Goal: Task Accomplishment & Management: Manage account settings

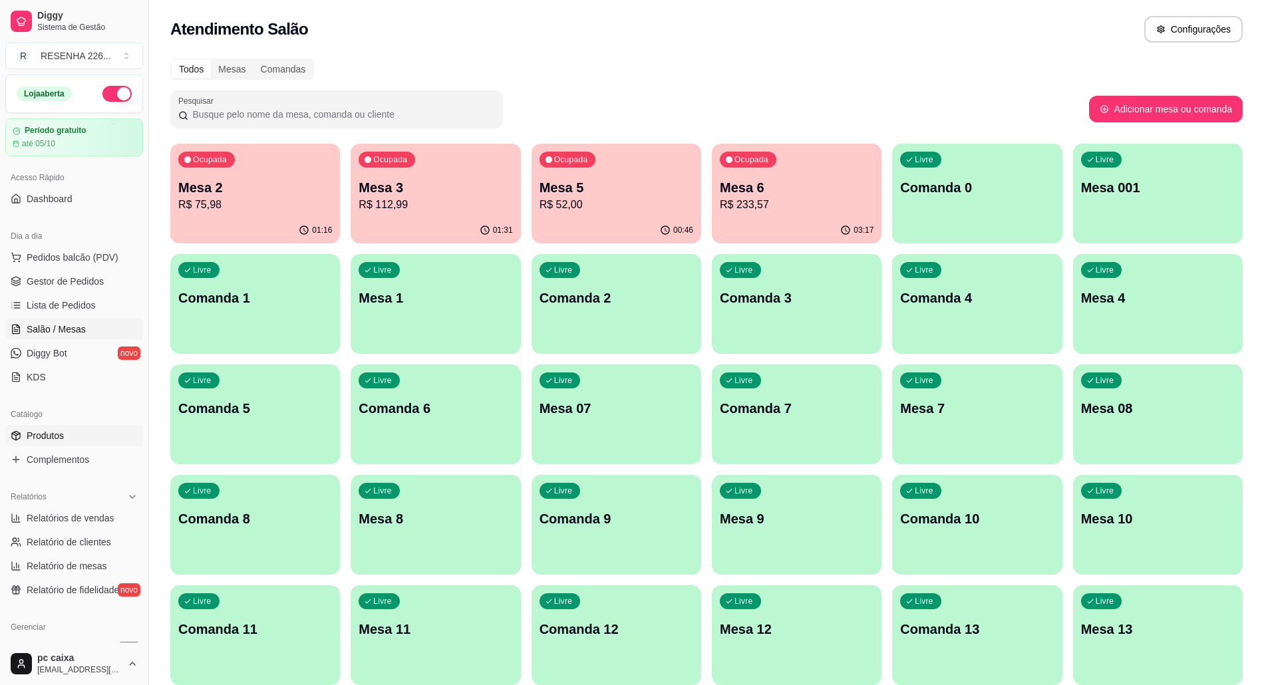
click at [86, 434] on link "Produtos" at bounding box center [74, 435] width 138 height 21
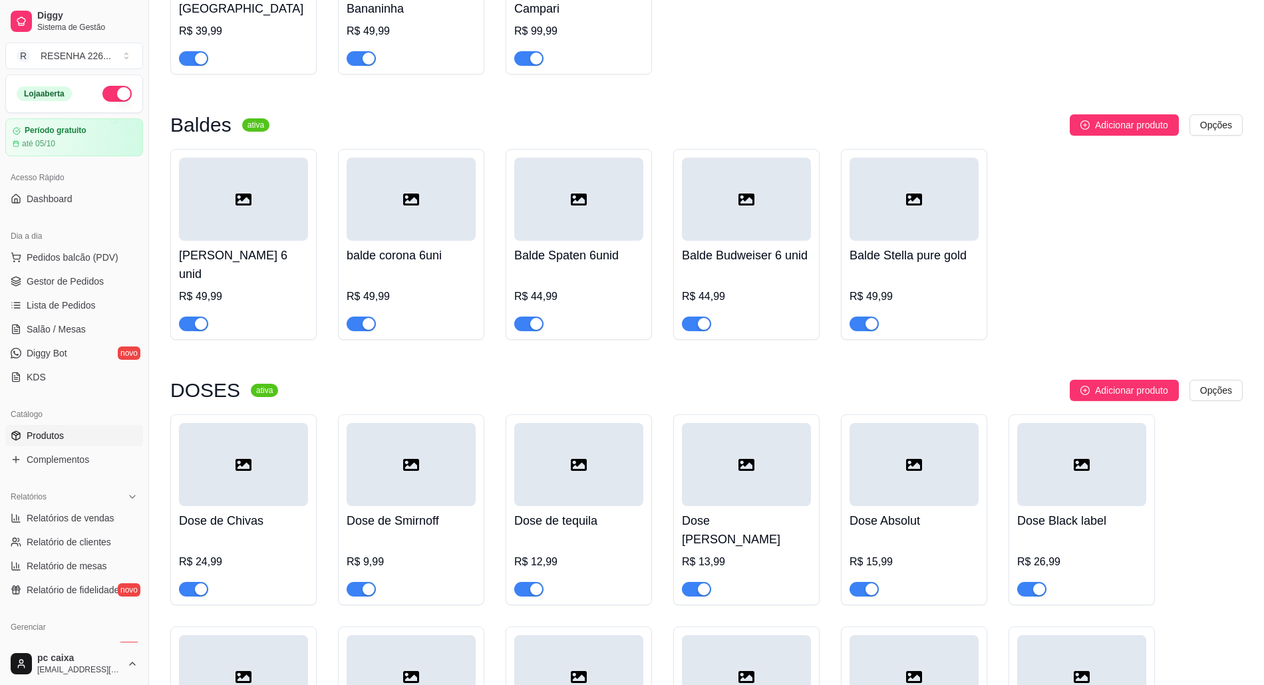
scroll to position [4256, 0]
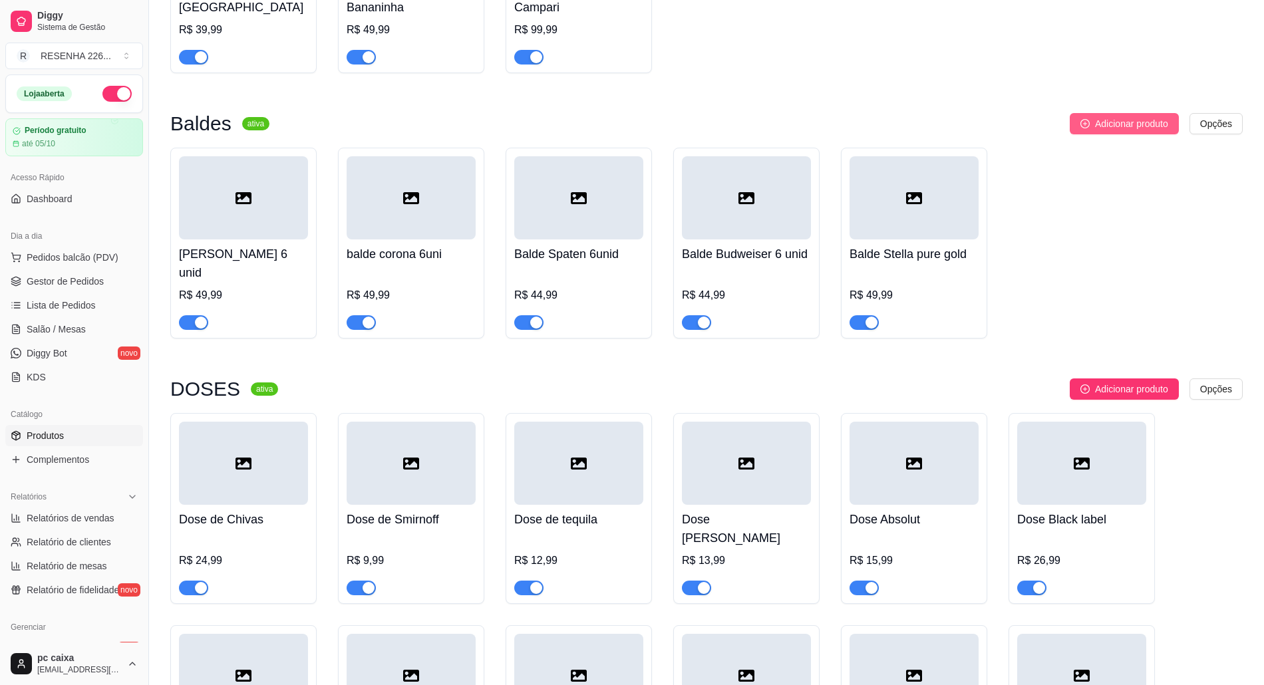
click at [1115, 113] on button "Adicionar produto" at bounding box center [1123, 123] width 109 height 21
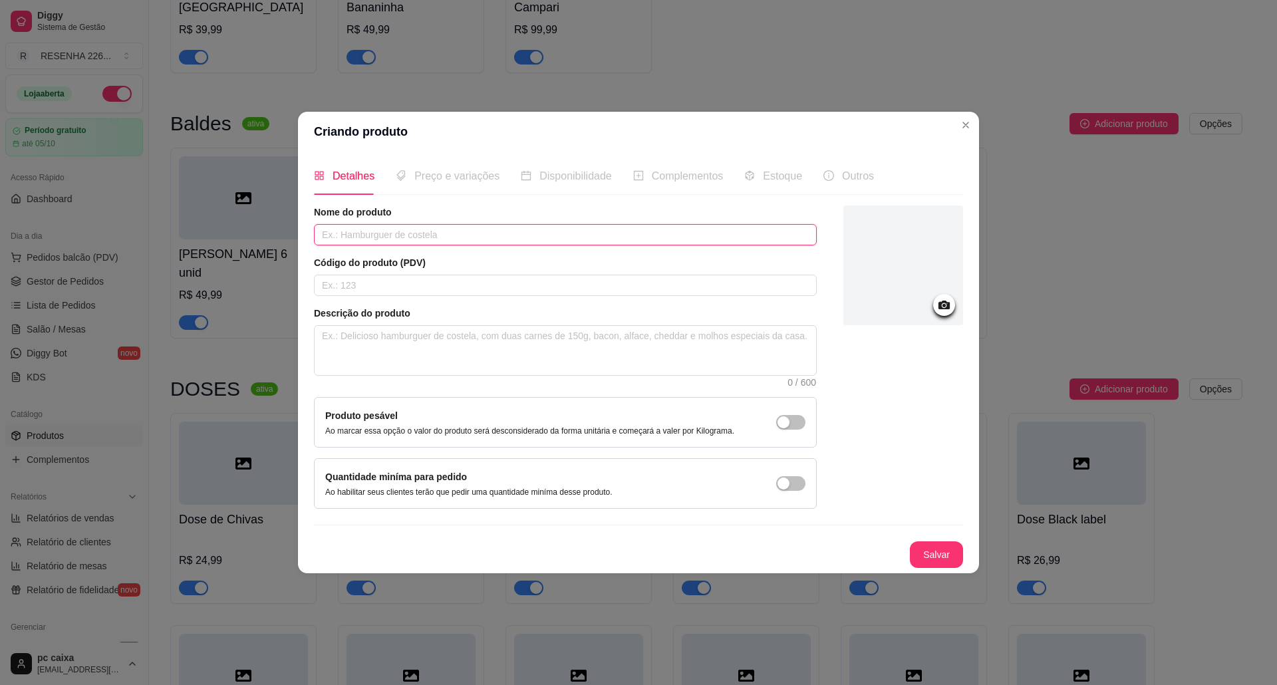
click at [492, 237] on input "text" at bounding box center [565, 234] width 503 height 21
type input "[PERSON_NAME] shot"
click at [894, 541] on div "Nome do produto Balde heineken shot Código do produto (PDV) Descrição do produt…" at bounding box center [638, 386] width 649 height 362
click at [914, 555] on button "Salvar" at bounding box center [936, 554] width 53 height 27
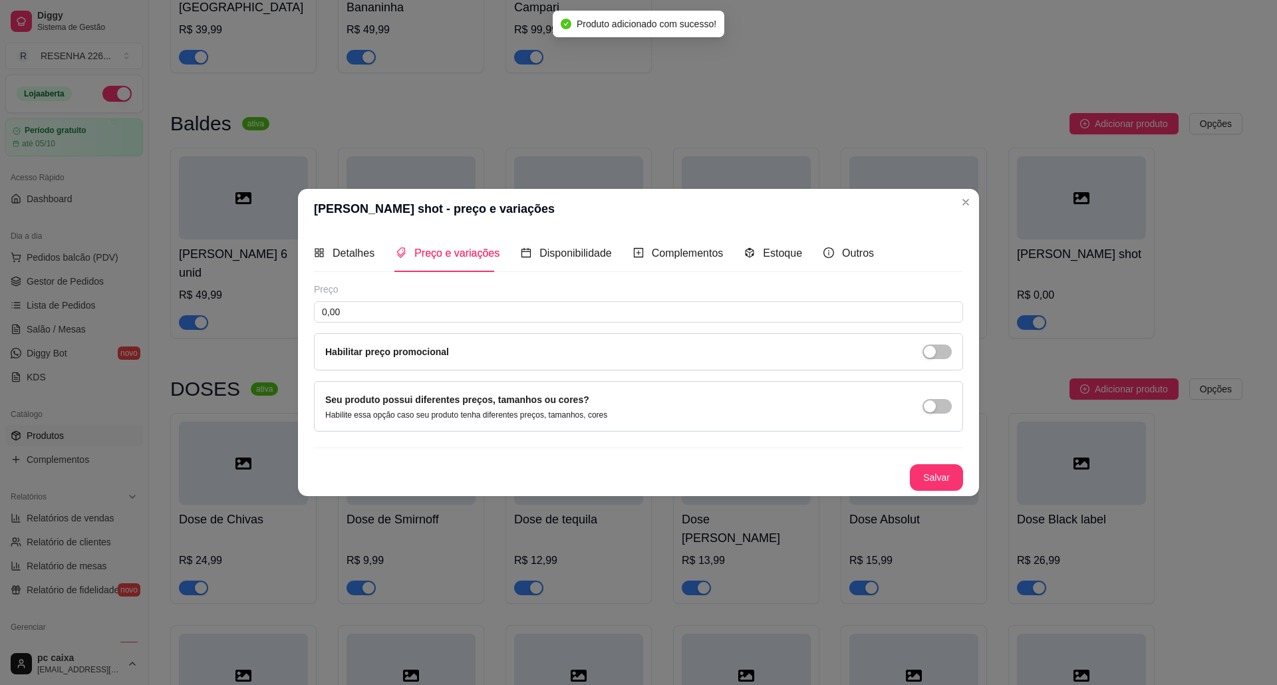
click at [639, 286] on div "Preço" at bounding box center [638, 289] width 649 height 13
click at [644, 302] on input "0,00" at bounding box center [638, 311] width 649 height 21
type input "48,00"
click at [945, 473] on button "Salvar" at bounding box center [936, 478] width 52 height 26
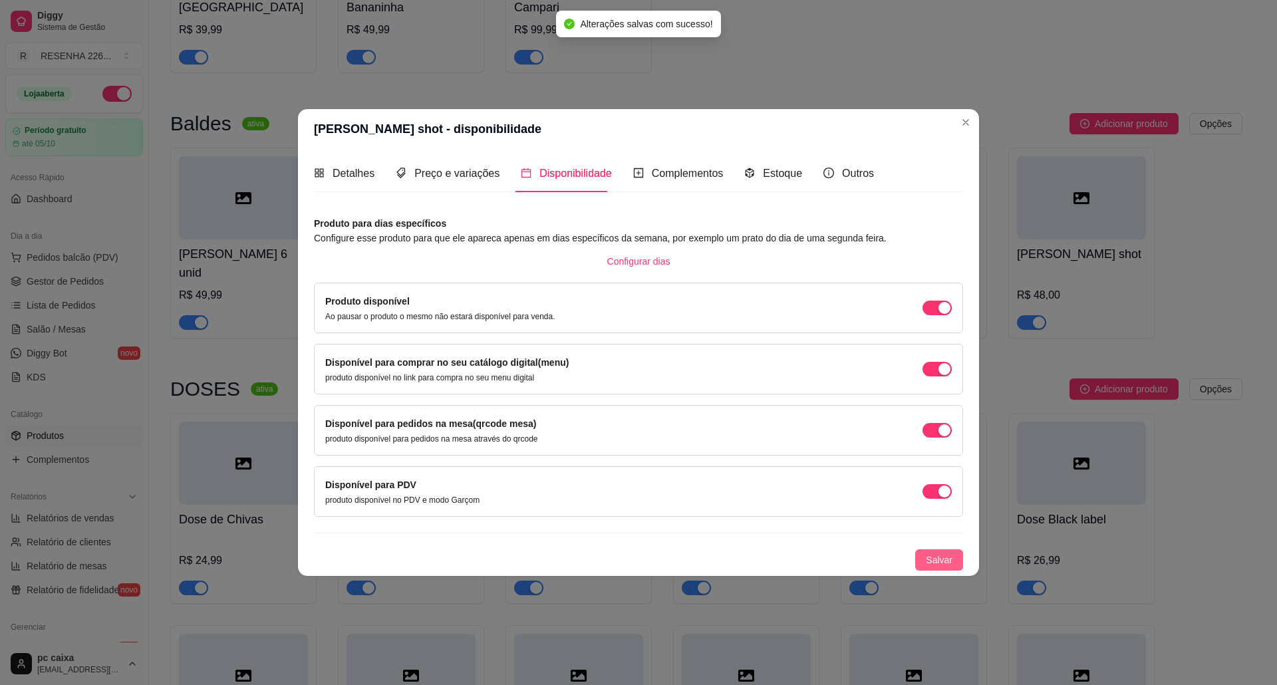
click at [938, 551] on button "Salvar" at bounding box center [939, 559] width 48 height 21
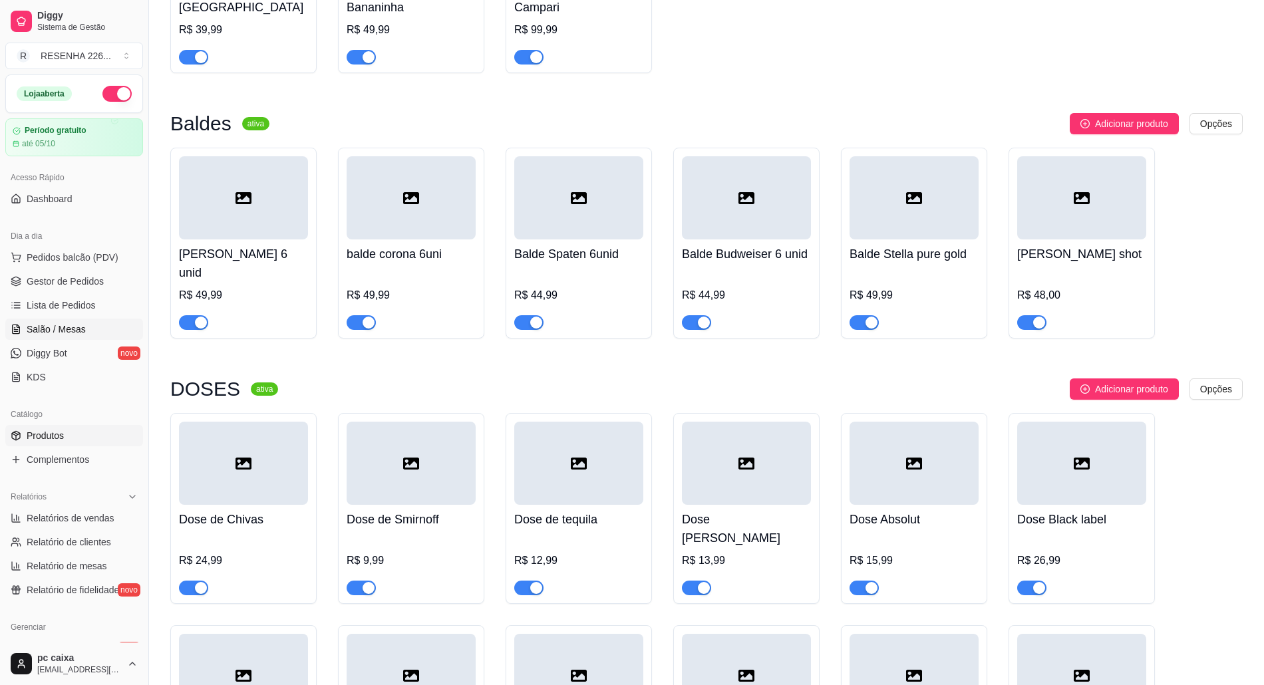
click at [68, 325] on span "Salão / Mesas" at bounding box center [56, 329] width 59 height 13
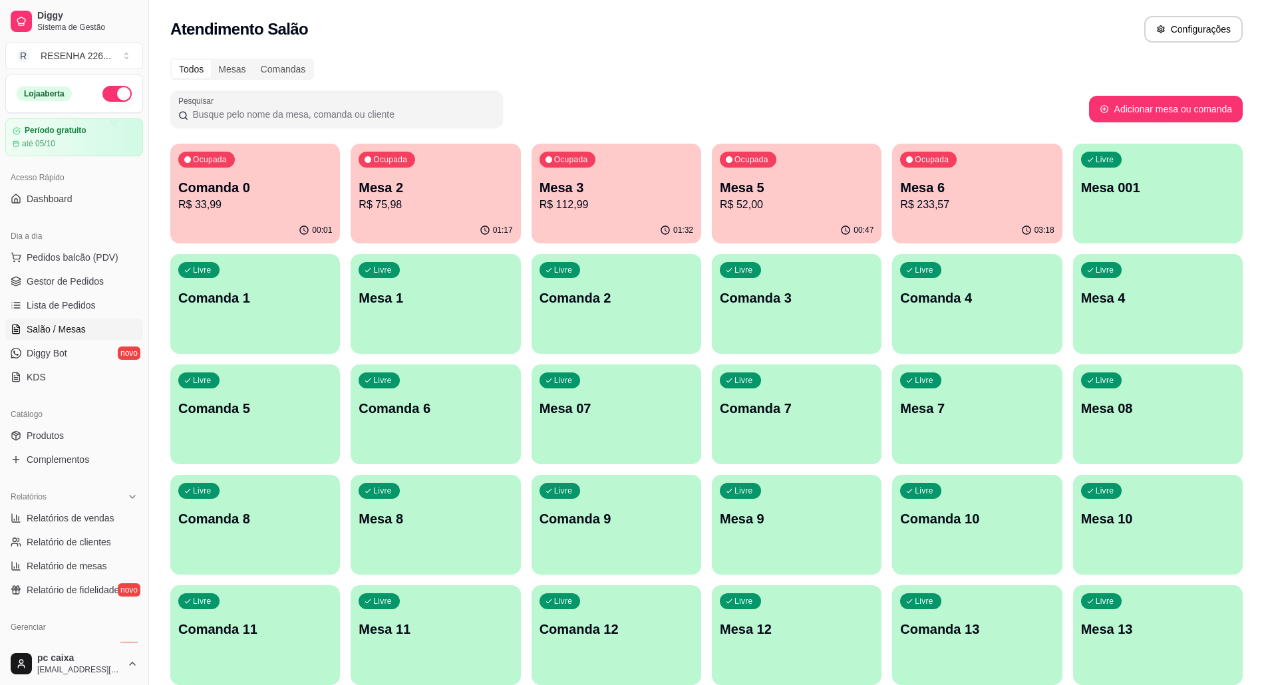
click at [438, 201] on p "R$ 75,98" at bounding box center [435, 205] width 154 height 16
click at [496, 168] on div "Ocupada Mesa 2 R$ 75,98" at bounding box center [435, 181] width 170 height 74
click at [101, 437] on link "Produtos" at bounding box center [74, 435] width 138 height 21
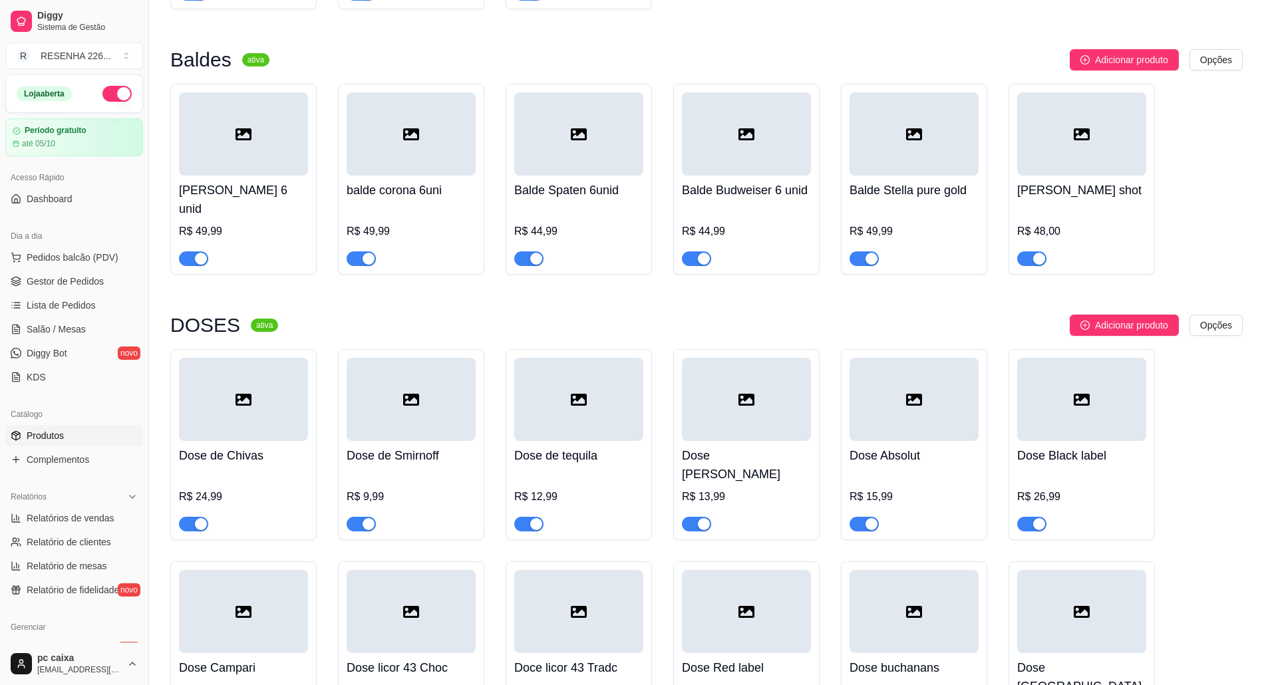
scroll to position [4344, 0]
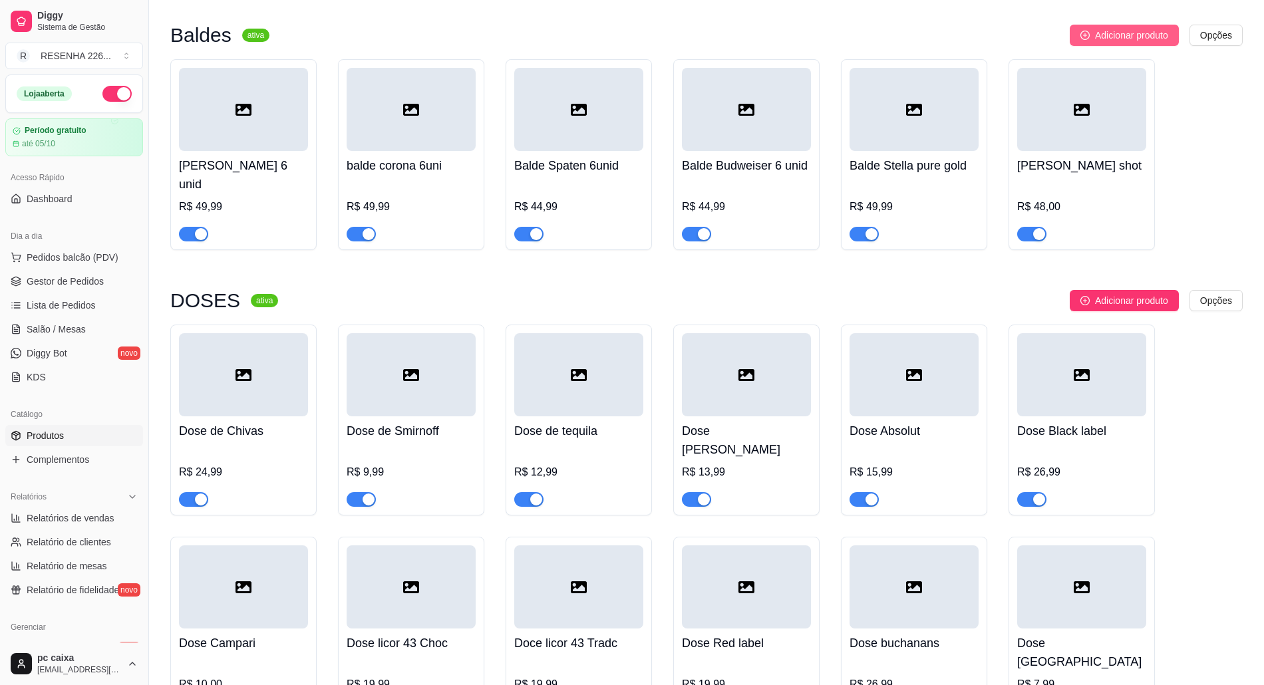
click at [1113, 28] on span "Adicionar produto" at bounding box center [1131, 35] width 73 height 15
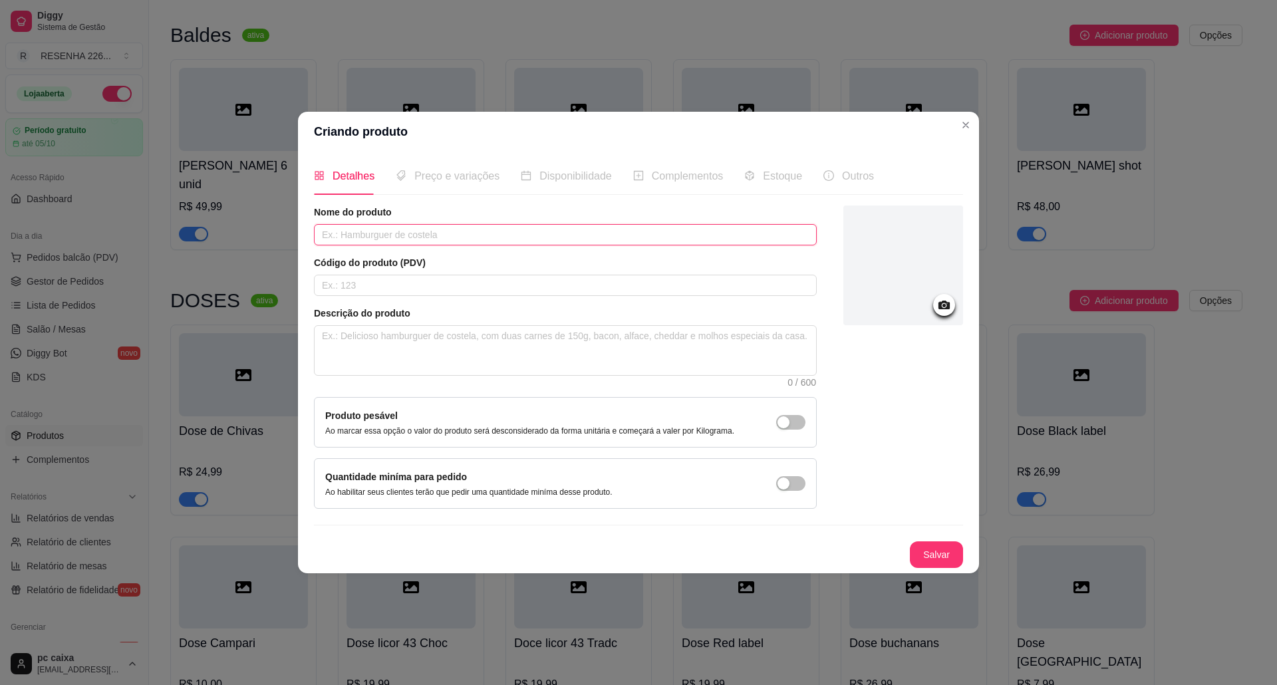
click at [660, 241] on input "text" at bounding box center [565, 234] width 503 height 21
type input "Balde coronita"
click at [936, 543] on button "Salvar" at bounding box center [936, 554] width 53 height 27
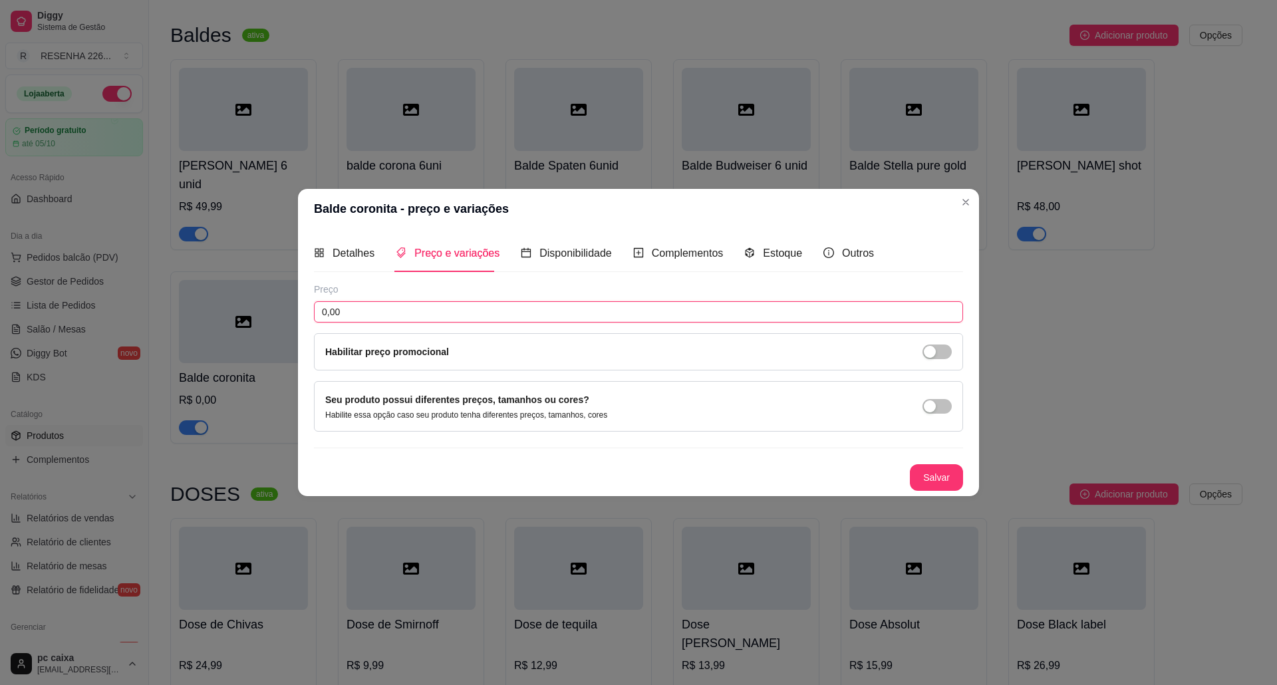
click at [461, 312] on input "0,00" at bounding box center [638, 311] width 649 height 21
type input "48,00"
click at [926, 472] on button "Salvar" at bounding box center [936, 478] width 52 height 26
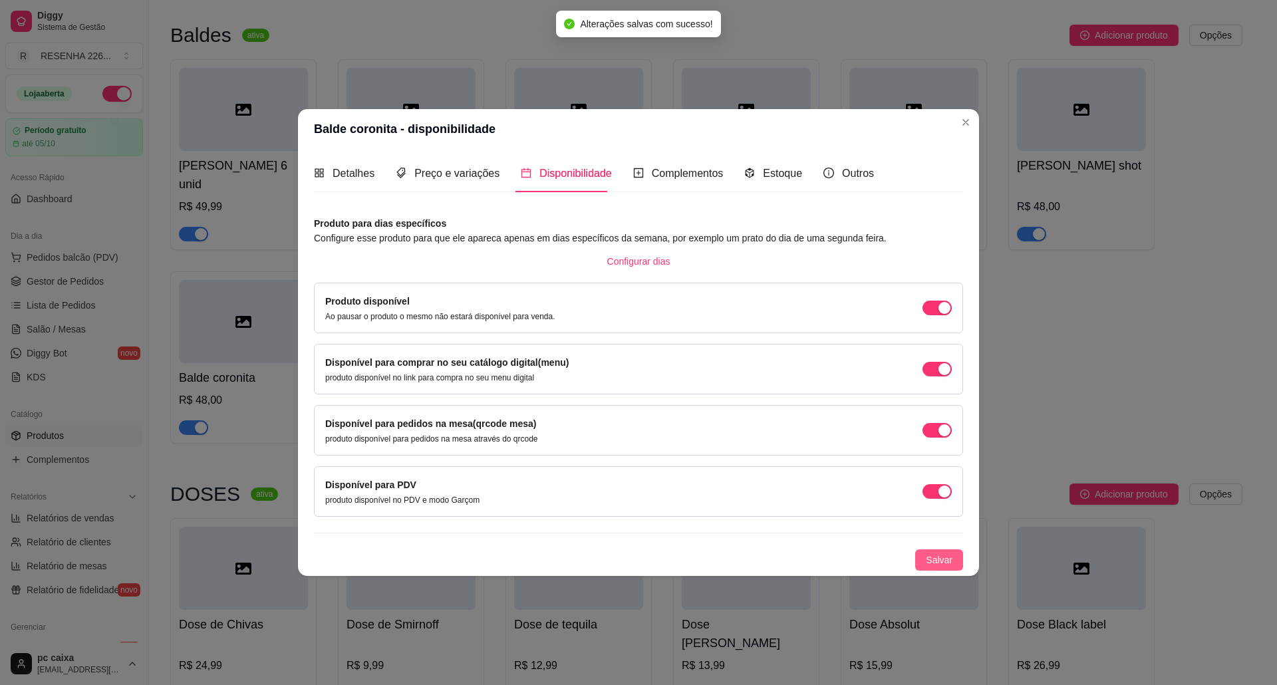
click at [942, 565] on span "Salvar" at bounding box center [939, 560] width 27 height 15
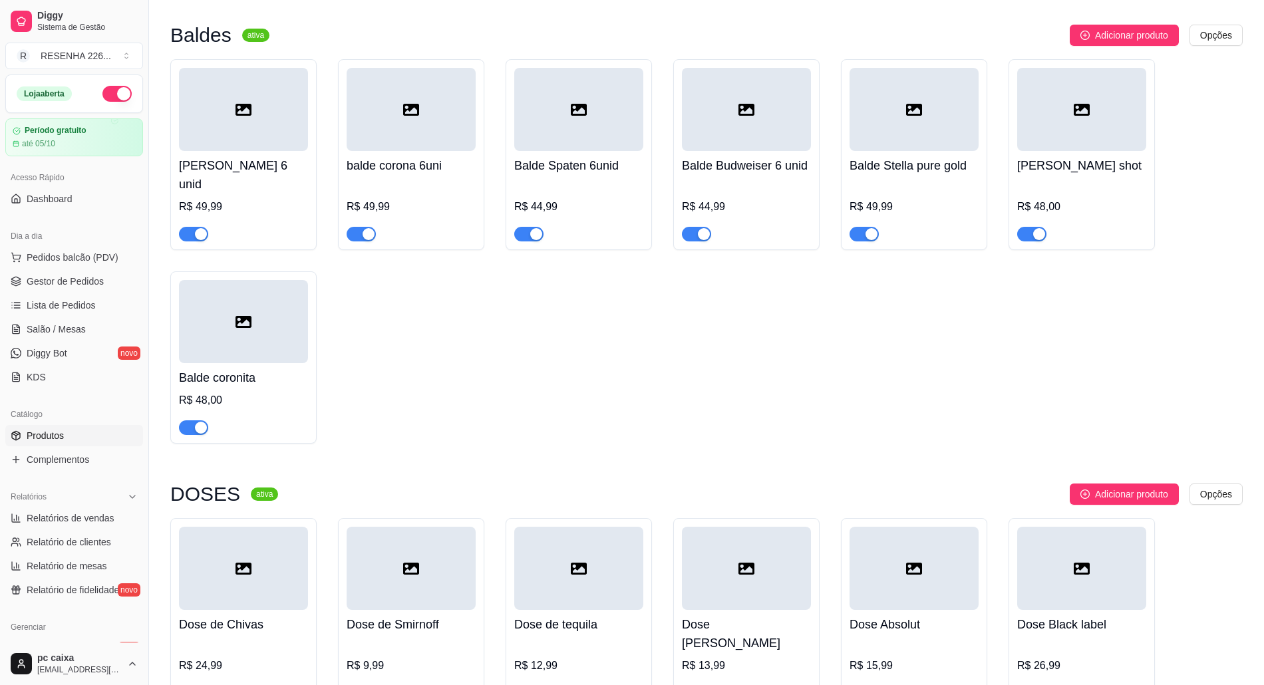
click at [424, 311] on div "balde heineken 6 unid R$ 49,99 balde corona 6uni R$ 49,99 Balde Spaten 6unid R$…" at bounding box center [706, 251] width 1072 height 384
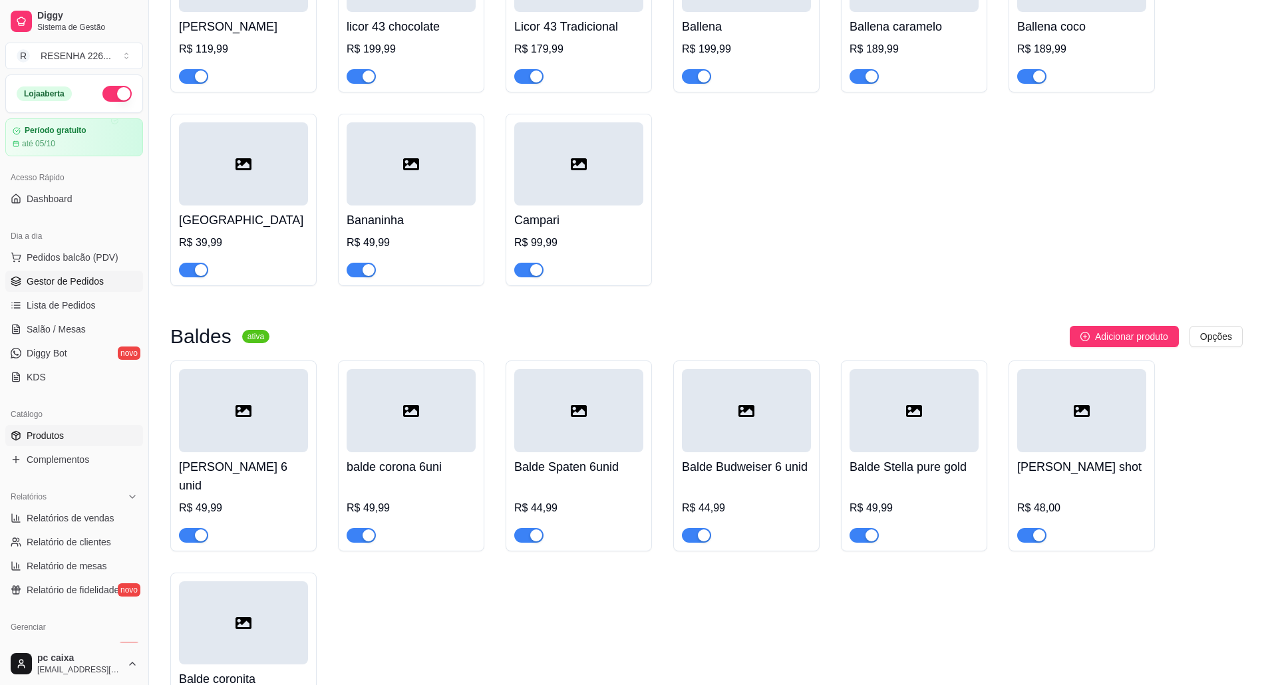
scroll to position [4009, 0]
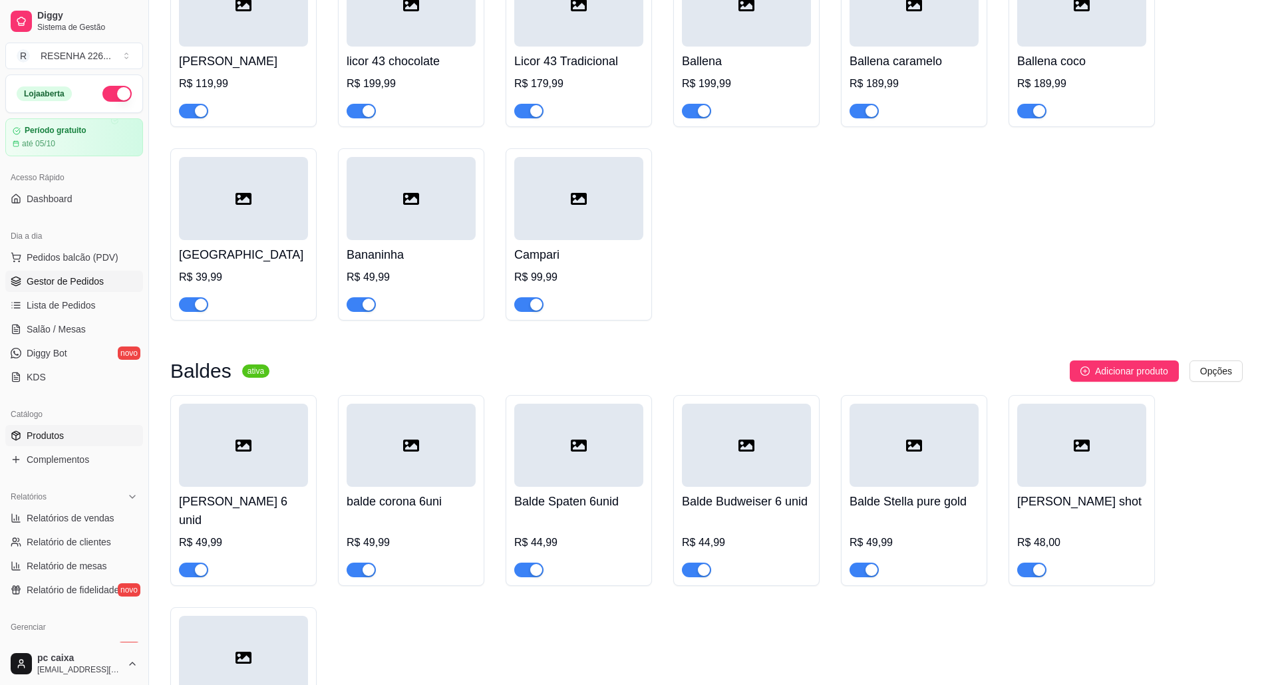
click at [80, 285] on span "Gestor de Pedidos" at bounding box center [65, 281] width 77 height 13
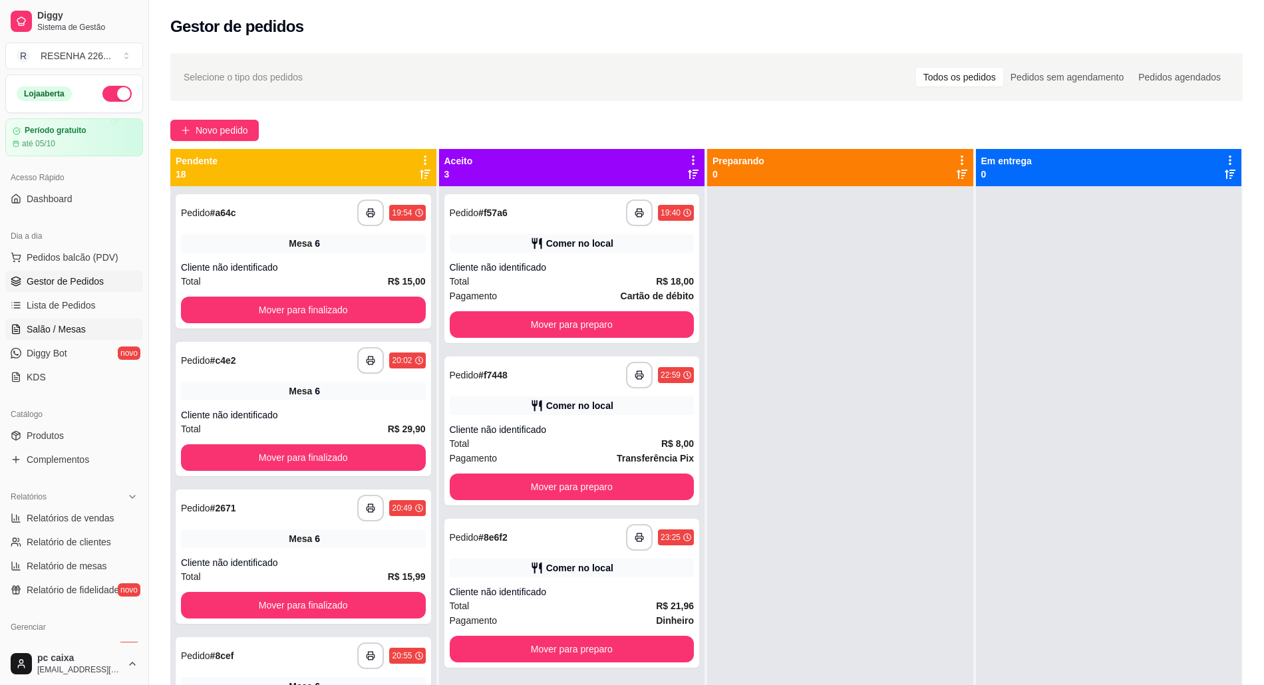
click at [80, 331] on span "Salão / Mesas" at bounding box center [56, 329] width 59 height 13
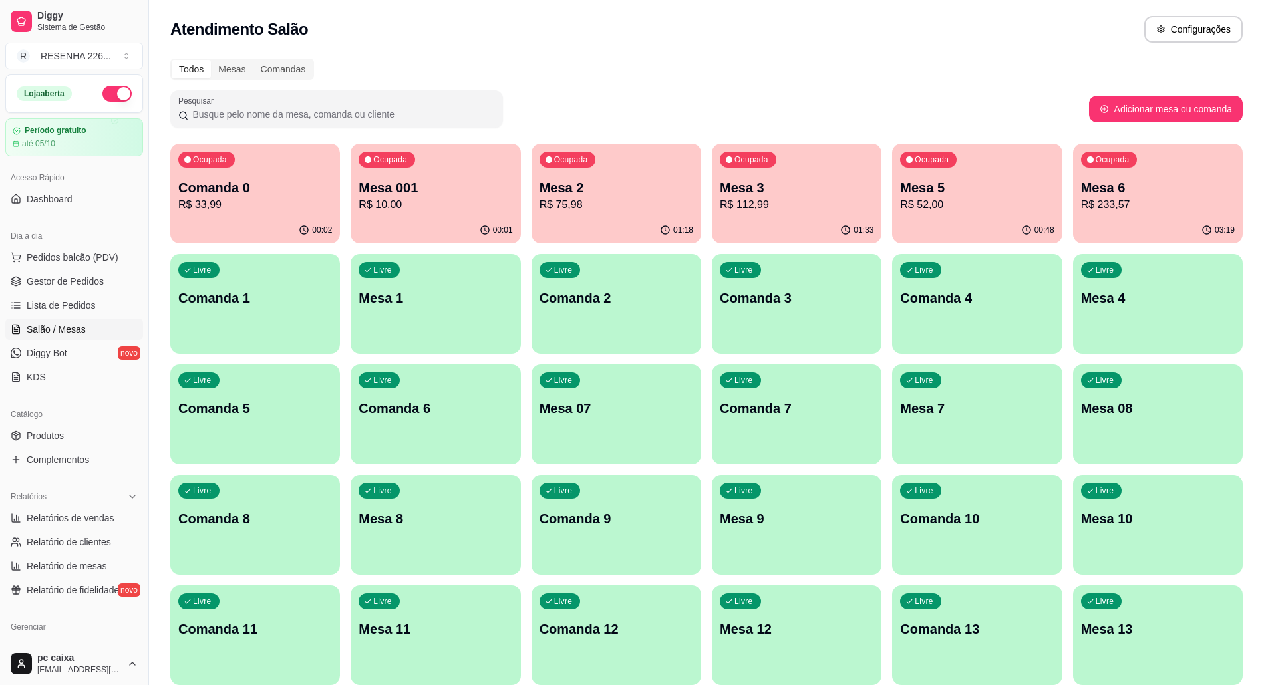
click at [430, 185] on p "Mesa 001" at bounding box center [435, 187] width 154 height 19
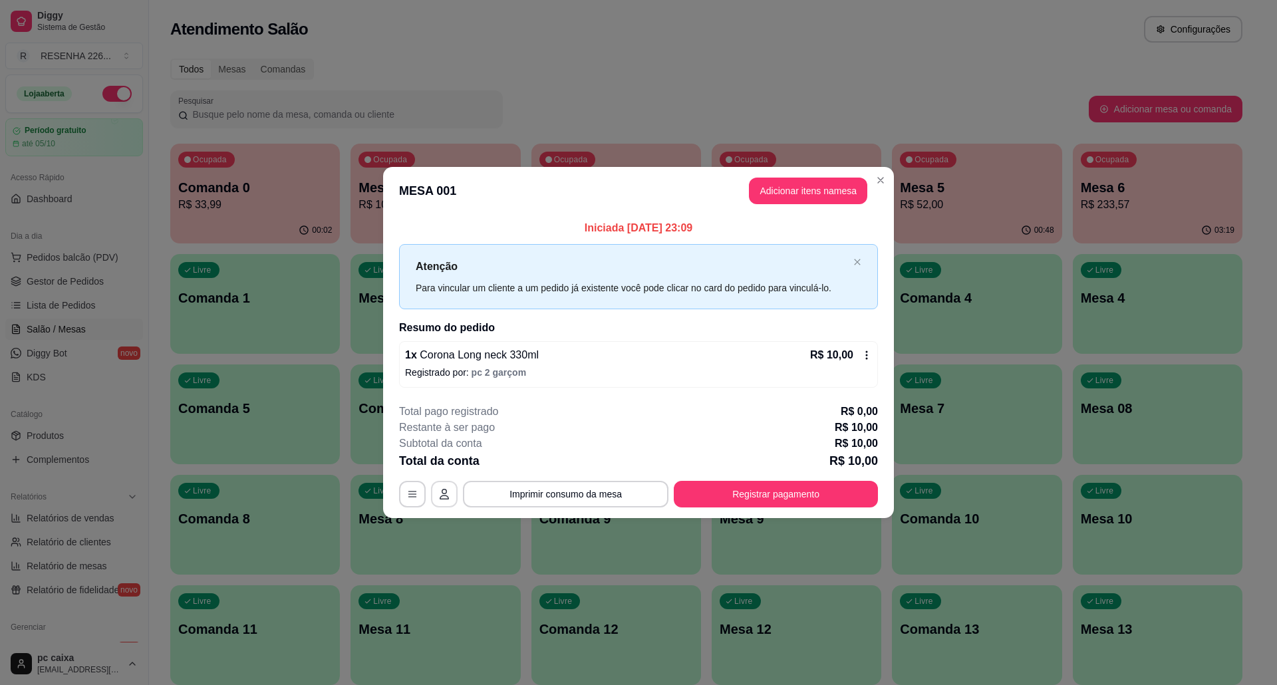
click at [451, 496] on button "button" at bounding box center [444, 494] width 27 height 27
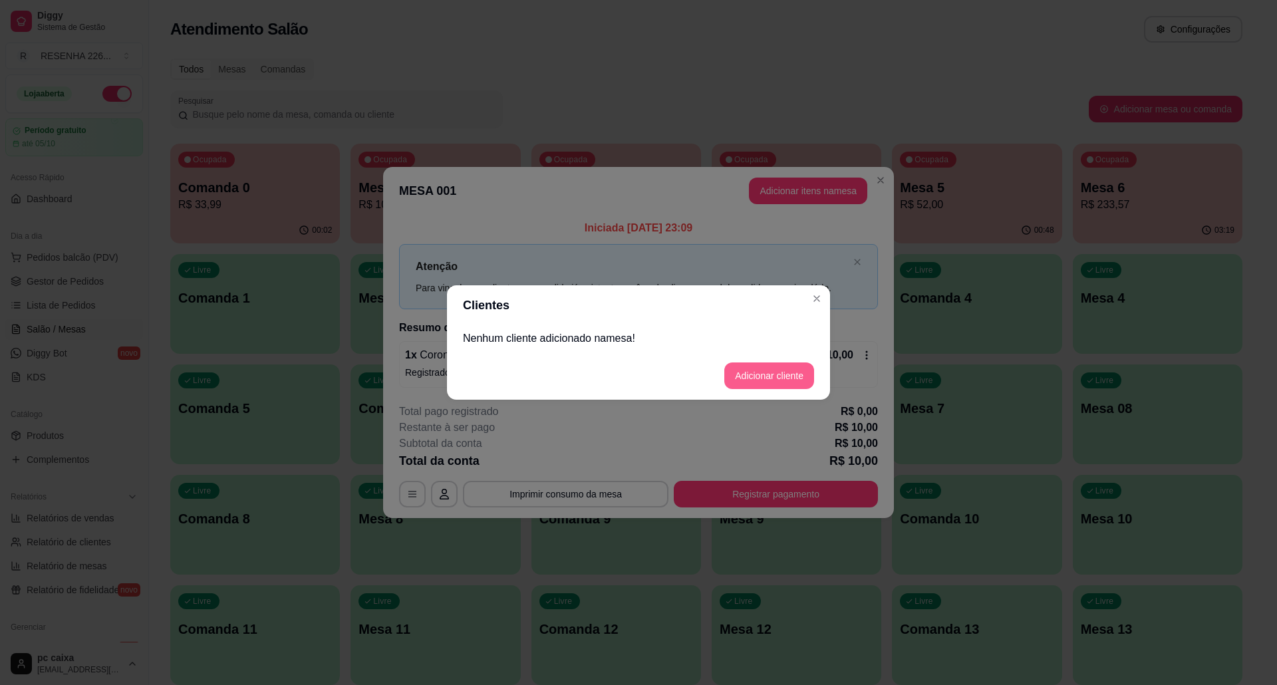
click at [772, 378] on button "Adicionar cliente" at bounding box center [769, 375] width 90 height 27
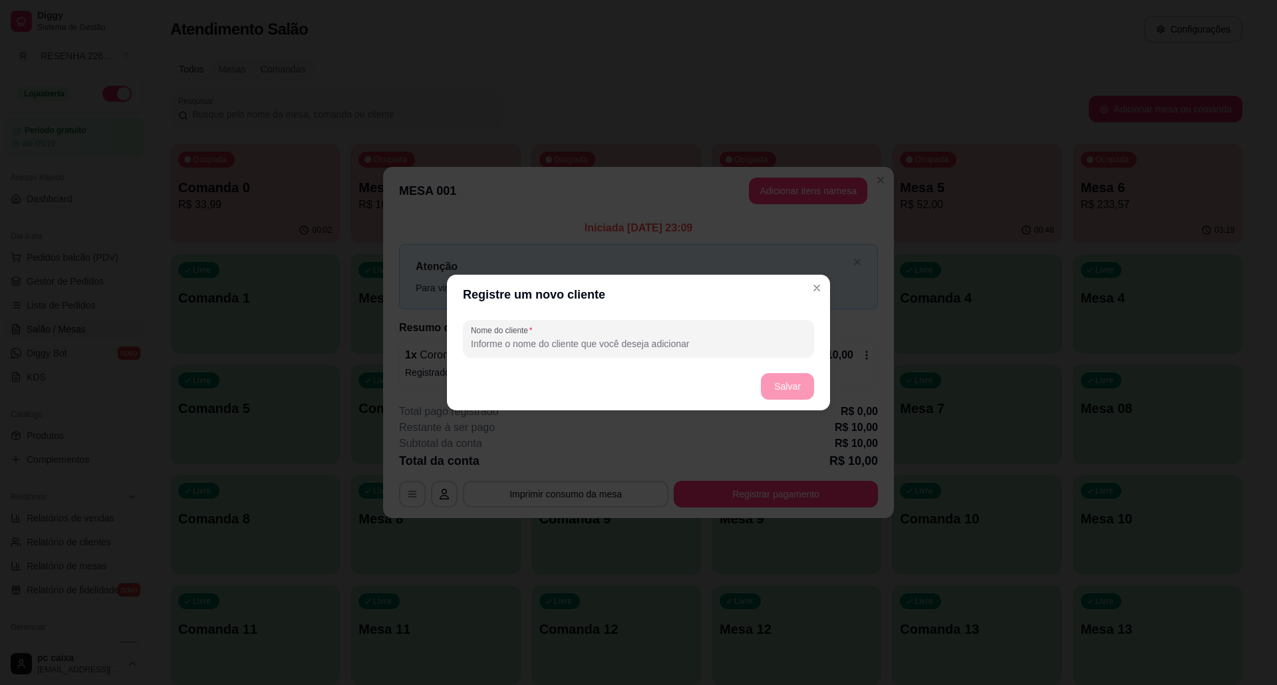
click at [575, 338] on input "Nome do cliente" at bounding box center [638, 343] width 335 height 13
type input "ANDERSON BONE"
click at [782, 388] on button "Salvar" at bounding box center [787, 386] width 53 height 27
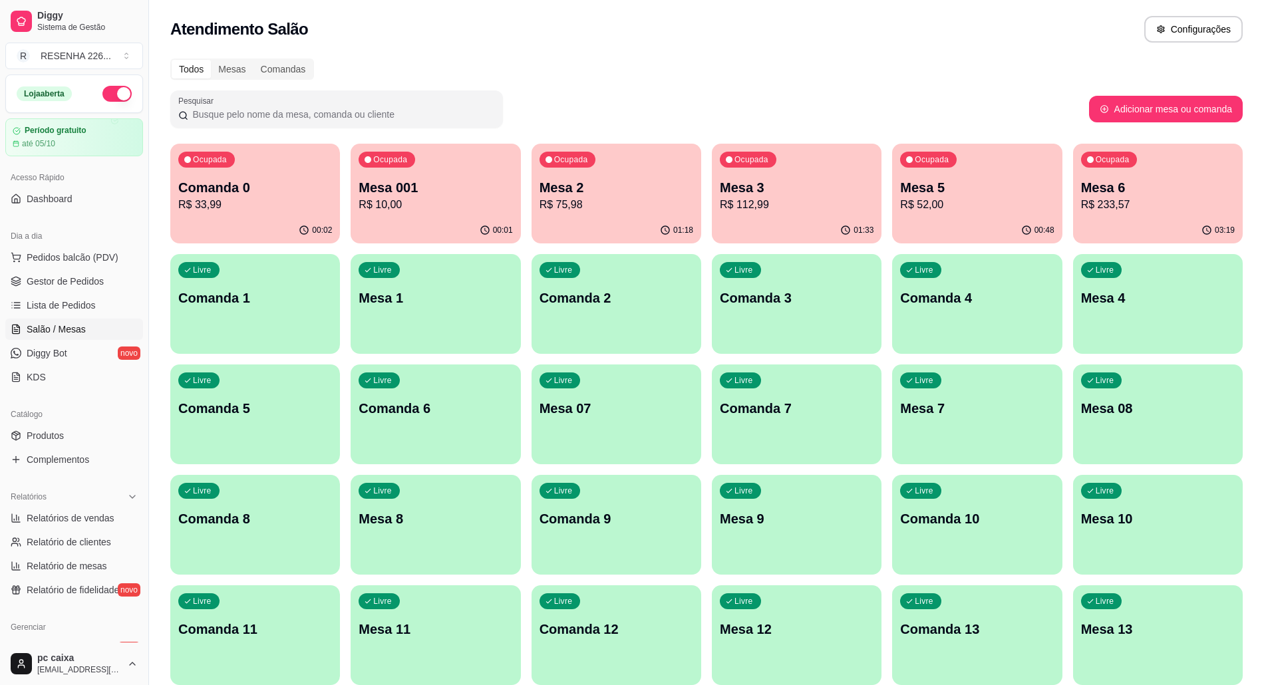
click at [568, 102] on div "Pesquisar" at bounding box center [629, 108] width 918 height 37
click at [1202, 168] on div "Ocupada Mesa 6 R$ 233,57" at bounding box center [1158, 181] width 170 height 74
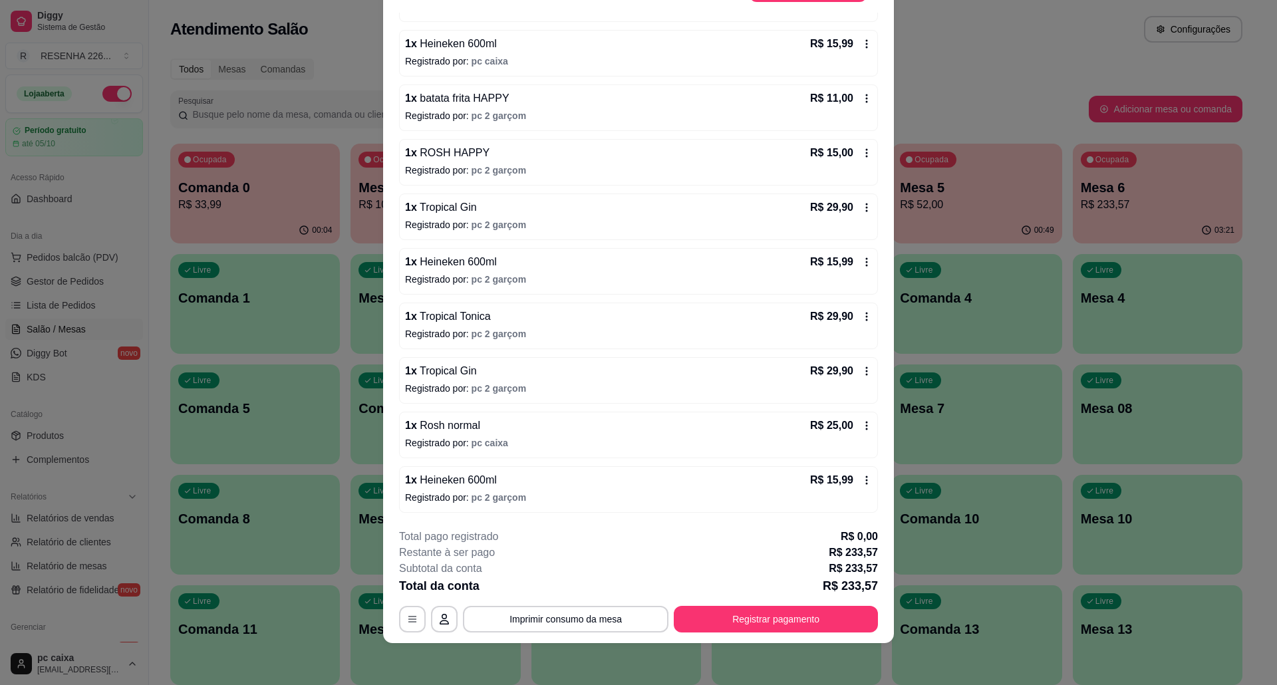
scroll to position [222, 0]
click at [841, 357] on div "1 x Tropical Gin R$ 29,90 Registrado por: pc 2 garçom" at bounding box center [638, 380] width 479 height 47
click at [844, 360] on div "1 x Tropical Gin R$ 29,90 Registrado por: pc 2 garçom" at bounding box center [638, 380] width 479 height 47
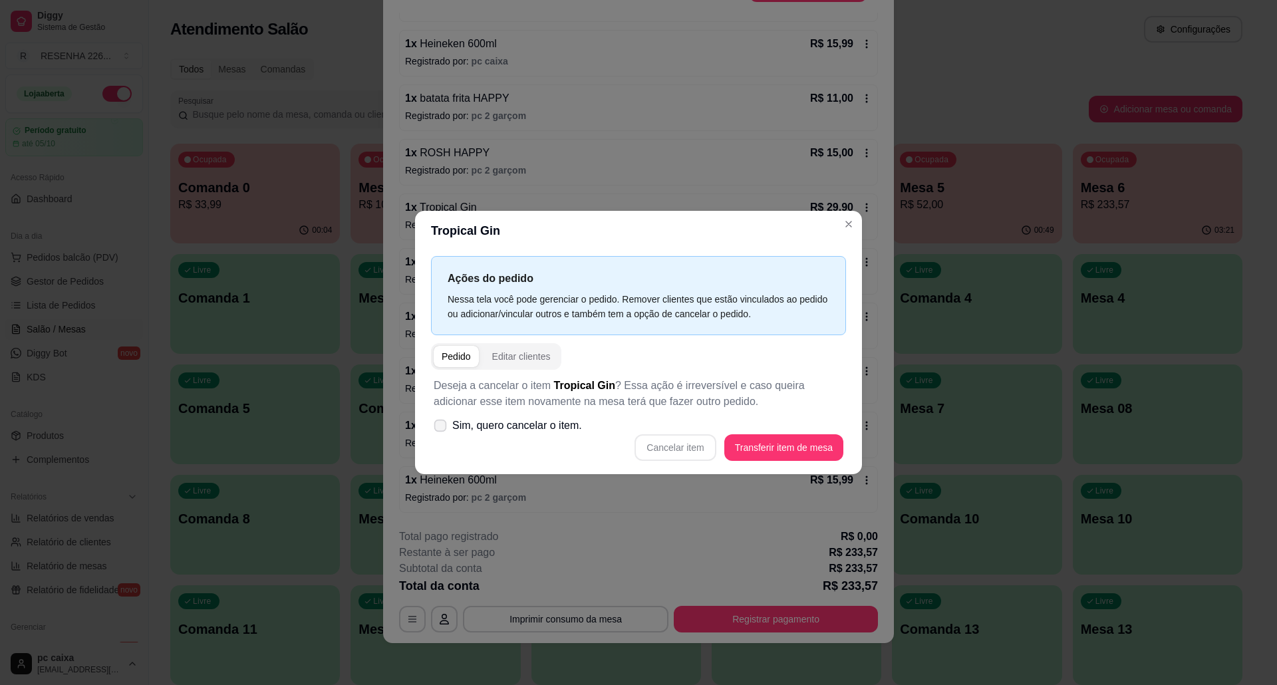
click at [532, 424] on span "Sim, quero cancelar o item." at bounding box center [517, 426] width 130 height 16
click at [442, 428] on input "Sim, quero cancelar o item." at bounding box center [437, 432] width 9 height 9
checkbox input "true"
click at [700, 446] on button "Cancelar item" at bounding box center [674, 447] width 81 height 27
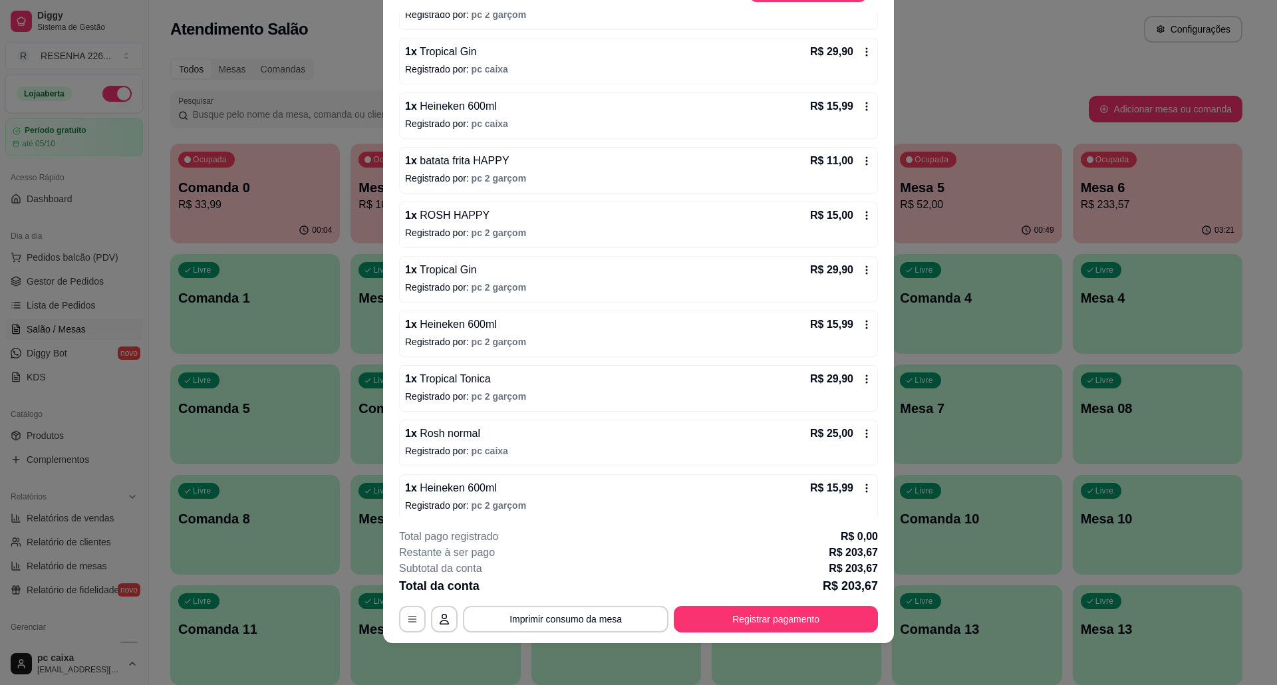
scroll to position [243, 0]
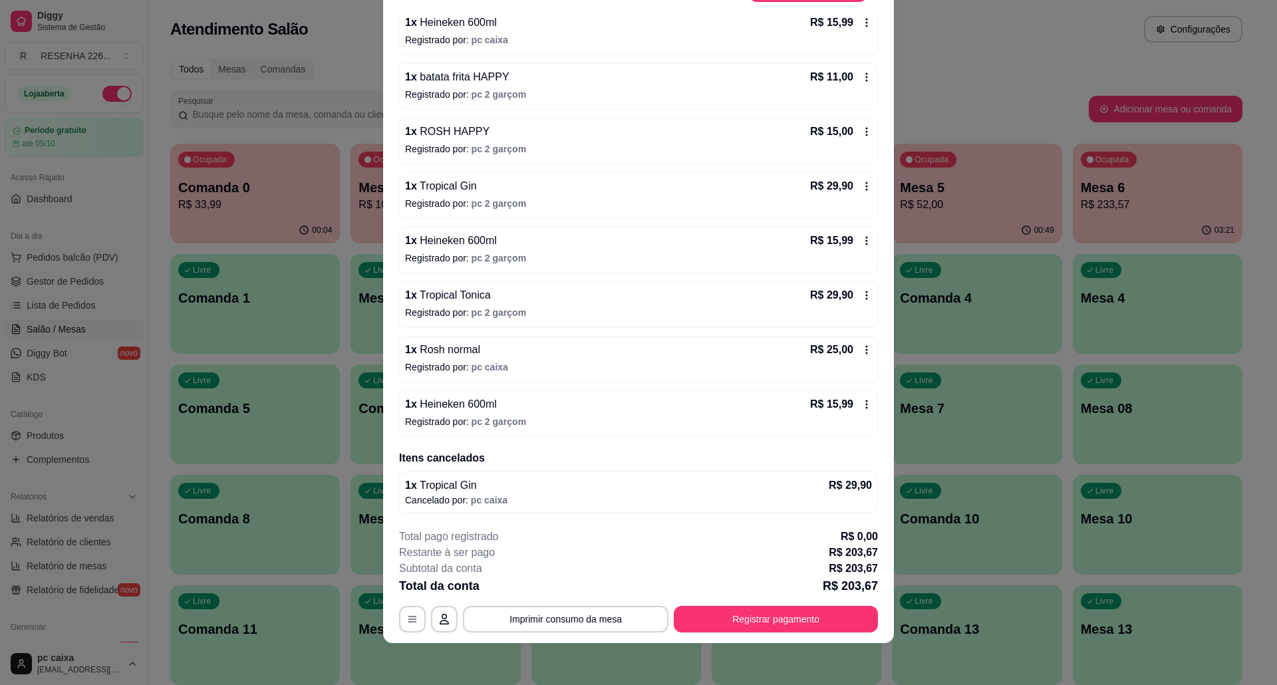
click at [839, 615] on button "Registrar pagamento" at bounding box center [776, 619] width 204 height 27
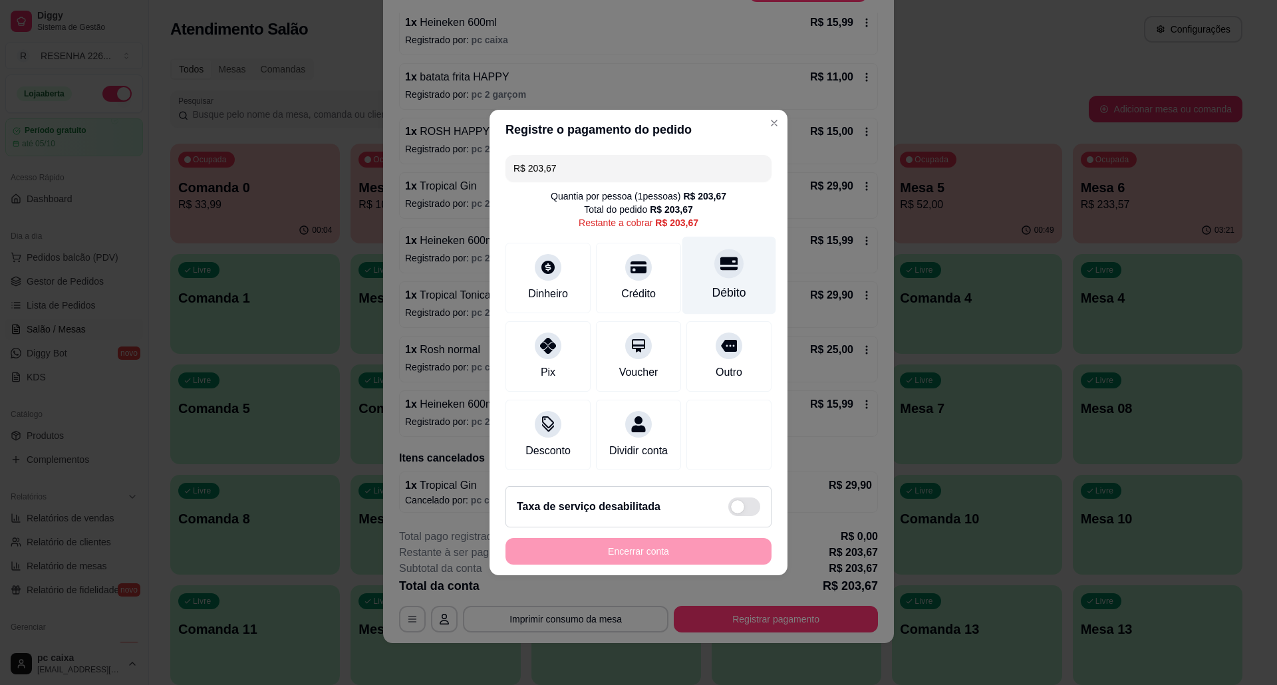
click at [719, 284] on div "Débito" at bounding box center [729, 292] width 34 height 17
type input "R$ 0,00"
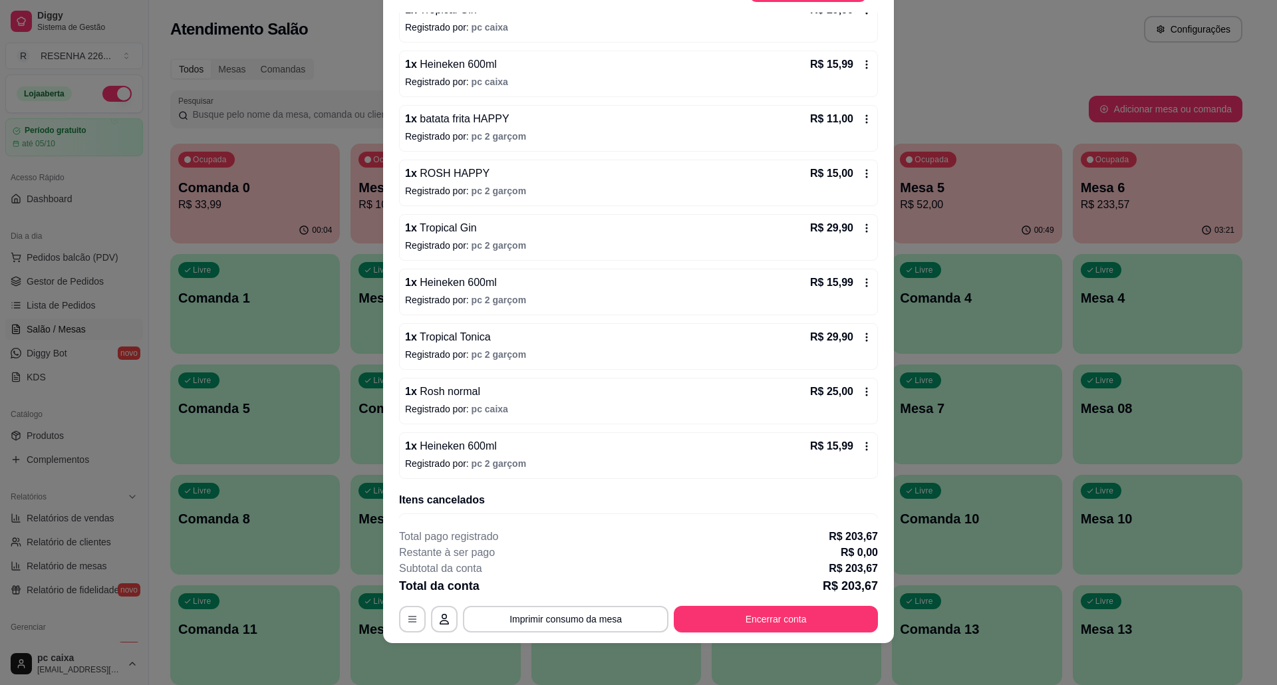
scroll to position [155, 0]
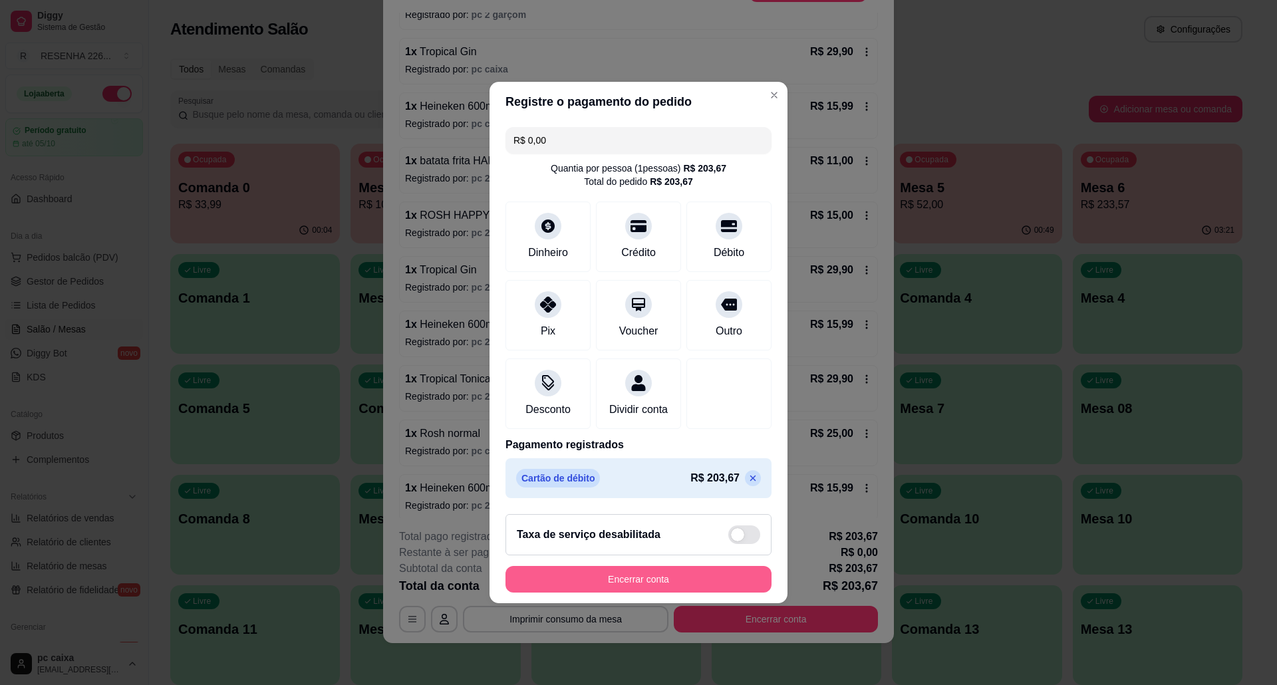
click at [661, 578] on button "Encerrar conta" at bounding box center [638, 579] width 266 height 27
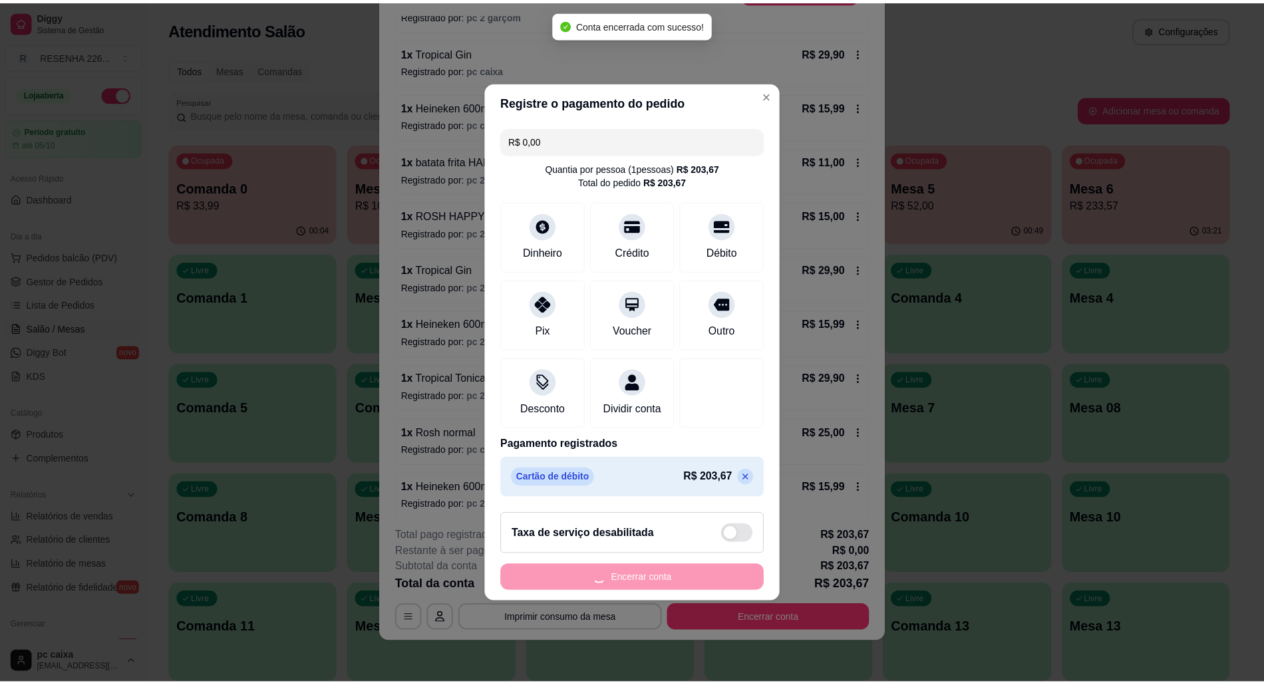
scroll to position [0, 0]
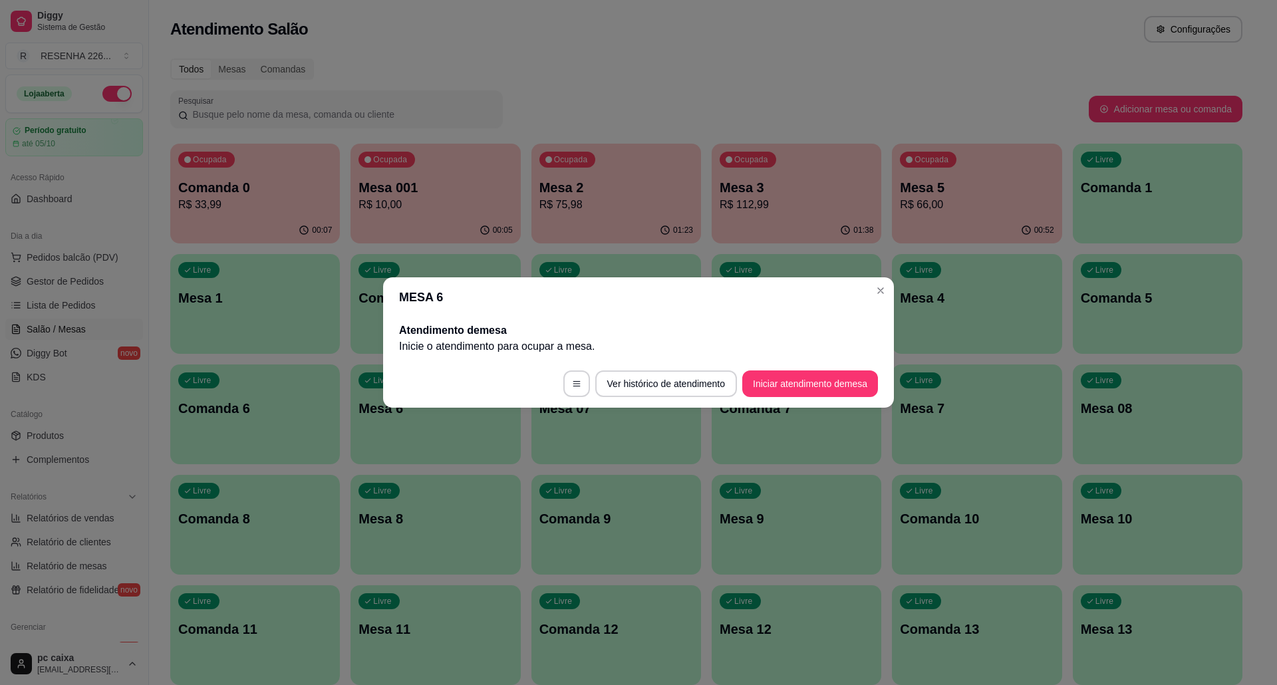
click at [874, 301] on header "MESA 6" at bounding box center [638, 297] width 511 height 40
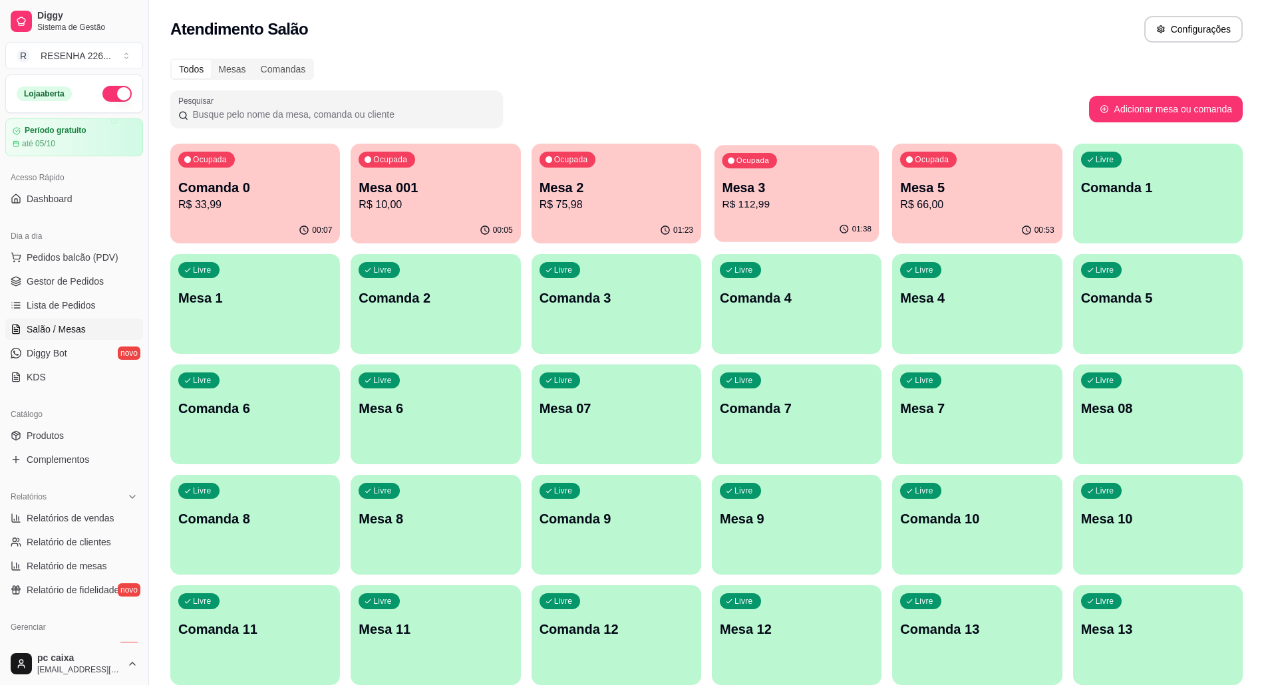
click at [763, 182] on p "Mesa 3" at bounding box center [796, 188] width 149 height 18
click at [1164, 176] on div "Livre Comanda 1" at bounding box center [1158, 186] width 170 height 84
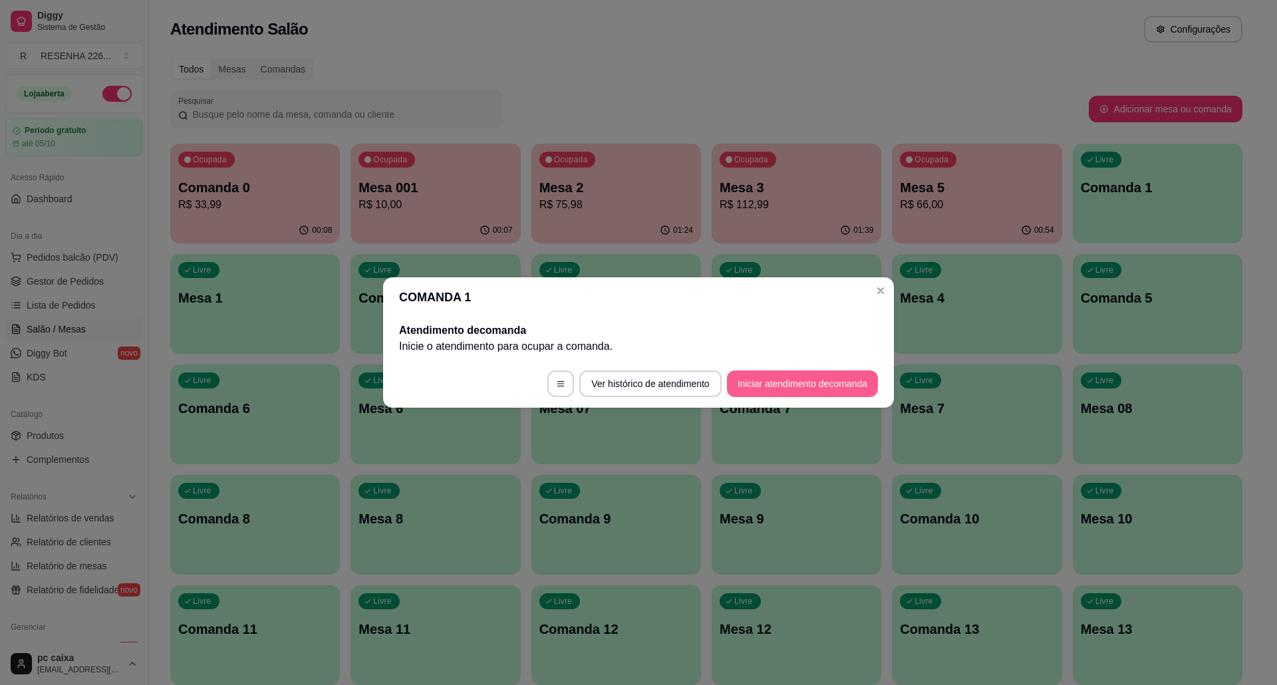
click at [772, 376] on button "Iniciar atendimento de comanda" at bounding box center [802, 383] width 151 height 27
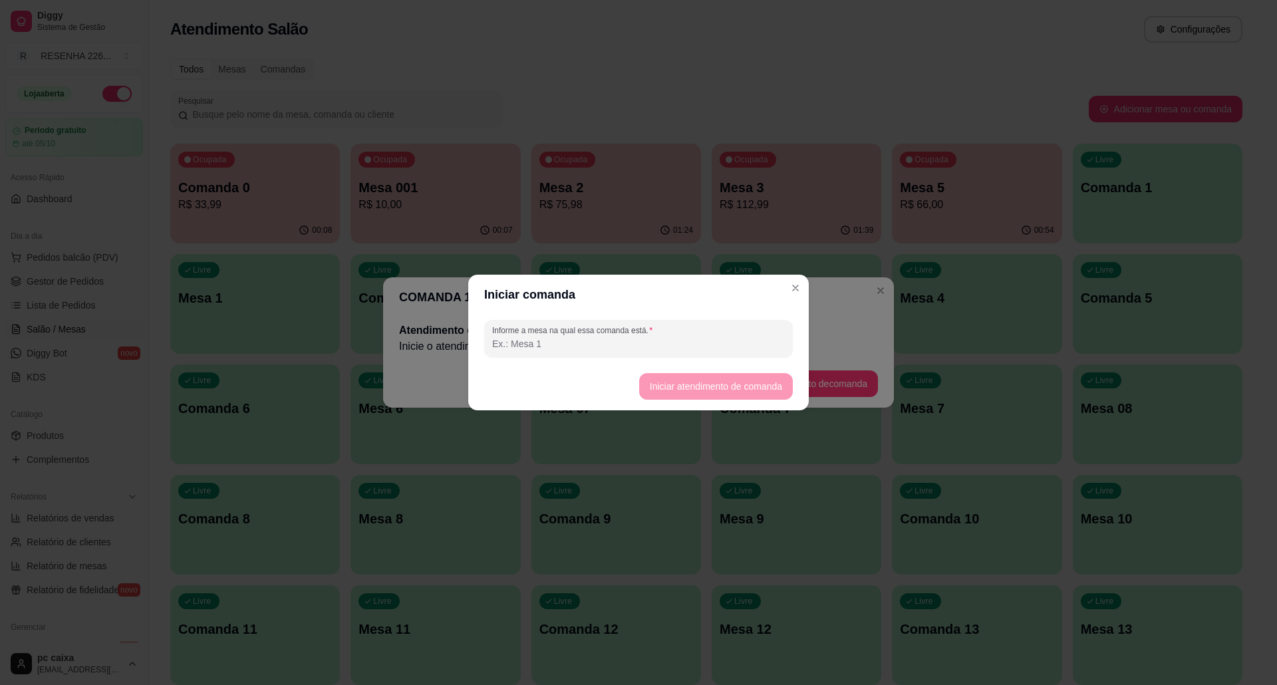
click at [530, 340] on input "Informe a mesa na qual essa comanda está." at bounding box center [638, 343] width 293 height 13
type input "LUCAS"
click at [746, 383] on button "Iniciar atendimento de comanda" at bounding box center [716, 386] width 154 height 27
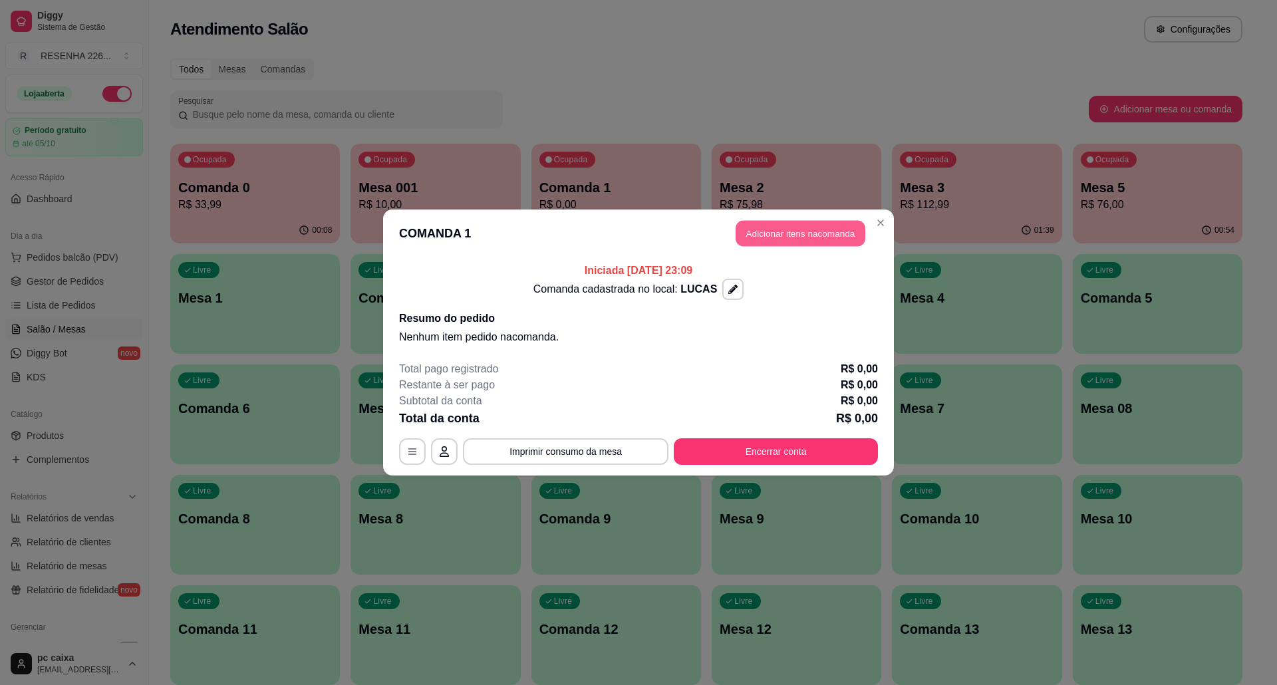
click at [798, 227] on button "Adicionar itens na comanda" at bounding box center [800, 234] width 130 height 26
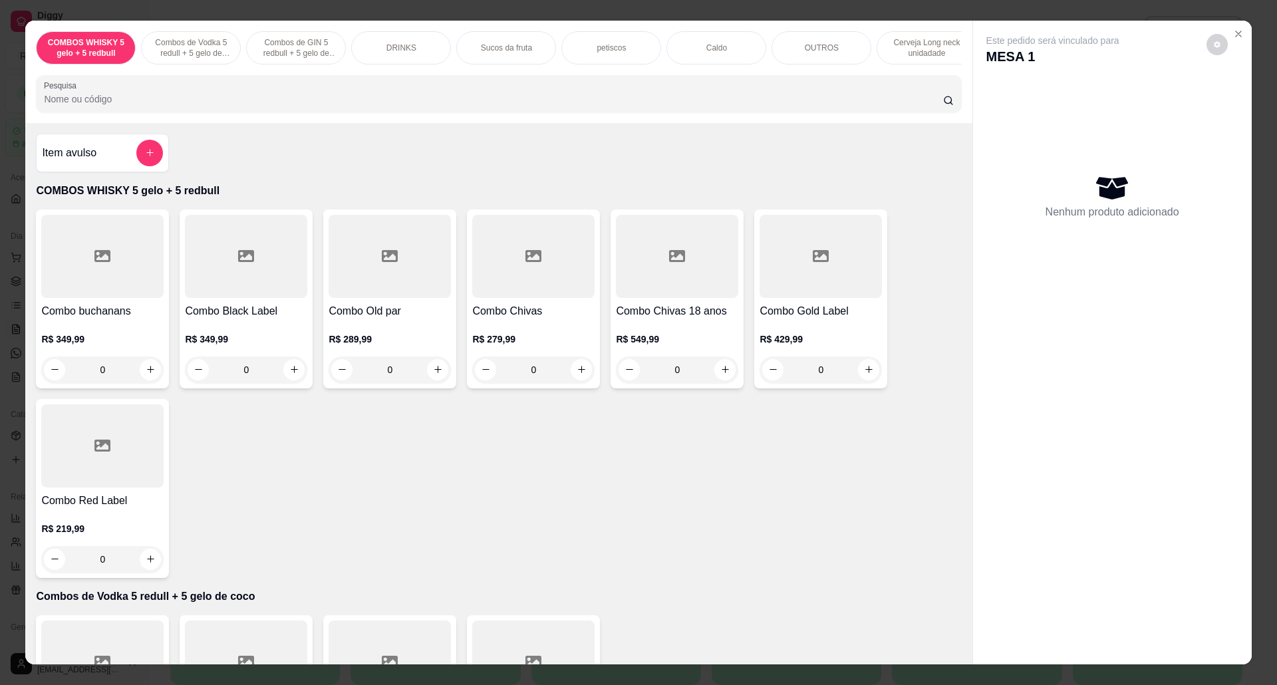
click at [113, 106] on input "Pesquisa" at bounding box center [493, 98] width 898 height 13
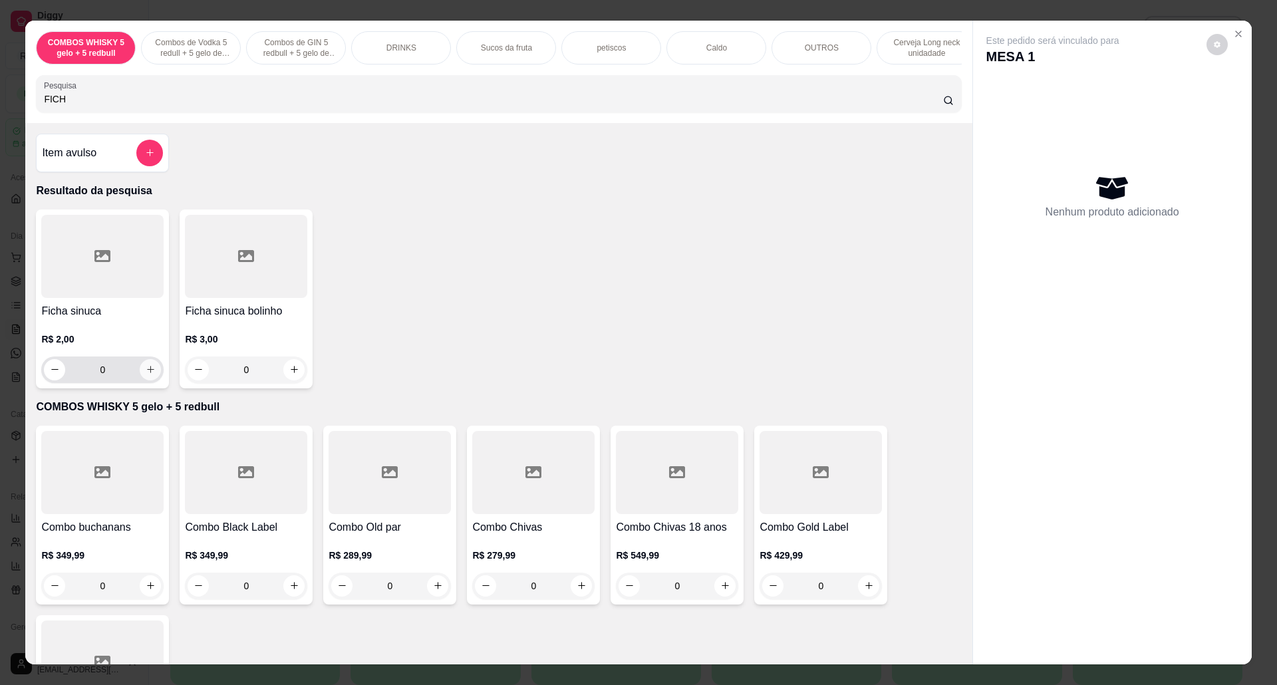
type input "FICH"
click at [146, 374] on icon "increase-product-quantity" at bounding box center [151, 369] width 10 height 10
type input "1"
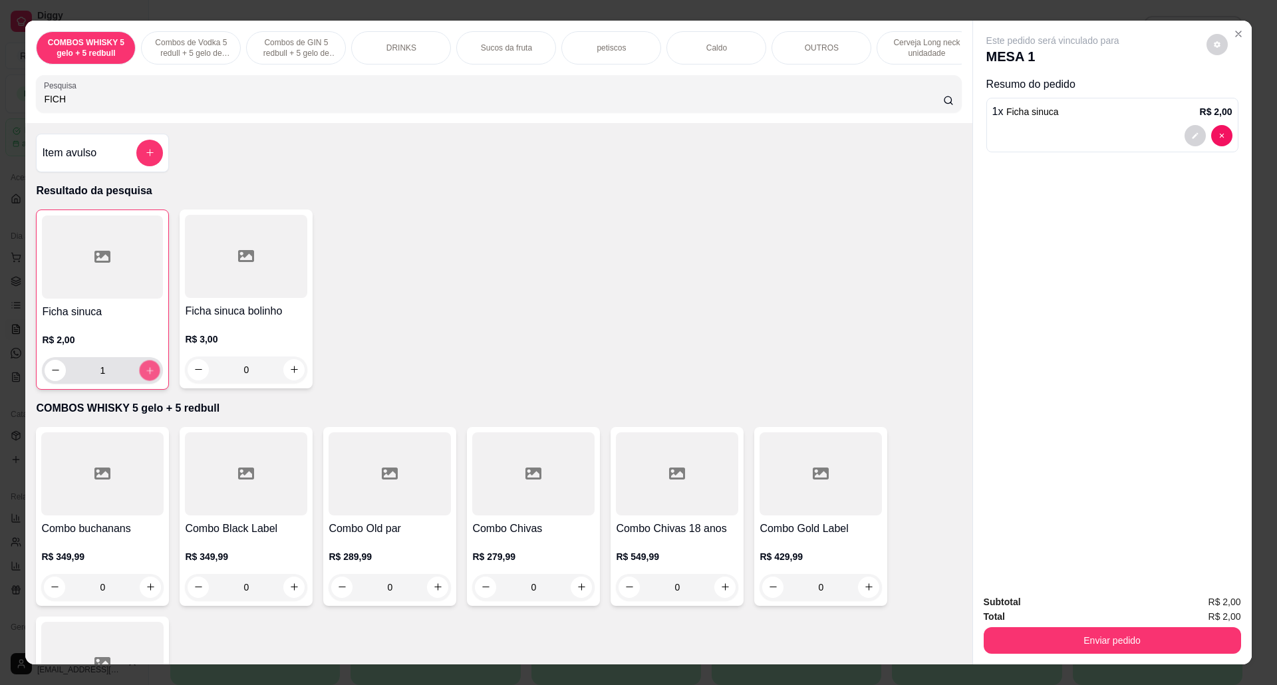
click at [146, 378] on button "increase-product-quantity" at bounding box center [150, 370] width 21 height 21
type input "2"
click at [146, 378] on button "increase-product-quantity" at bounding box center [150, 370] width 21 height 21
type input "3"
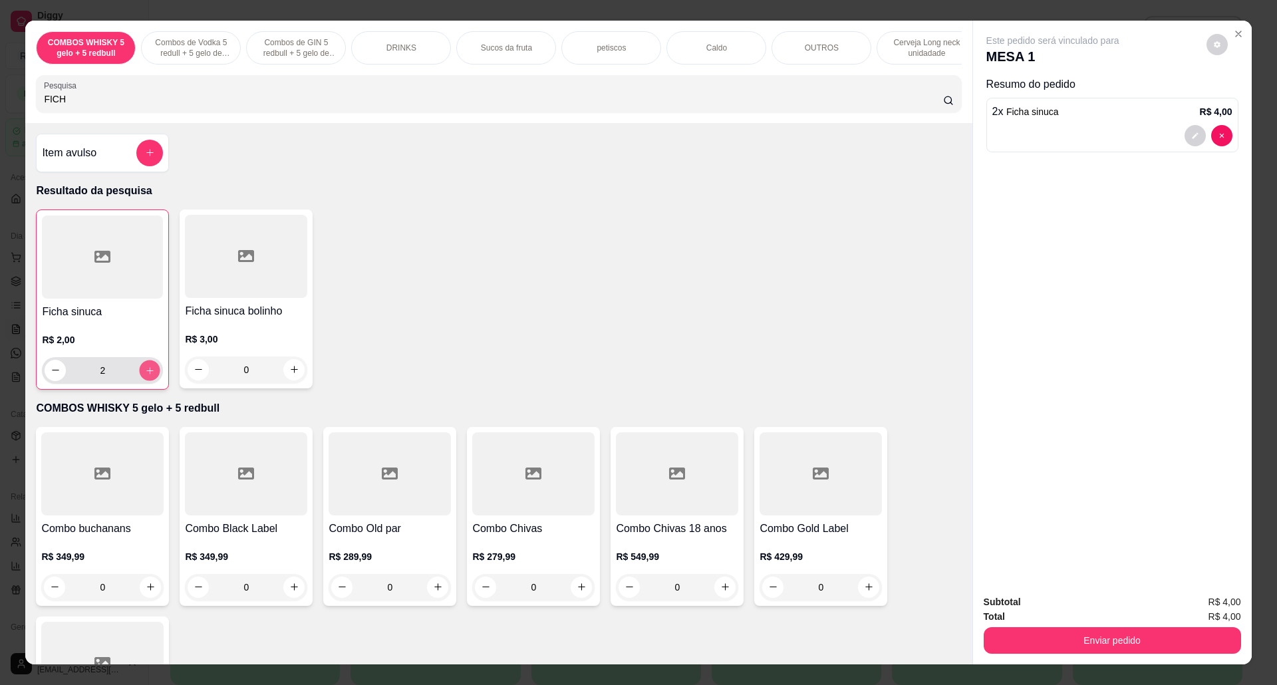
type input "3"
click at [146, 378] on button "increase-product-quantity" at bounding box center [149, 370] width 21 height 21
type input "4"
click at [146, 378] on button "increase-product-quantity" at bounding box center [150, 370] width 21 height 21
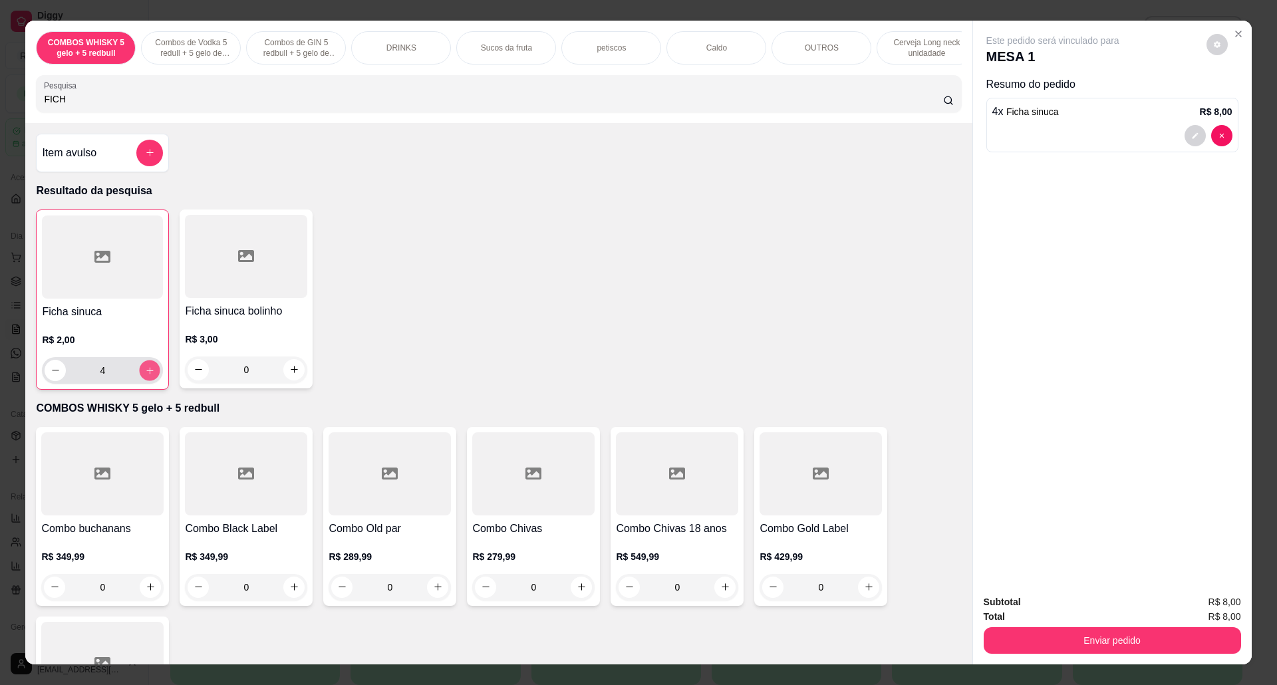
type input "5"
click at [1091, 637] on button "Enviar pedido" at bounding box center [1112, 640] width 257 height 27
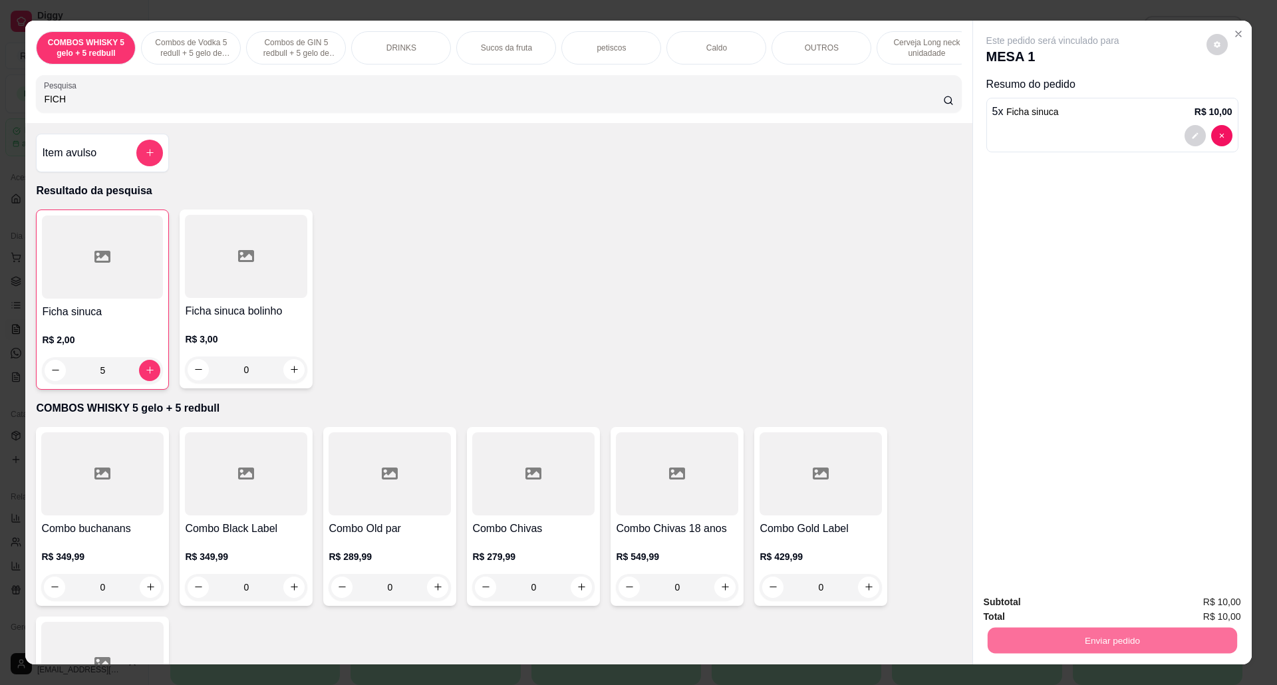
click at [1038, 604] on button "Não registrar e enviar pedido" at bounding box center [1066, 608] width 134 height 25
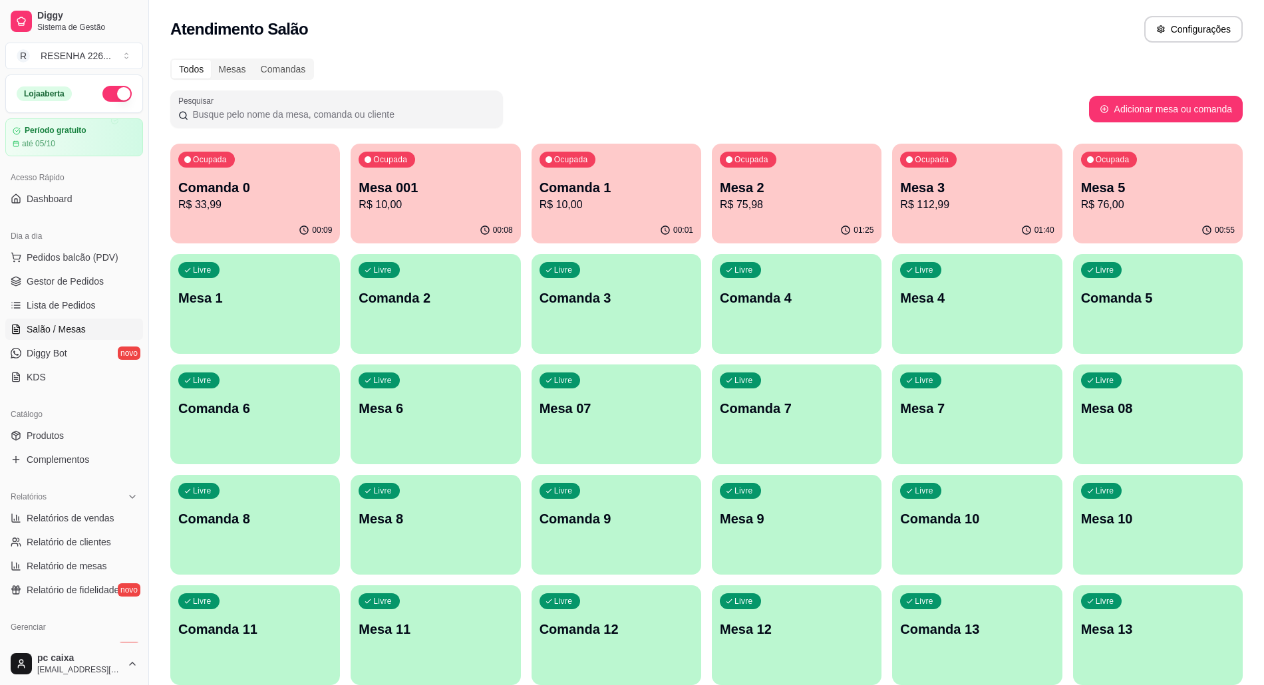
click at [950, 184] on p "Mesa 3" at bounding box center [977, 187] width 154 height 19
click at [958, 196] on div "Mesa 3 R$ 112,99" at bounding box center [976, 195] width 149 height 33
click at [78, 435] on link "Produtos" at bounding box center [74, 435] width 138 height 21
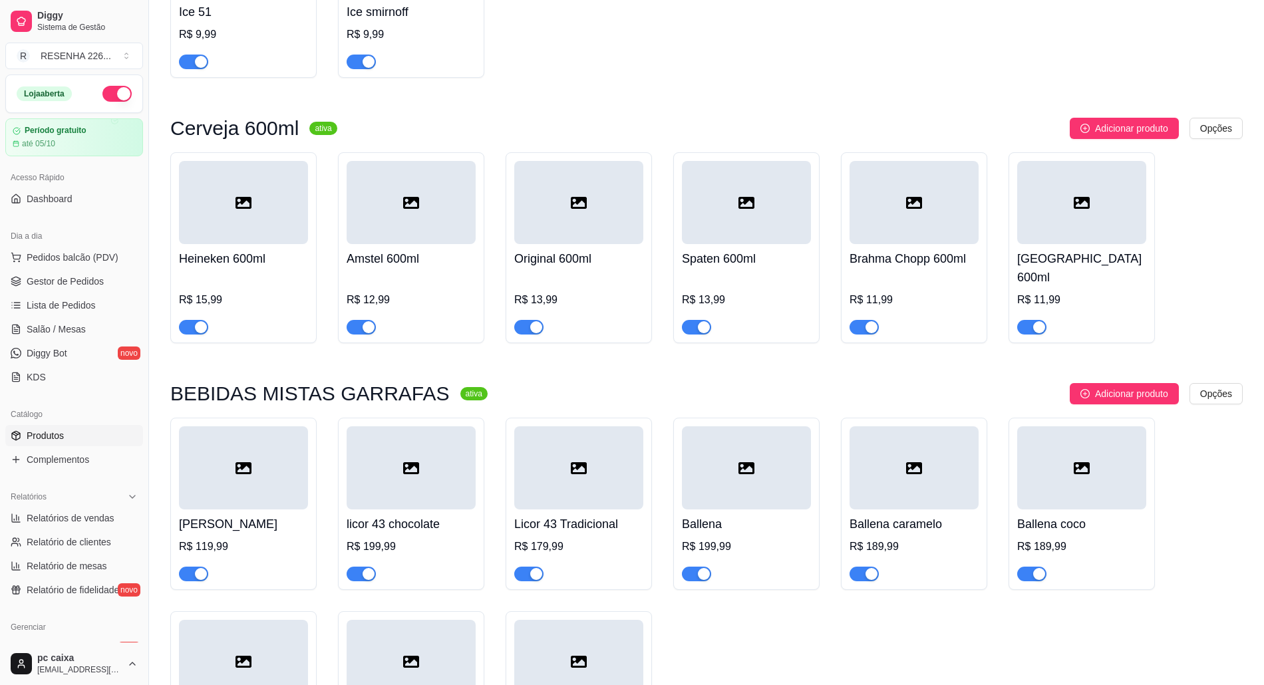
scroll to position [3546, 0]
click at [1089, 124] on button "Adicionar produto" at bounding box center [1123, 127] width 109 height 21
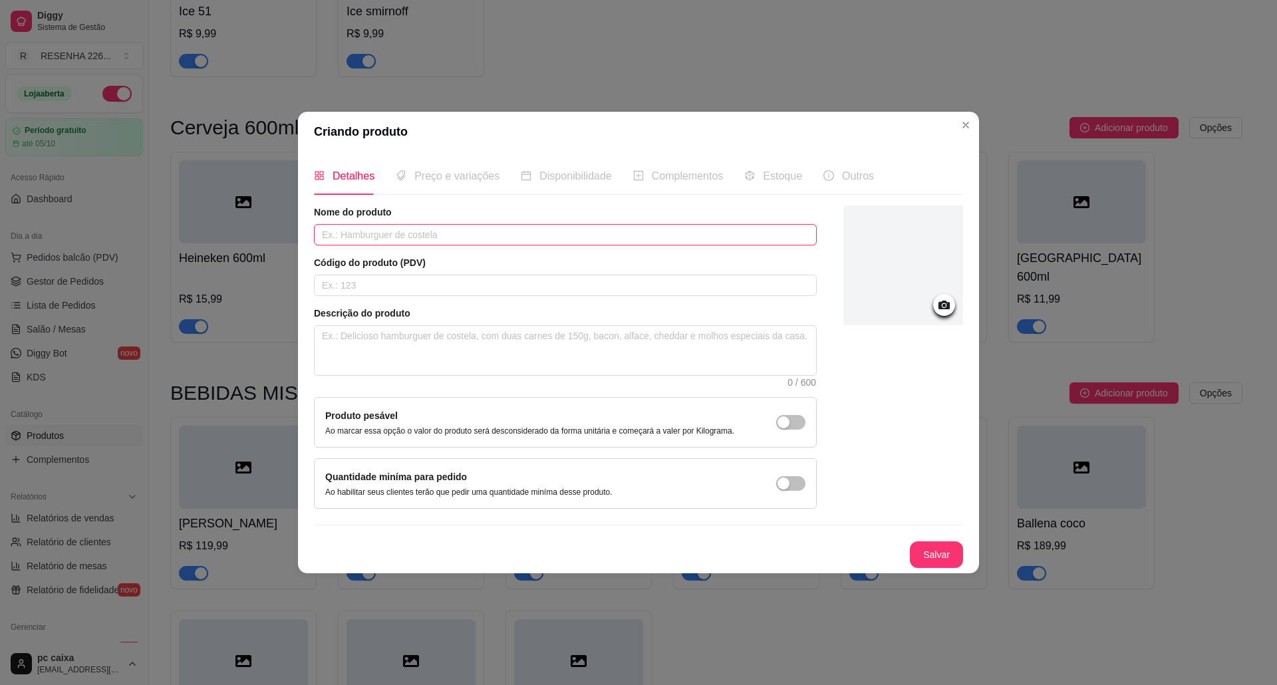
click at [552, 227] on input "text" at bounding box center [565, 234] width 503 height 21
type input "s"
type input "Stella 600ml"
click at [916, 561] on button "Salvar" at bounding box center [936, 554] width 53 height 27
click at [429, 272] on div "Código do produto (PDV)" at bounding box center [565, 276] width 503 height 40
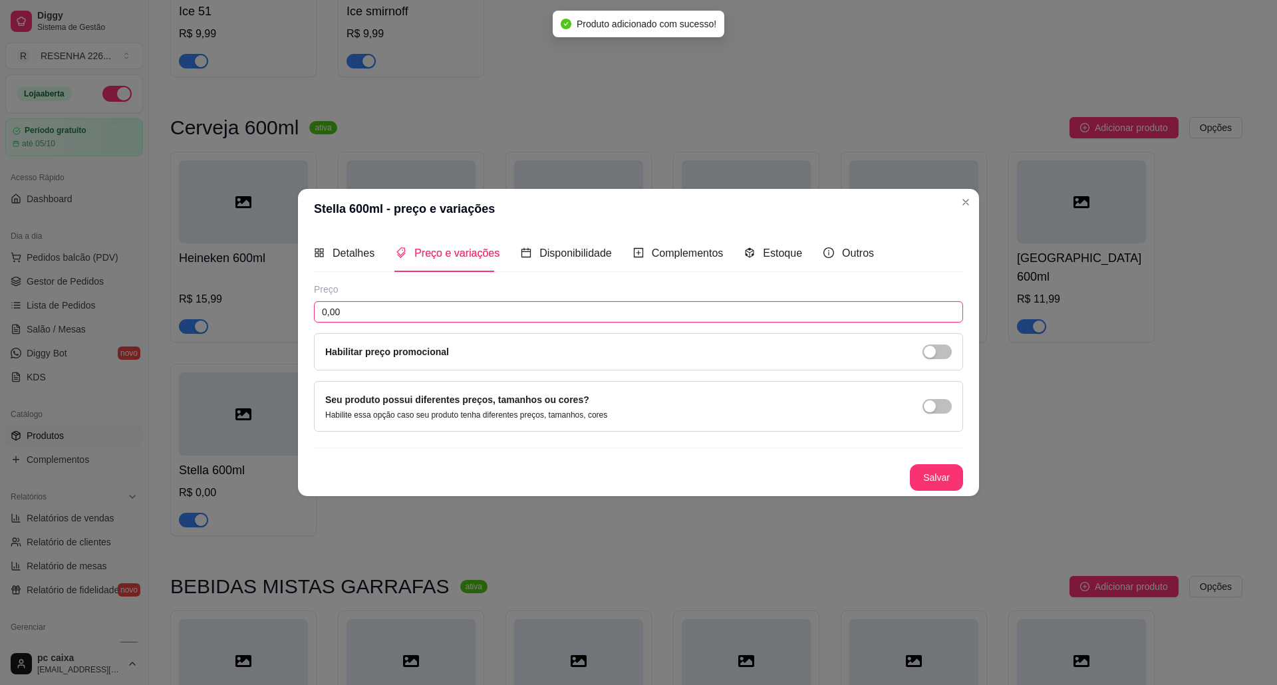
click at [509, 317] on input "0,00" at bounding box center [638, 311] width 649 height 21
type input "14,00"
click at [932, 473] on button "Salvar" at bounding box center [936, 478] width 52 height 26
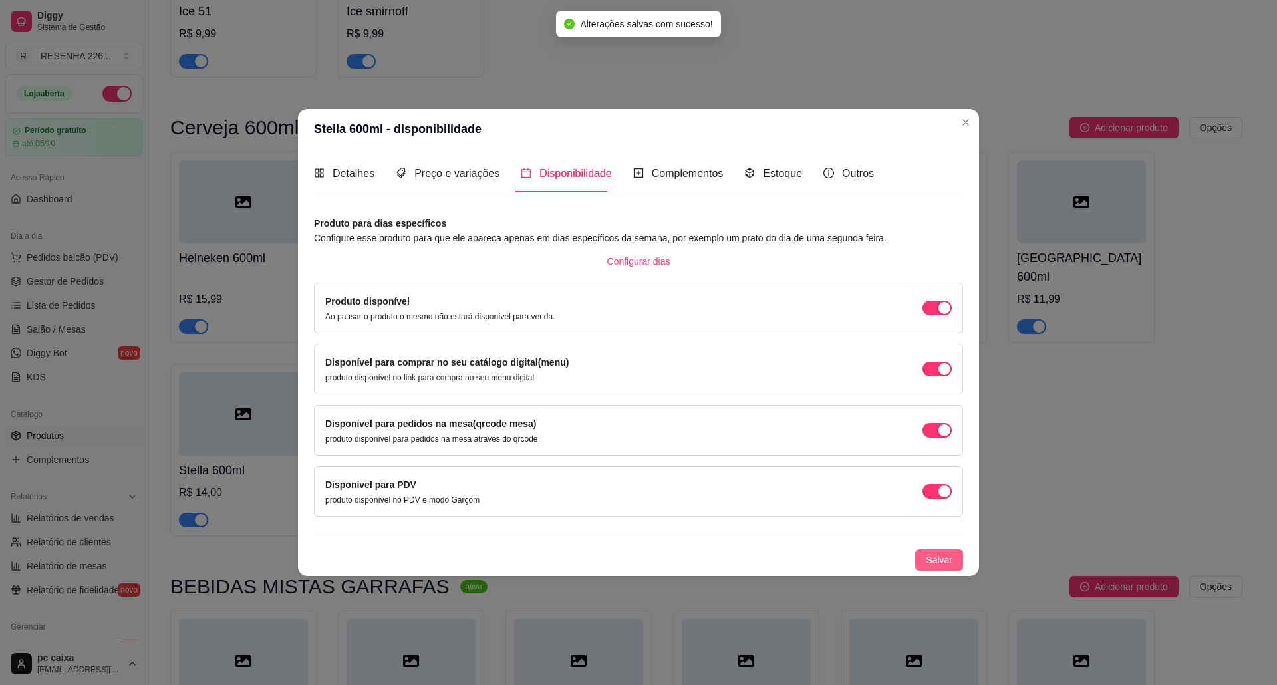
click at [926, 567] on button "Salvar" at bounding box center [939, 559] width 48 height 21
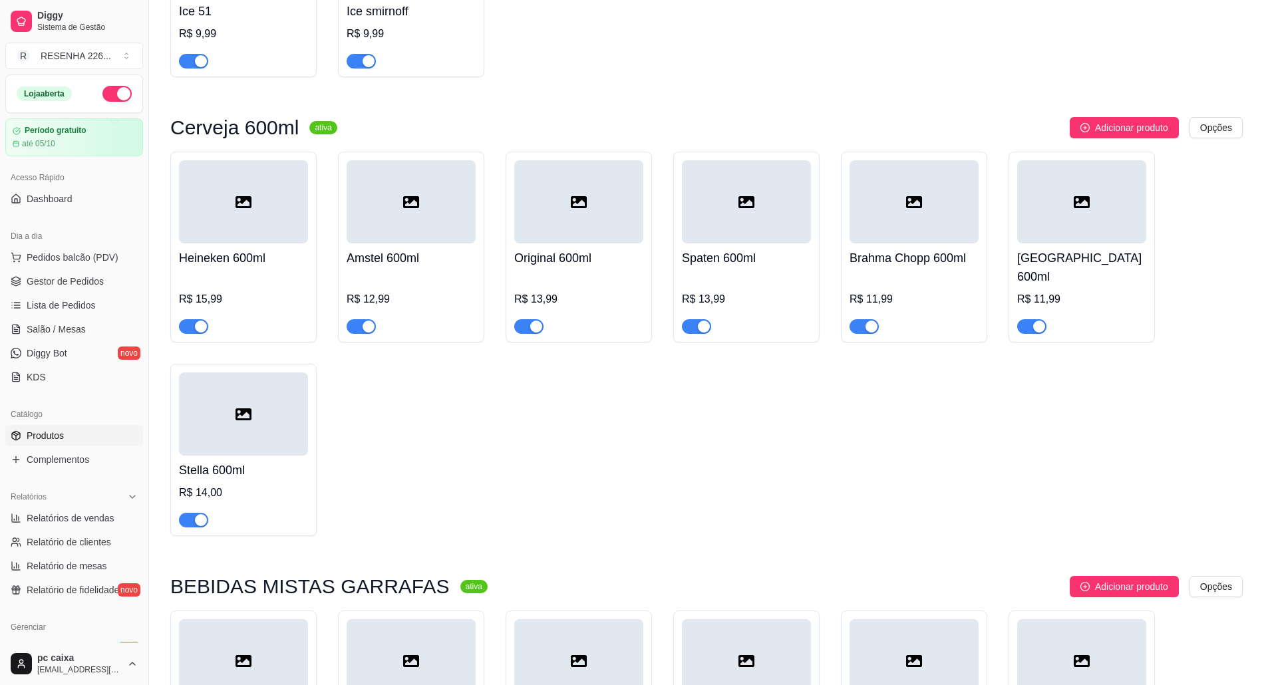
click at [68, 270] on ul "Pedidos balcão (PDV) Gestor de Pedidos Lista de Pedidos Salão / Mesas Diggy Bot…" at bounding box center [74, 317] width 138 height 141
click at [78, 275] on span "Gestor de Pedidos" at bounding box center [65, 281] width 77 height 13
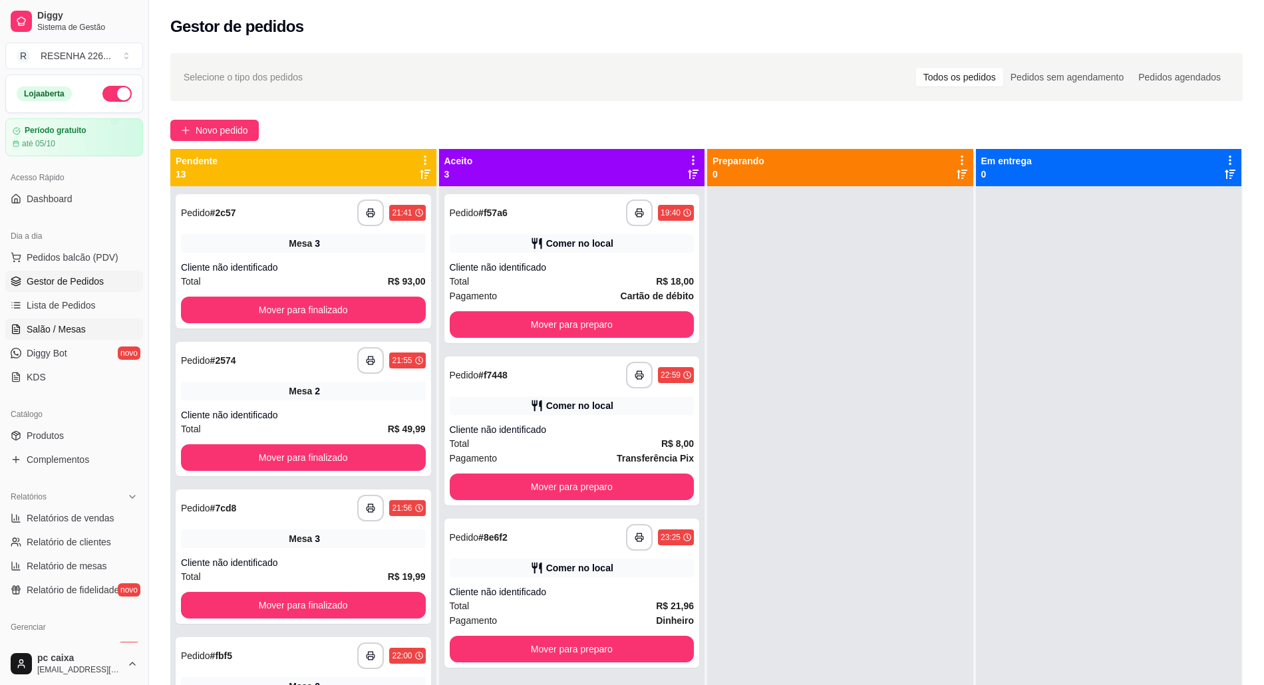
click at [55, 330] on span "Salão / Mesas" at bounding box center [56, 329] width 59 height 13
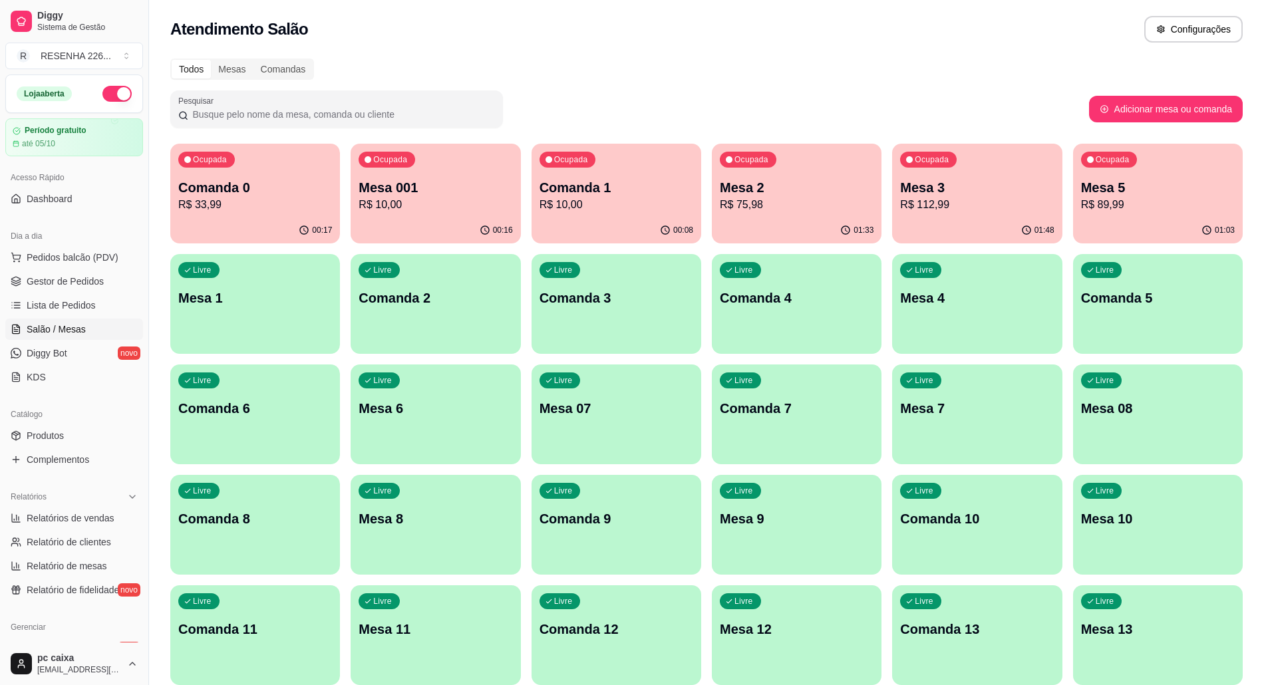
click at [1118, 217] on button "Ocupada Mesa 5 R$ 89,99 01:03" at bounding box center [1158, 194] width 170 height 100
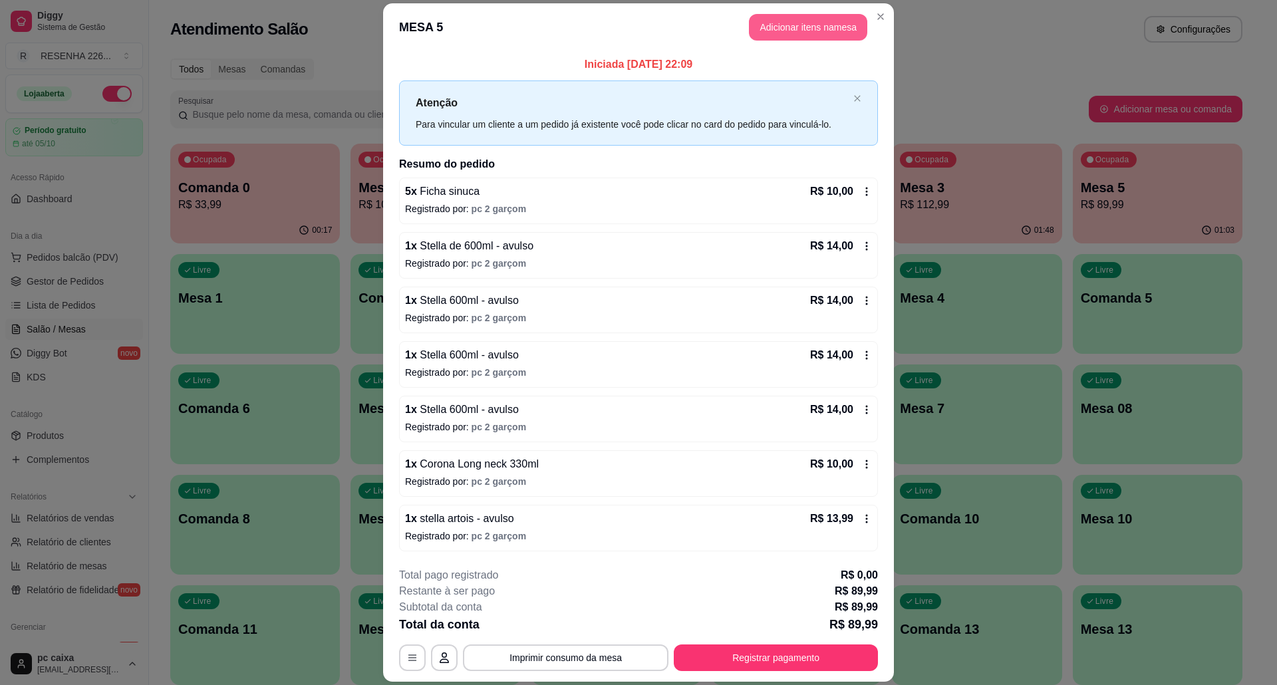
click at [814, 17] on button "Adicionar itens na mesa" at bounding box center [808, 27] width 118 height 27
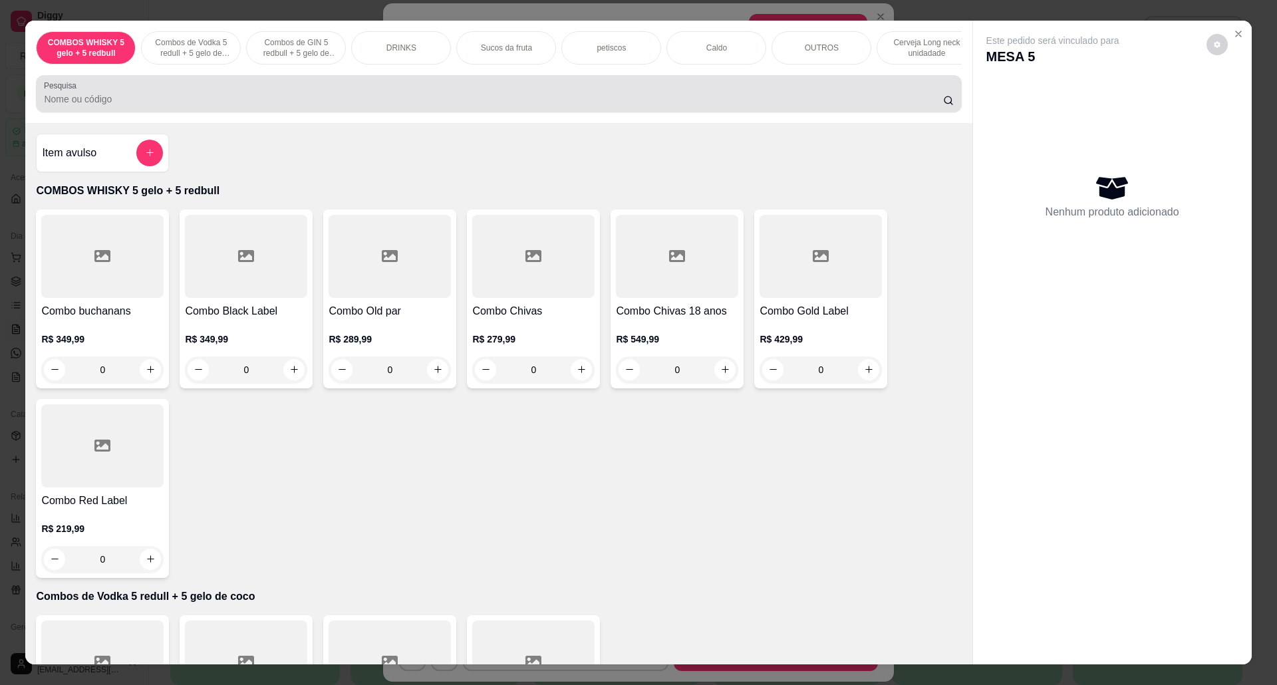
click at [88, 99] on div at bounding box center [498, 93] width 909 height 27
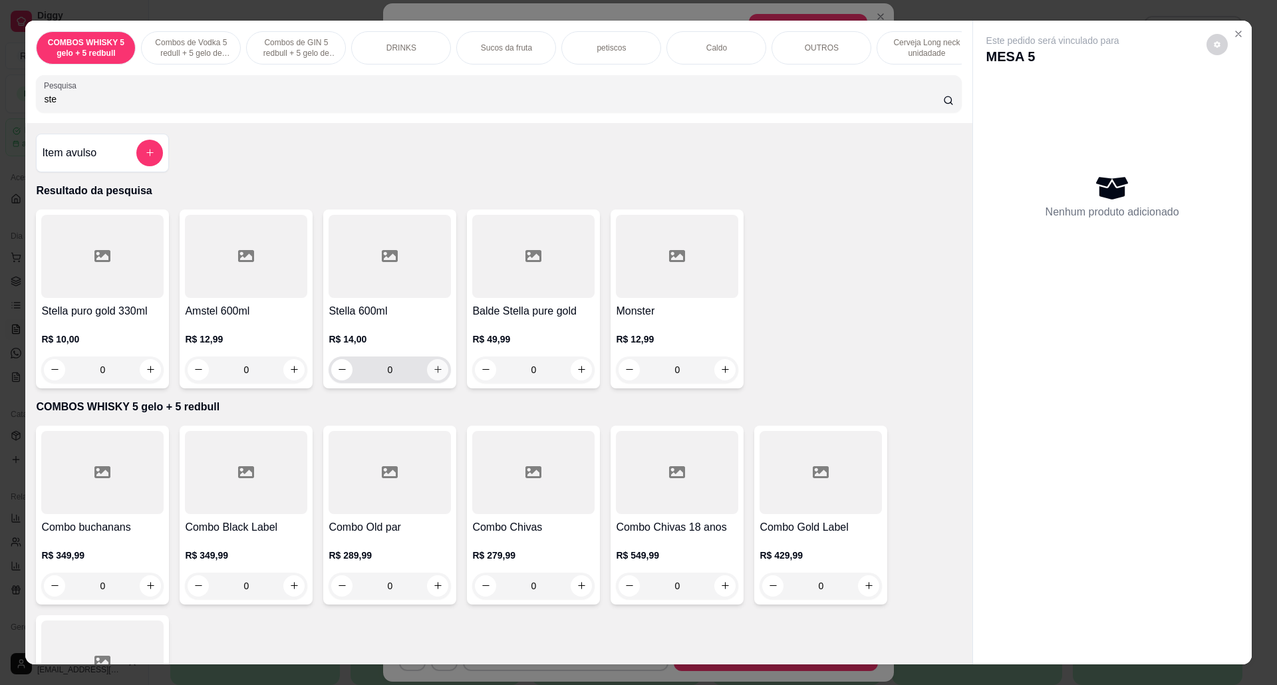
type input "ste"
click at [427, 380] on button "increase-product-quantity" at bounding box center [437, 369] width 21 height 21
type input "1"
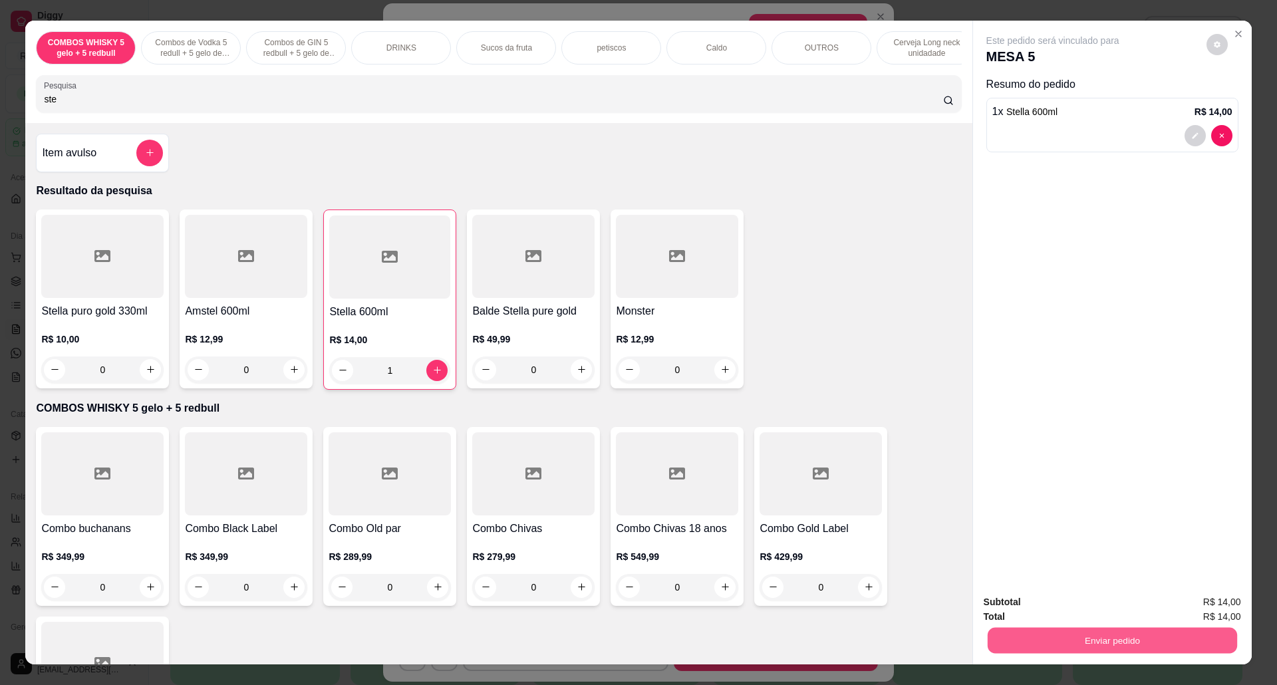
click at [1112, 648] on button "Enviar pedido" at bounding box center [1111, 641] width 249 height 26
click at [1073, 615] on button "Não registrar e enviar pedido" at bounding box center [1067, 608] width 138 height 25
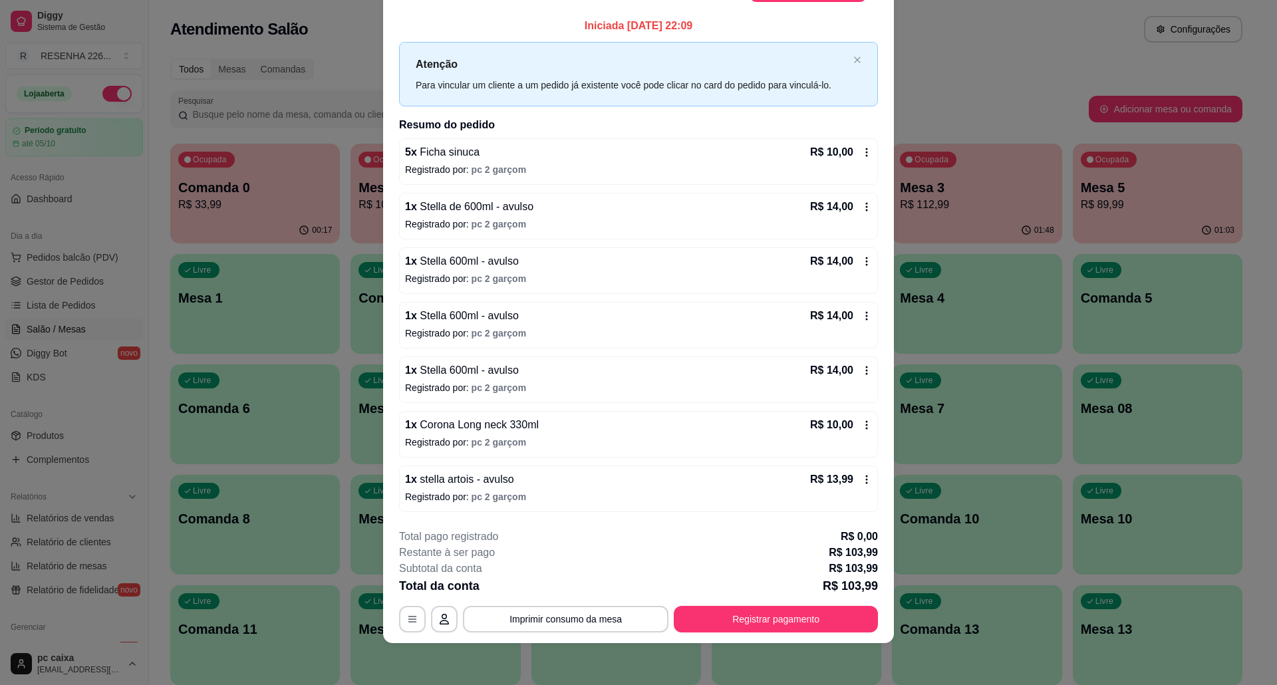
scroll to position [57, 0]
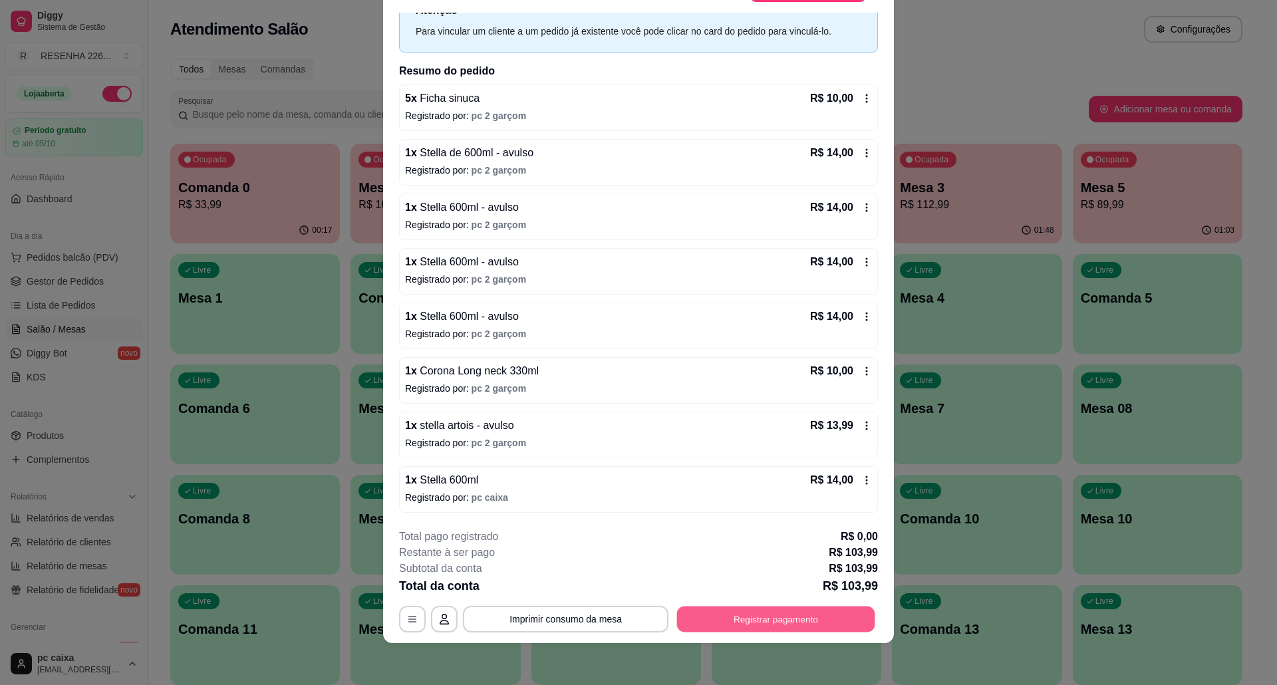
click at [772, 626] on button "Registrar pagamento" at bounding box center [776, 619] width 198 height 26
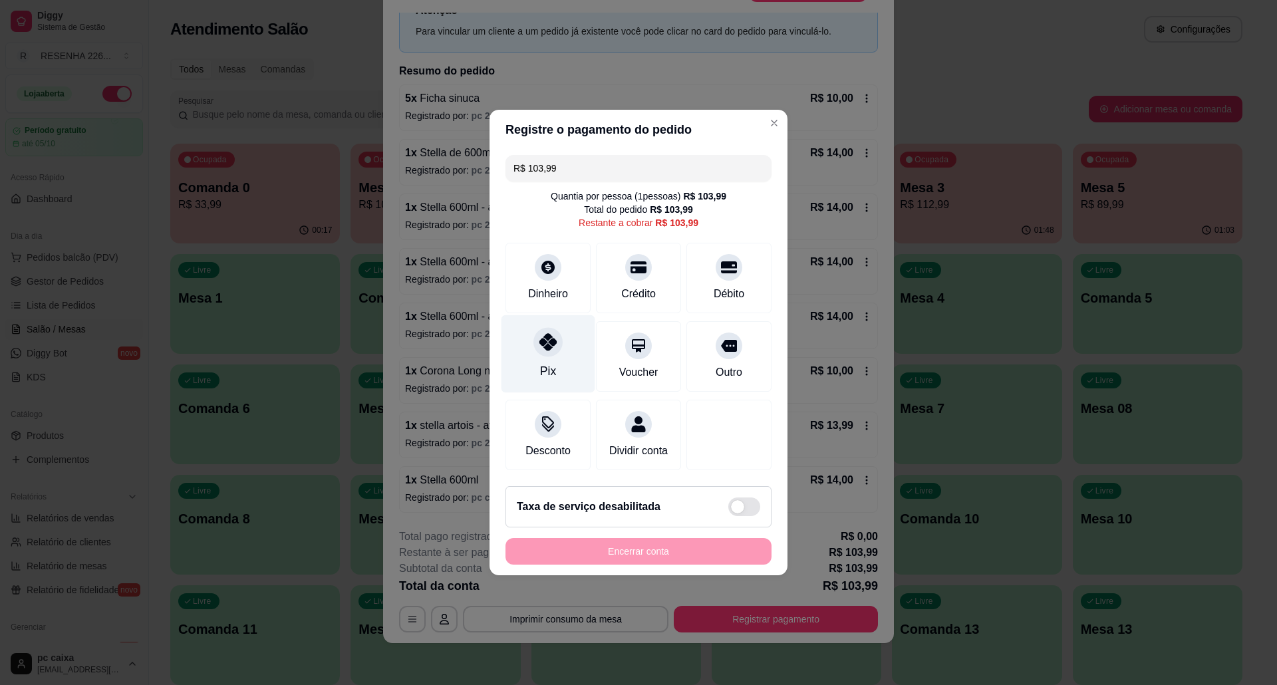
click at [537, 344] on div at bounding box center [547, 341] width 29 height 29
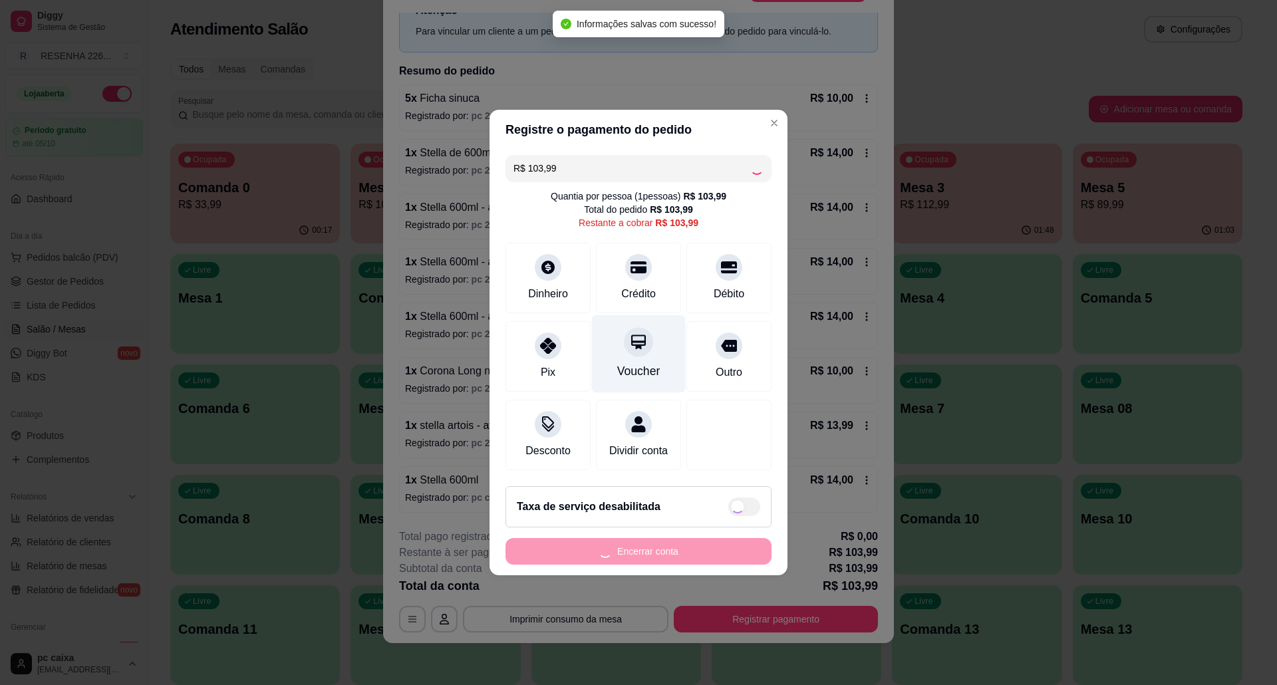
type input "R$ 0,00"
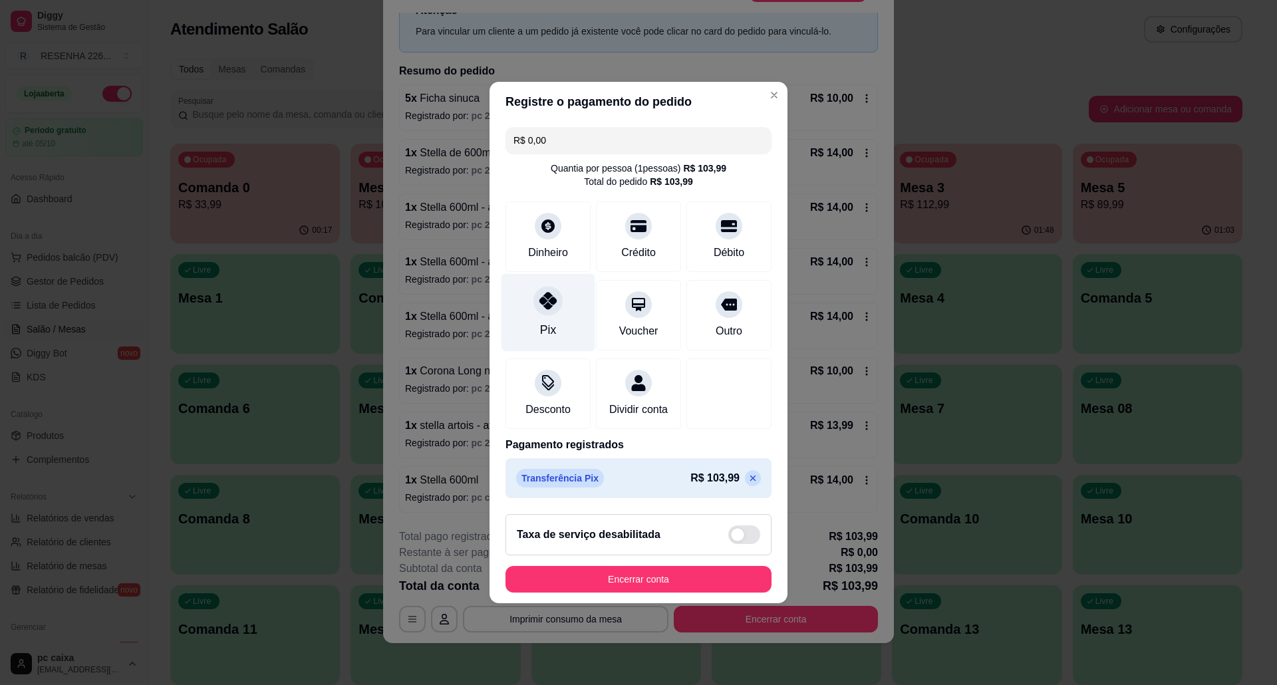
click at [554, 307] on div "Pix" at bounding box center [548, 313] width 94 height 78
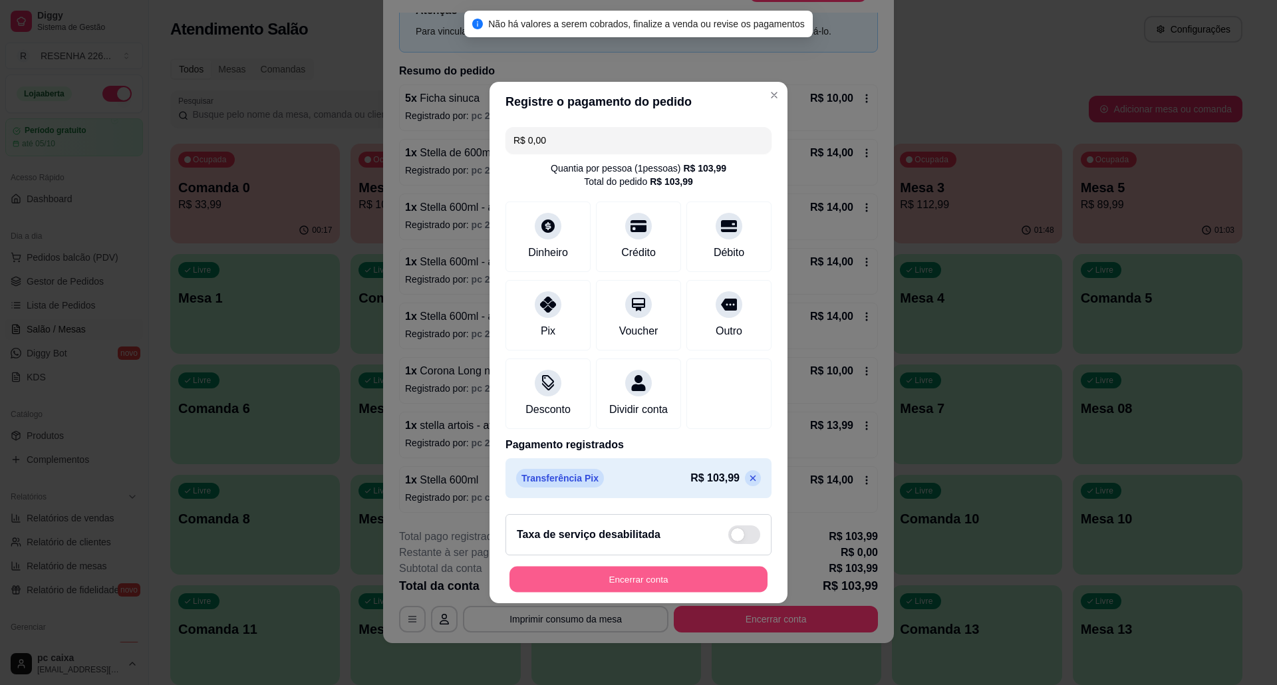
click at [607, 581] on button "Encerrar conta" at bounding box center [638, 580] width 258 height 26
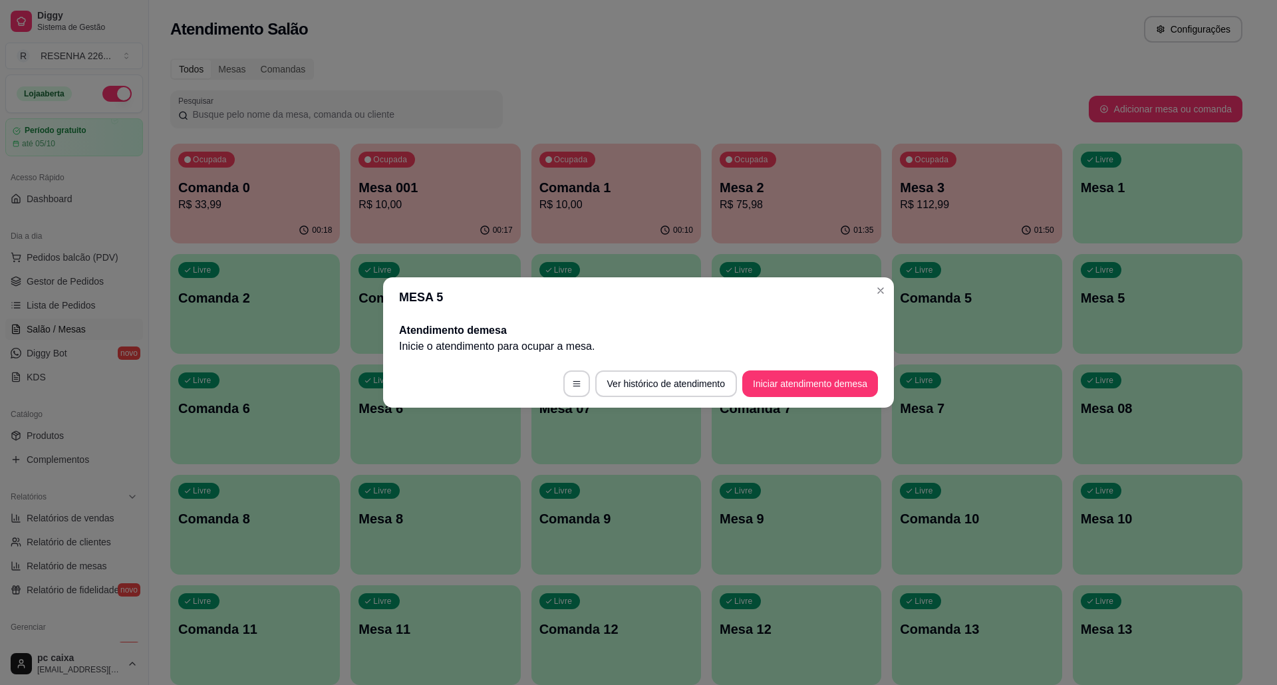
click at [890, 285] on header "MESA 5" at bounding box center [638, 297] width 511 height 40
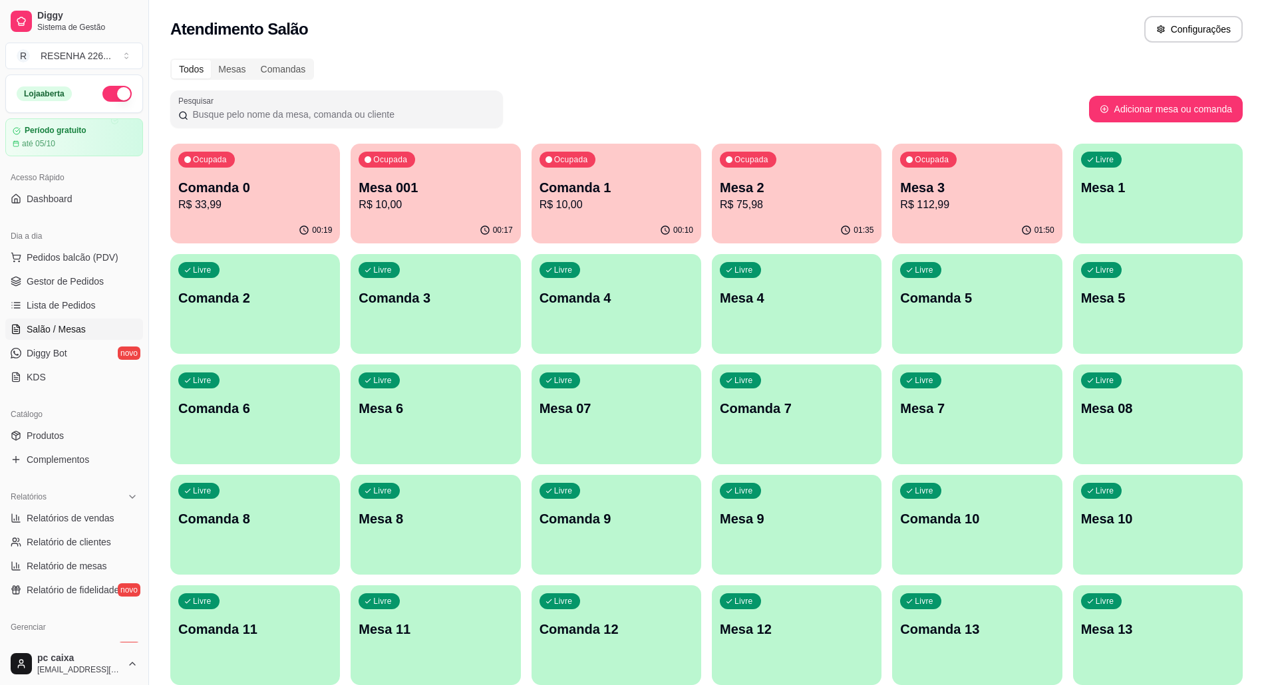
click at [971, 190] on p "Mesa 3" at bounding box center [977, 187] width 154 height 19
click at [801, 207] on p "R$ 75,98" at bounding box center [796, 204] width 149 height 15
click at [634, 174] on div "Ocupada Comanda 1 R$ 10,00" at bounding box center [616, 181] width 170 height 74
click at [365, 193] on p "Mesa 001" at bounding box center [435, 187] width 154 height 19
click at [207, 163] on p "Ocupada" at bounding box center [211, 161] width 33 height 11
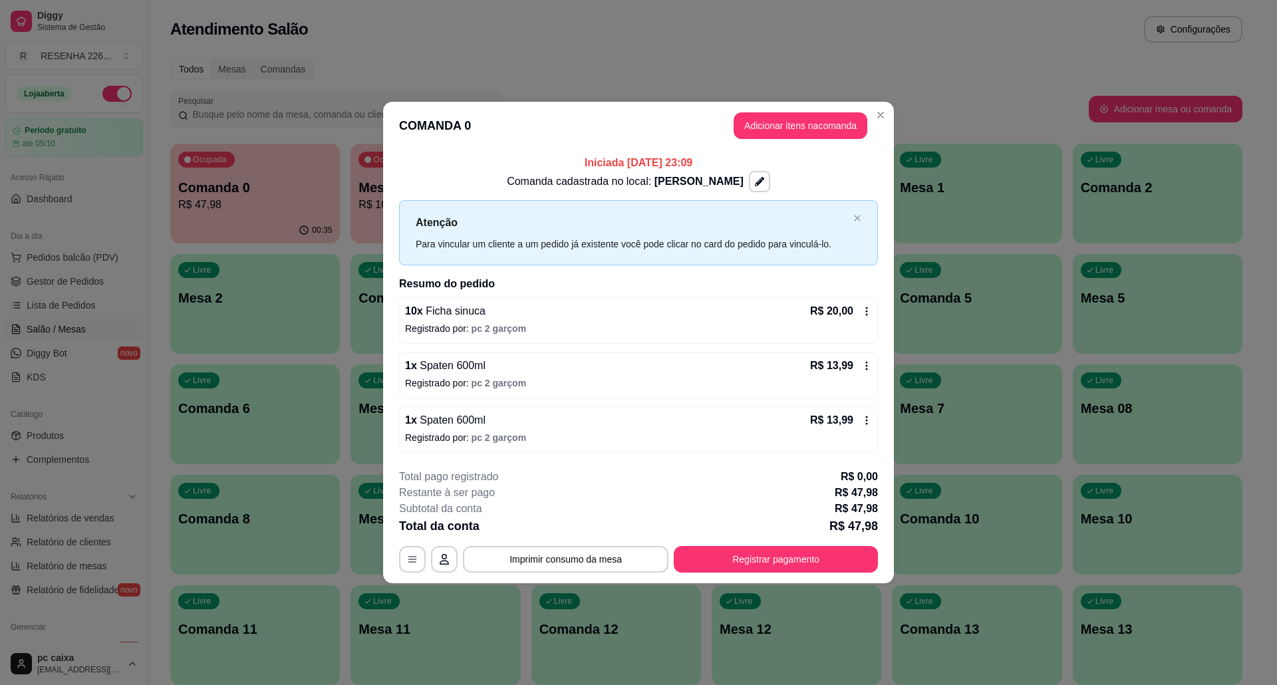
click at [841, 396] on div "1 x Spaten 600ml R$ 13,99 Registrado por: pc 2 garçom" at bounding box center [638, 375] width 479 height 47
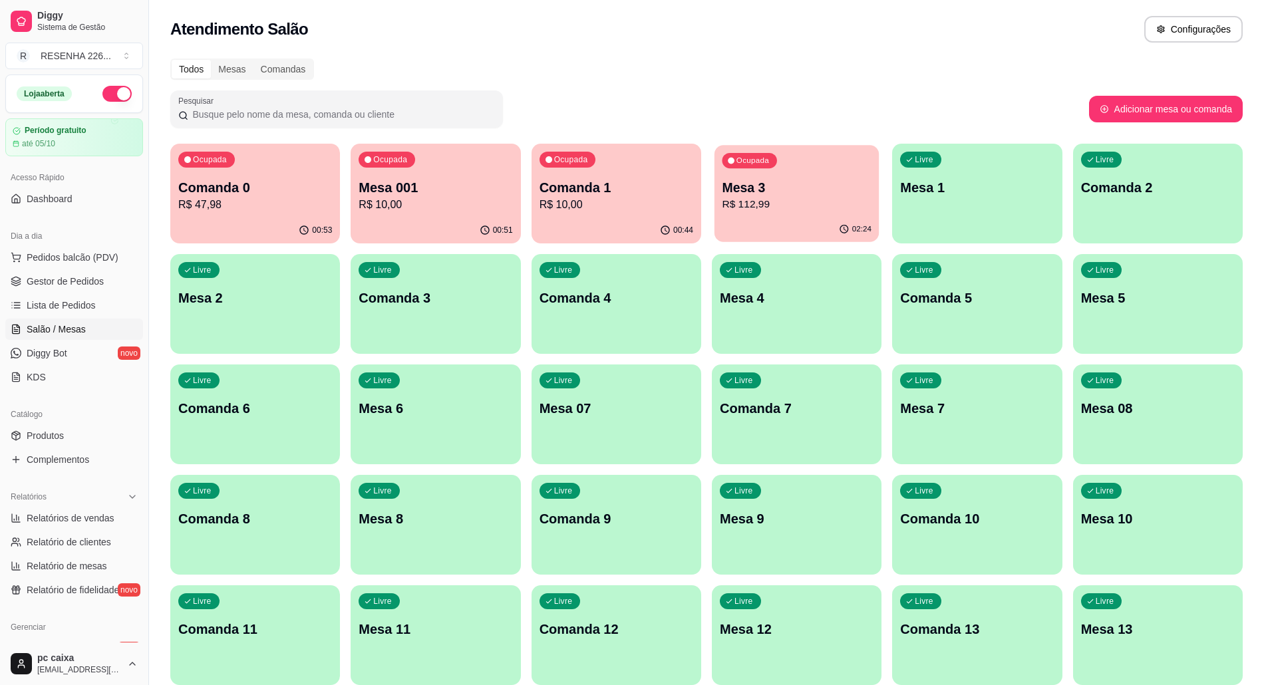
click at [732, 208] on p "R$ 112,99" at bounding box center [796, 204] width 149 height 15
click at [82, 543] on span "Relatório de clientes" at bounding box center [69, 541] width 84 height 13
select select "30"
select select "HIGHEST_TOTAL_SPENT_WITH_ORDERS"
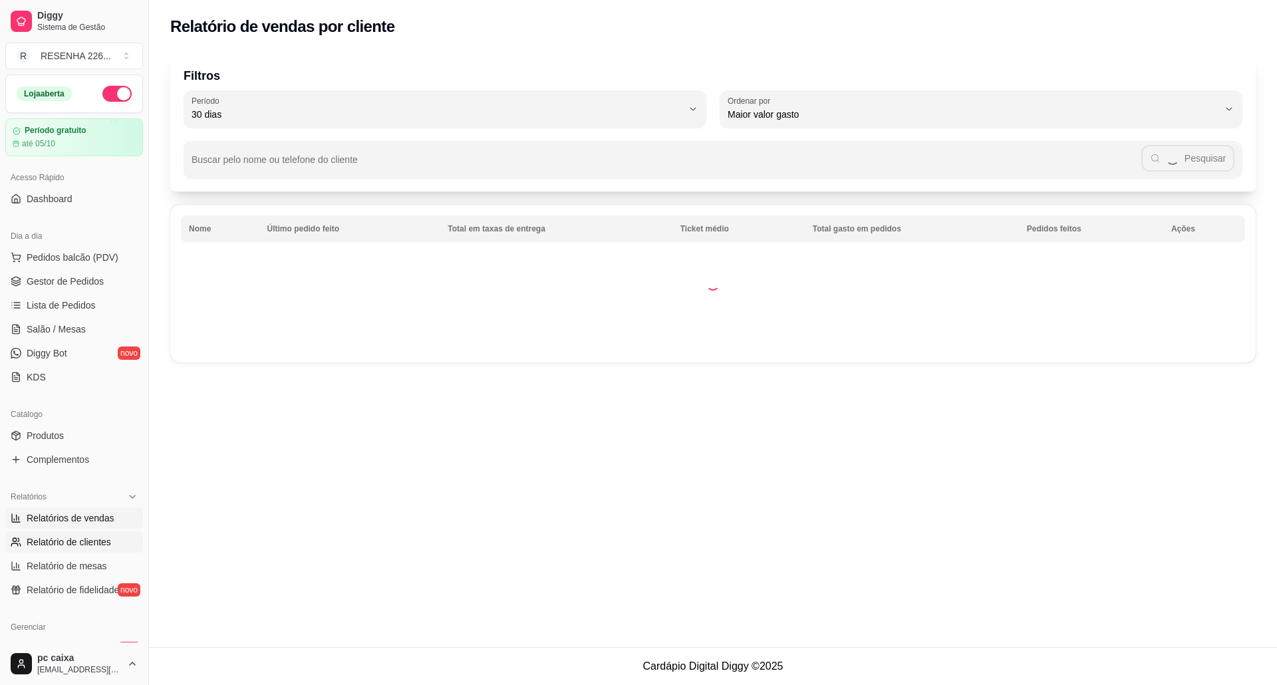
click at [82, 520] on span "Relatórios de vendas" at bounding box center [71, 517] width 88 height 13
select select "ALL"
select select "0"
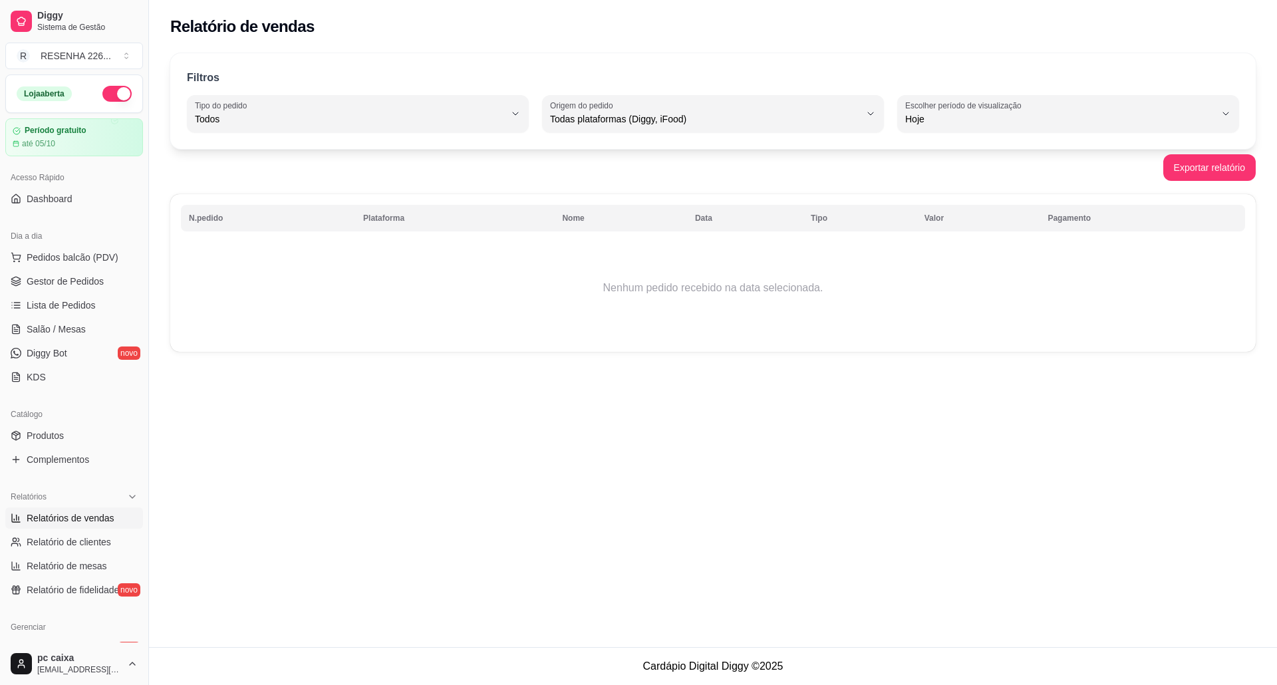
click at [5, 507] on link "Relatórios de vendas" at bounding box center [74, 517] width 138 height 21
click at [727, 41] on div "Relatório de vendas" at bounding box center [713, 22] width 1128 height 45
click at [301, 78] on div "Filtros" at bounding box center [713, 78] width 1052 height 17
click at [302, 96] on button "Tipo do pedido Todos" at bounding box center [358, 113] width 342 height 37
click at [274, 218] on span "Mesa" at bounding box center [351, 215] width 295 height 13
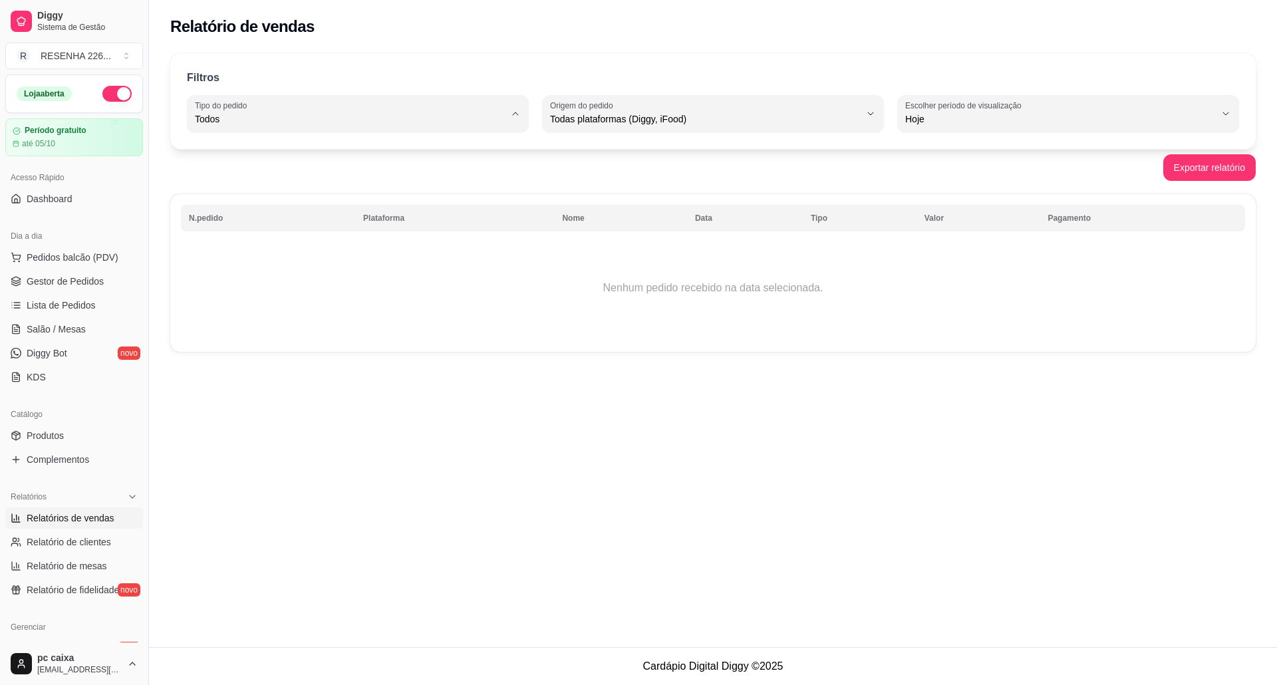
type input "IN_STORE"
select select "IN_STORE"
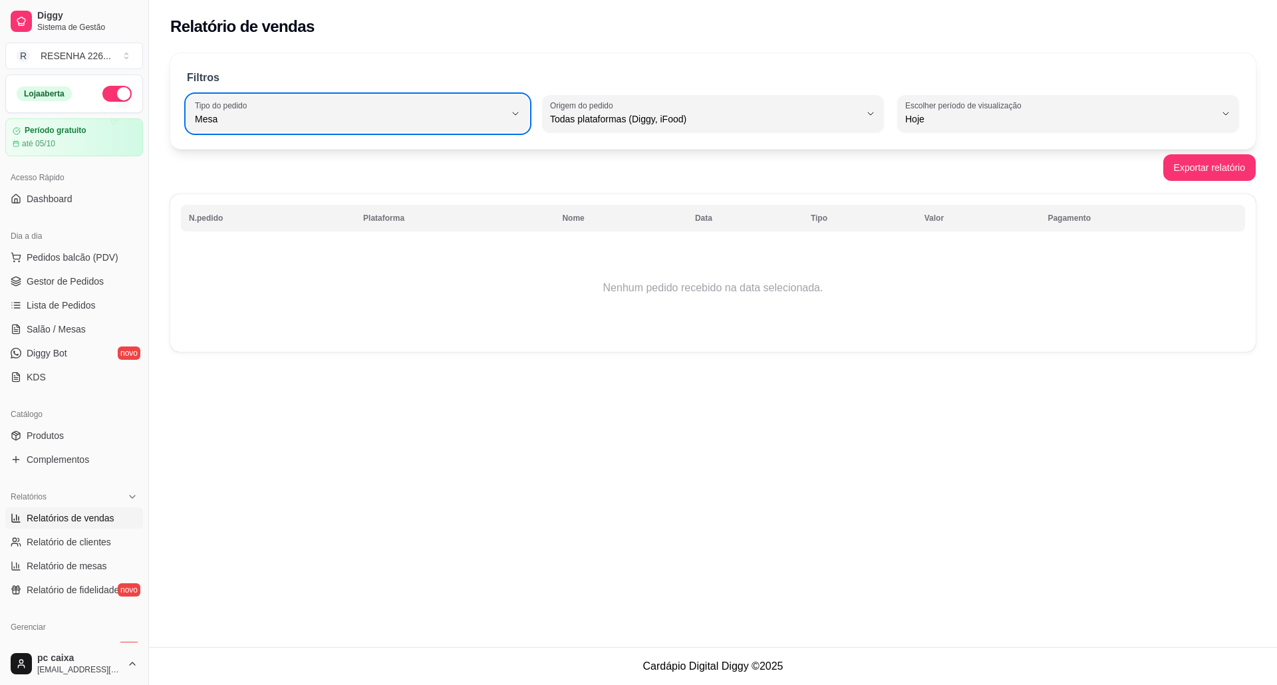
click at [810, 57] on div "Filtros IN_STORE Tipo do pedido Todos Entrega Retirada Mesa Consumo local Tipo …" at bounding box center [712, 101] width 1085 height 96
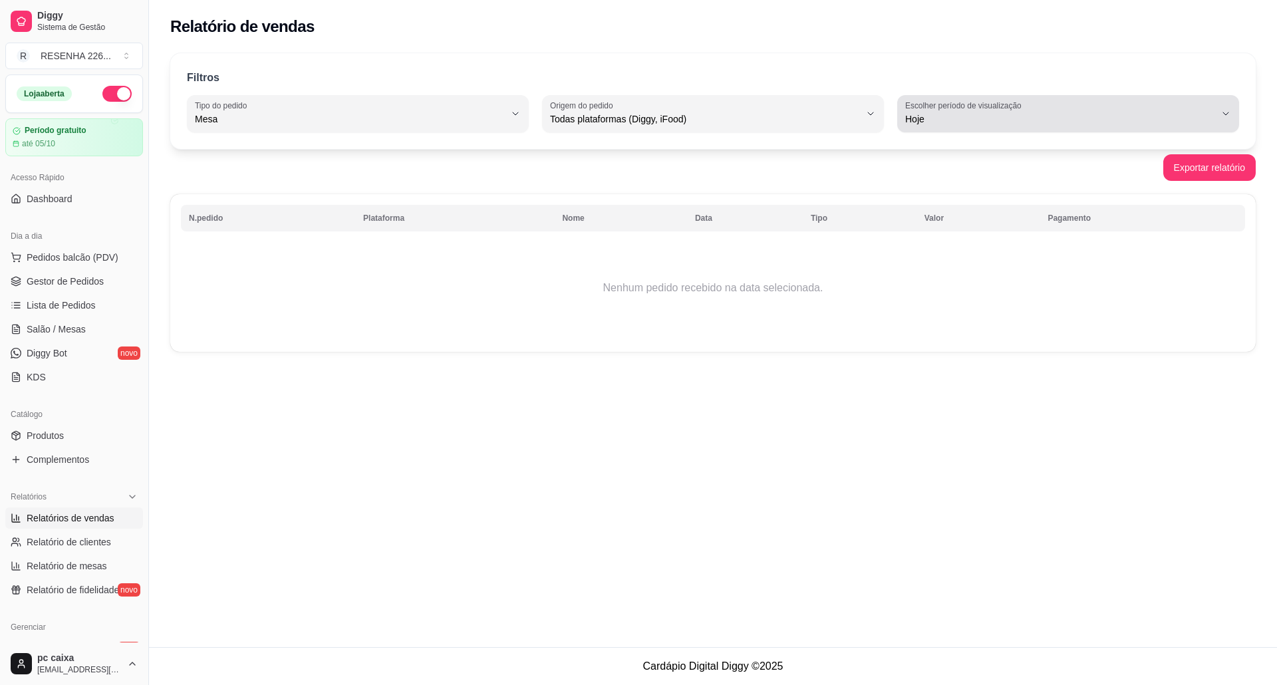
click at [1012, 112] on span "Hoje" at bounding box center [1060, 118] width 310 height 13
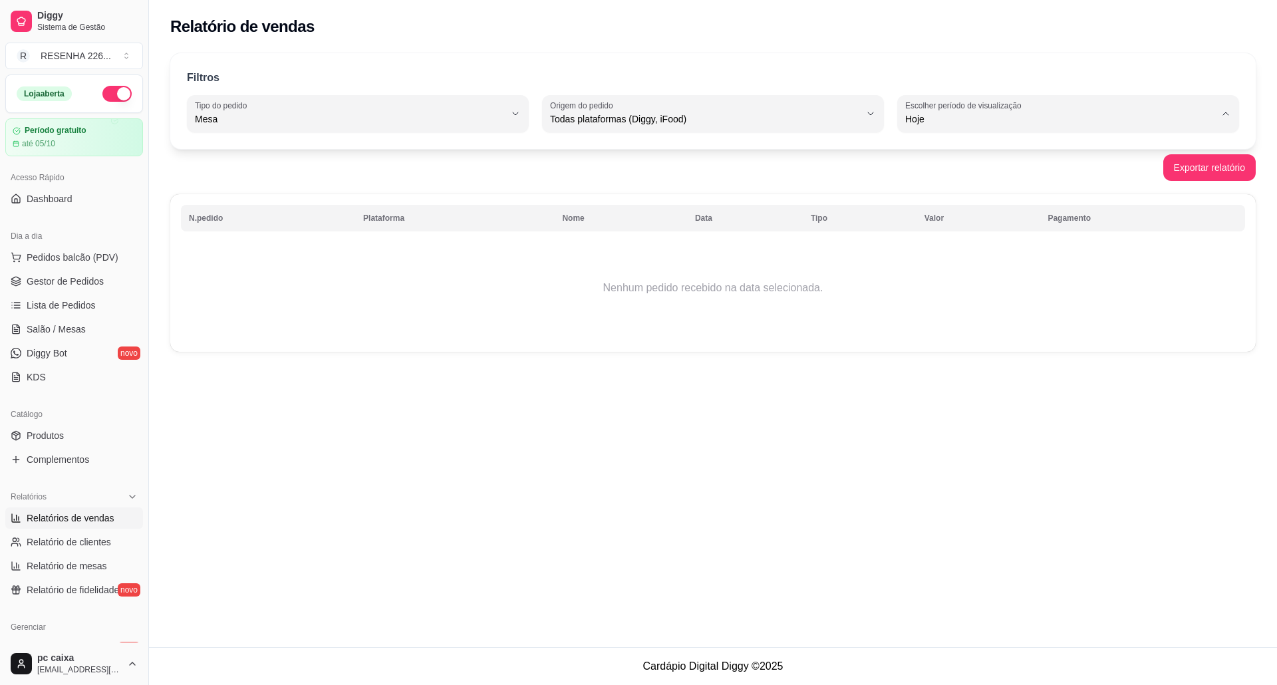
click at [963, 147] on span "Hoje" at bounding box center [1061, 150] width 295 height 13
click at [1031, 229] on th "Valor" at bounding box center [978, 218] width 124 height 27
click at [677, 301] on td "Nenhum pedido recebido na data selecionada." at bounding box center [713, 288] width 1064 height 106
click at [100, 325] on link "Salão / Mesas" at bounding box center [74, 329] width 138 height 21
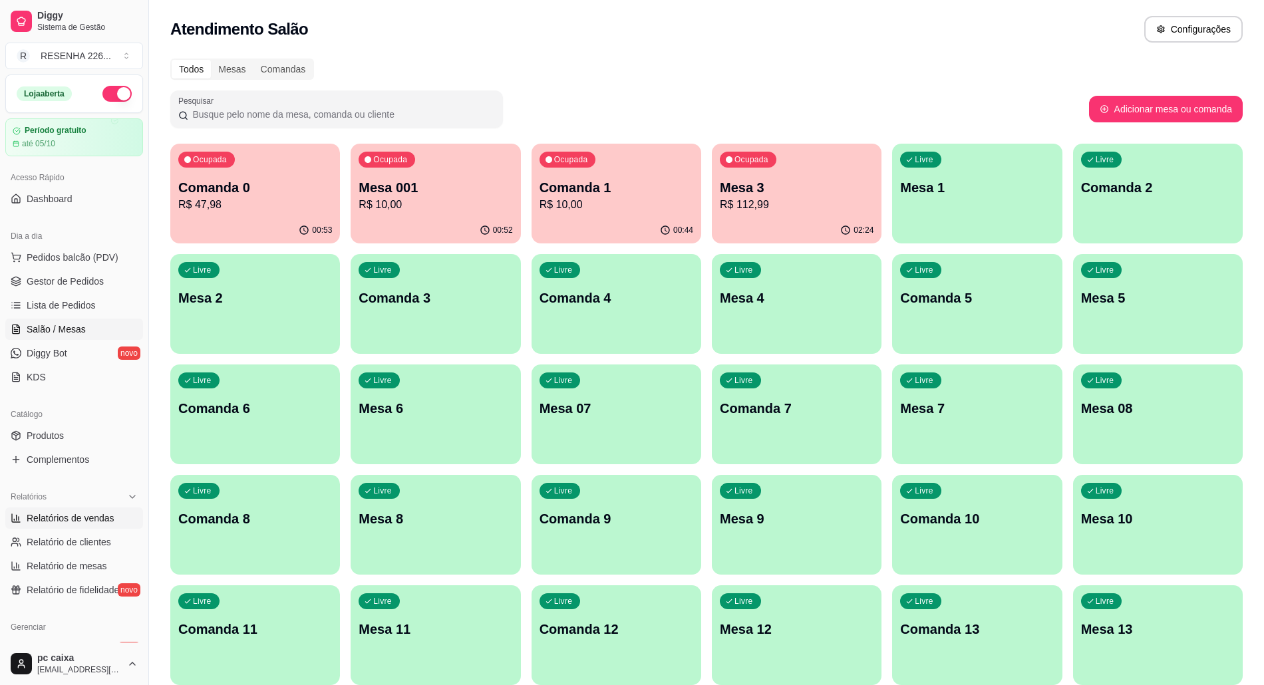
click at [94, 525] on link "Relatórios de vendas" at bounding box center [74, 517] width 138 height 21
select select "ALL"
select select "0"
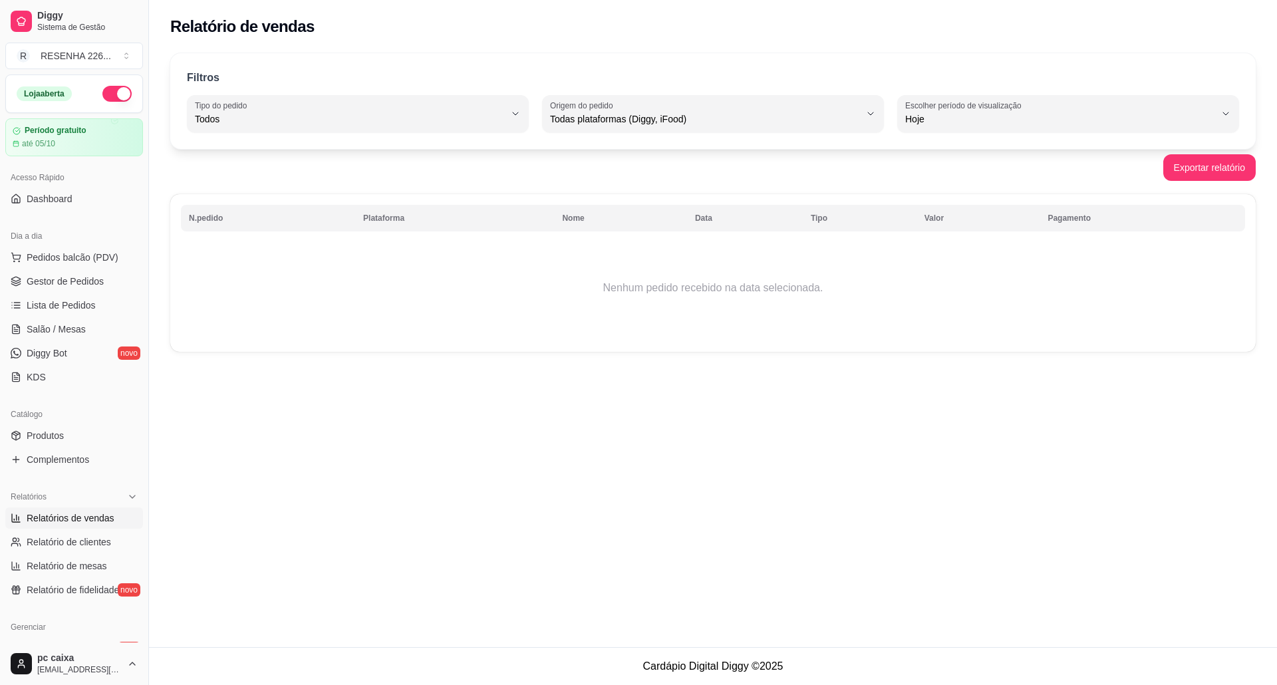
click at [368, 96] on div "Filtros ALL Tipo do pedido Todos Entrega Retirada Mesa Consumo local Tipo do pe…" at bounding box center [712, 101] width 1085 height 96
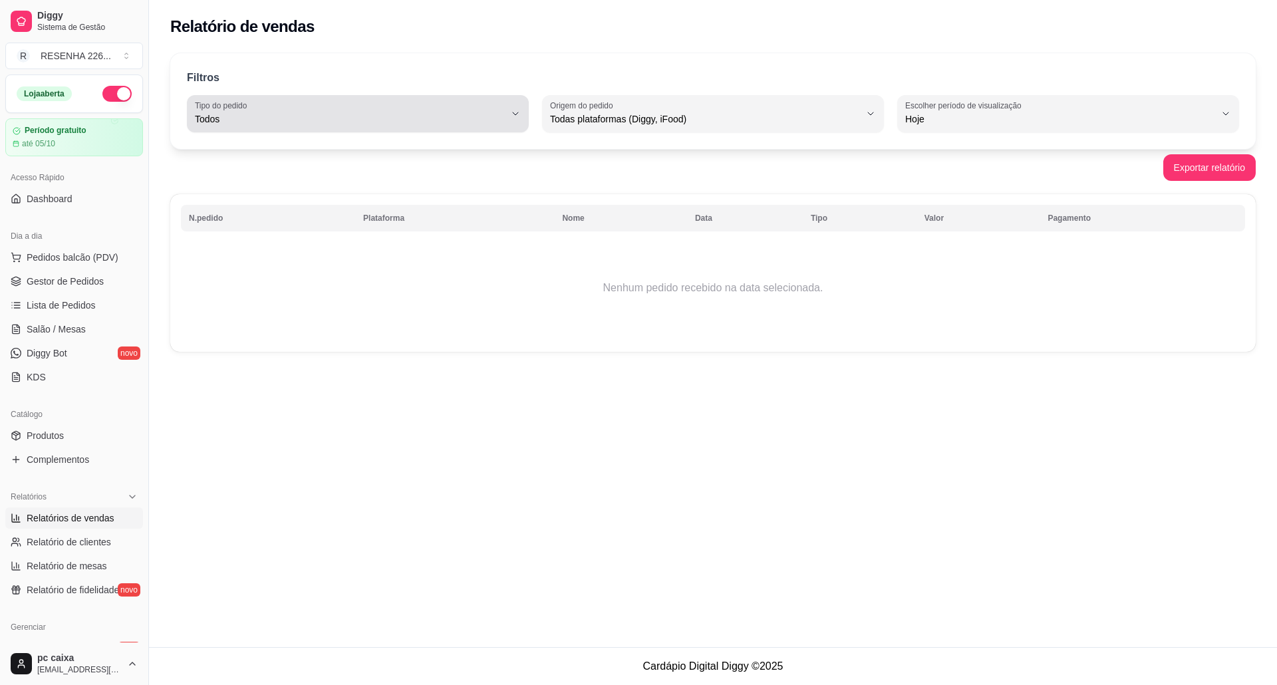
click at [368, 96] on button "Tipo do pedido Todos" at bounding box center [358, 113] width 342 height 37
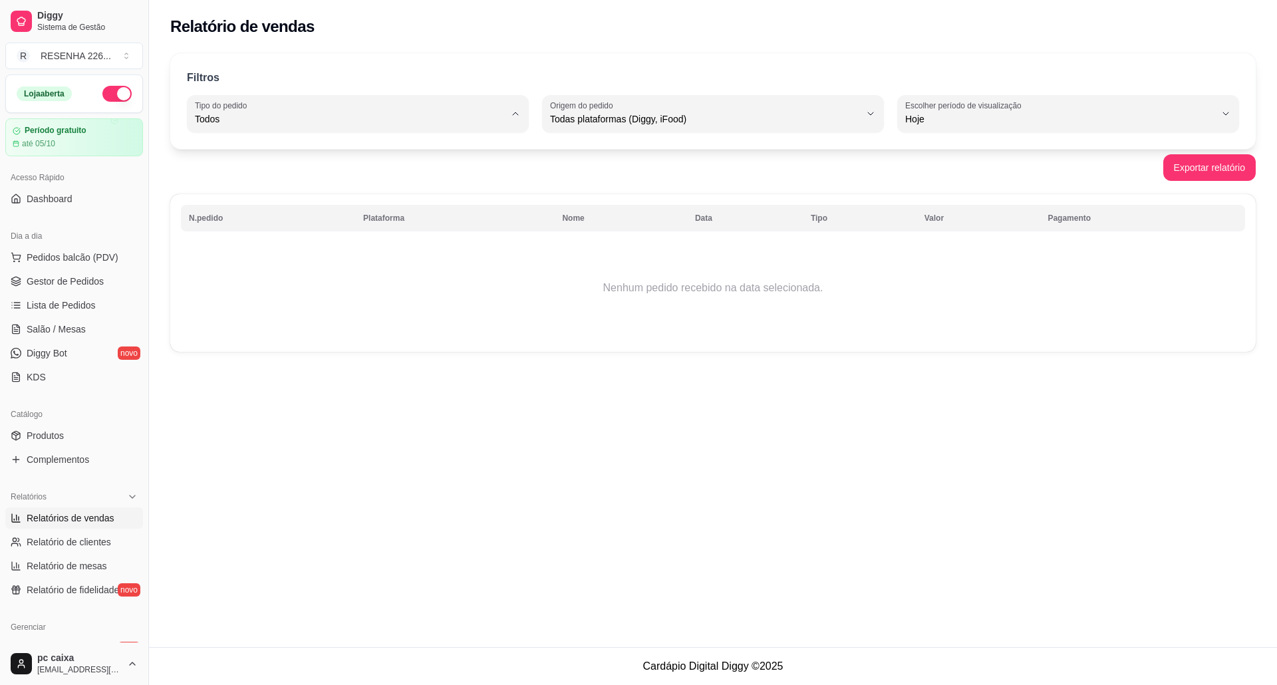
click at [246, 222] on span "Mesa" at bounding box center [351, 215] width 295 height 13
type input "IN_STORE"
select select "IN_STORE"
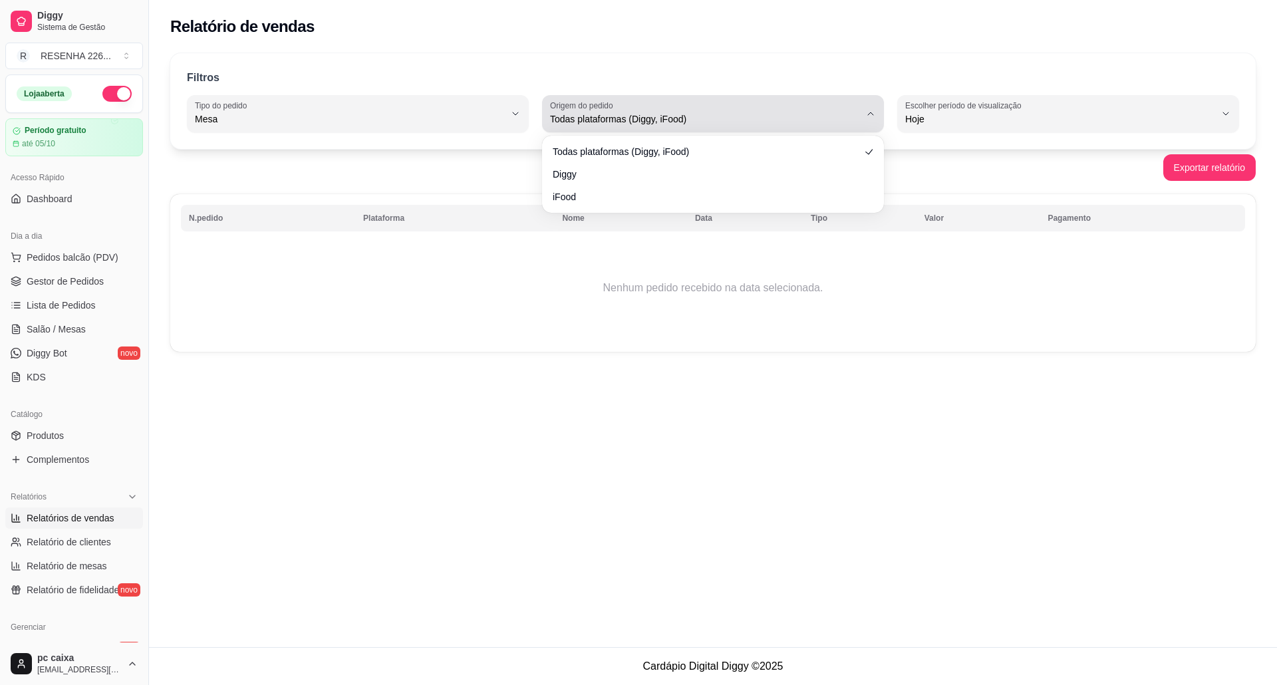
click at [602, 109] on label "Origem do pedido" at bounding box center [583, 105] width 67 height 11
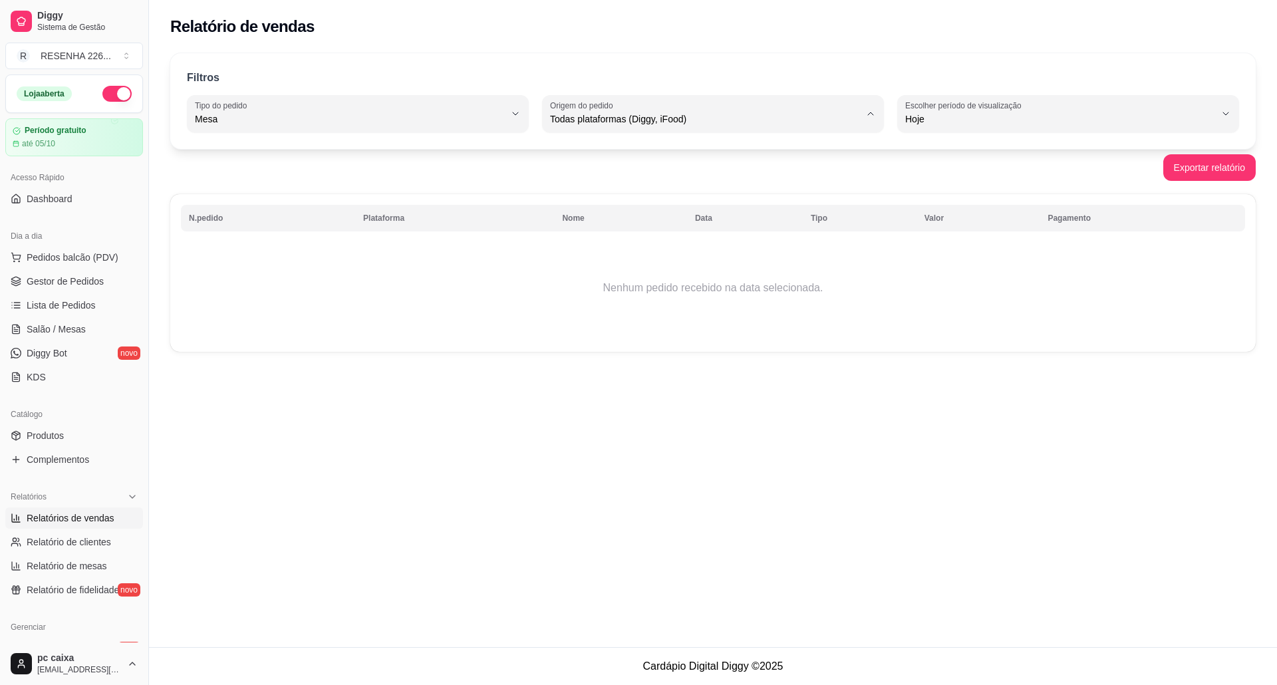
click at [593, 171] on span "Diggy" at bounding box center [706, 172] width 295 height 13
type input "DIGGY"
select select "DIGGY"
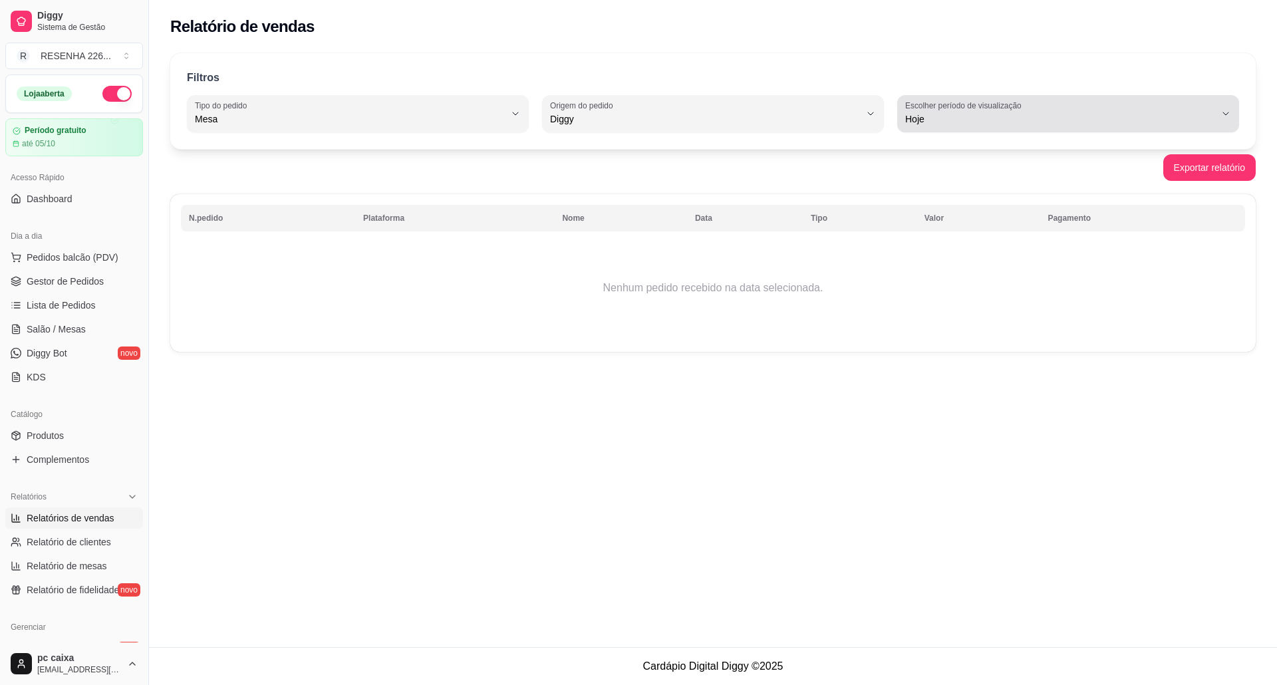
click at [955, 109] on label "Escolher período de visualização" at bounding box center [965, 105] width 120 height 11
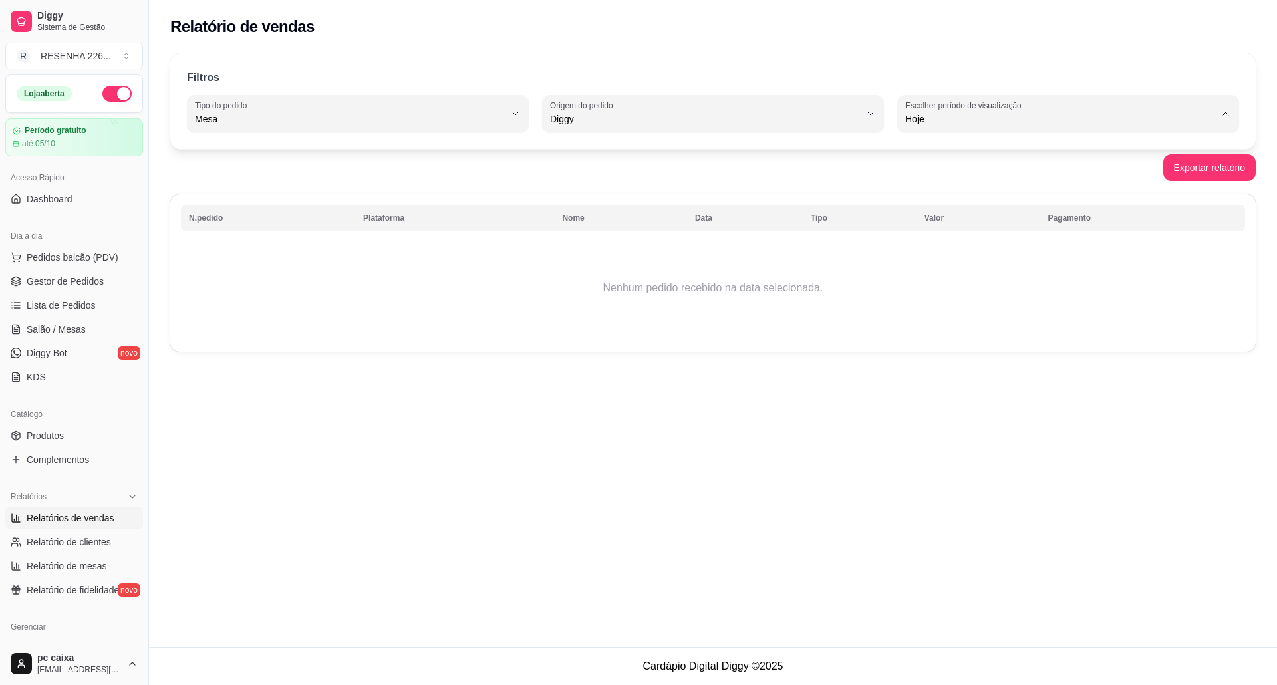
click at [936, 149] on span "Hoje" at bounding box center [1061, 150] width 295 height 13
click at [596, 303] on td "Nenhum pedido recebido na data selecionada." at bounding box center [713, 288] width 1064 height 106
click at [1025, 467] on div "Relatório de vendas Filtros IN_STORE Tipo do pedido Todos Entrega Retirada Mesa…" at bounding box center [713, 323] width 1128 height 647
click at [89, 309] on span "Lista de Pedidos" at bounding box center [61, 305] width 69 height 13
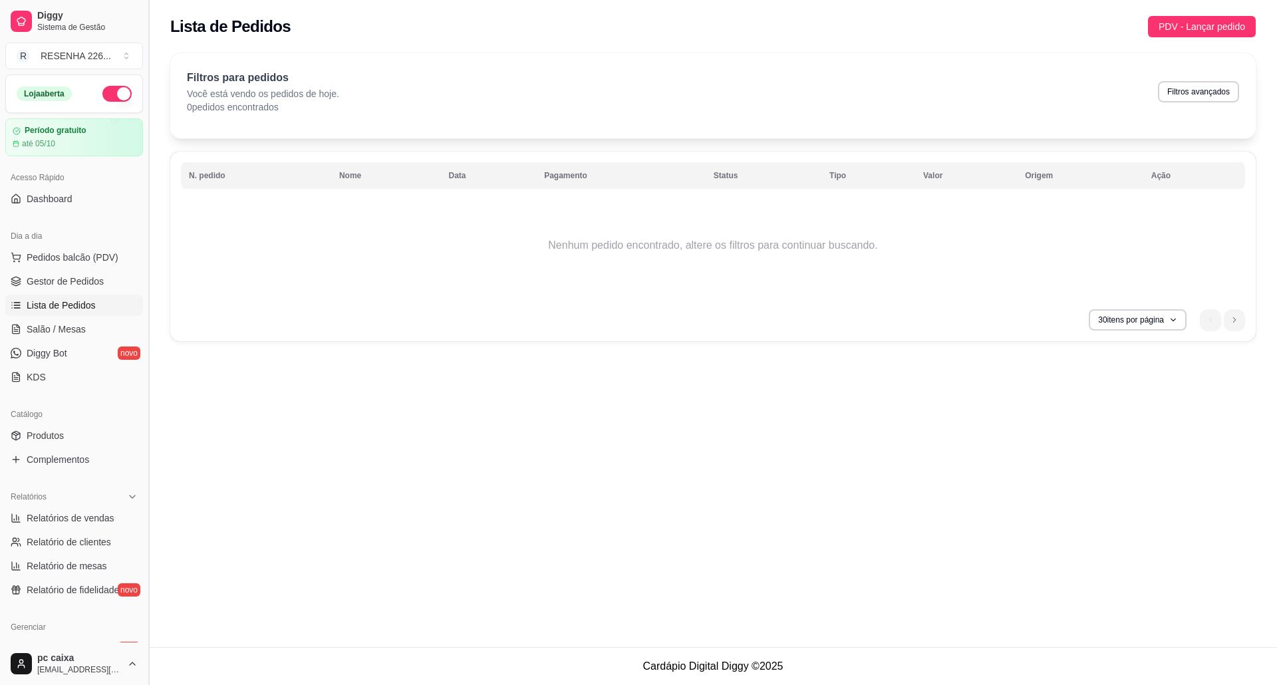
click at [5, 295] on link "Lista de Pedidos" at bounding box center [74, 305] width 138 height 21
click at [94, 519] on span "Relatórios de vendas" at bounding box center [71, 517] width 88 height 13
select select "ALL"
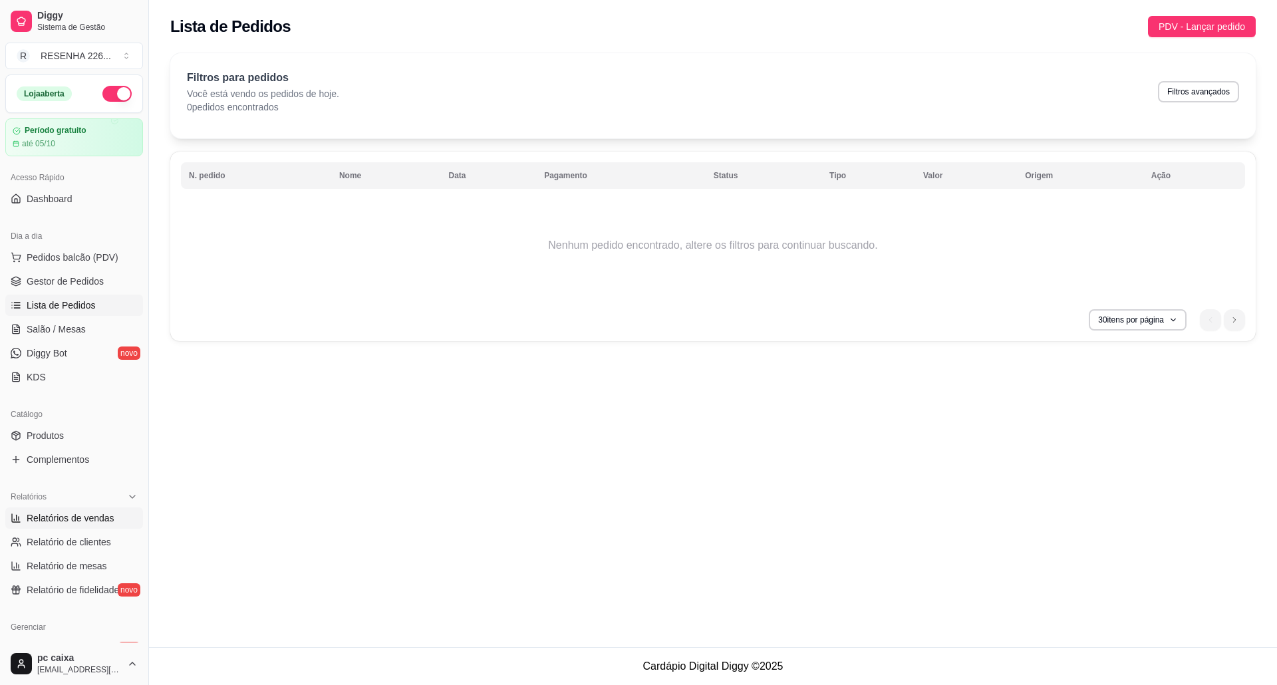
select select "0"
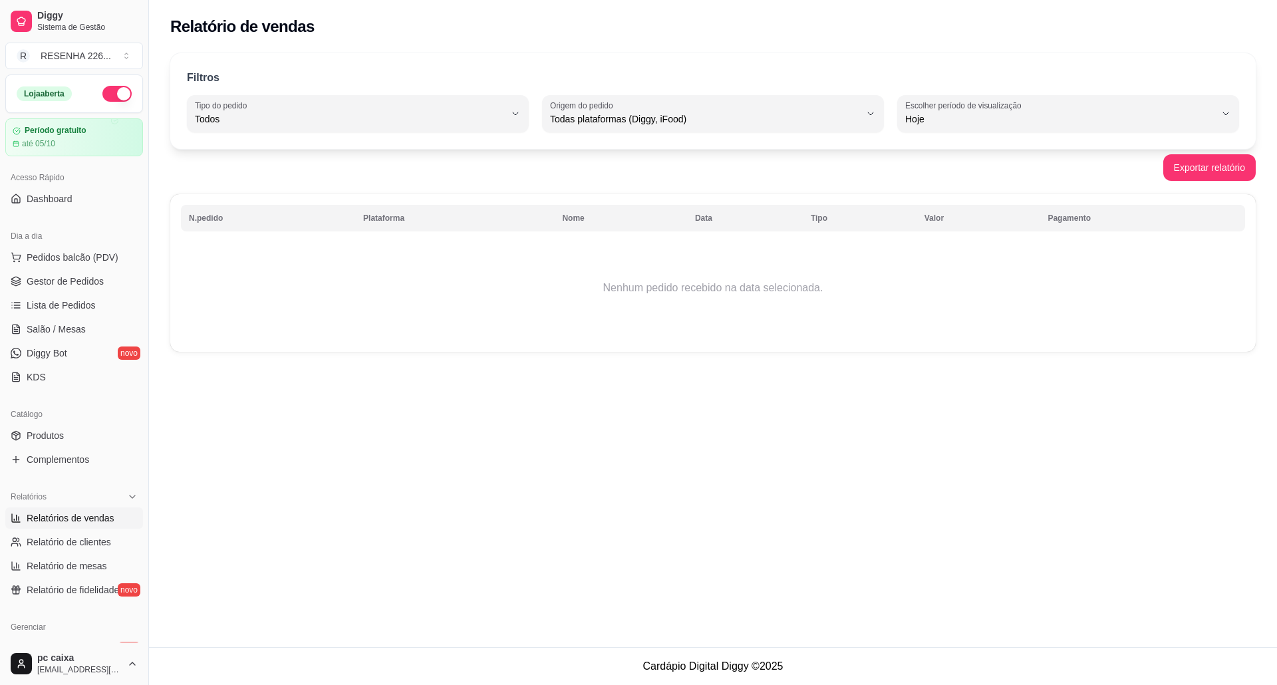
click at [94, 519] on span "Relatórios de vendas" at bounding box center [71, 517] width 88 height 13
click at [88, 563] on span "Relatório de mesas" at bounding box center [67, 565] width 80 height 13
select select "TOTAL_OF_ORDERS"
select select "7"
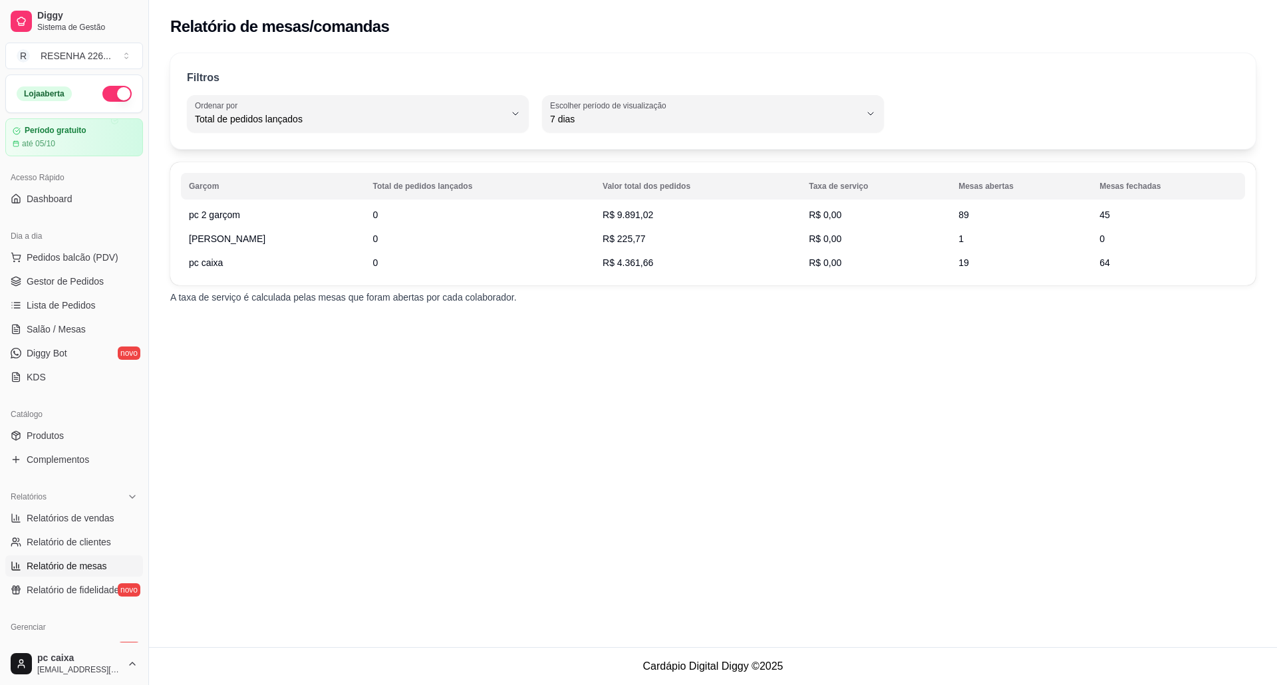
click at [5, 555] on link "Relatório de mesas" at bounding box center [74, 565] width 138 height 21
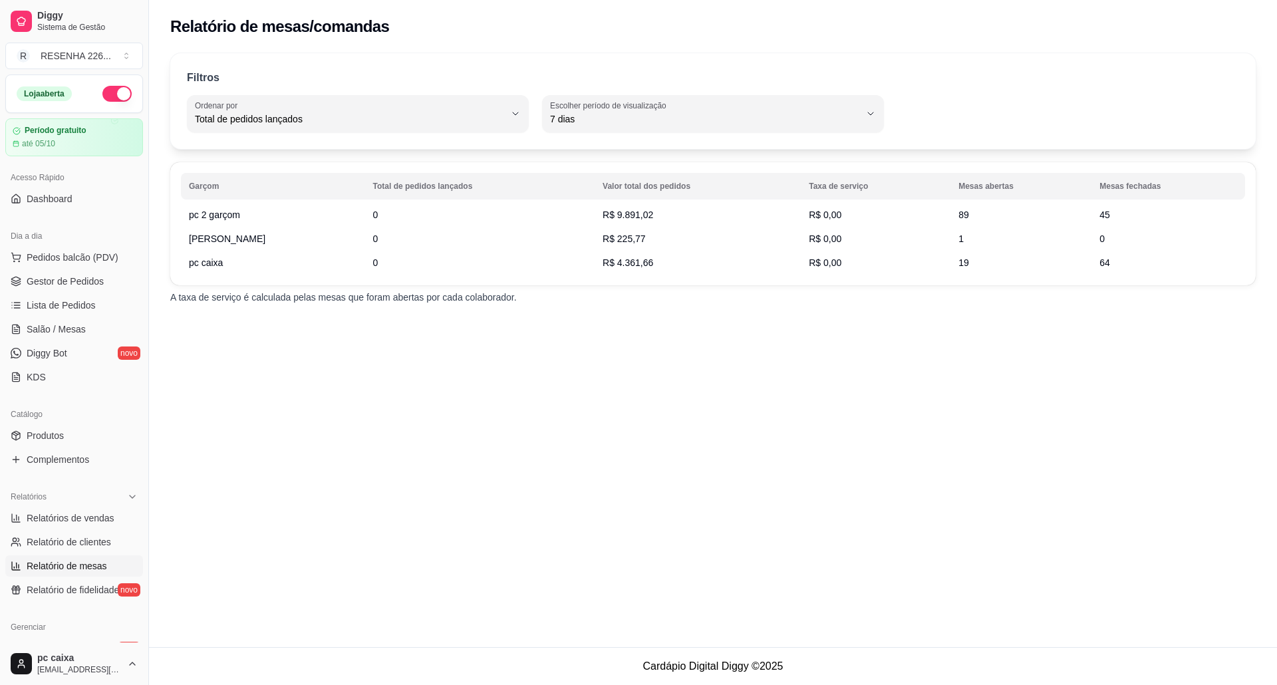
click at [5, 555] on link "Relatório de mesas" at bounding box center [74, 565] width 138 height 21
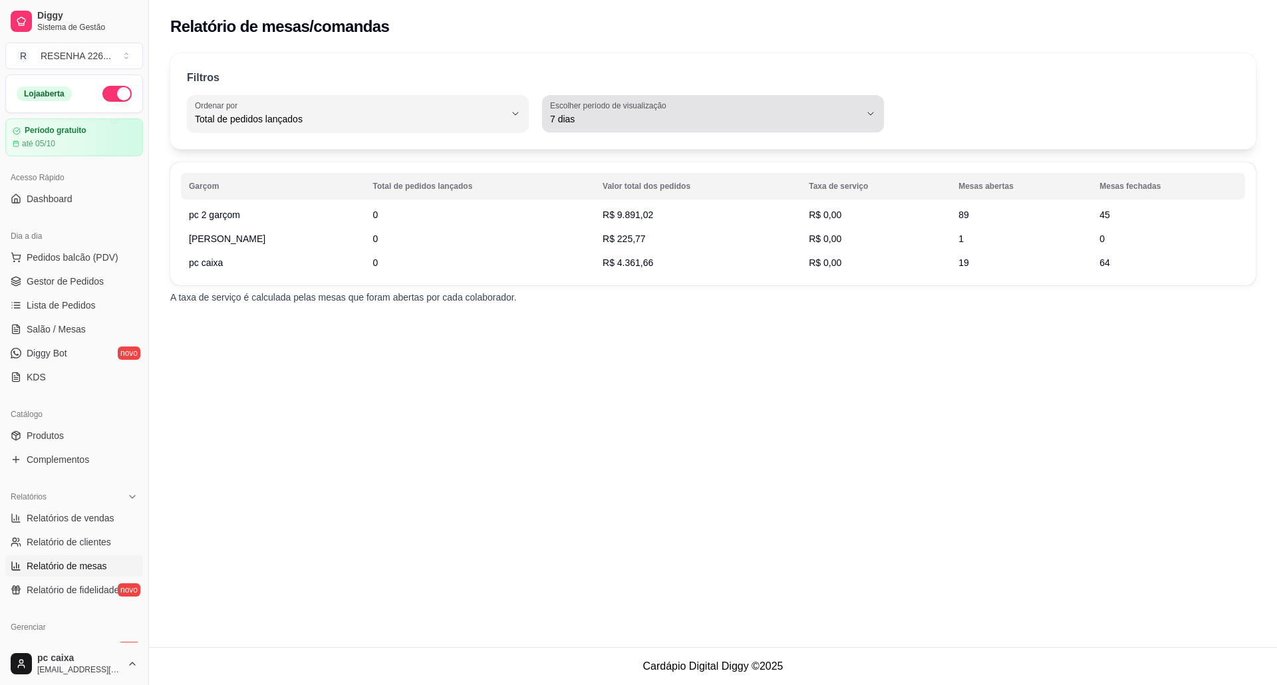
click at [807, 101] on div "7 dias" at bounding box center [705, 113] width 310 height 27
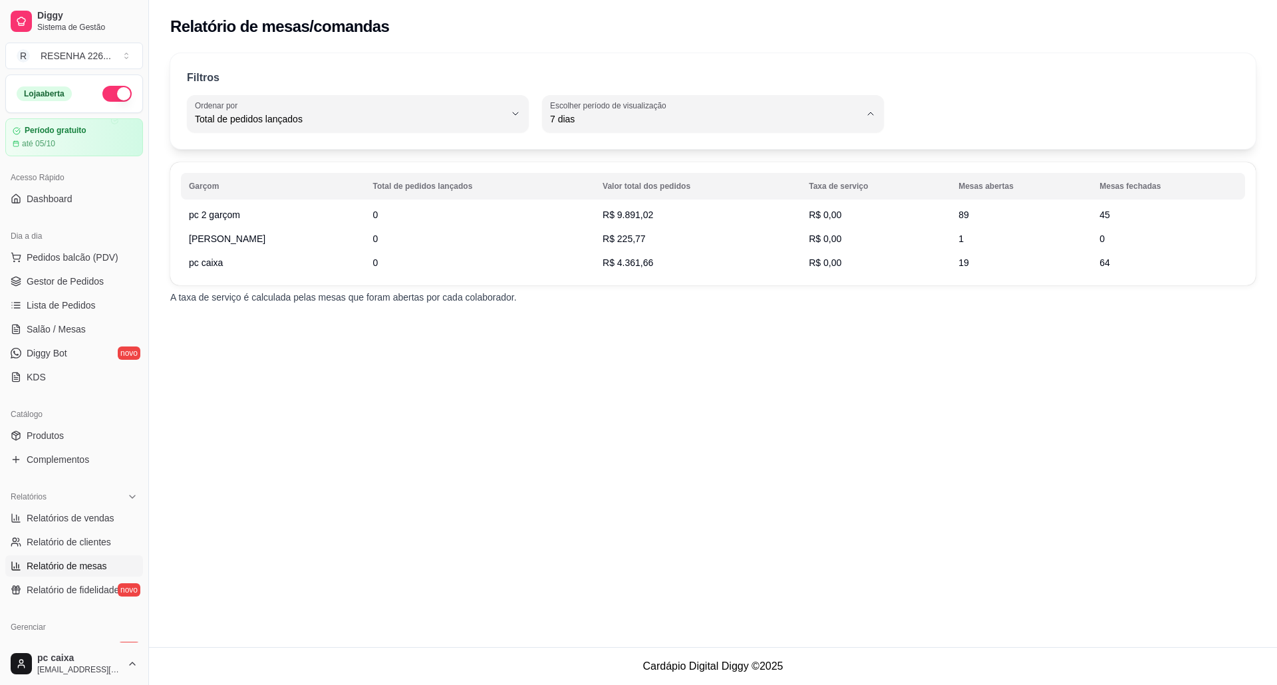
click at [612, 144] on span "Hoje" at bounding box center [706, 150] width 295 height 13
type input "0"
select select "0"
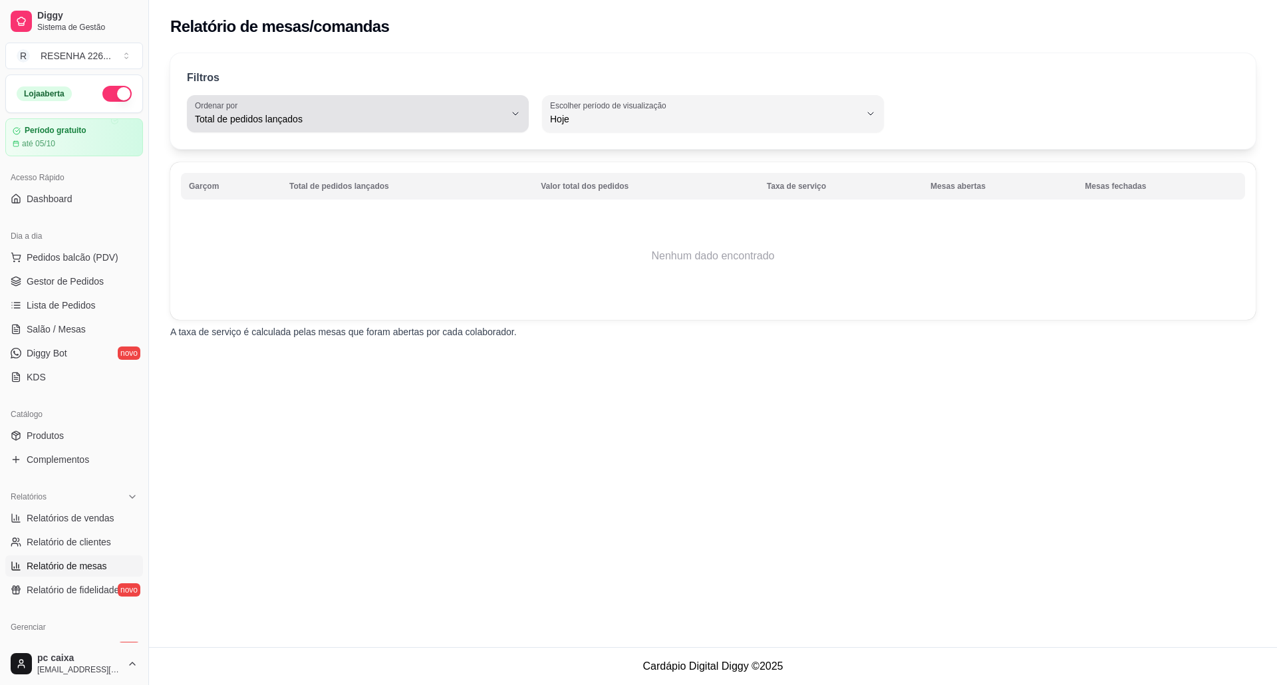
click at [380, 104] on div "Total de pedidos lançados" at bounding box center [350, 113] width 310 height 27
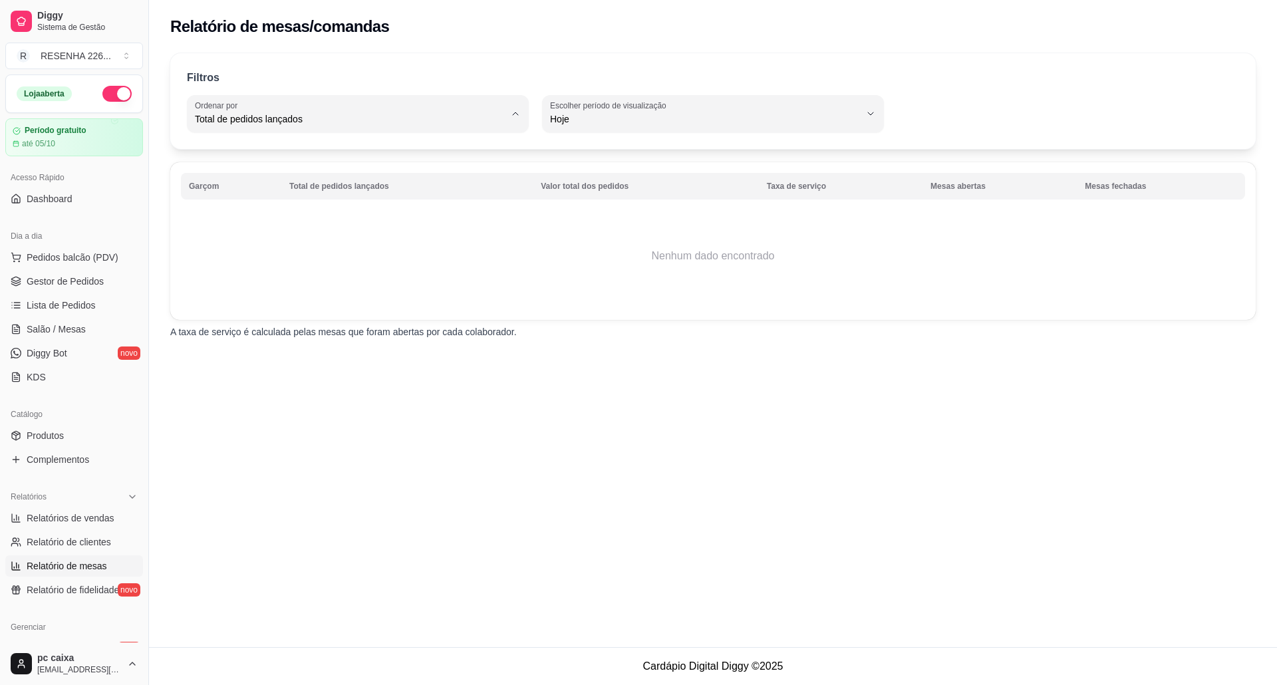
click at [256, 242] on span "Mesas fechadas" at bounding box center [351, 237] width 295 height 13
type input "TOTAL_OF_CLOSED_ORIGINS"
select select "TOTAL_OF_CLOSED_ORIGINS"
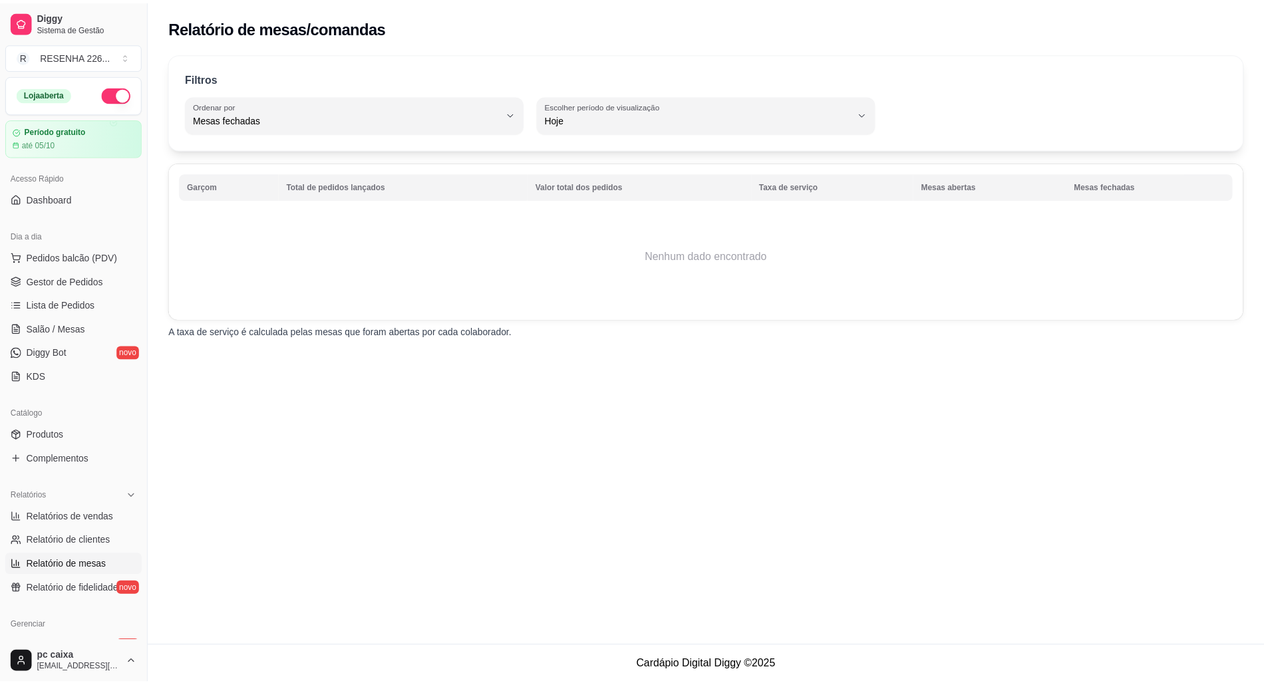
scroll to position [12, 0]
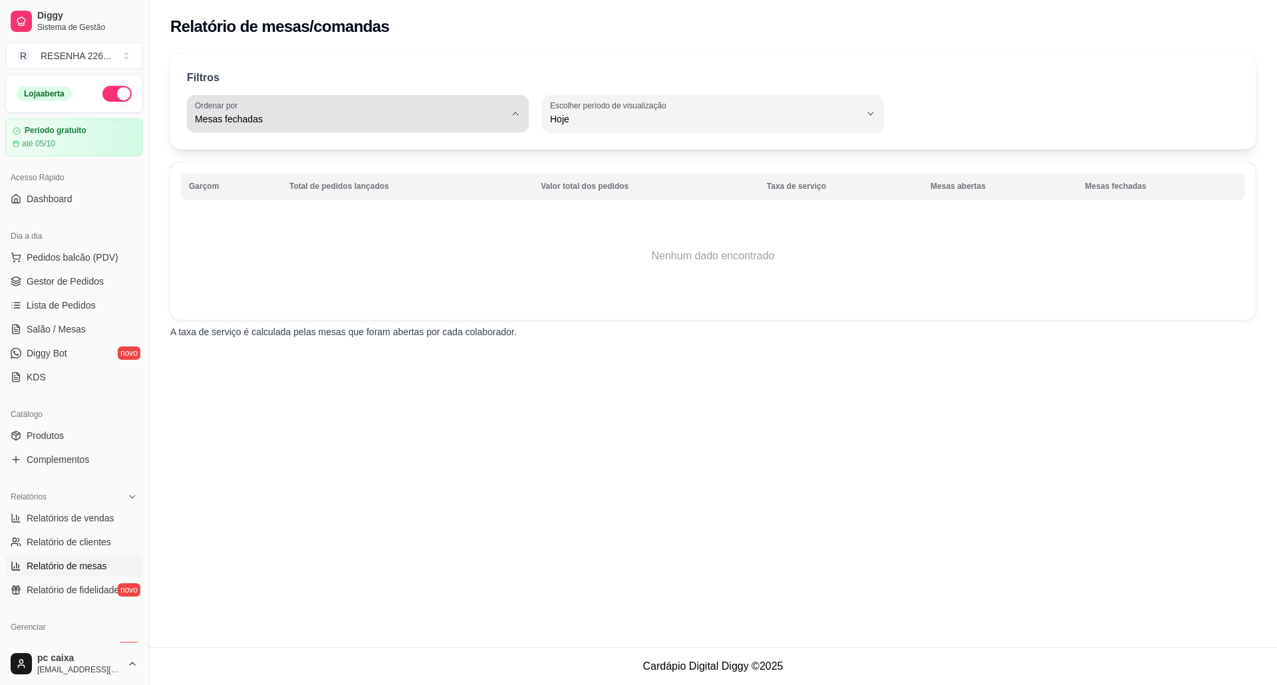
click at [358, 104] on div "Mesas fechadas" at bounding box center [350, 113] width 310 height 27
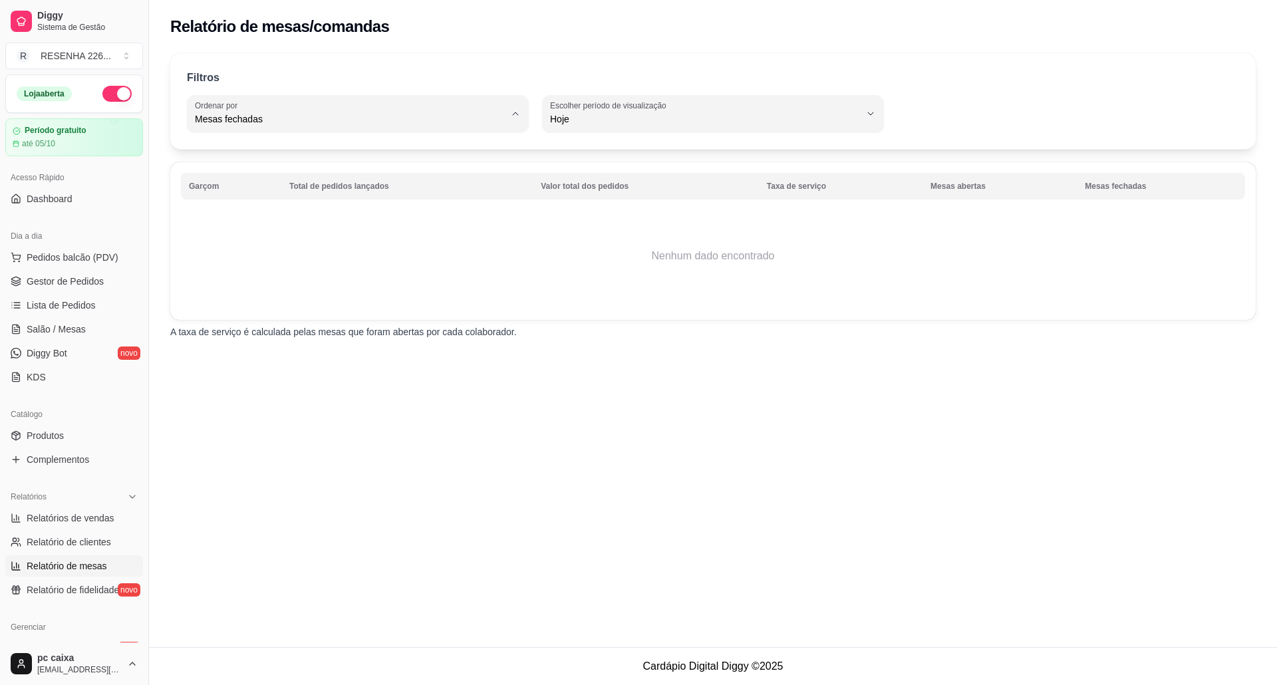
click at [272, 222] on span "Mesas abertas" at bounding box center [351, 215] width 295 height 13
type input "TOTAL_OF_OPENED_ORIGINS"
select select "TOTAL_OF_OPENED_ORIGINS"
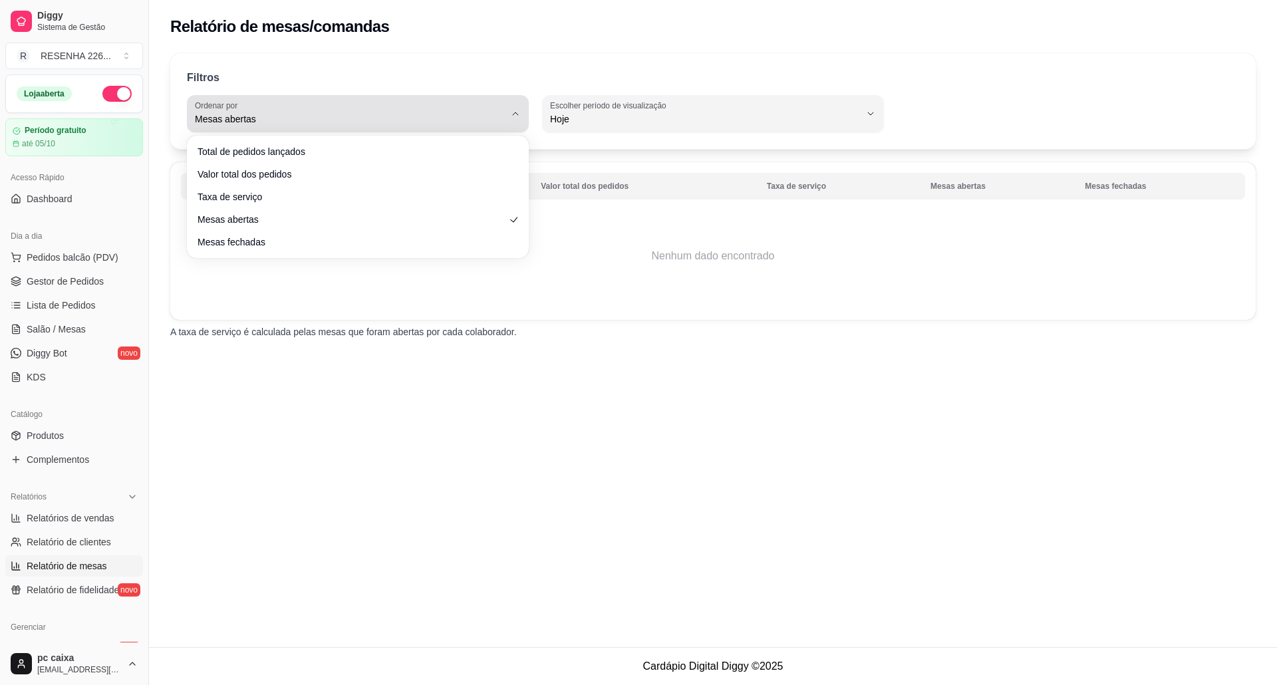
click at [473, 113] on span "Mesas abertas" at bounding box center [350, 118] width 310 height 13
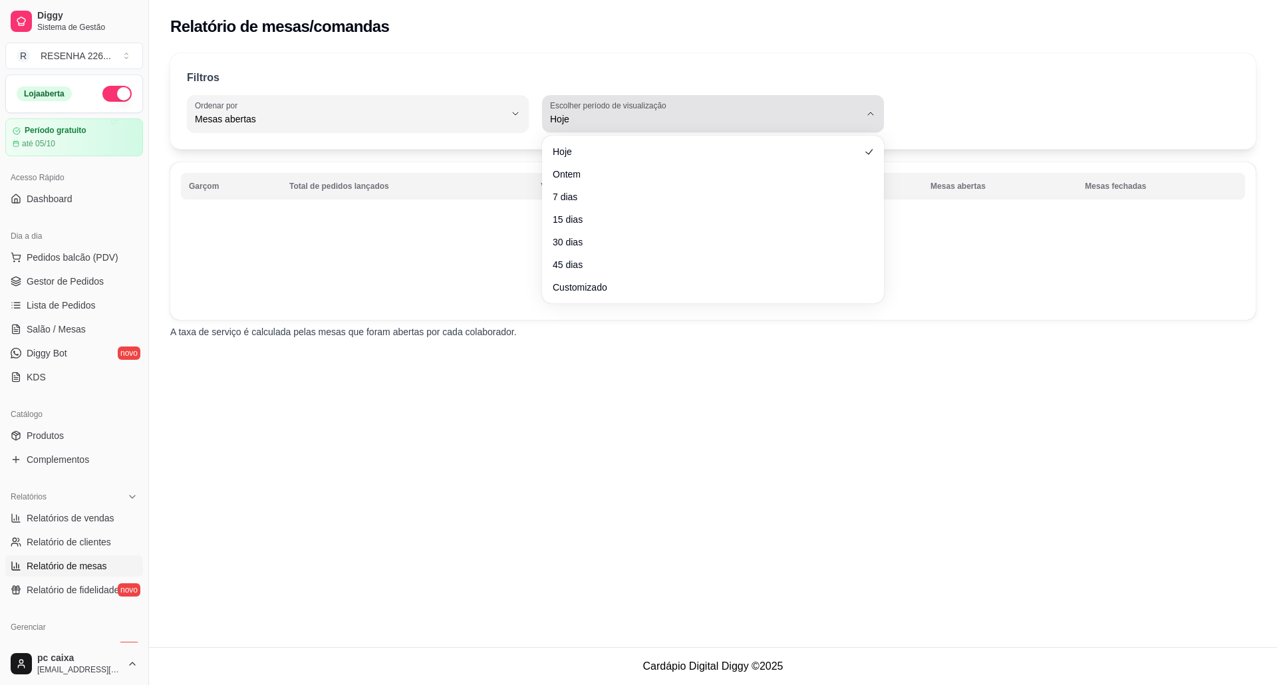
click at [600, 128] on button "Escolher período de visualização Hoje" at bounding box center [713, 113] width 342 height 37
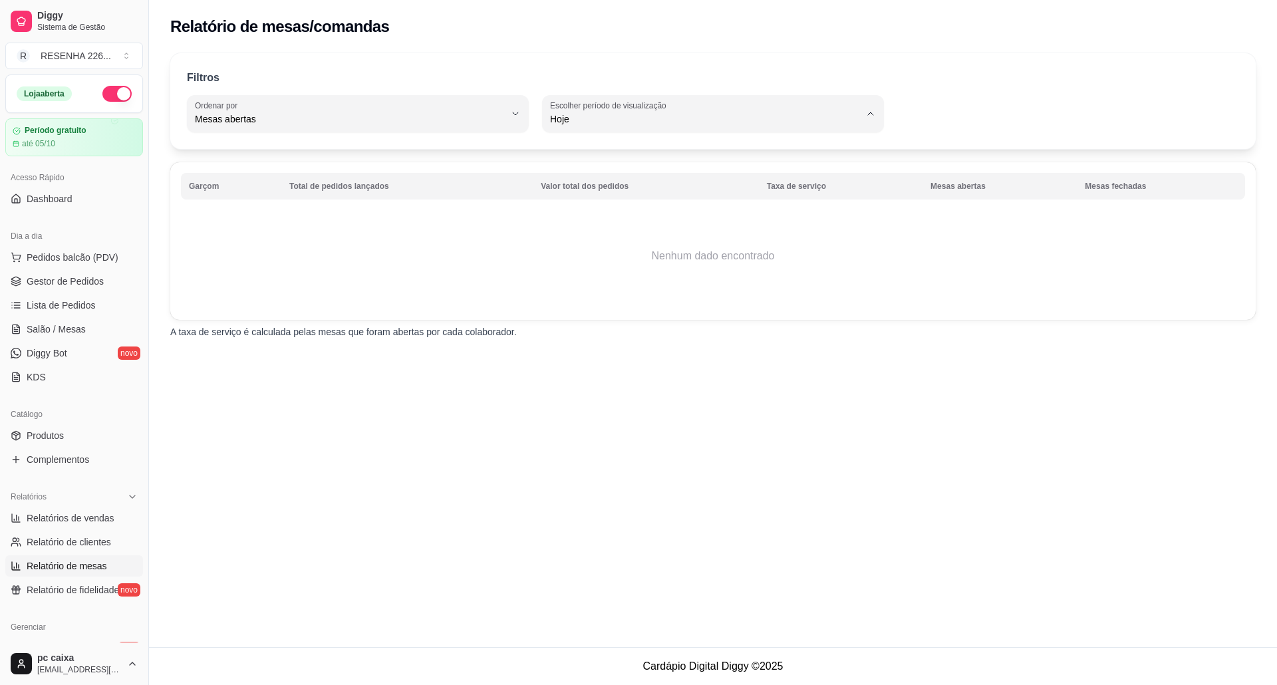
click at [599, 158] on li "Hoje" at bounding box center [713, 151] width 318 height 21
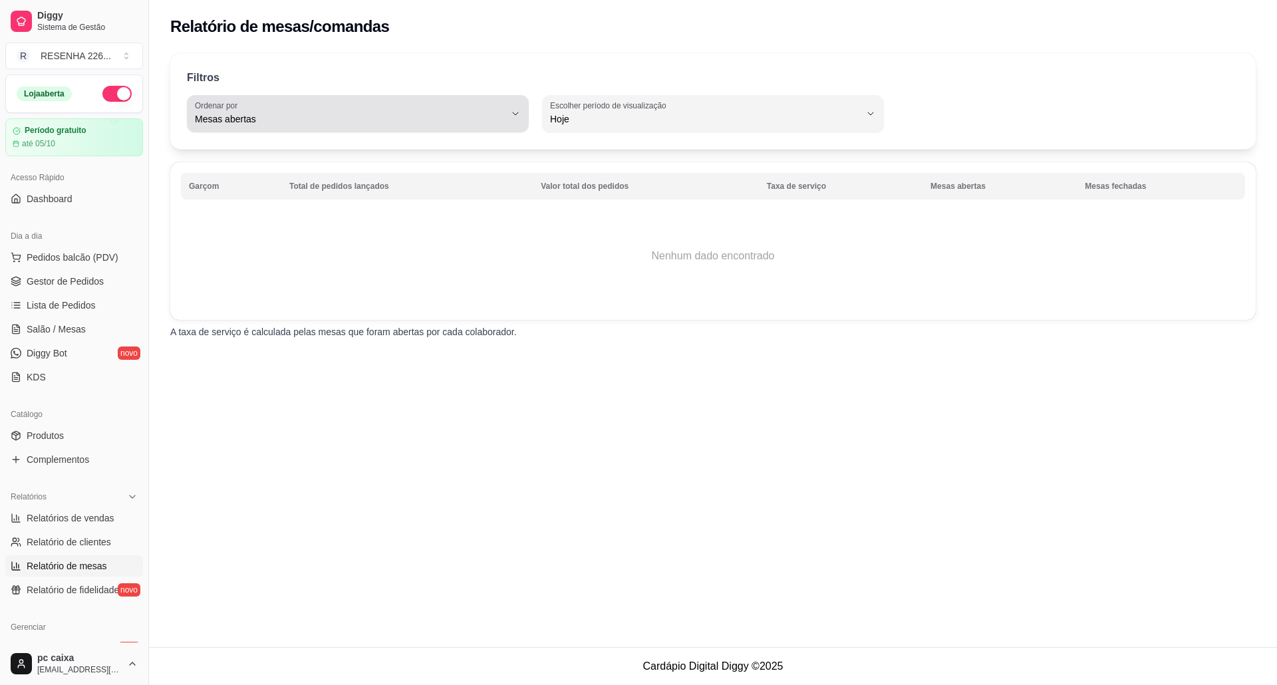
click at [307, 107] on div "Mesas abertas" at bounding box center [350, 113] width 310 height 27
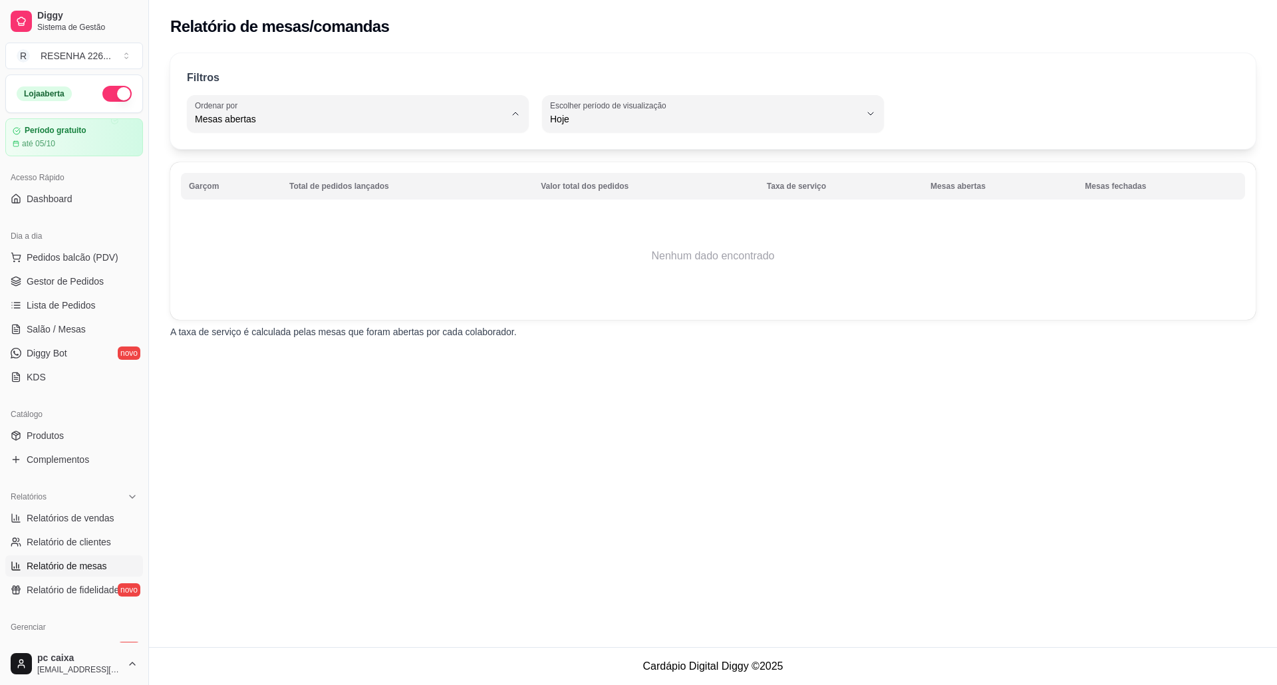
click at [269, 194] on span "Taxa de serviço" at bounding box center [351, 194] width 295 height 13
type input "SERVICE_FEE"
select select "SERVICE_FEE"
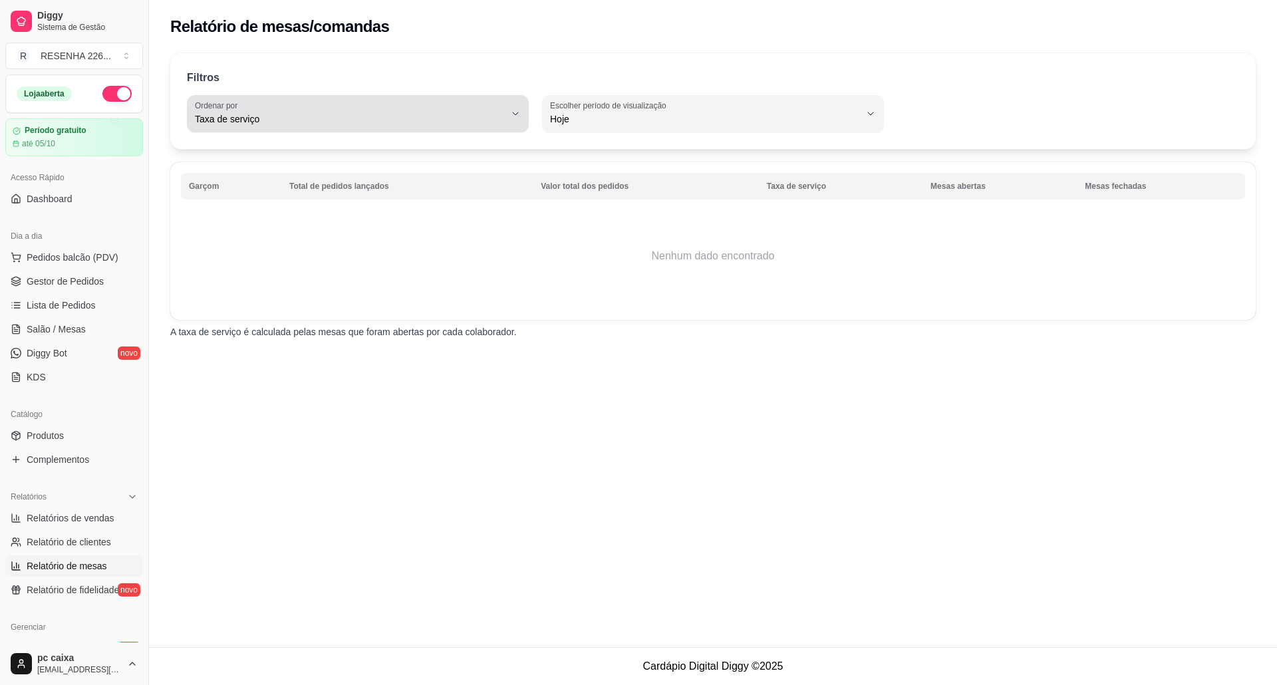
click at [287, 112] on div "Taxa de serviço" at bounding box center [350, 113] width 310 height 27
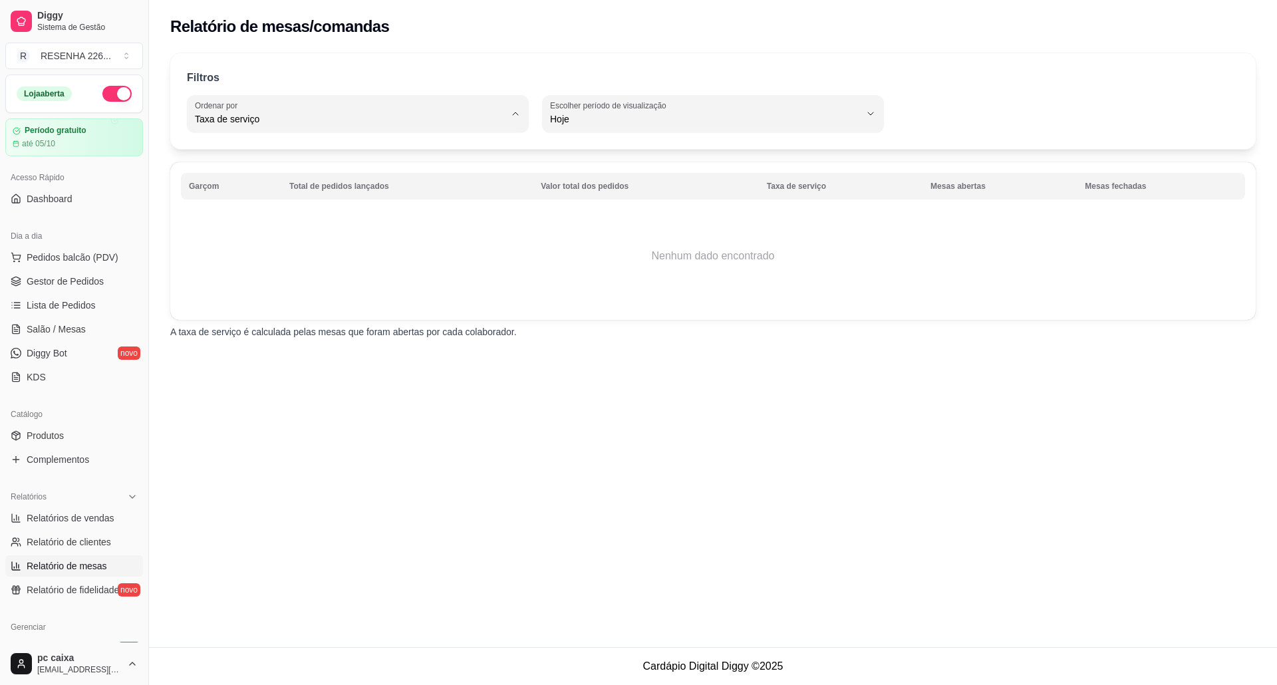
click at [279, 172] on span "Valor total dos pedidos" at bounding box center [351, 172] width 295 height 13
type input "TOTAL_AMOUNT_OF_ORDERS"
select select "TOTAL_AMOUNT_OF_ORDERS"
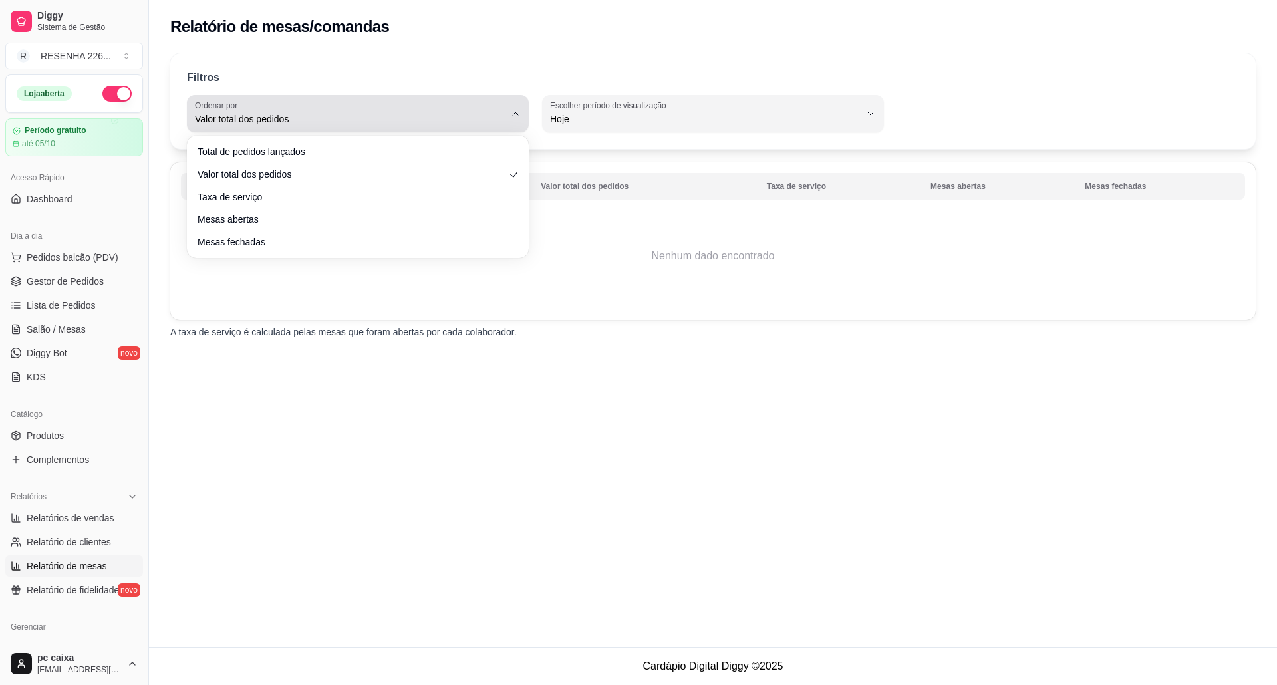
click at [312, 120] on span "Valor total dos pedidos" at bounding box center [350, 118] width 310 height 13
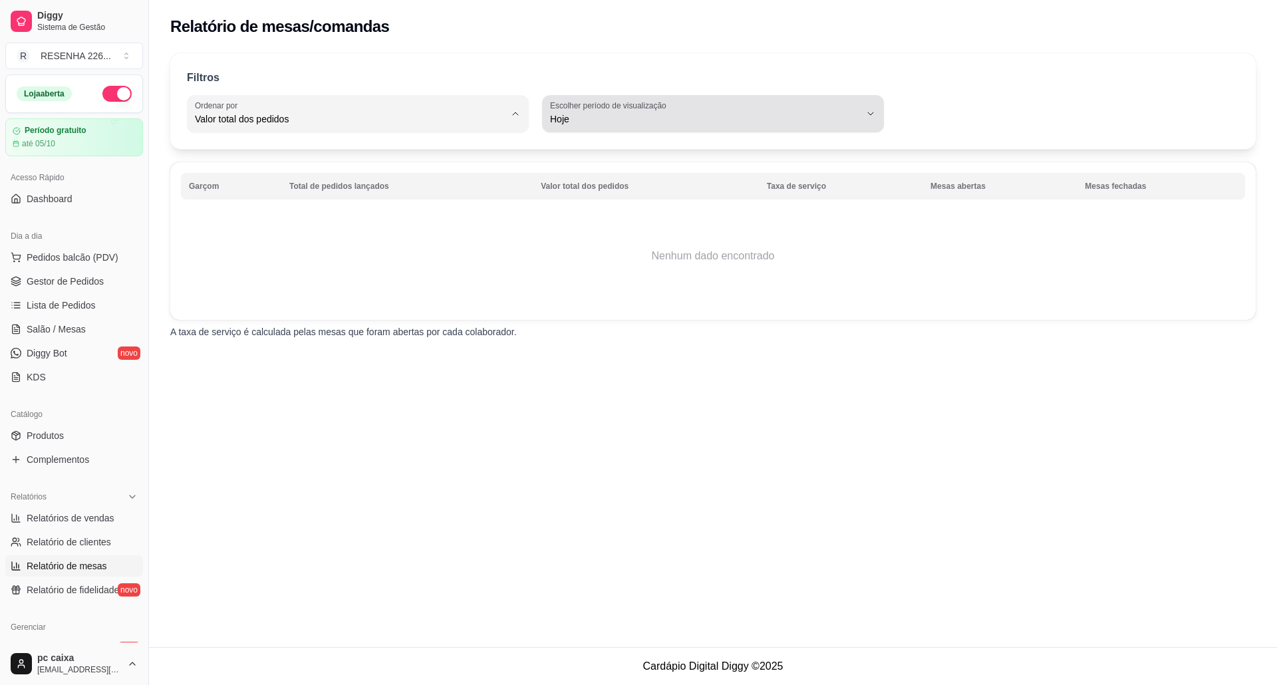
click at [645, 107] on label "Escolher período de visualização" at bounding box center [610, 105] width 120 height 11
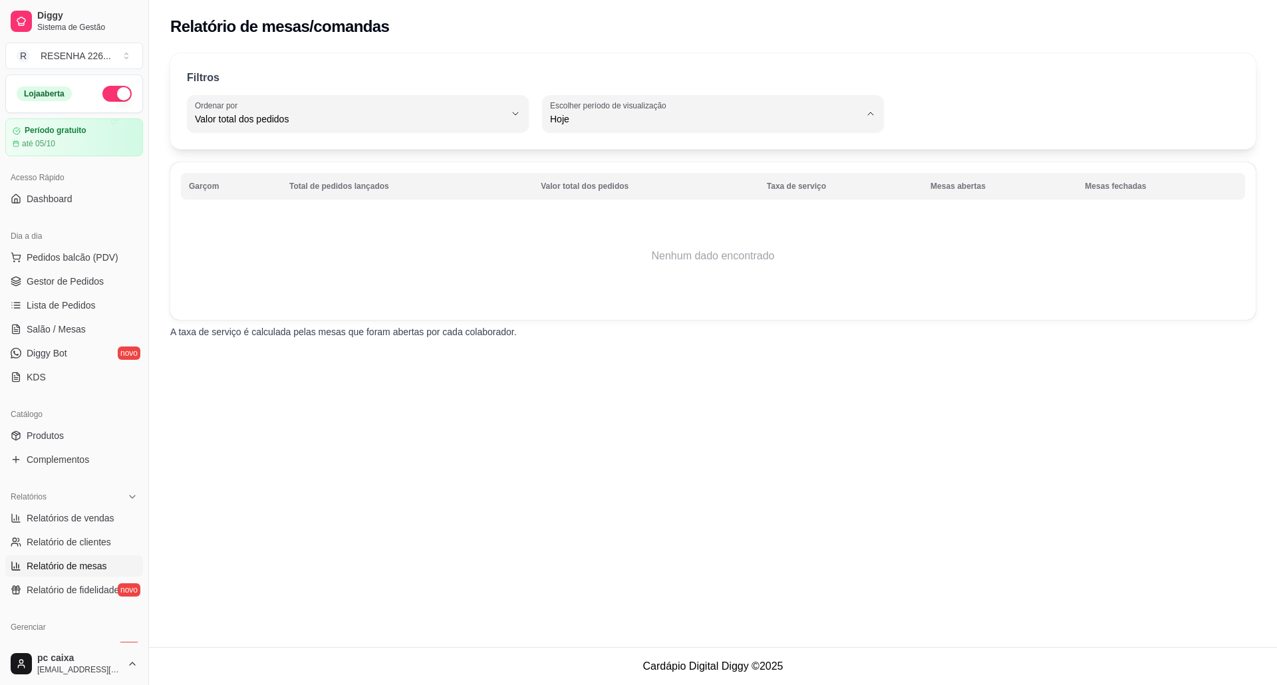
click at [615, 157] on span "Hoje" at bounding box center [706, 150] width 295 height 13
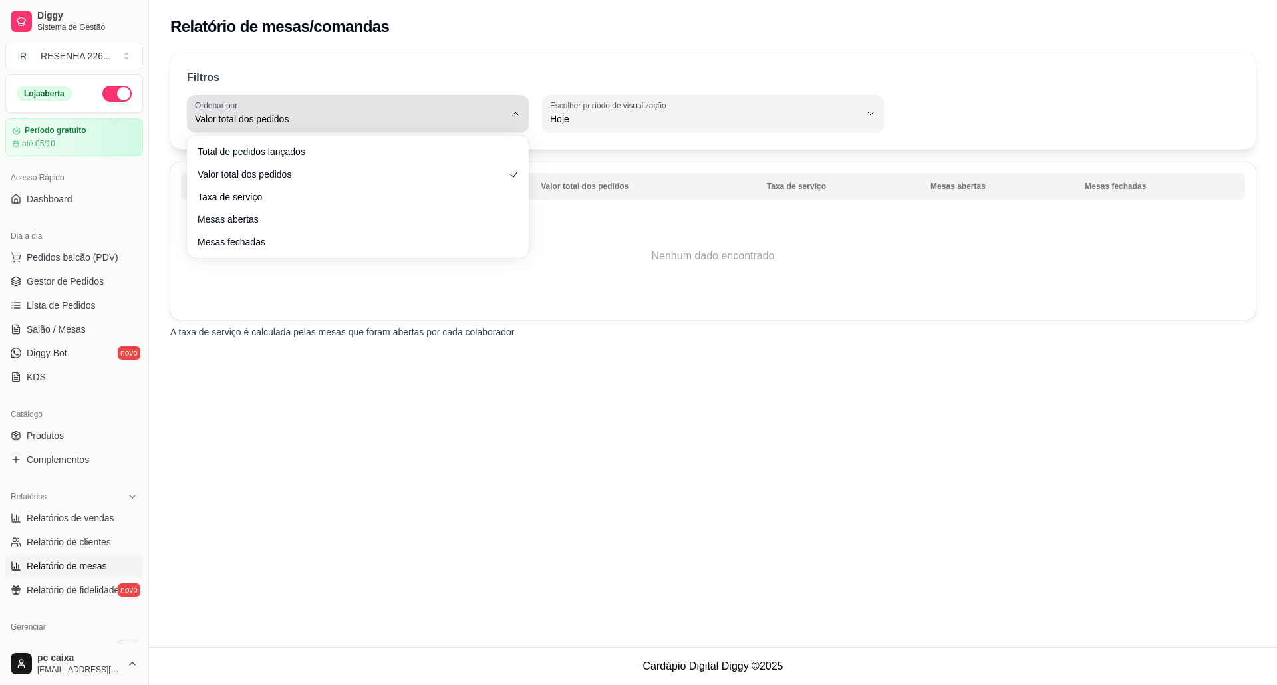
click at [418, 110] on div "Valor total dos pedidos" at bounding box center [350, 113] width 310 height 27
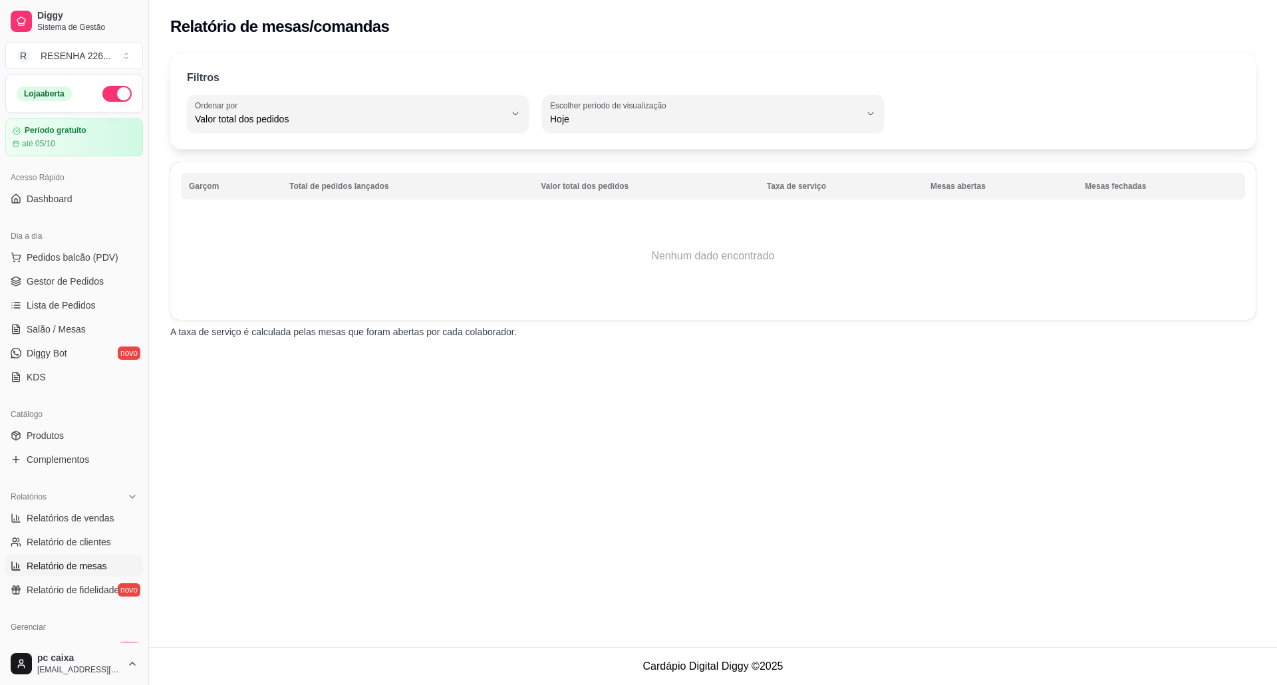
click at [88, 567] on span "Relatório de mesas" at bounding box center [67, 565] width 80 height 13
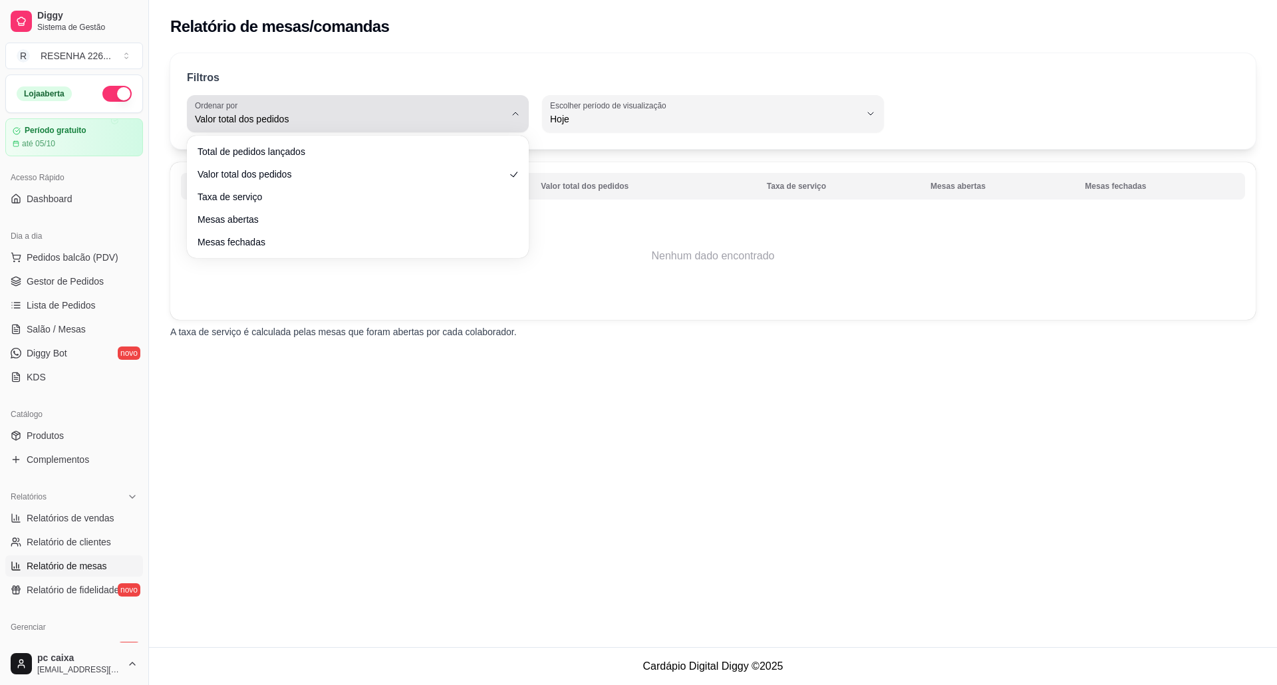
click at [370, 131] on button "Ordenar por Valor total dos pedidos" at bounding box center [358, 113] width 342 height 37
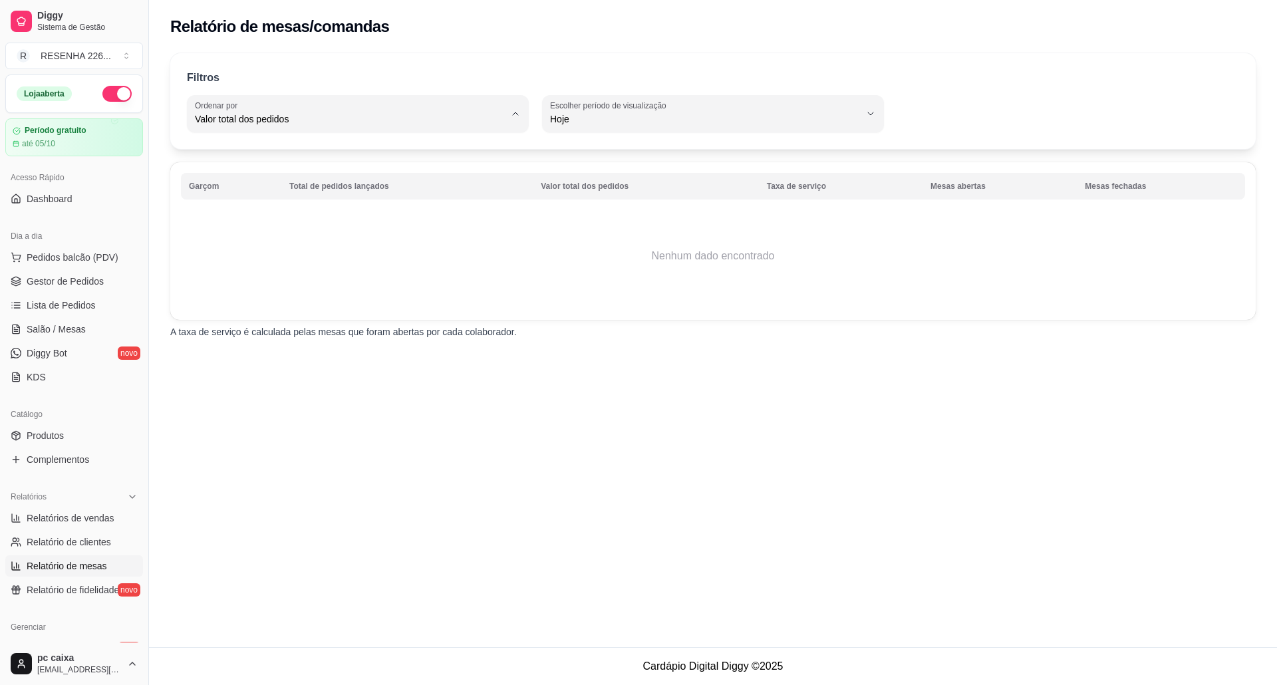
click at [267, 221] on span "Mesas abertas" at bounding box center [351, 215] width 295 height 13
type input "TOTAL_OF_OPENED_ORIGINS"
select select "TOTAL_OF_OPENED_ORIGINS"
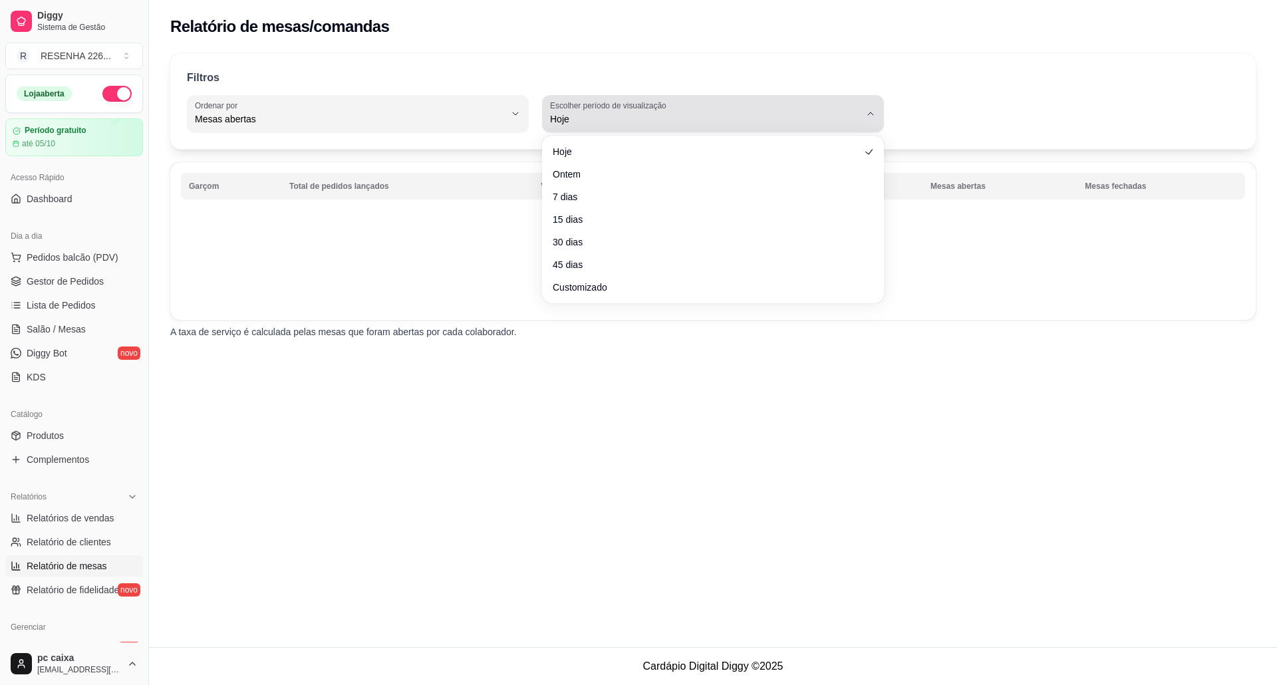
click at [794, 110] on div "Hoje" at bounding box center [705, 113] width 310 height 27
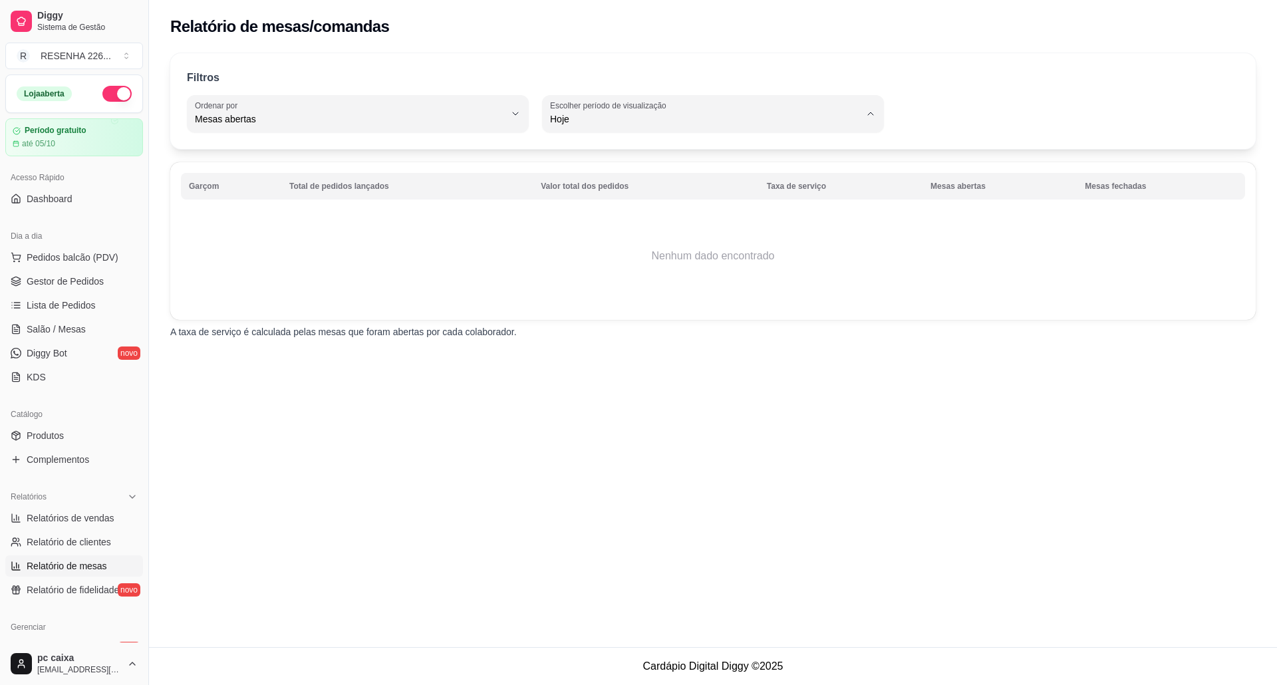
click at [680, 160] on li "Hoje" at bounding box center [713, 151] width 318 height 21
drag, startPoint x: 389, startPoint y: 325, endPoint x: 160, endPoint y: 359, distance: 231.9
click at [378, 327] on p "A taxa de serviço é calculada pelas mesas que foram abertas por cada colaborado…" at bounding box center [712, 331] width 1085 height 13
click at [86, 297] on link "Lista de Pedidos" at bounding box center [74, 305] width 138 height 21
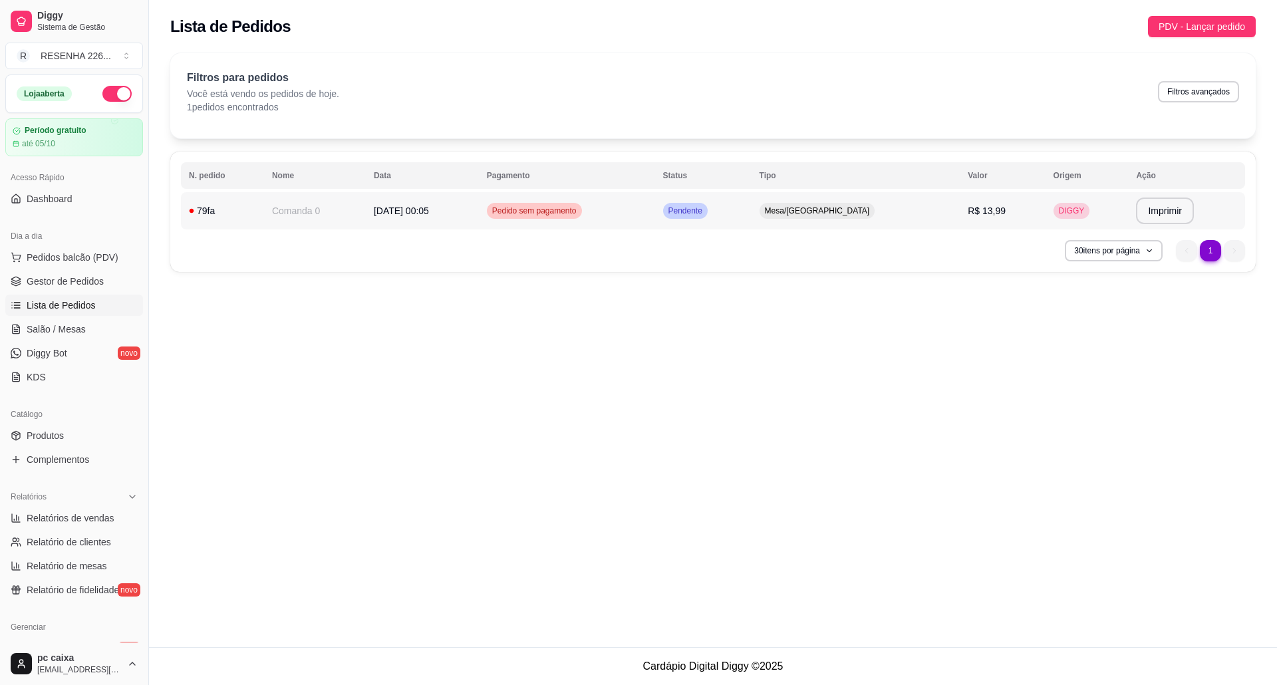
click at [231, 209] on div "79fa" at bounding box center [222, 210] width 67 height 13
click at [86, 289] on link "Gestor de Pedidos" at bounding box center [74, 281] width 138 height 21
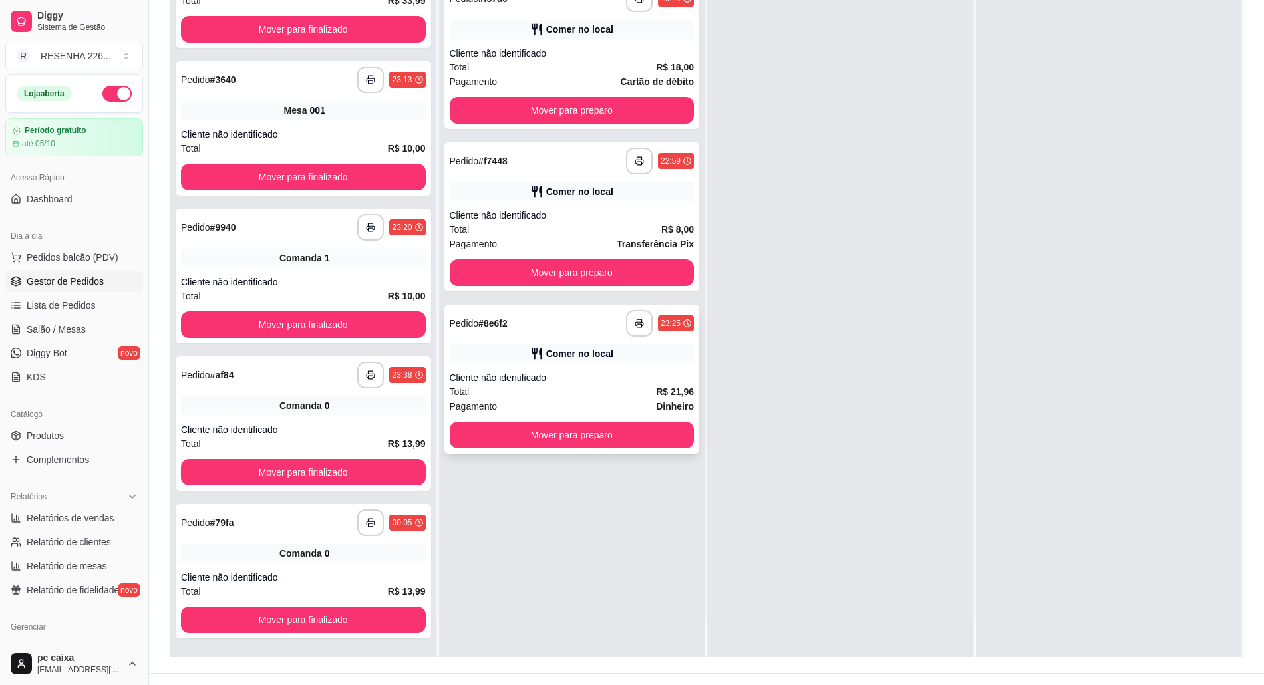
scroll to position [203, 0]
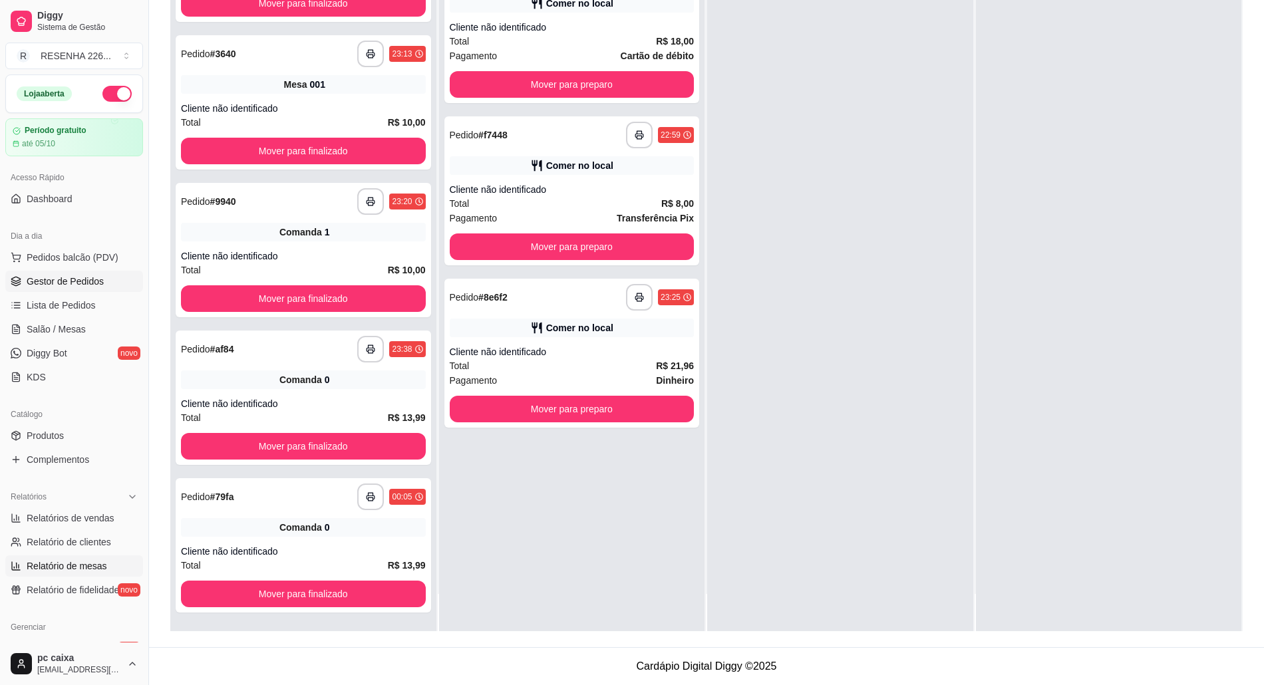
click at [61, 561] on span "Relatório de mesas" at bounding box center [67, 565] width 80 height 13
select select "TOTAL_OF_ORDERS"
select select "7"
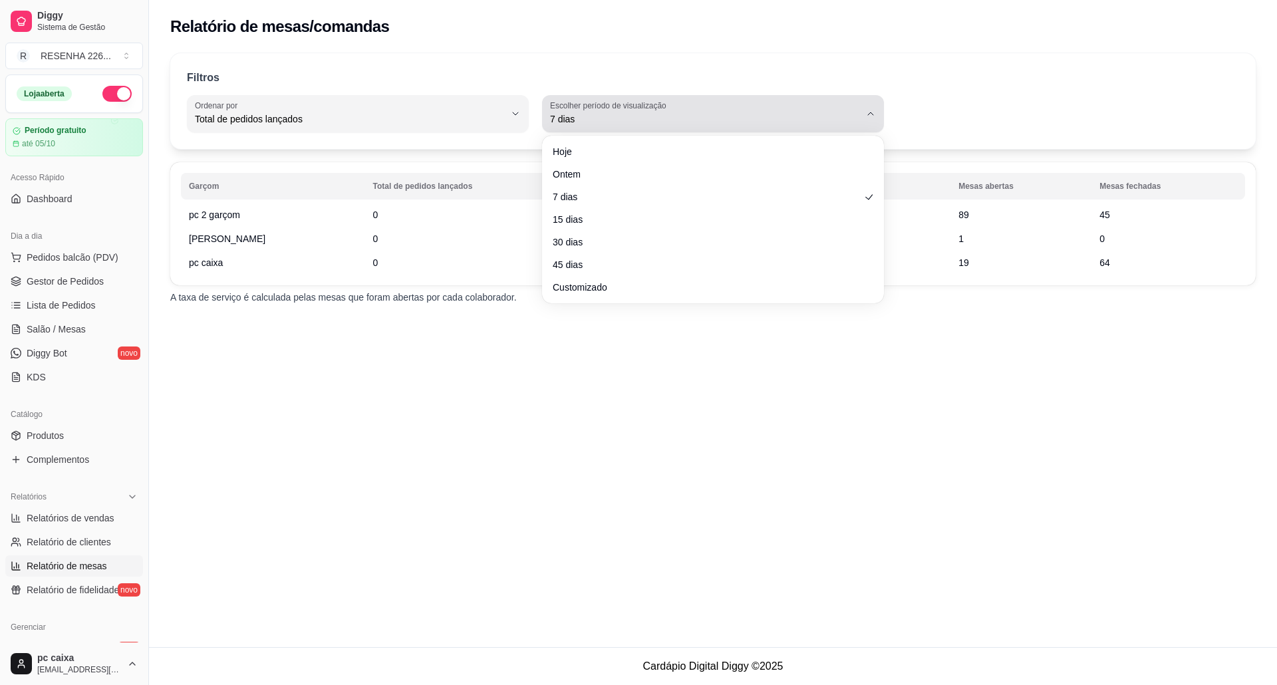
click at [631, 125] on span "7 dias" at bounding box center [705, 118] width 310 height 13
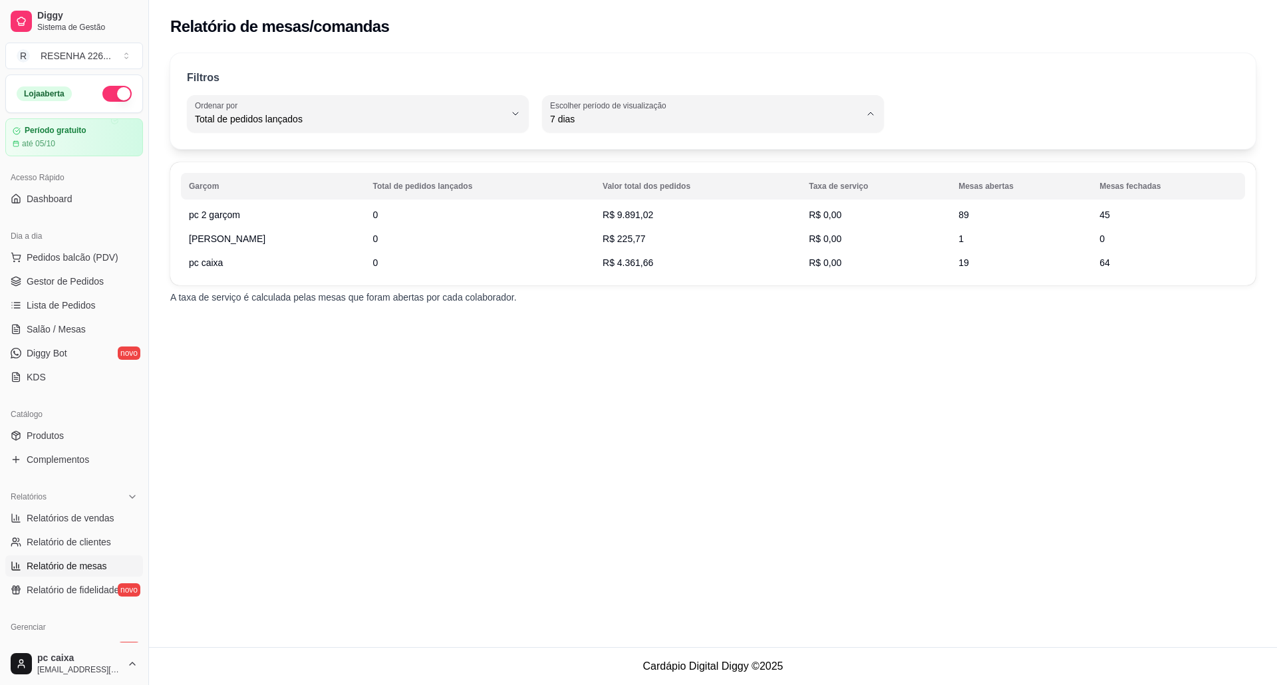
click at [608, 153] on span "Hoje" at bounding box center [706, 150] width 295 height 13
type input "0"
select select "0"
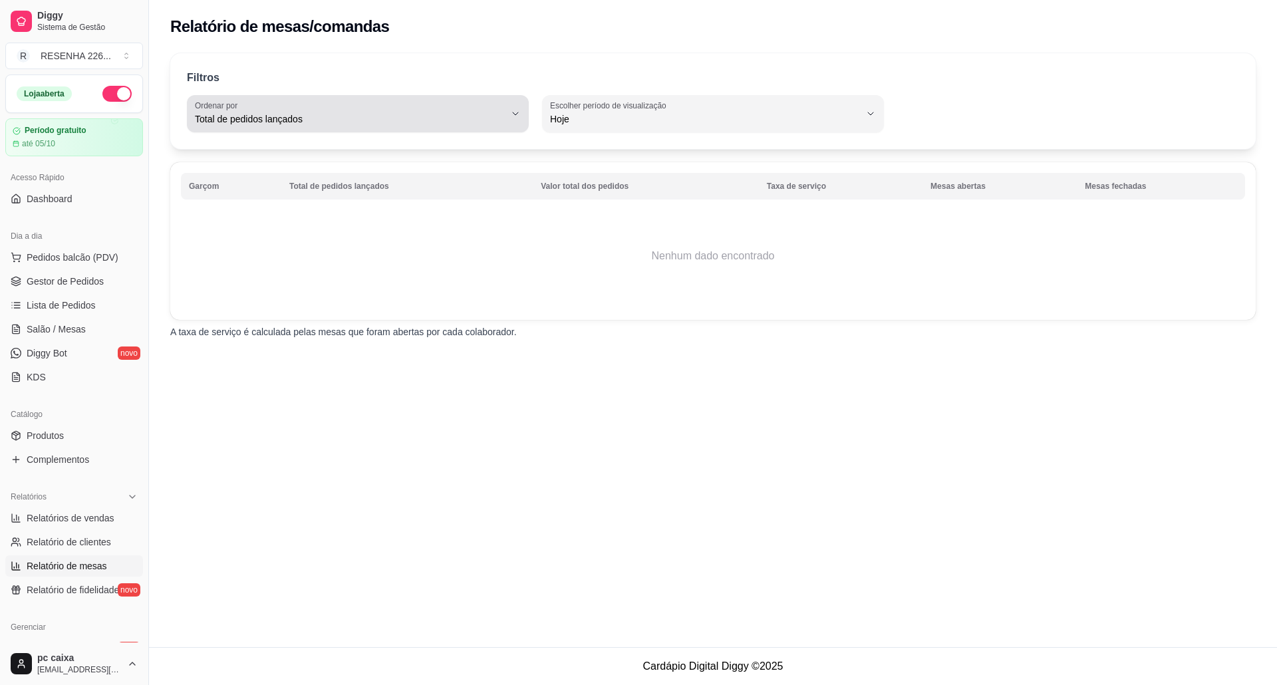
click at [338, 110] on div "Total de pedidos lançados" at bounding box center [350, 113] width 310 height 27
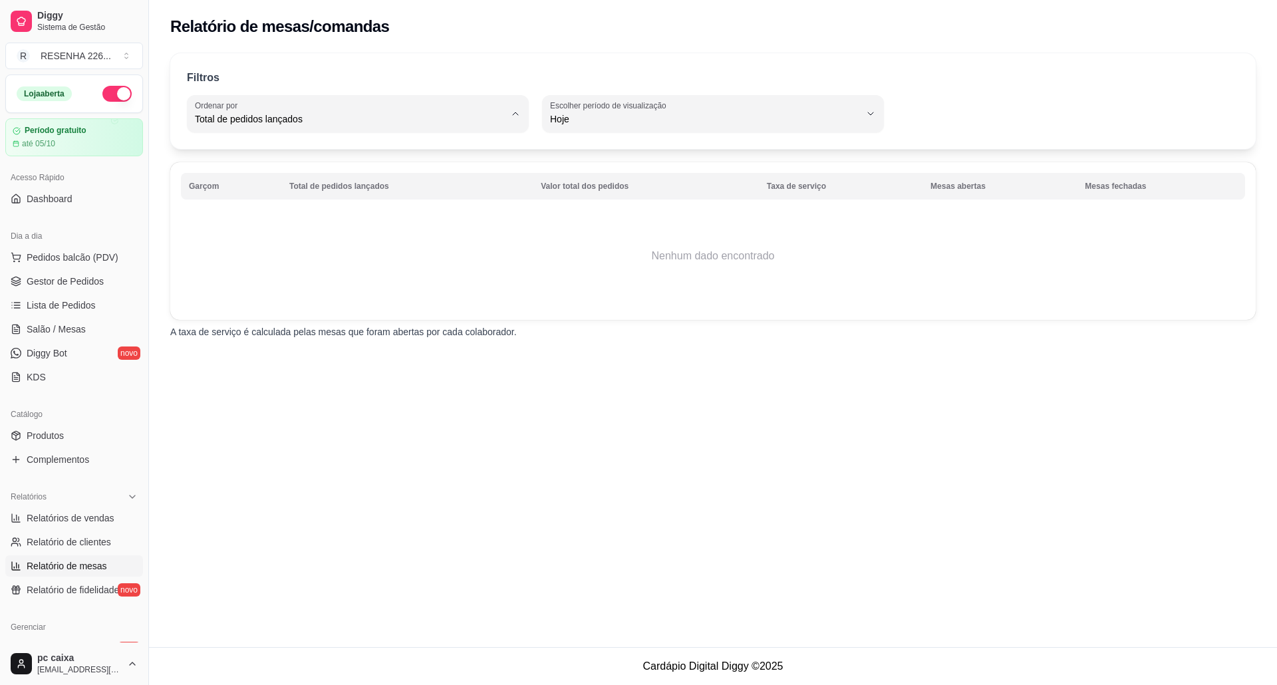
click at [293, 173] on span "Valor total dos pedidos" at bounding box center [351, 172] width 295 height 13
type input "TOTAL_AMOUNT_OF_ORDERS"
select select "TOTAL_AMOUNT_OF_ORDERS"
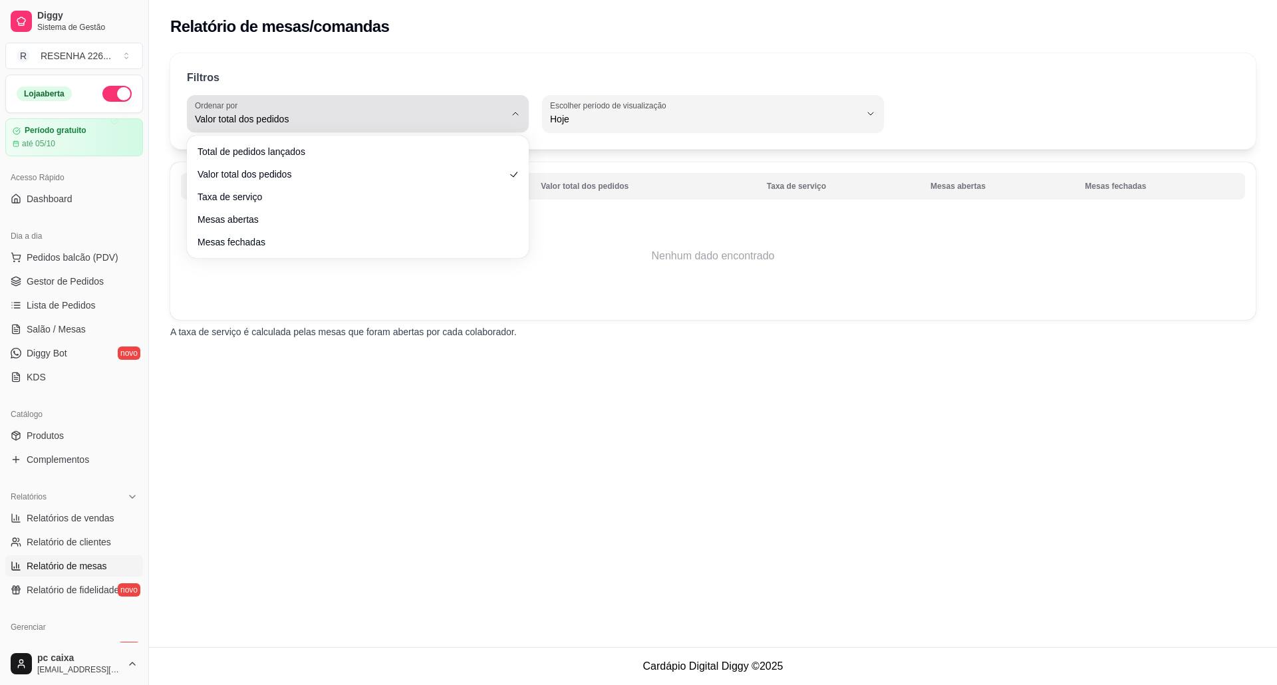
click at [321, 110] on div "Valor total dos pedidos" at bounding box center [350, 113] width 310 height 27
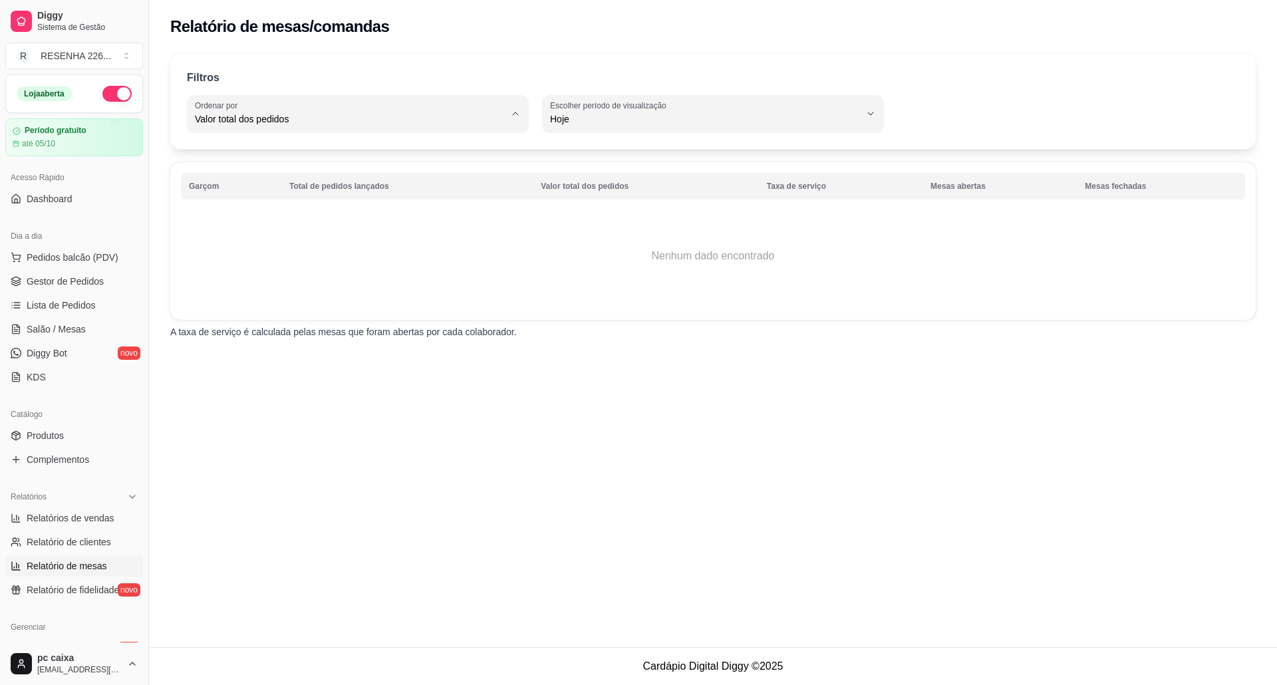
click at [266, 219] on span "Mesas abertas" at bounding box center [351, 215] width 295 height 13
type input "TOTAL_OF_OPENED_ORIGINS"
select select "TOTAL_OF_OPENED_ORIGINS"
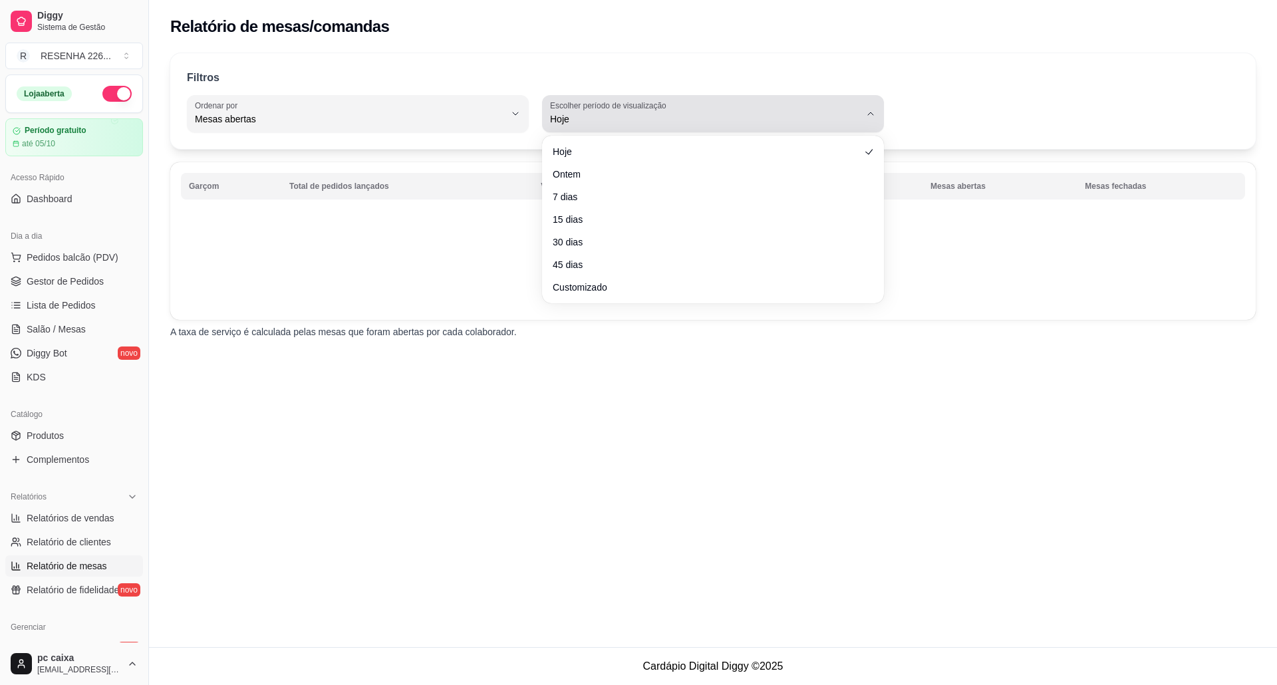
click at [587, 115] on span "Hoje" at bounding box center [705, 118] width 310 height 13
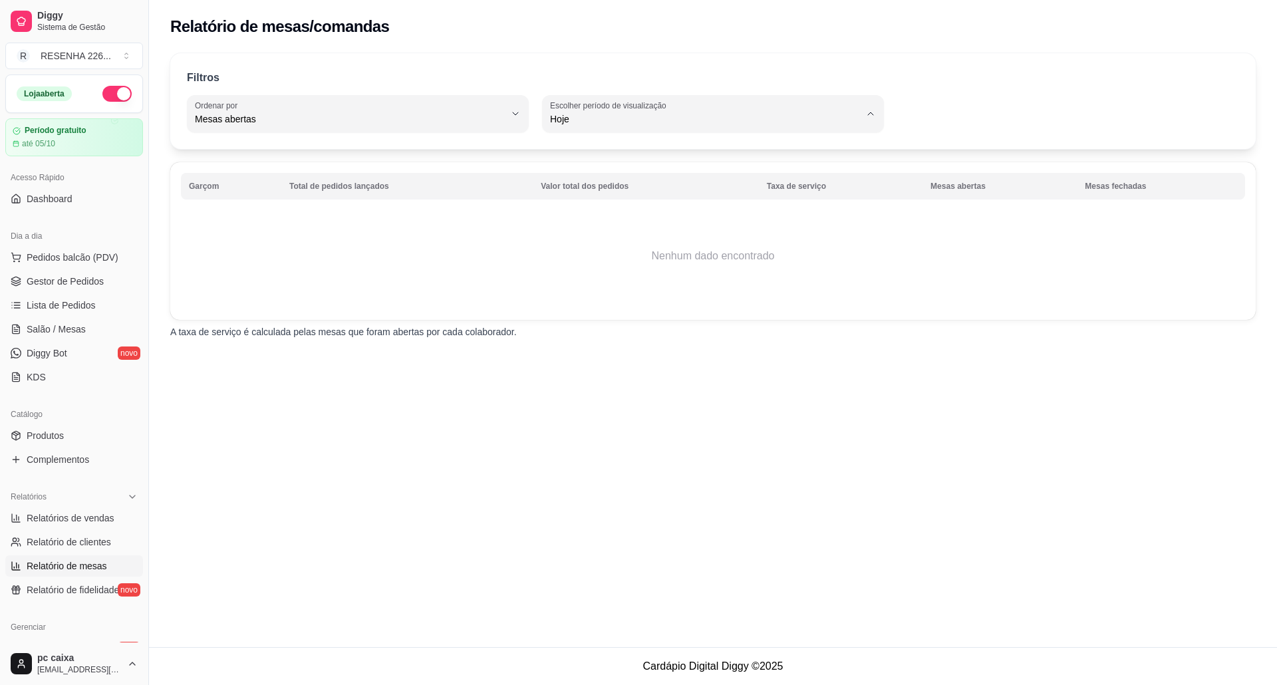
click at [589, 166] on li "Ontem" at bounding box center [713, 172] width 318 height 21
type input "1"
select select "1"
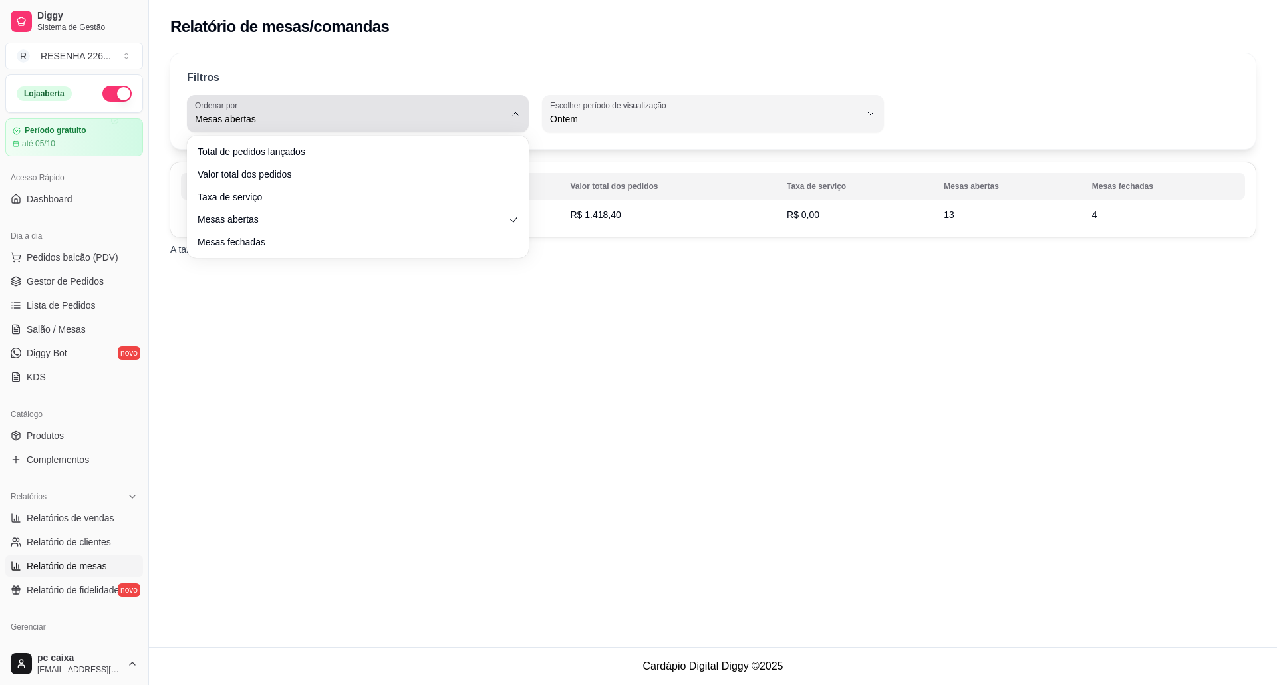
click at [381, 116] on span "Mesas abertas" at bounding box center [350, 118] width 310 height 13
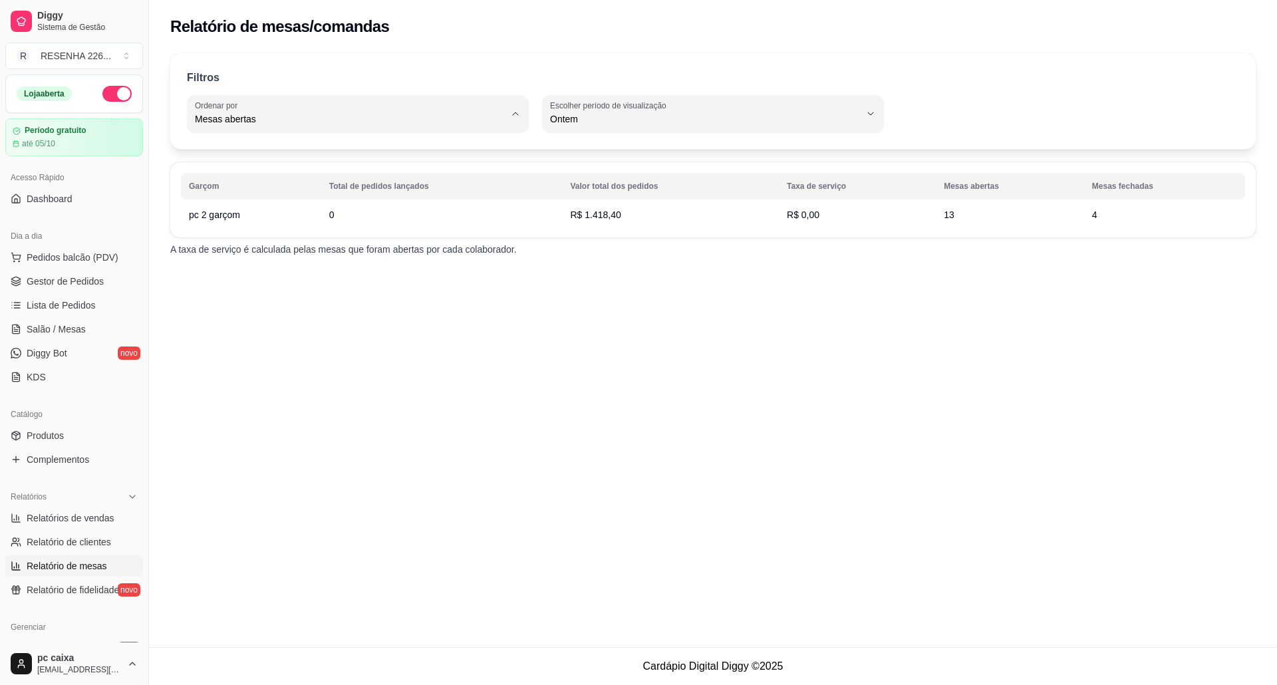
click at [288, 237] on span "Mesas fechadas" at bounding box center [351, 237] width 295 height 13
type input "TOTAL_OF_CLOSED_ORIGINS"
select select "TOTAL_OF_CLOSED_ORIGINS"
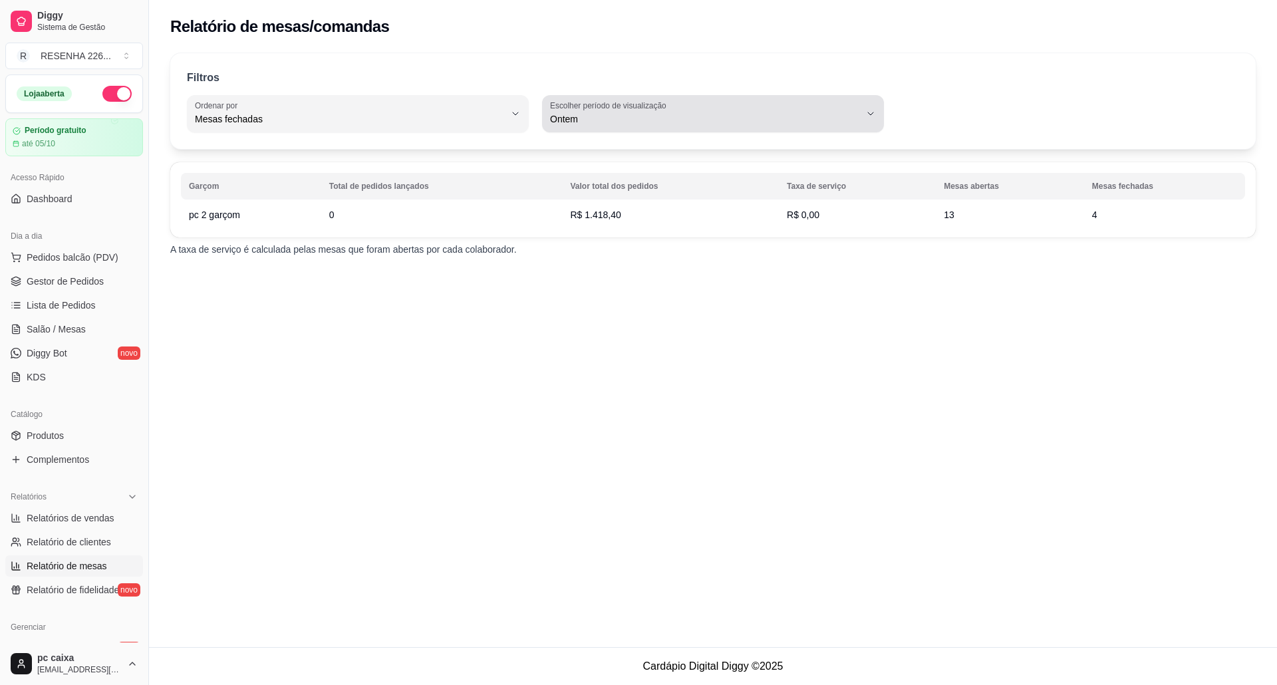
click at [591, 117] on span "Ontem" at bounding box center [705, 118] width 310 height 13
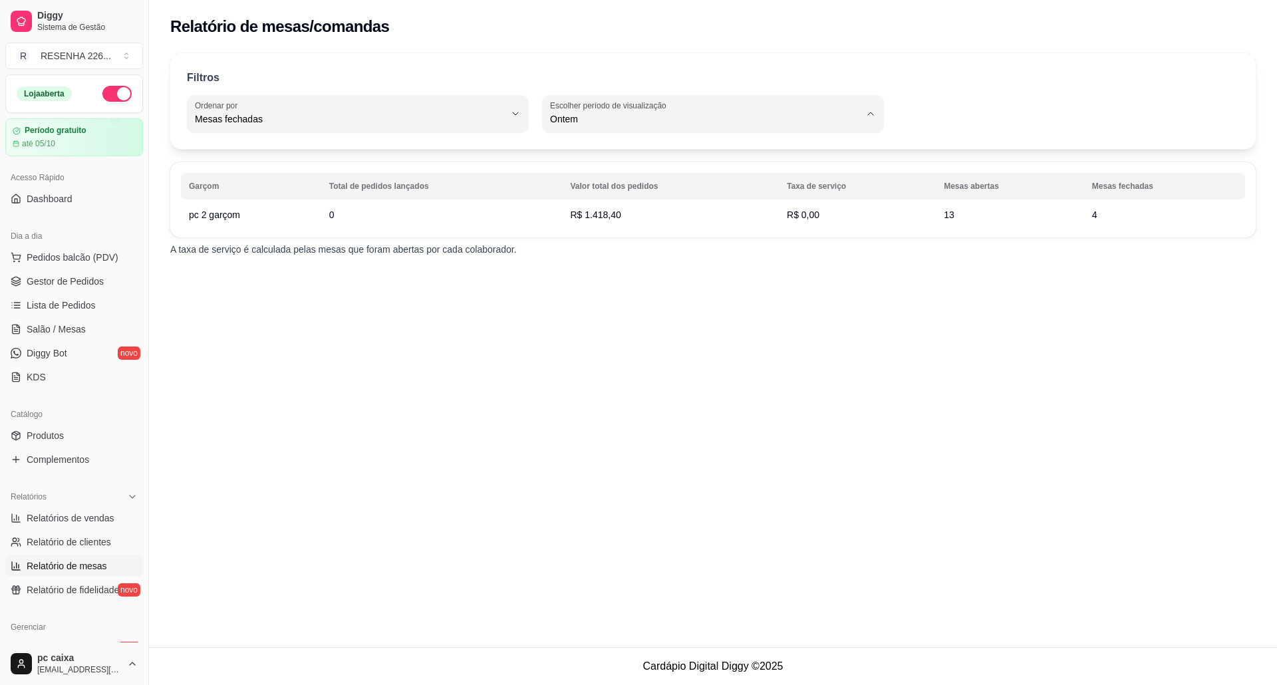
click at [577, 176] on span "Ontem" at bounding box center [706, 172] width 295 height 13
click at [266, 118] on span "Mesas fechadas" at bounding box center [350, 118] width 310 height 13
click at [263, 157] on span "Total de pedidos lançados" at bounding box center [351, 150] width 295 height 13
type input "TOTAL_OF_ORDERS"
select select "TOTAL_OF_ORDERS"
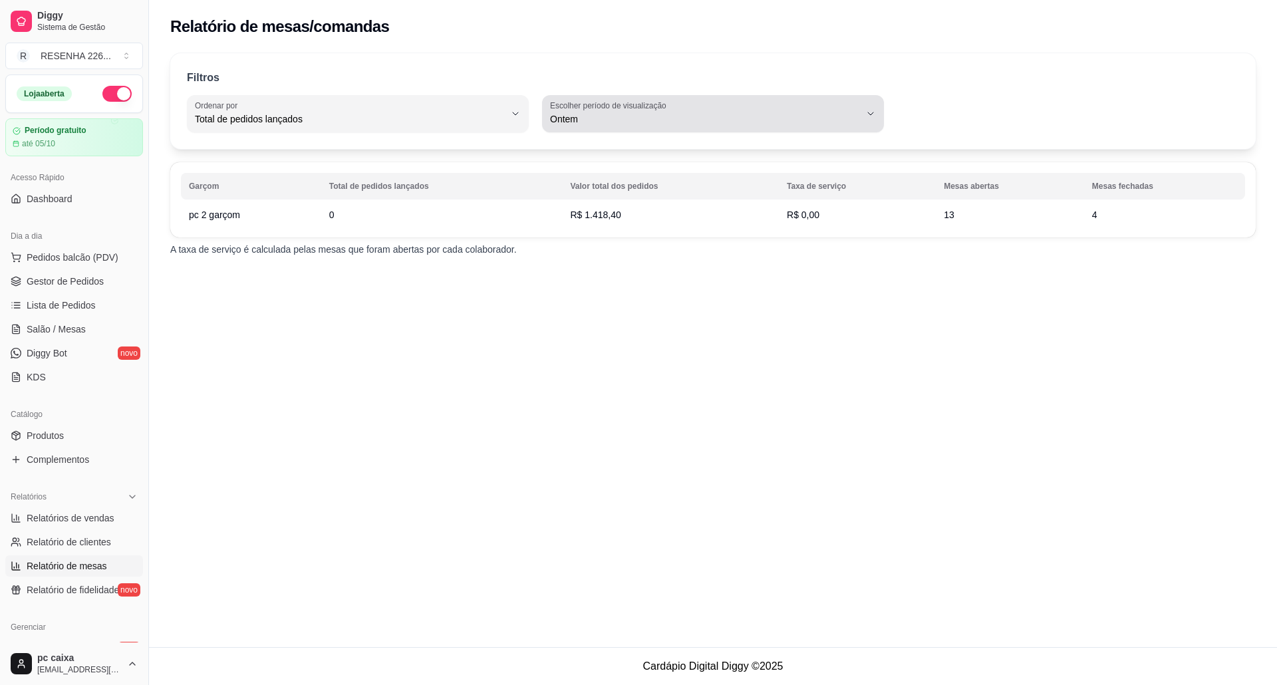
click at [638, 107] on label "Escolher período de visualização" at bounding box center [610, 105] width 120 height 11
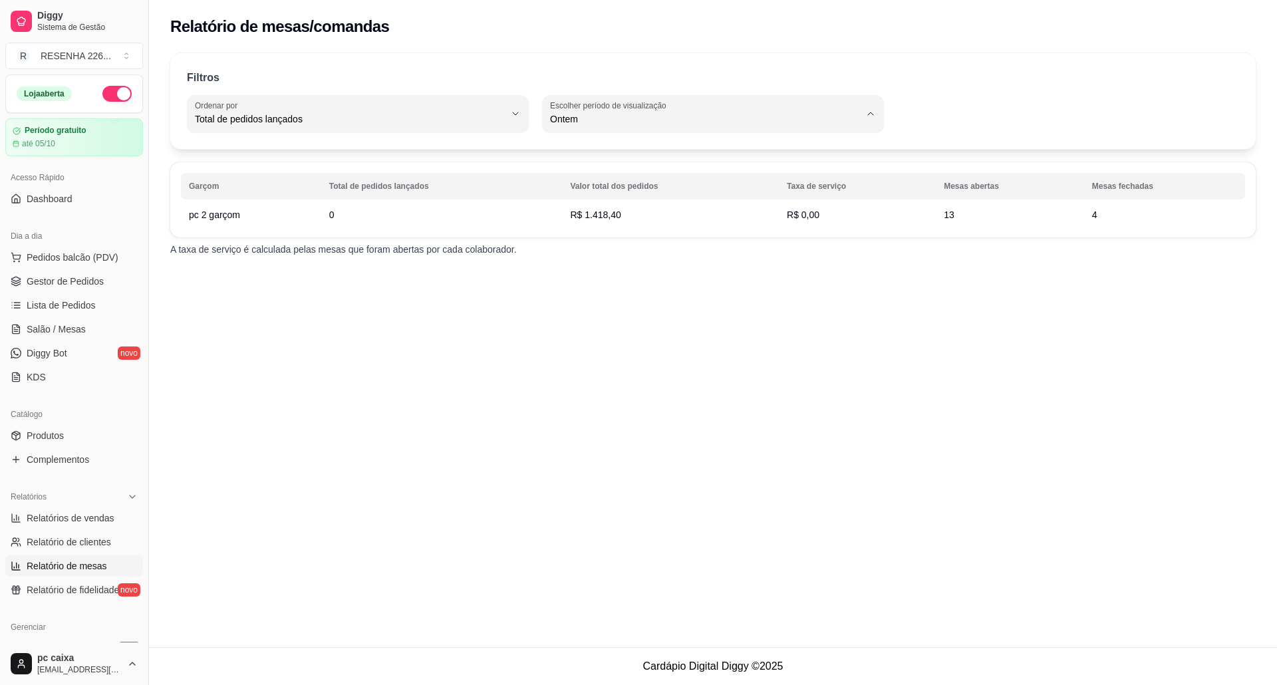
click at [596, 174] on span "Ontem" at bounding box center [706, 172] width 295 height 13
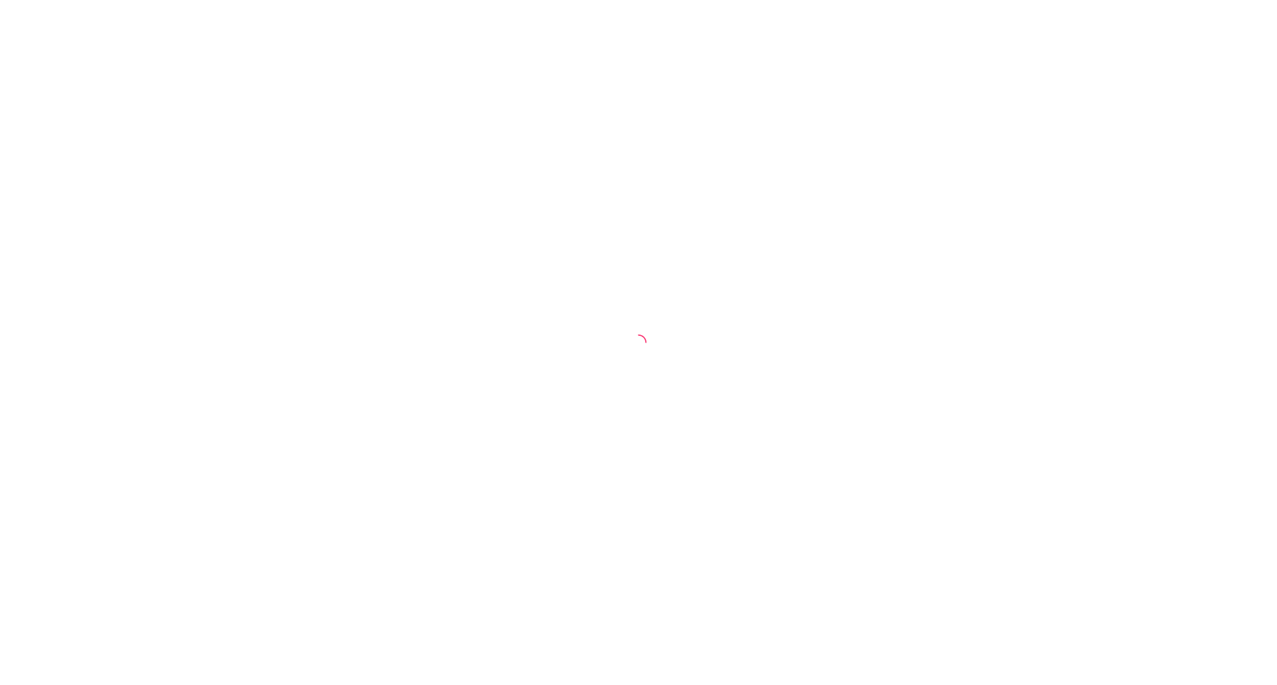
select select "TOTAL_OF_ORDERS"
select select "7"
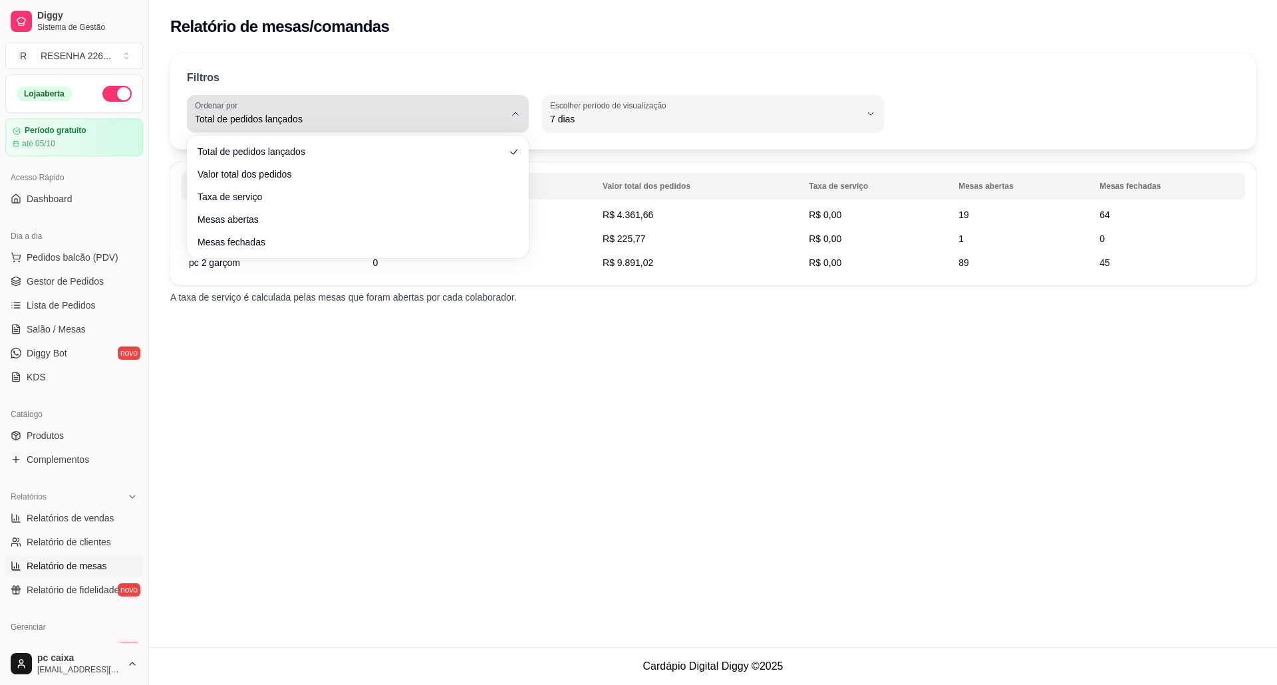
click at [354, 110] on div "Total de pedidos lançados" at bounding box center [350, 113] width 310 height 27
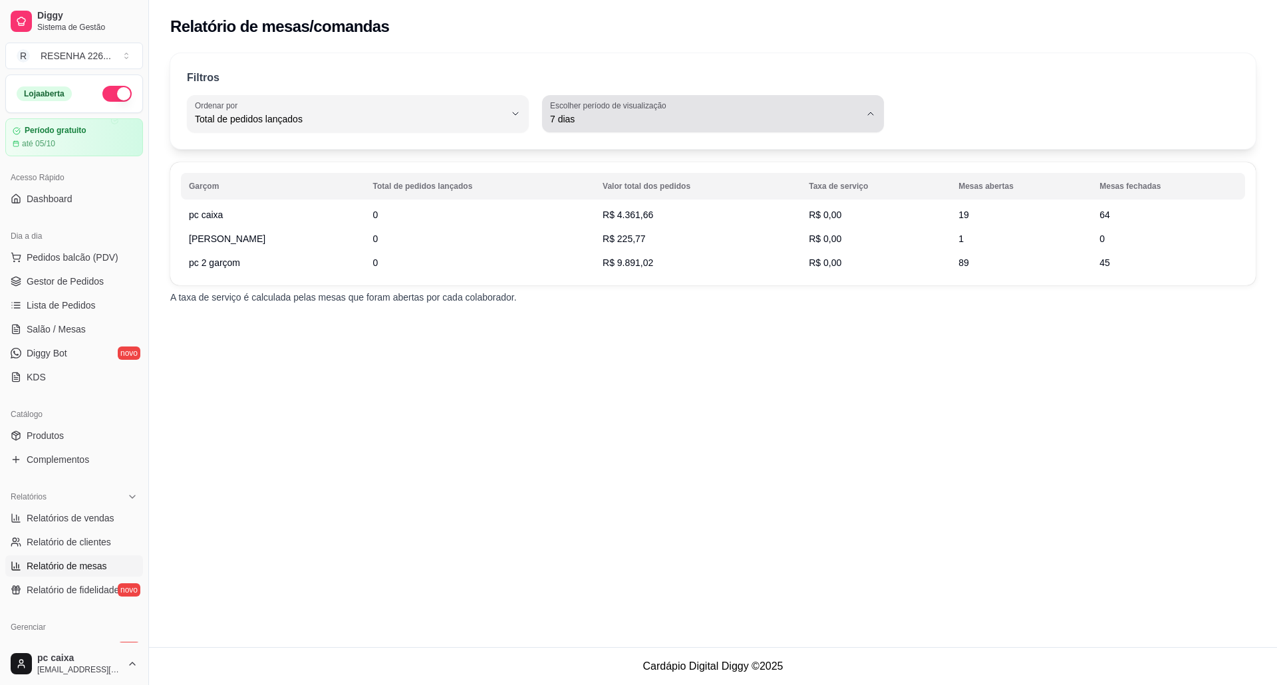
click at [620, 96] on button "Escolher período de visualização 7 dias" at bounding box center [713, 113] width 342 height 37
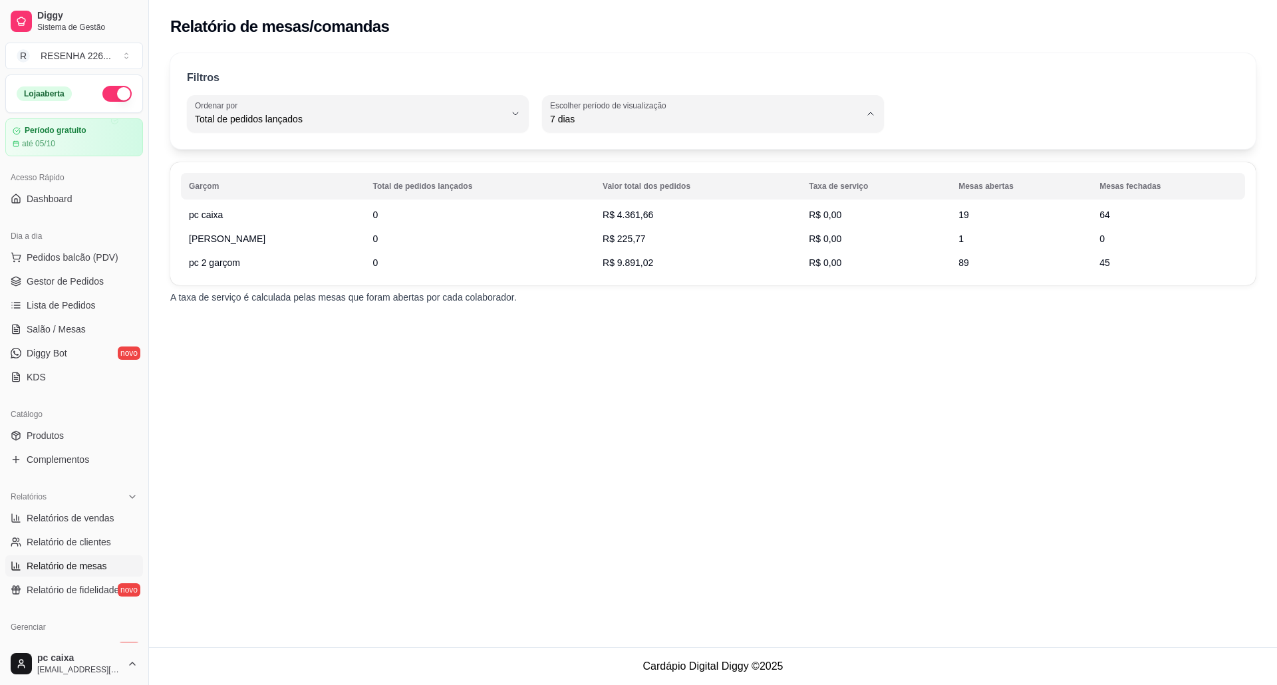
click at [586, 170] on span "Ontem" at bounding box center [706, 172] width 295 height 13
type input "1"
select select "1"
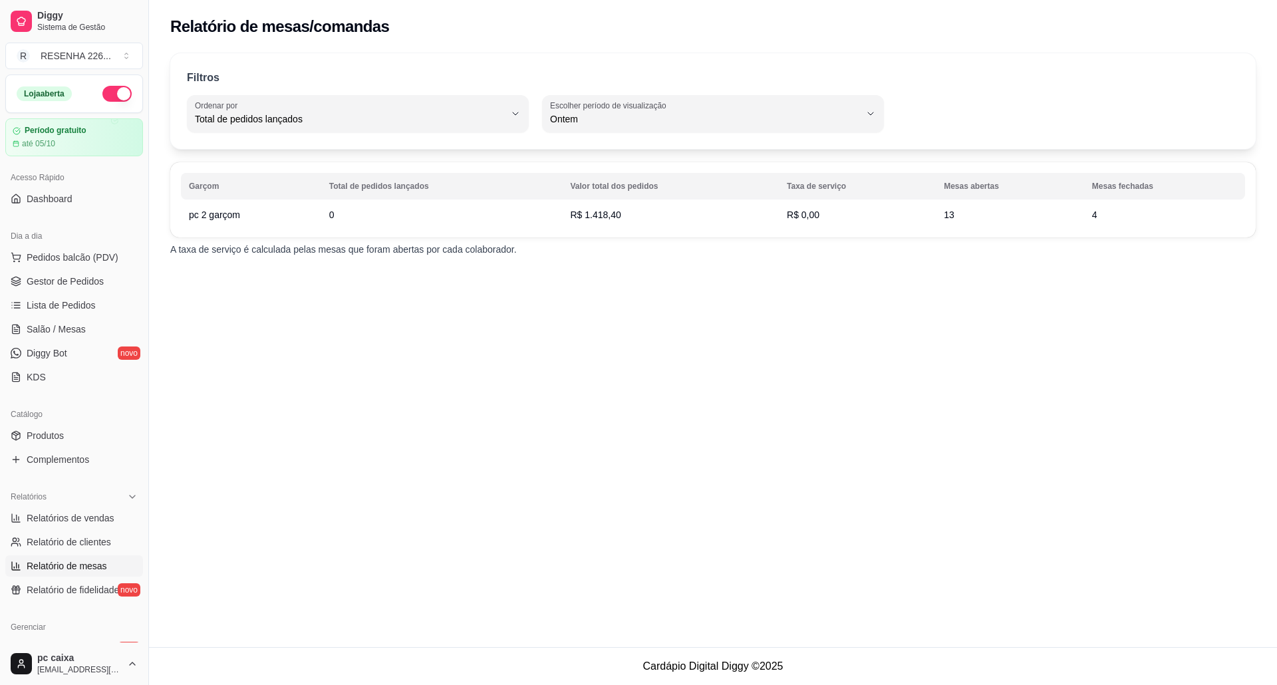
click at [587, 205] on td "R$ 1.418,40" at bounding box center [670, 215] width 217 height 24
click at [426, 389] on div "Relatório de mesas/comandas Filtros TOTAL_OF_ORDERS Ordenar por Total de pedido…" at bounding box center [713, 323] width 1128 height 647
click at [340, 134] on div "Filtros TOTAL_OF_ORDERS Ordenar por Total de pedidos lançados Valor total dos p…" at bounding box center [712, 101] width 1085 height 96
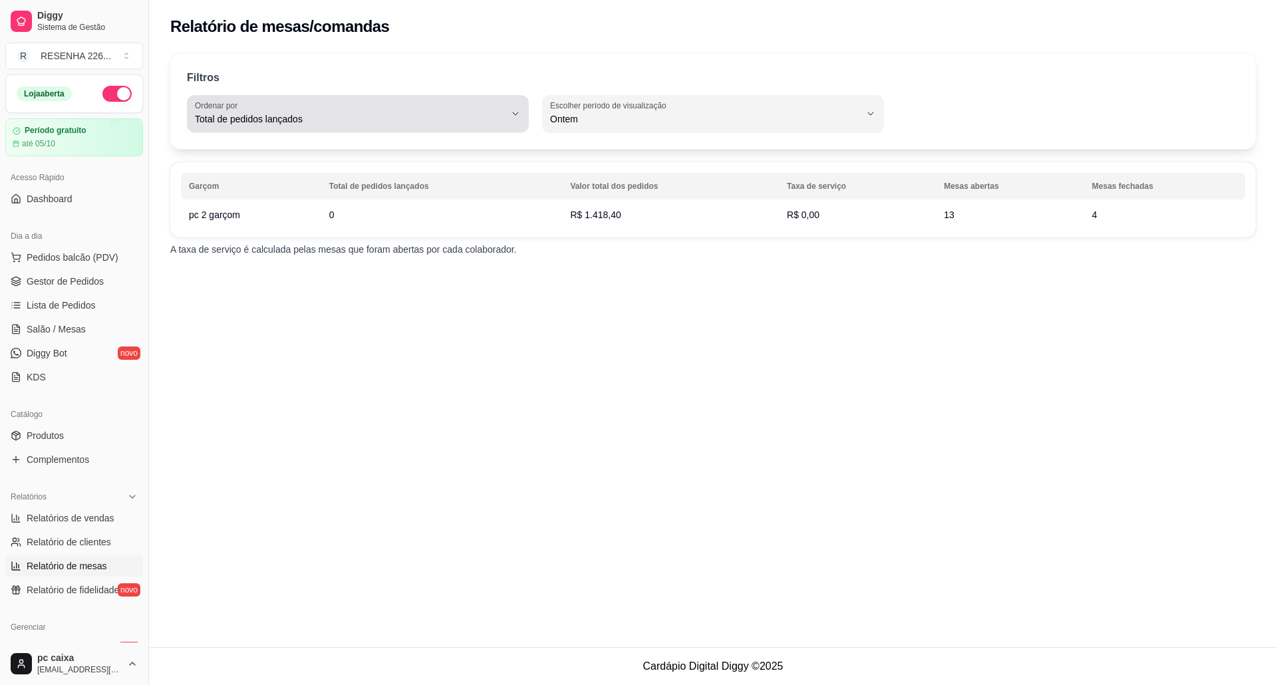
click at [341, 120] on span "Total de pedidos lançados" at bounding box center [350, 118] width 310 height 13
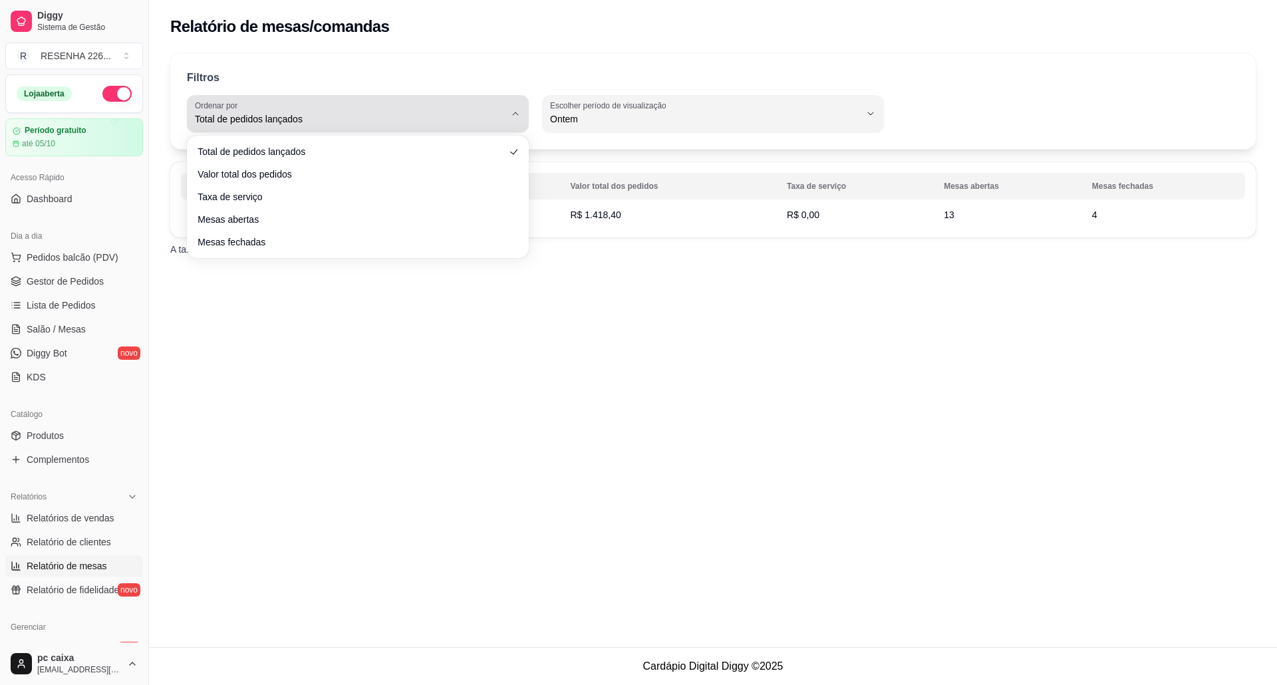
click at [341, 120] on span "Total de pedidos lançados" at bounding box center [350, 118] width 310 height 13
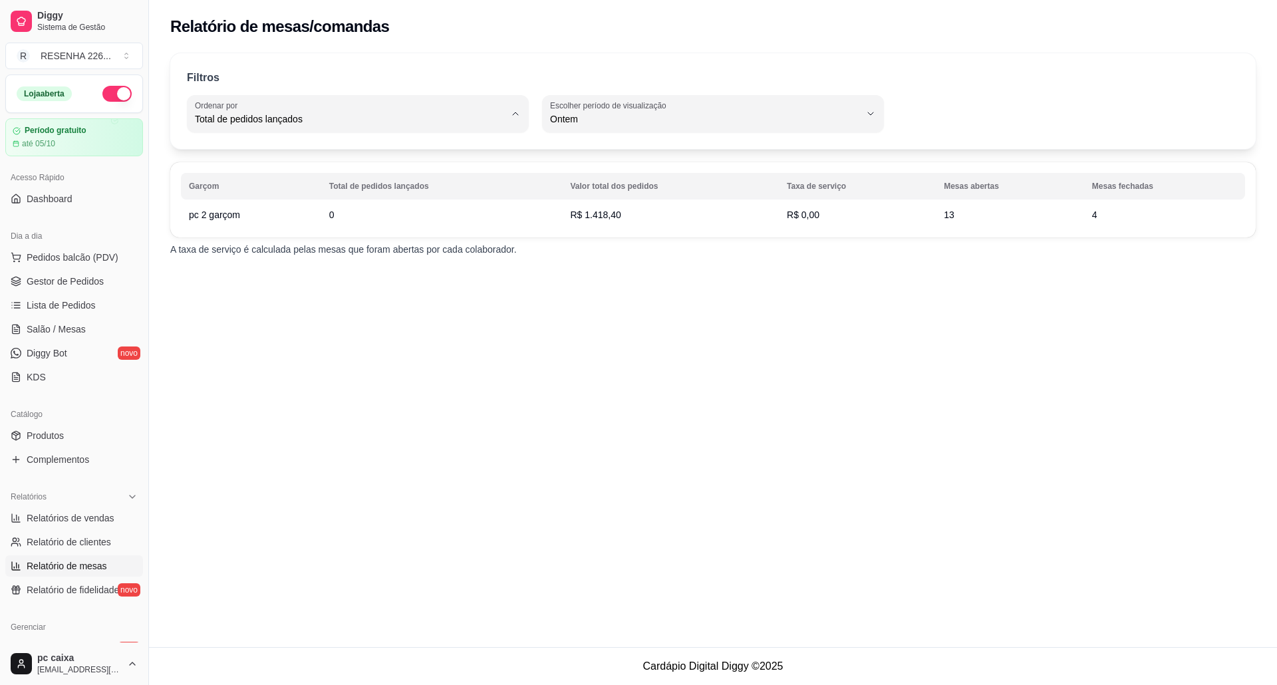
click at [649, 336] on div "Relatório de mesas/comandas Filtros TOTAL_OF_ORDERS Ordenar por Total de pedido…" at bounding box center [713, 323] width 1128 height 647
click at [561, 213] on td "0" at bounding box center [441, 215] width 241 height 24
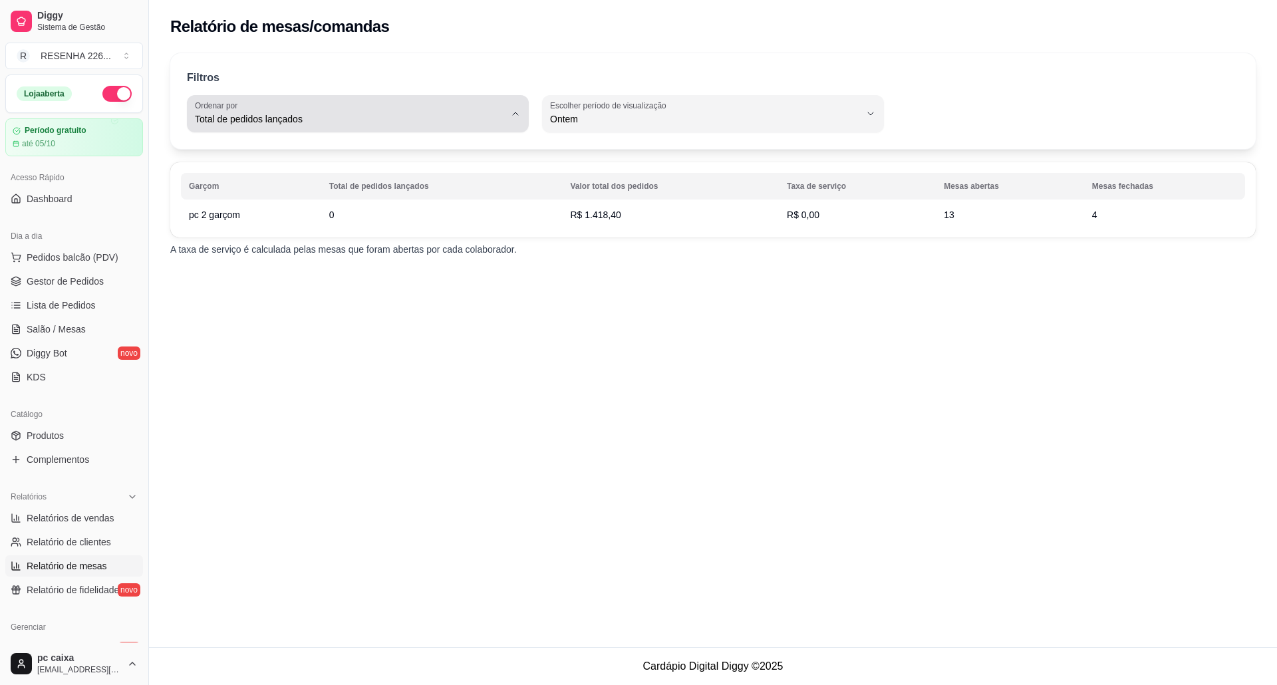
click at [259, 110] on div "Total de pedidos lançados" at bounding box center [350, 113] width 310 height 27
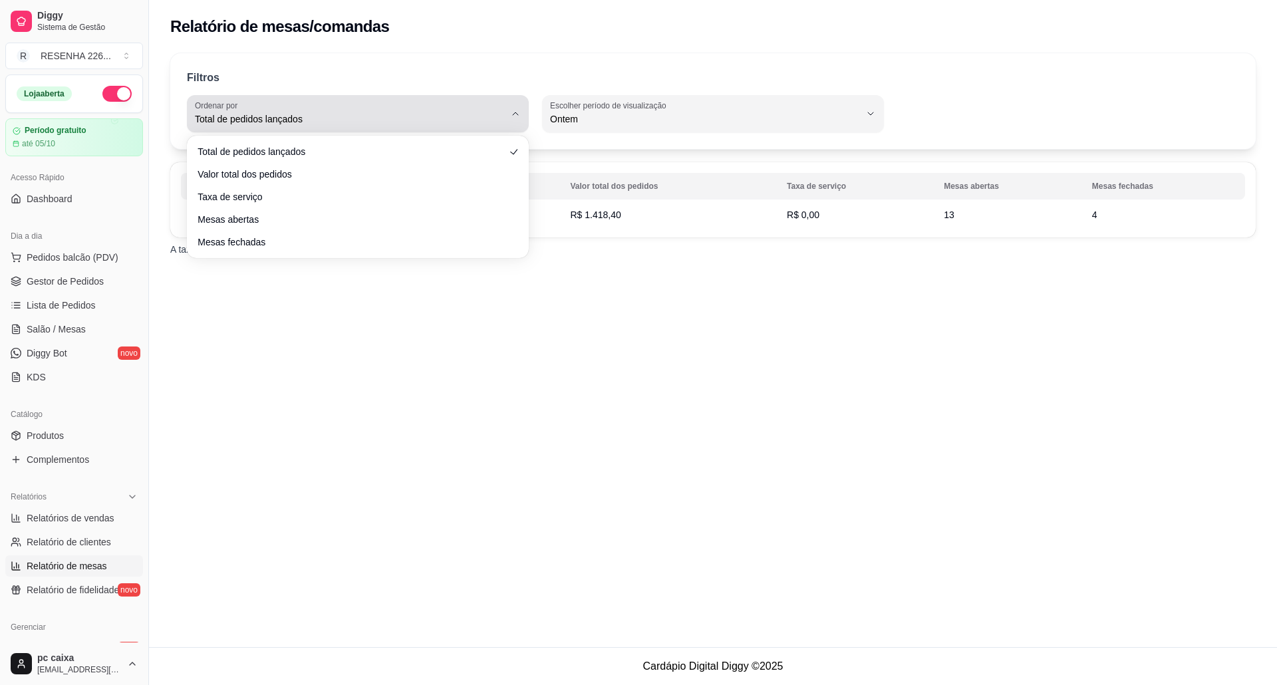
click at [259, 110] on div "Total de pedidos lançados" at bounding box center [350, 113] width 310 height 27
click at [263, 110] on div "Total de pedidos lançados" at bounding box center [350, 113] width 310 height 27
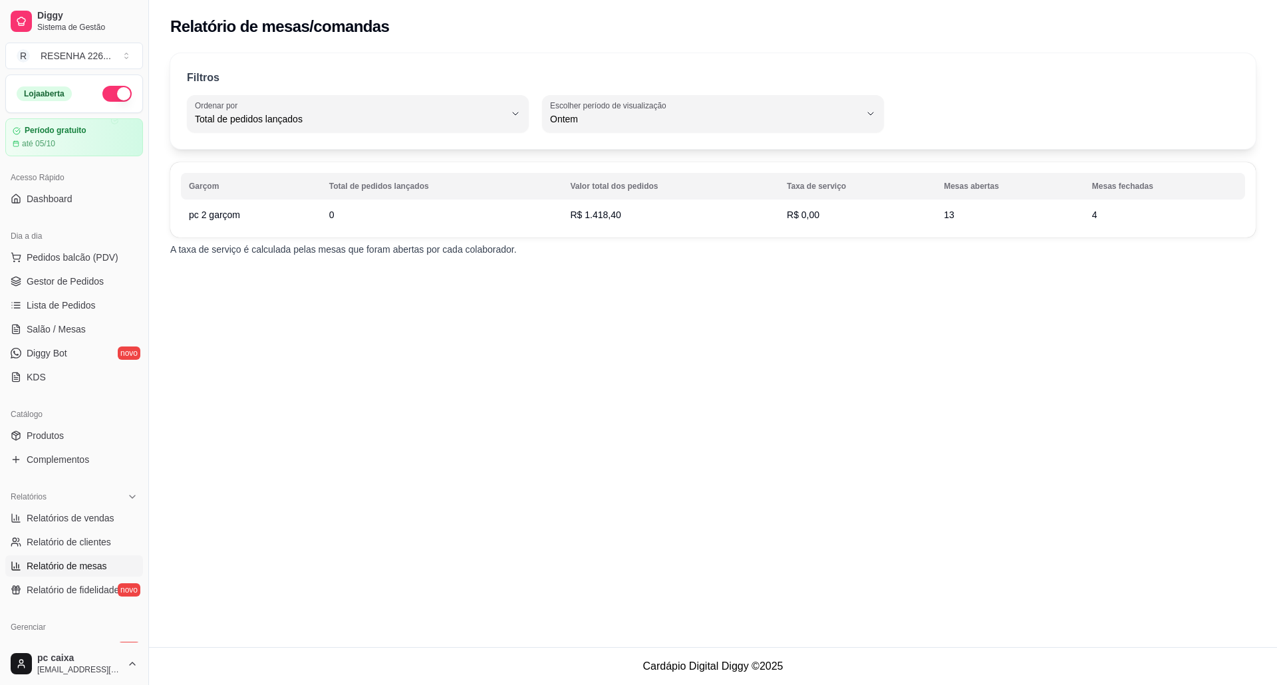
click at [511, 41] on div "Relatório de mesas/comandas" at bounding box center [713, 22] width 1128 height 45
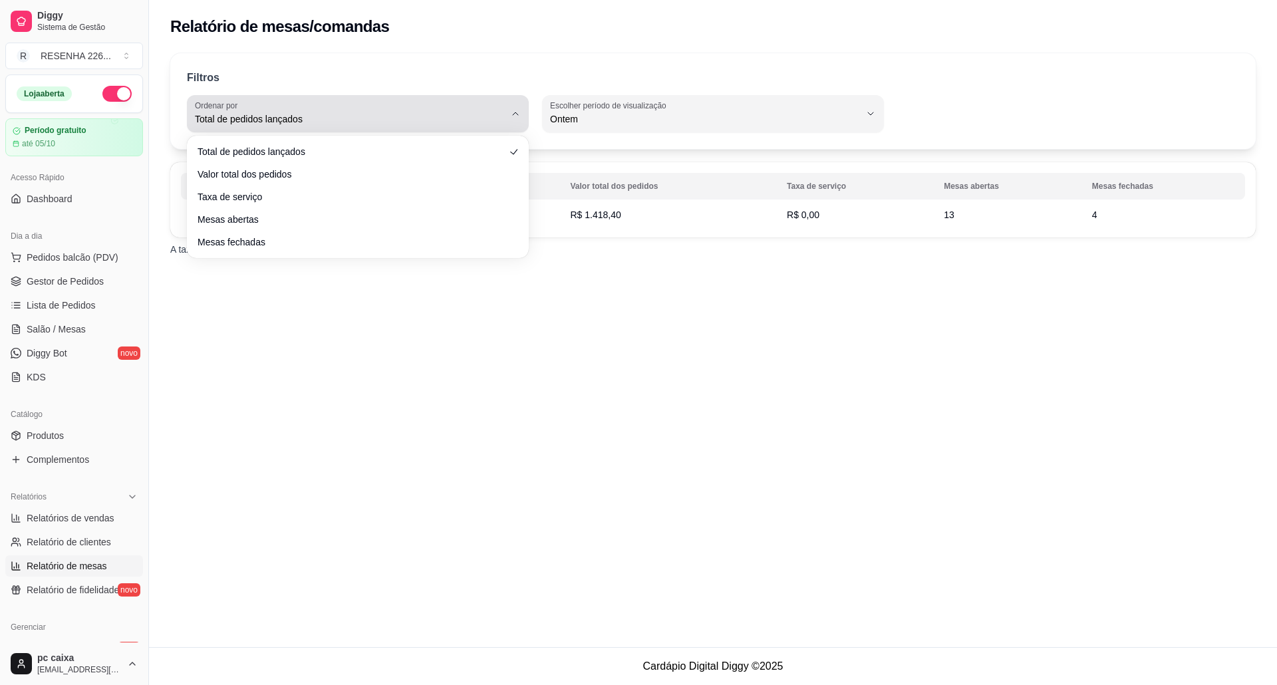
click at [383, 122] on span "Total de pedidos lançados" at bounding box center [350, 118] width 310 height 13
click at [363, 121] on span "Total de pedidos lançados" at bounding box center [350, 118] width 310 height 13
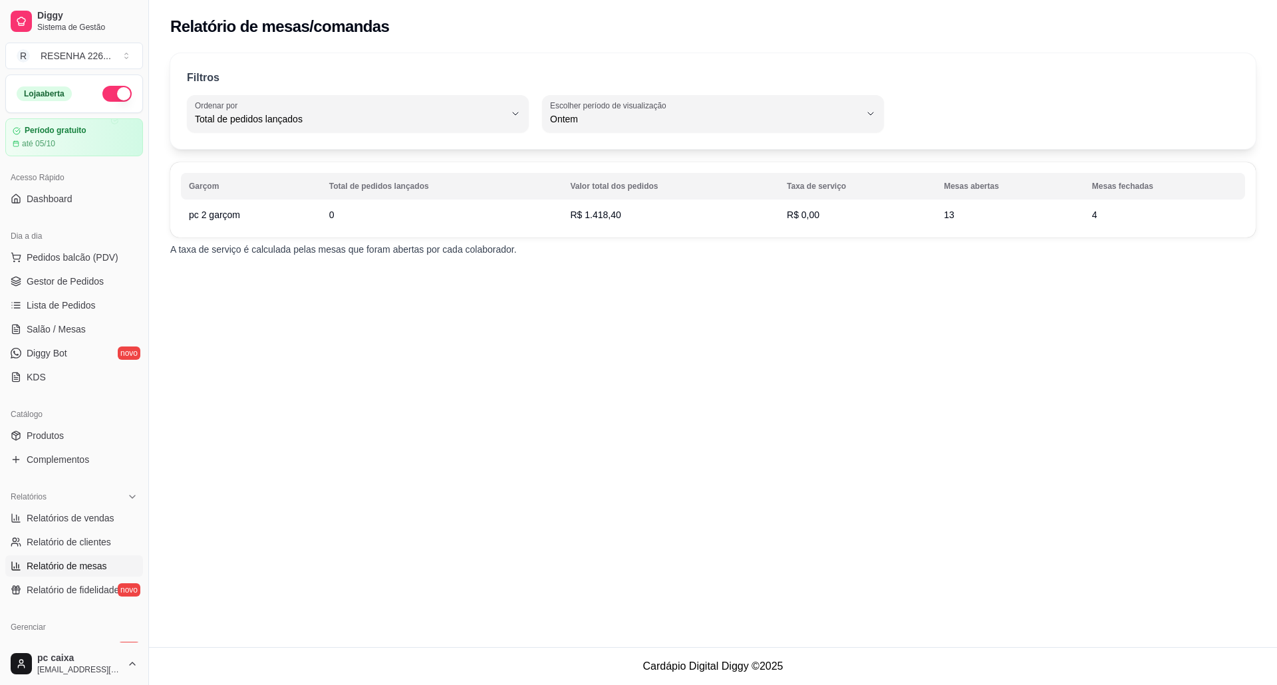
click at [205, 387] on div "Relatório de mesas/comandas Filtros TOTAL_OF_ORDERS Ordenar por Total de pedido…" at bounding box center [713, 323] width 1128 height 647
click at [98, 515] on span "Relatórios de vendas" at bounding box center [71, 517] width 88 height 13
select select "ALL"
select select "0"
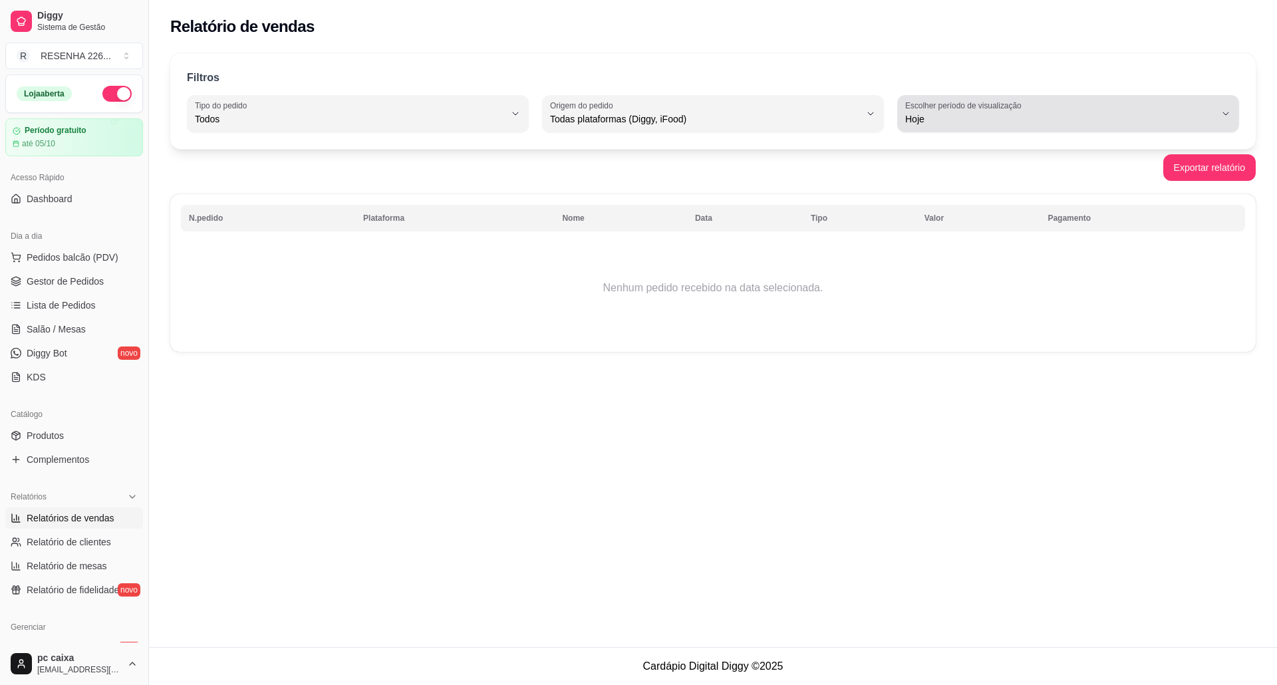
click at [938, 105] on label "Escolher período de visualização" at bounding box center [965, 105] width 120 height 11
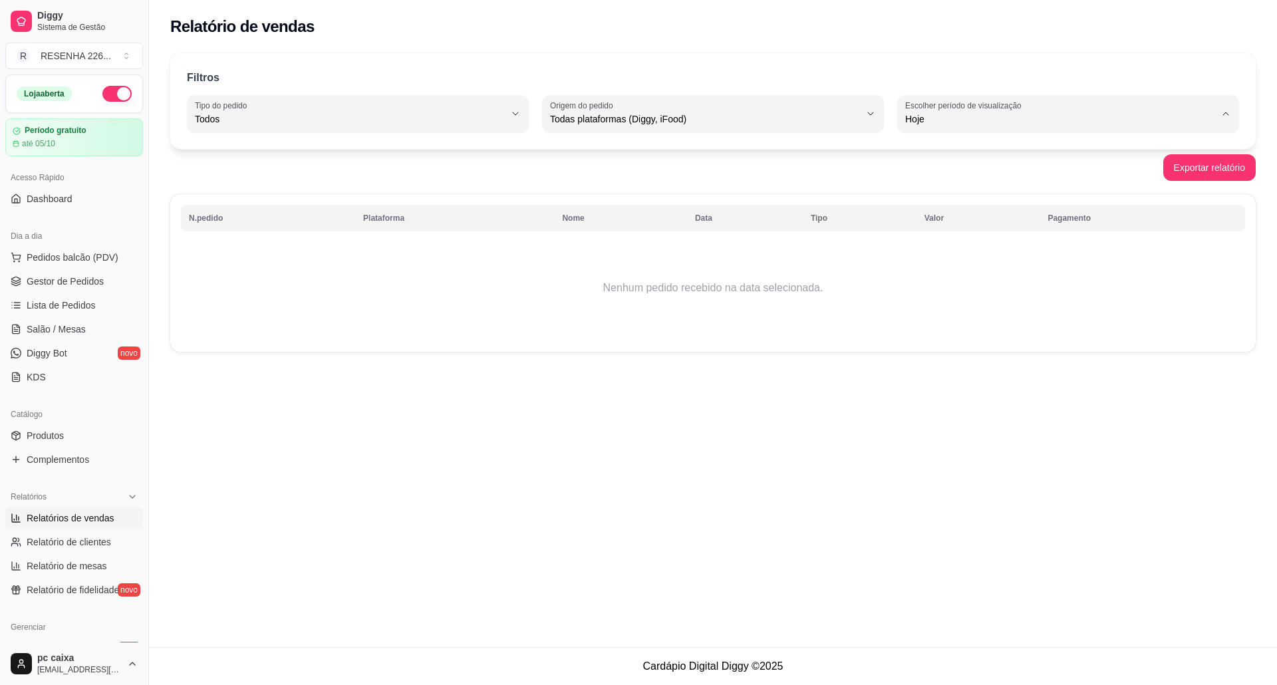
click at [936, 164] on li "Ontem" at bounding box center [1068, 172] width 318 height 21
type input "1"
select select "1"
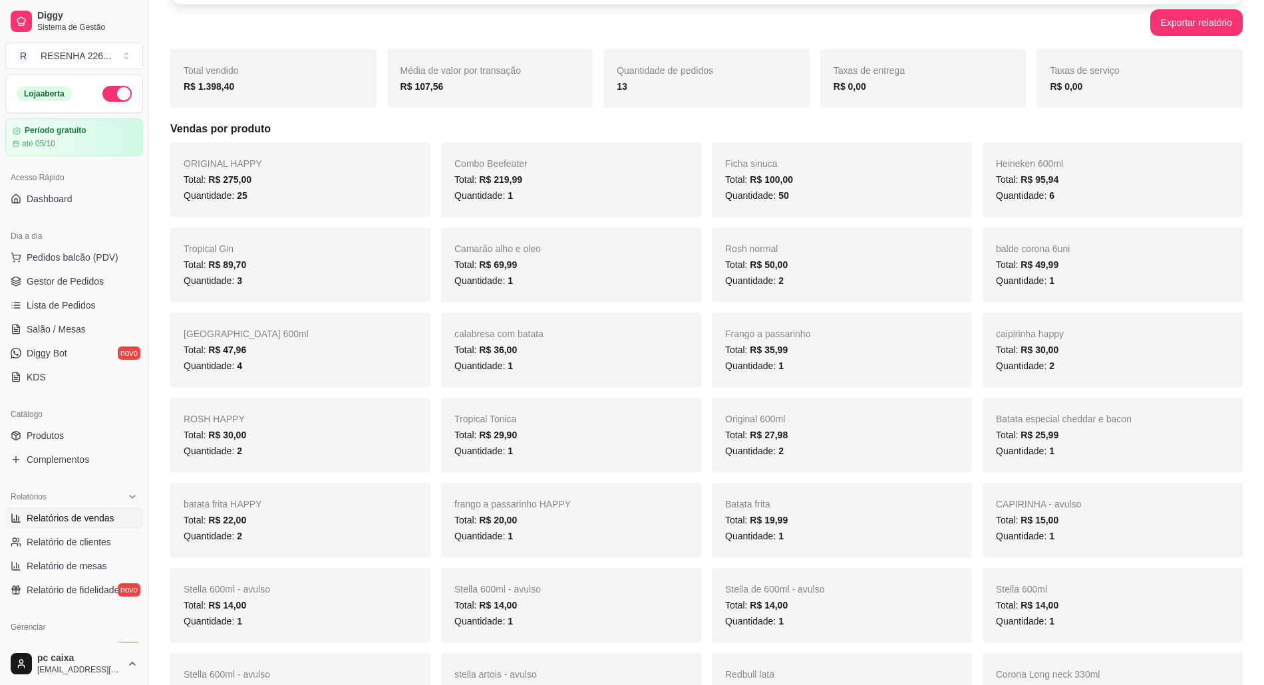
scroll to position [88, 0]
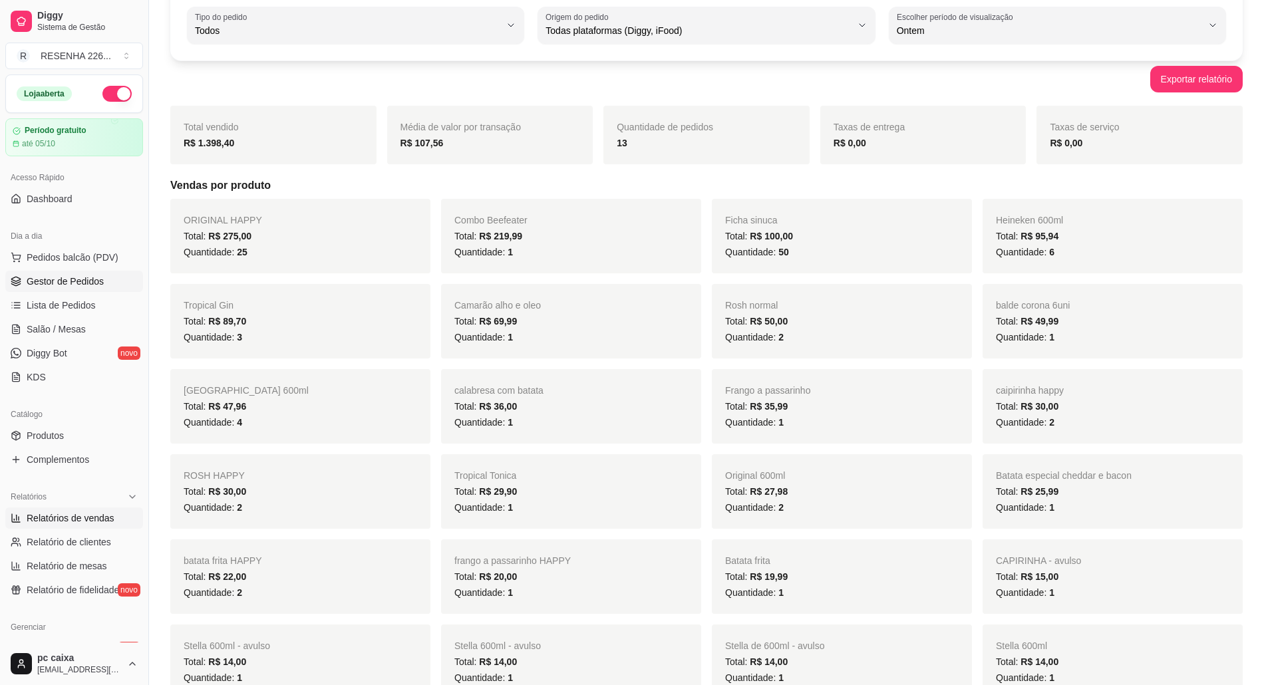
click at [104, 281] on link "Gestor de Pedidos" at bounding box center [74, 281] width 138 height 21
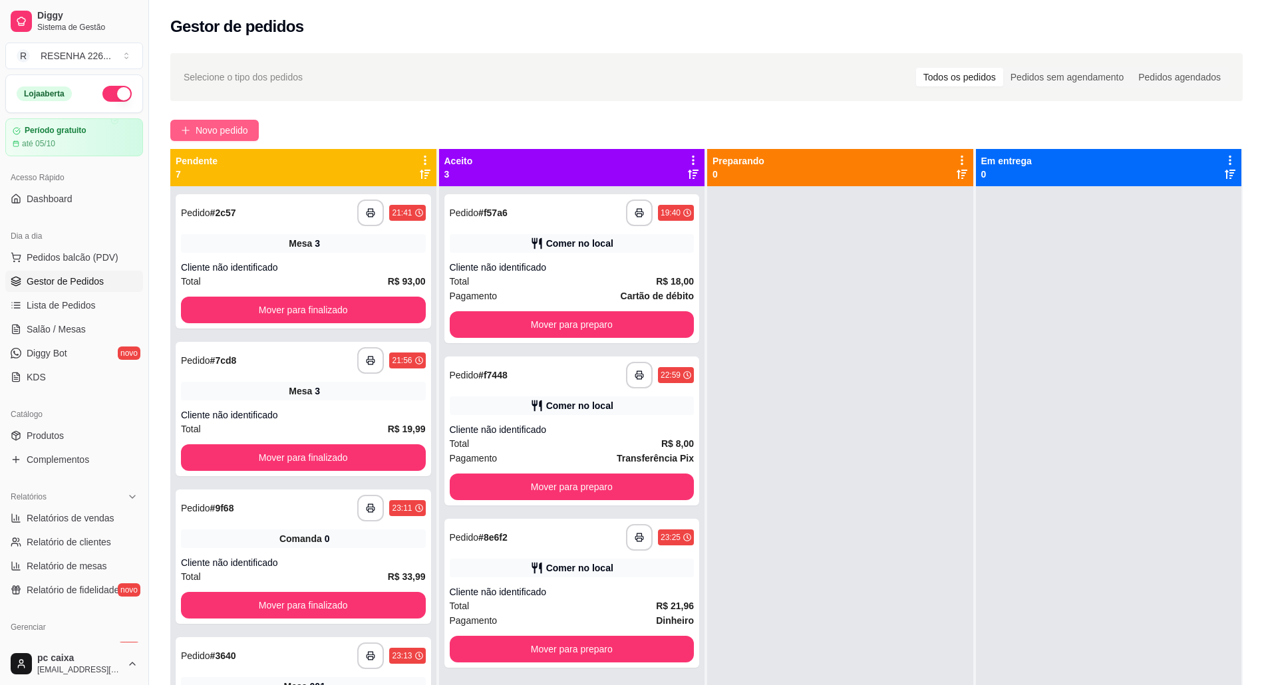
click at [194, 128] on button "Novo pedido" at bounding box center [214, 130] width 88 height 21
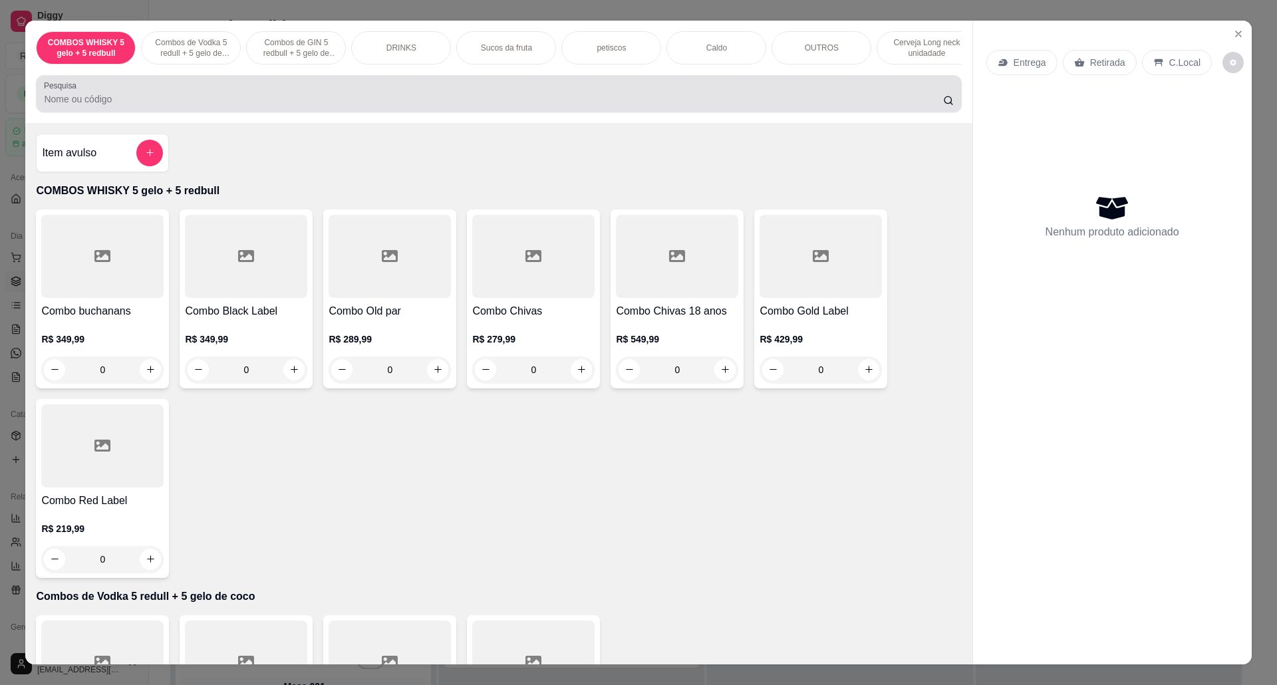
click at [625, 99] on div at bounding box center [498, 93] width 909 height 27
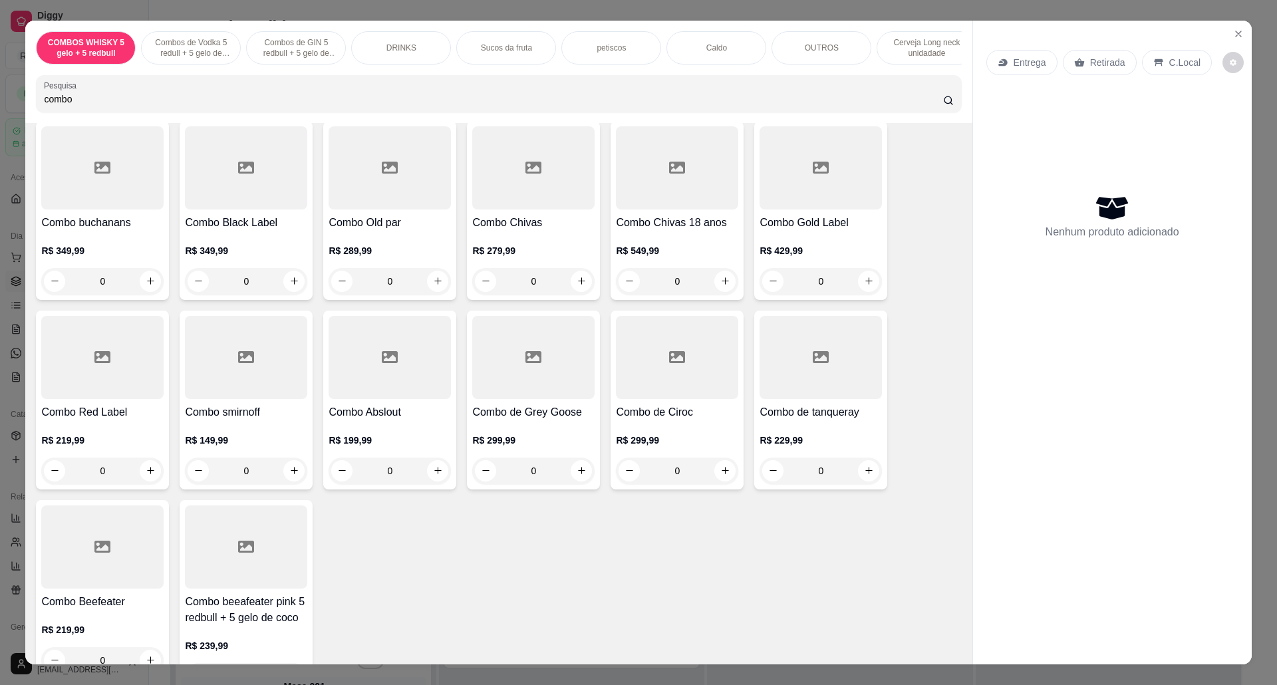
scroll to position [177, 0]
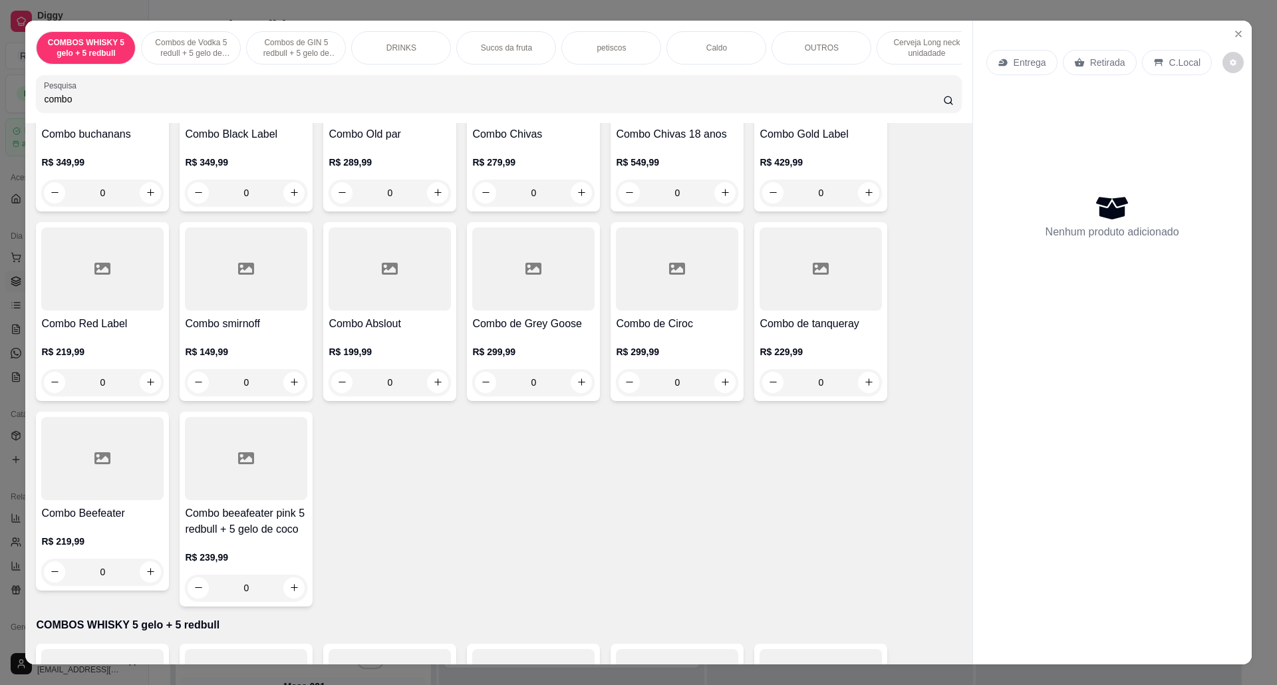
type input "combo"
click at [114, 500] on div at bounding box center [102, 458] width 122 height 83
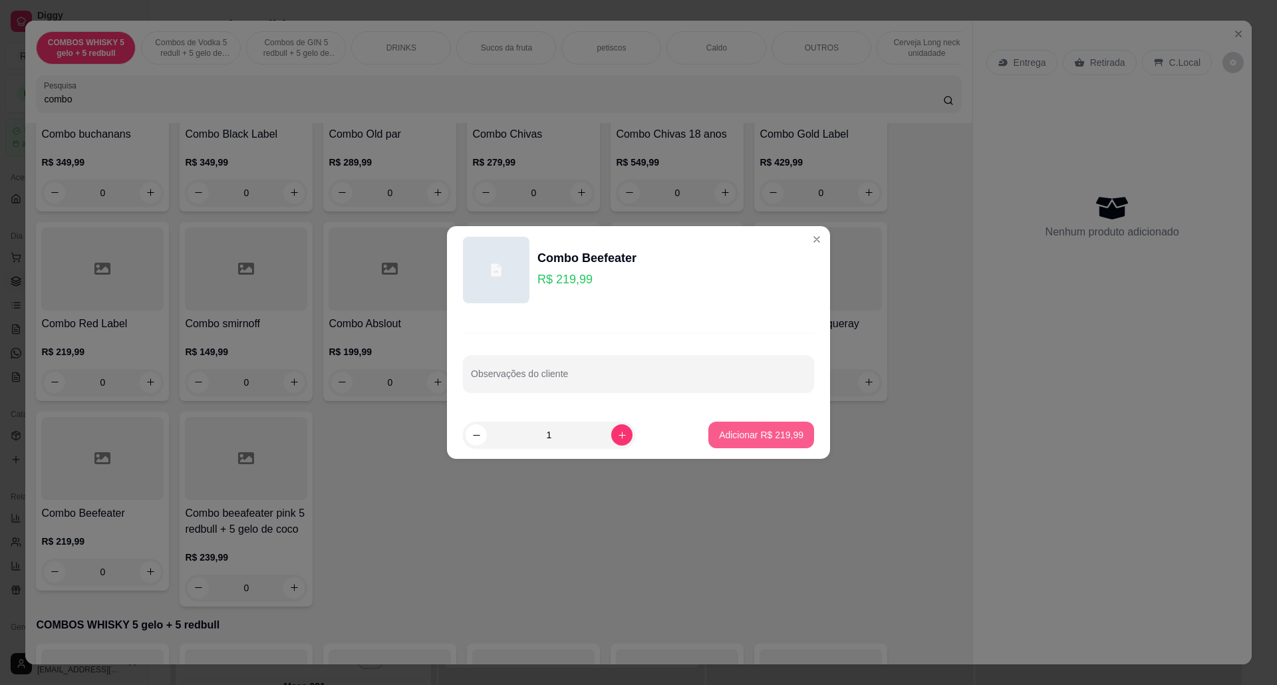
click at [745, 438] on p "Adicionar R$ 219,99" at bounding box center [761, 434] width 84 height 13
type input "1"
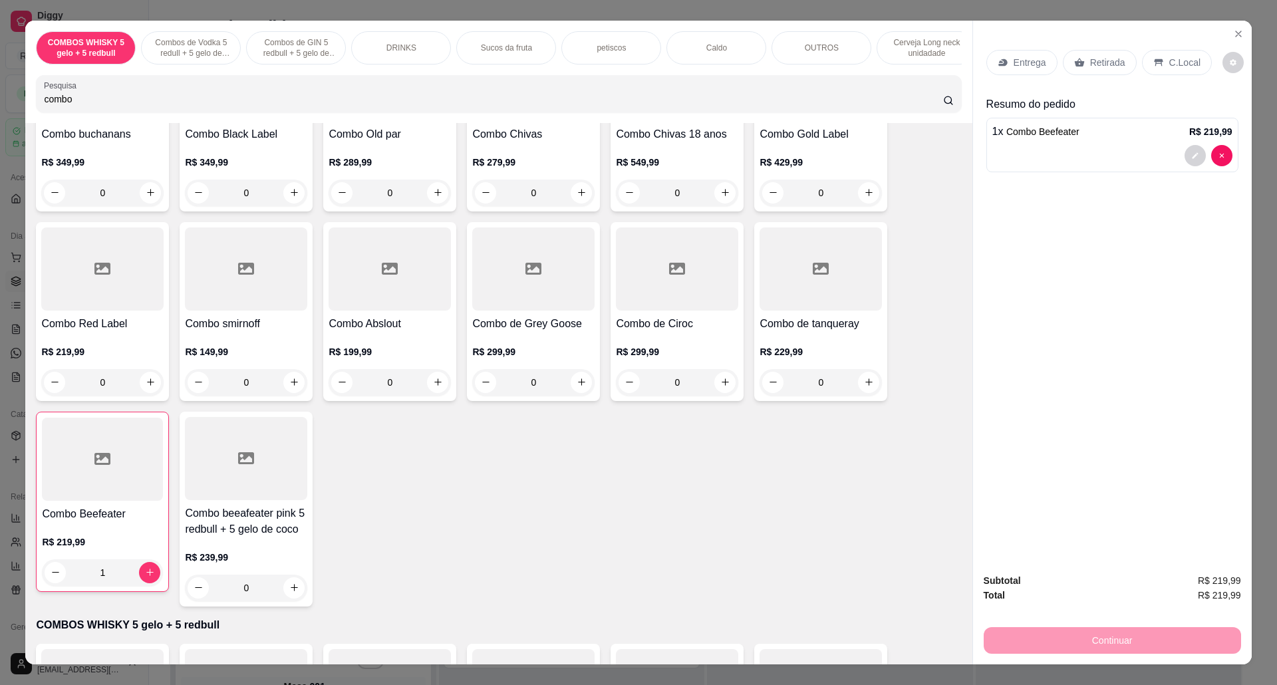
click at [804, 36] on div "OUTROS" at bounding box center [821, 47] width 100 height 33
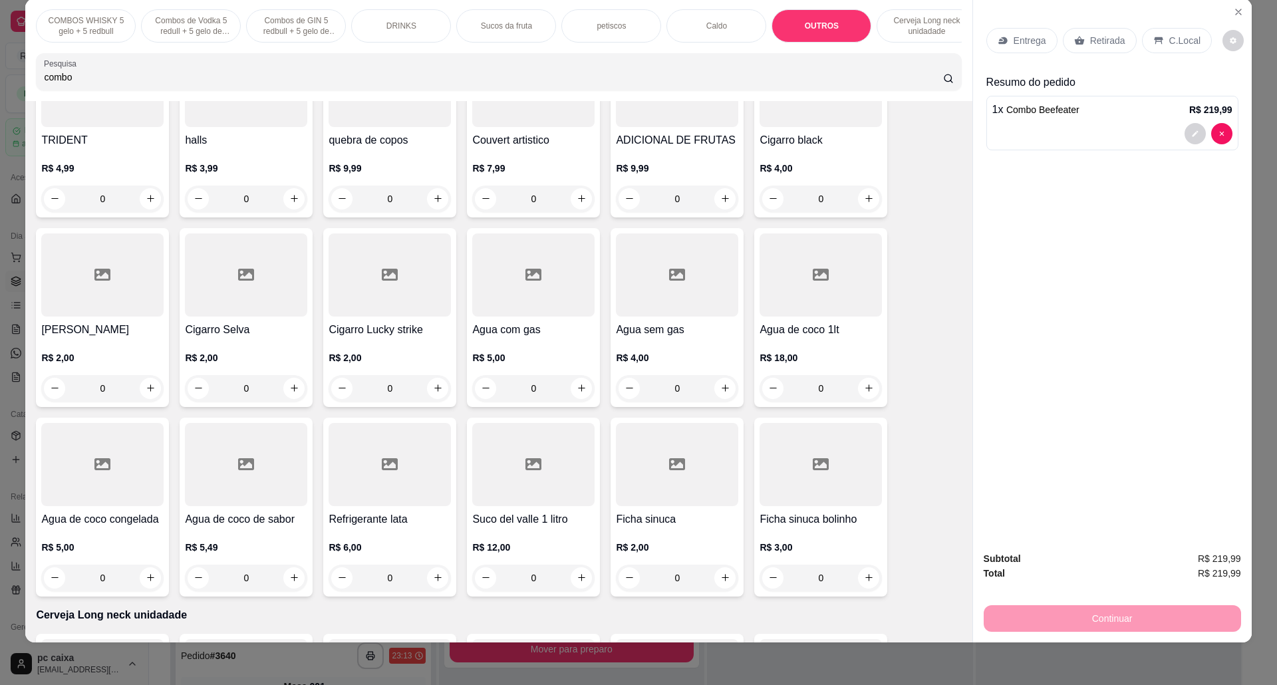
scroll to position [2801, 0]
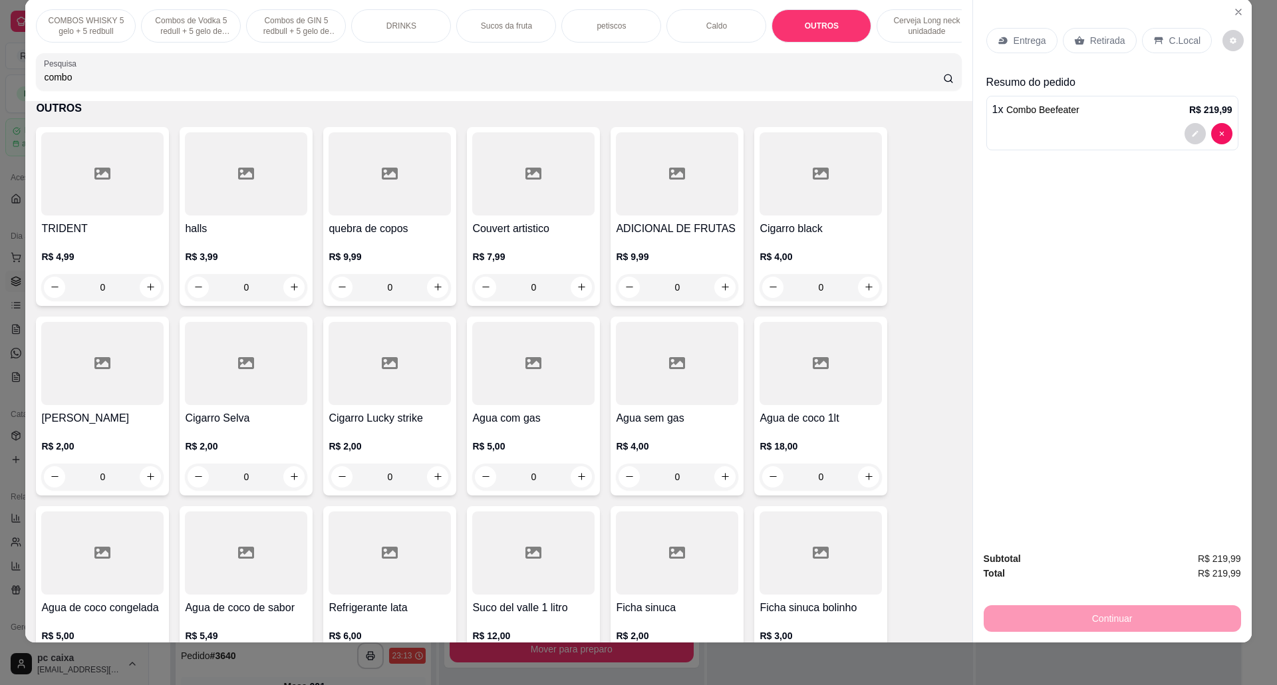
click at [689, 194] on div at bounding box center [677, 173] width 122 height 83
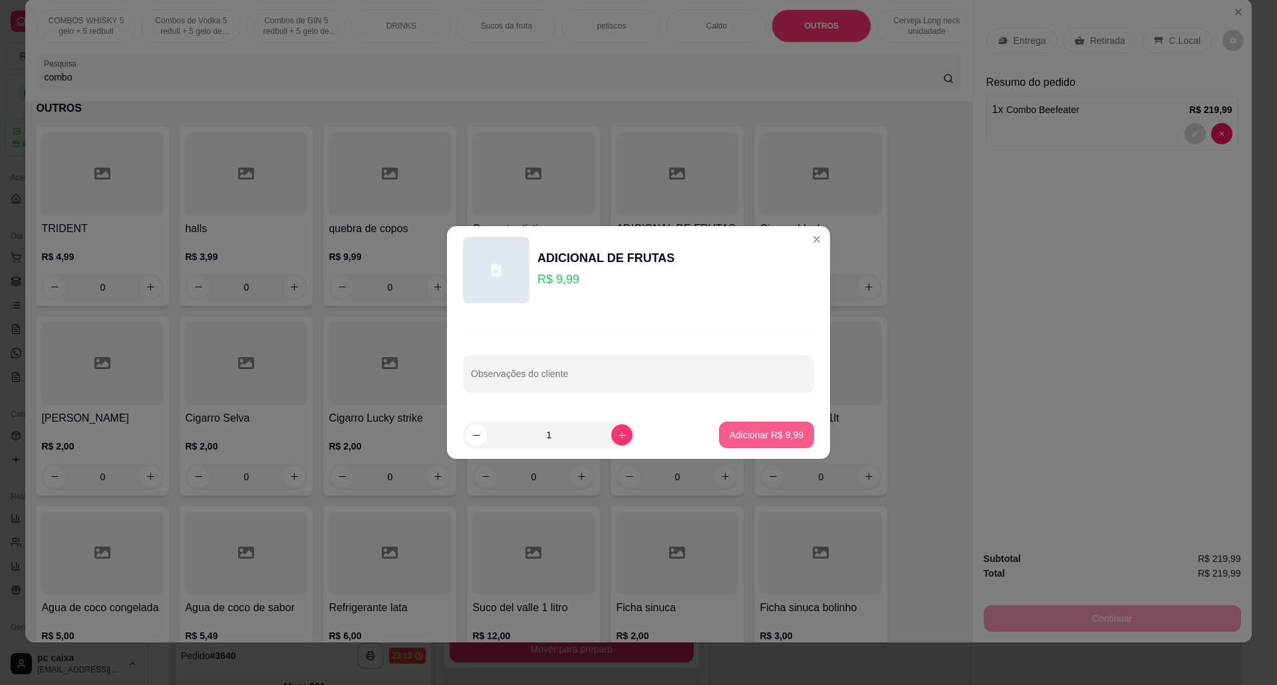
click at [767, 435] on p "Adicionar R$ 9,99" at bounding box center [767, 434] width 74 height 13
type input "1"
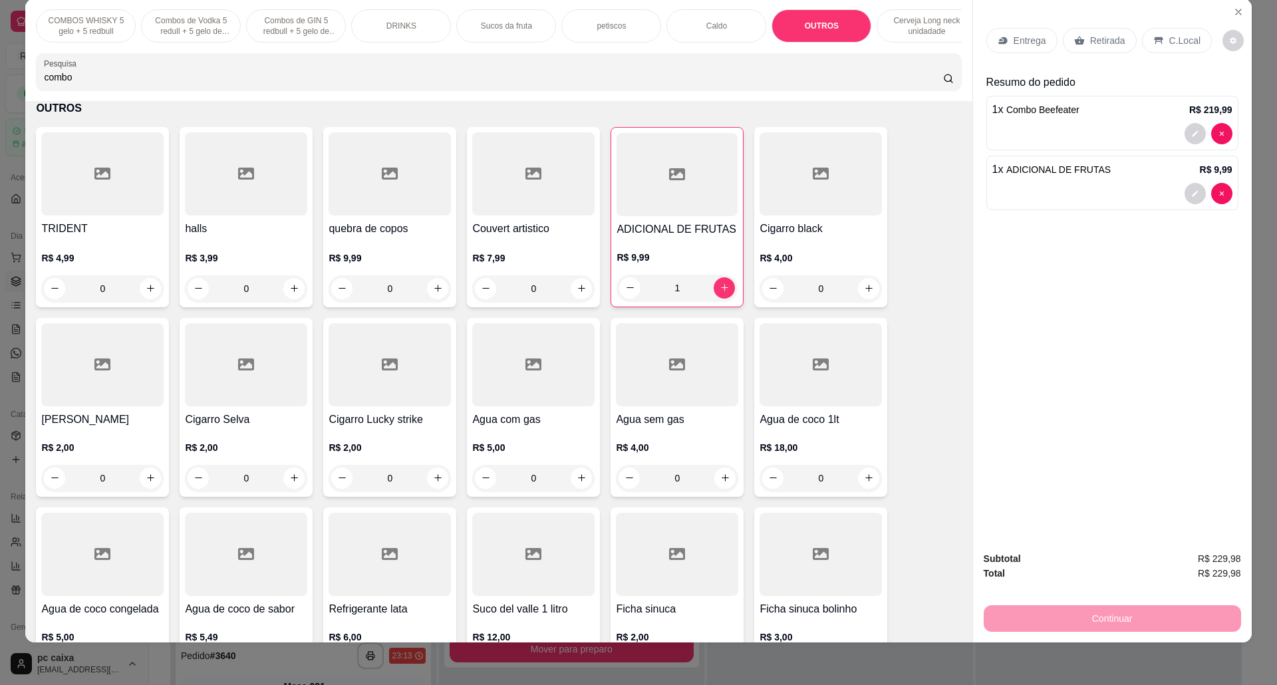
click at [1157, 32] on div "C.Local" at bounding box center [1177, 40] width 70 height 25
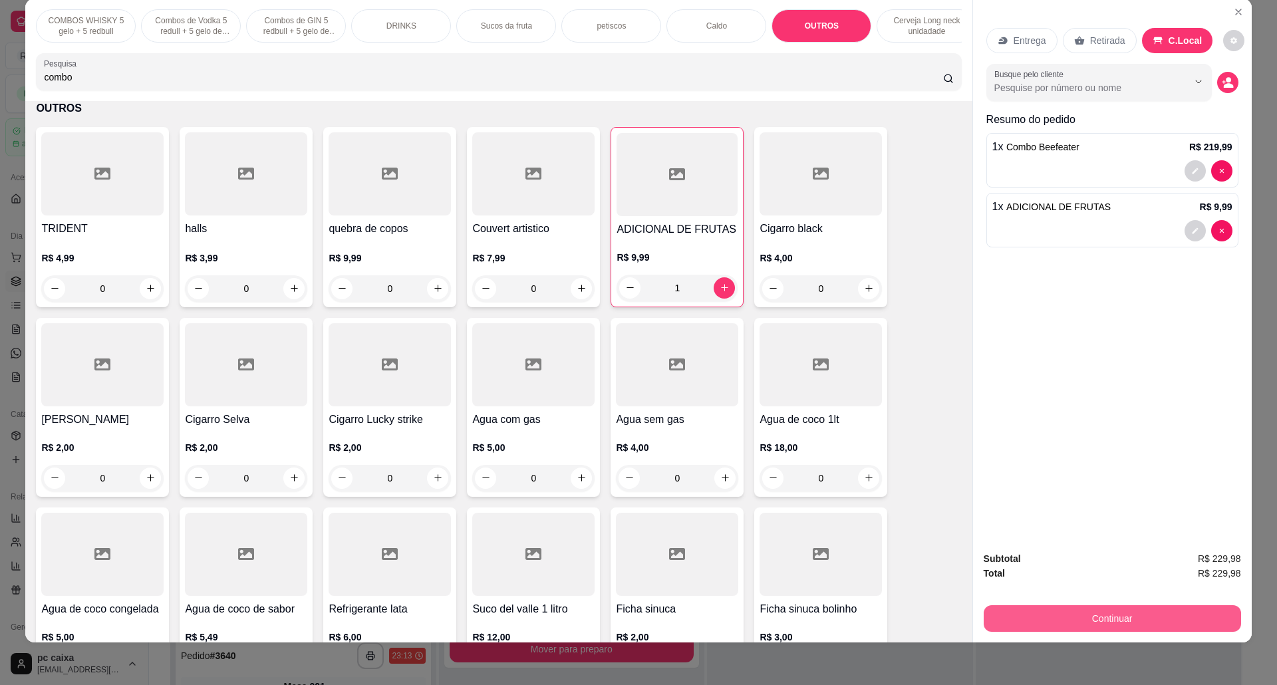
click at [1089, 620] on button "Continuar" at bounding box center [1112, 618] width 257 height 27
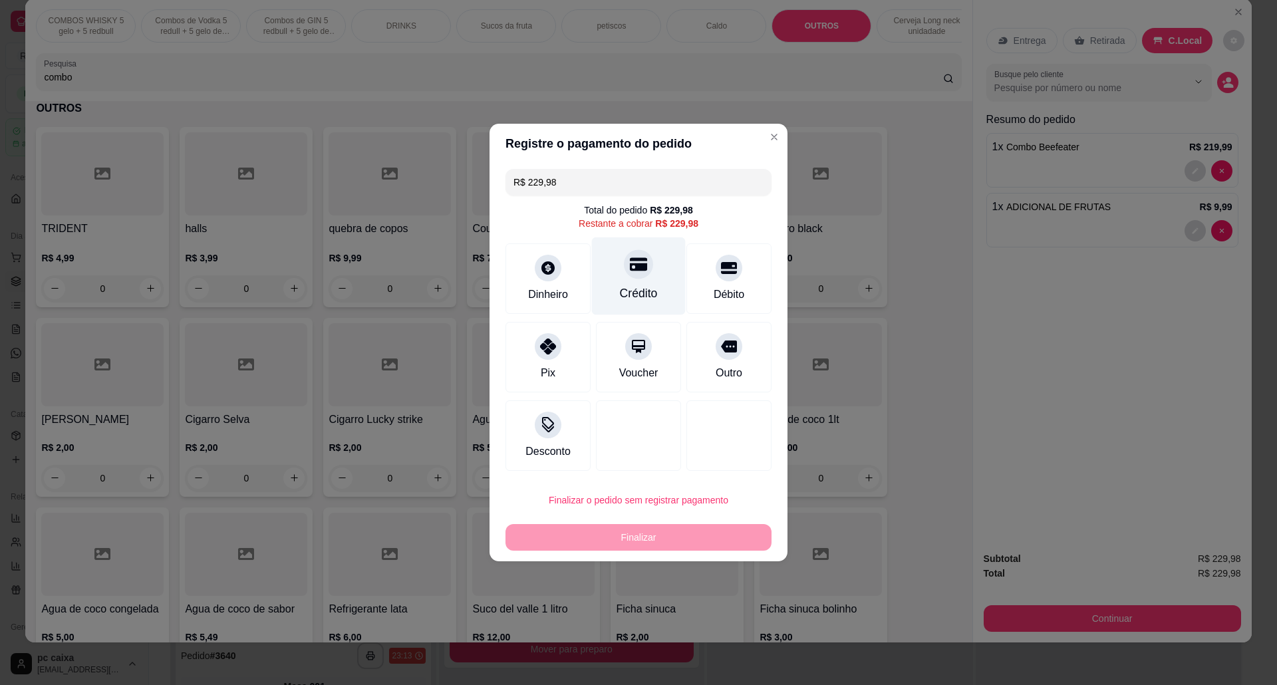
click at [636, 281] on div "Crédito" at bounding box center [639, 276] width 94 height 78
type input "R$ 0,00"
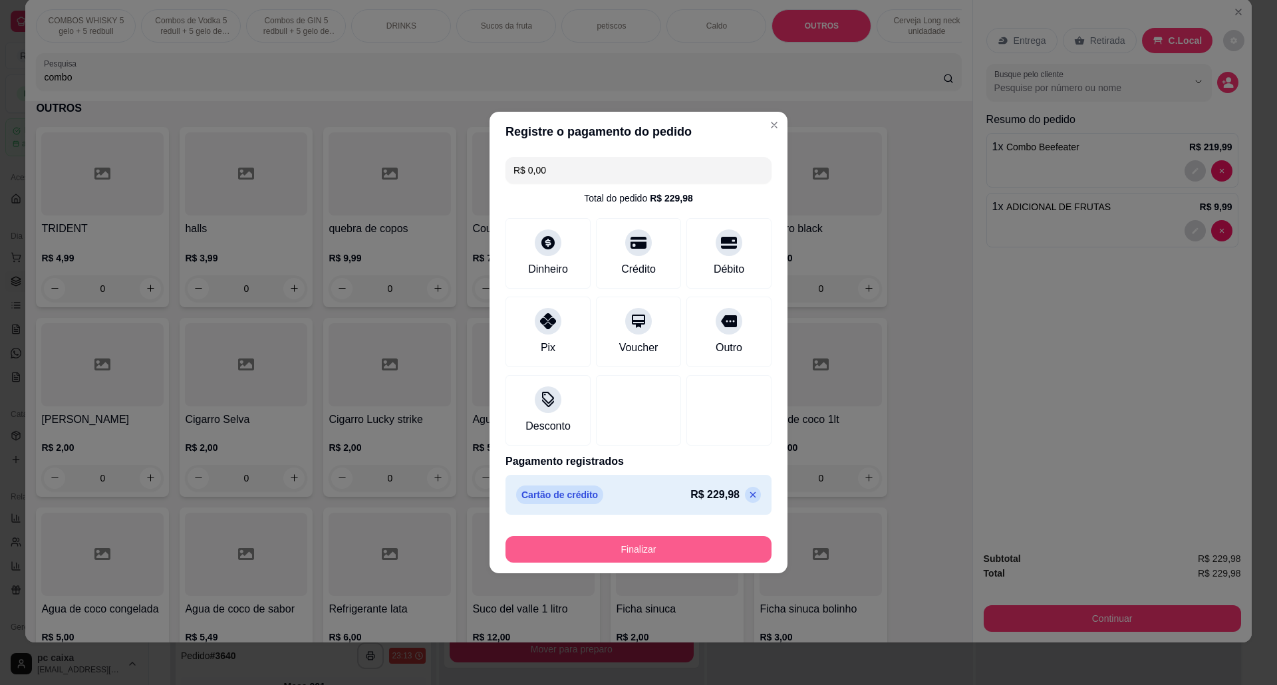
click at [653, 545] on button "Finalizar" at bounding box center [638, 549] width 266 height 27
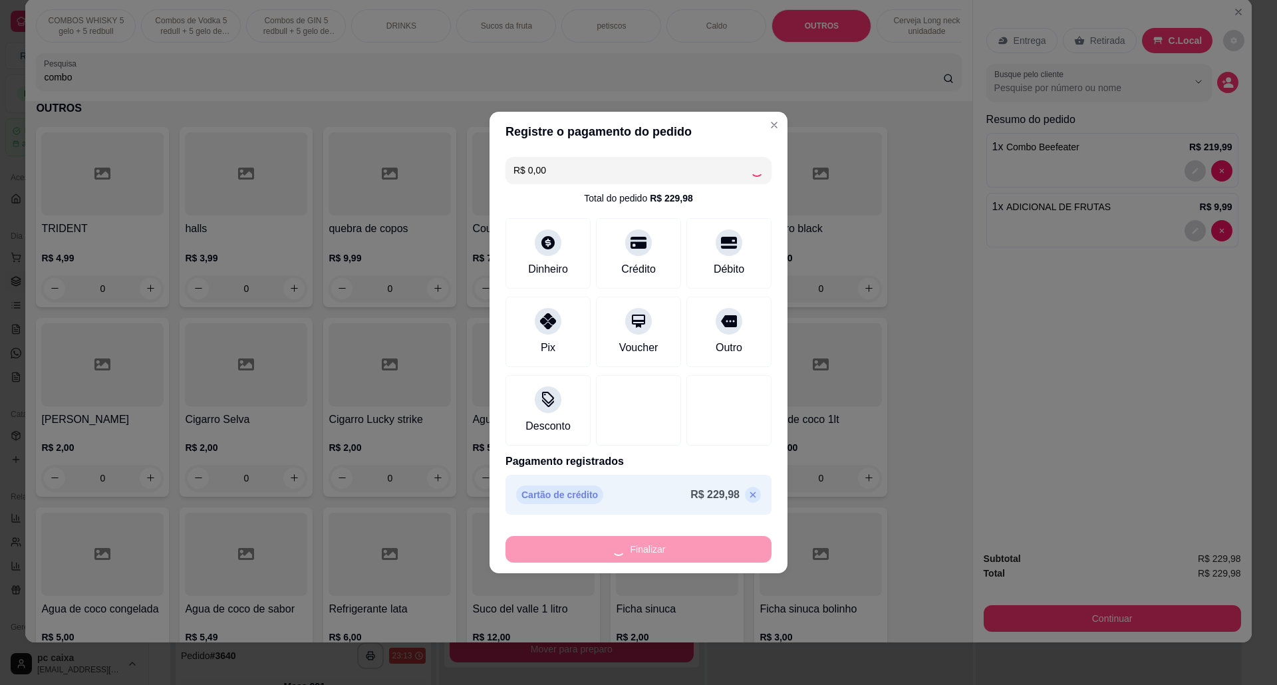
type input "0"
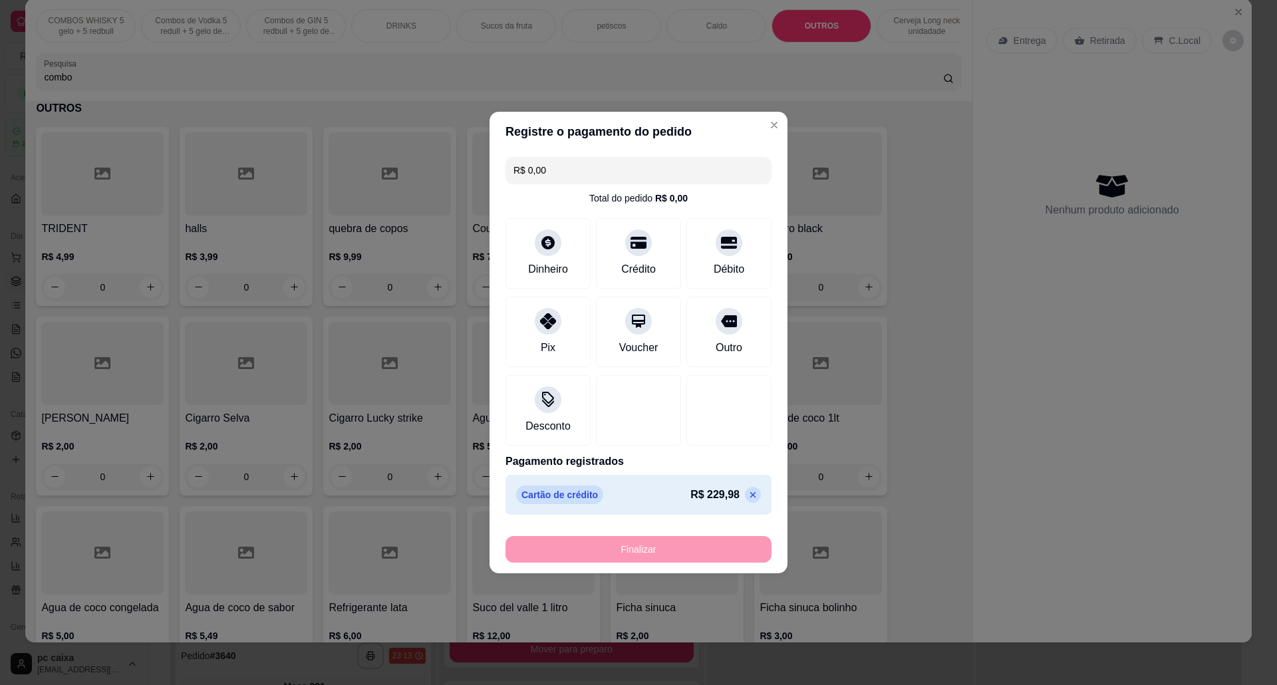
type input "-R$ 229,98"
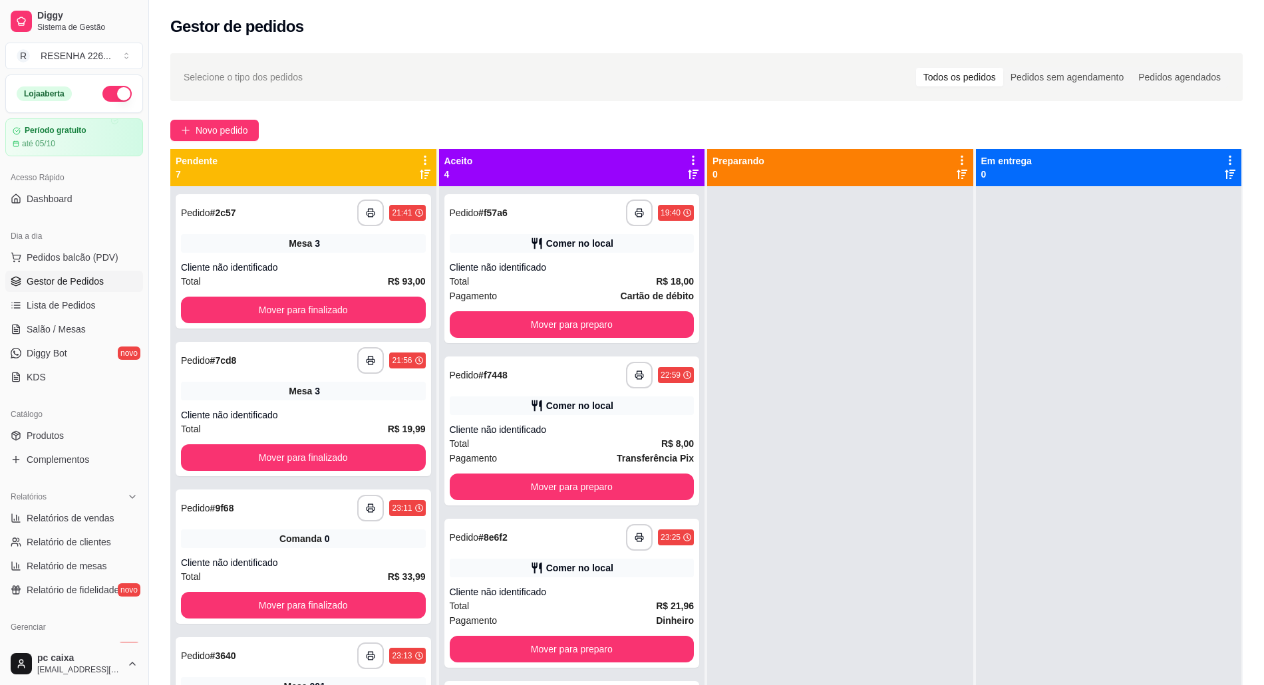
click at [1061, 655] on div at bounding box center [1109, 528] width 266 height 685
click at [98, 517] on span "Relatórios de vendas" at bounding box center [71, 517] width 88 height 13
select select "ALL"
select select "0"
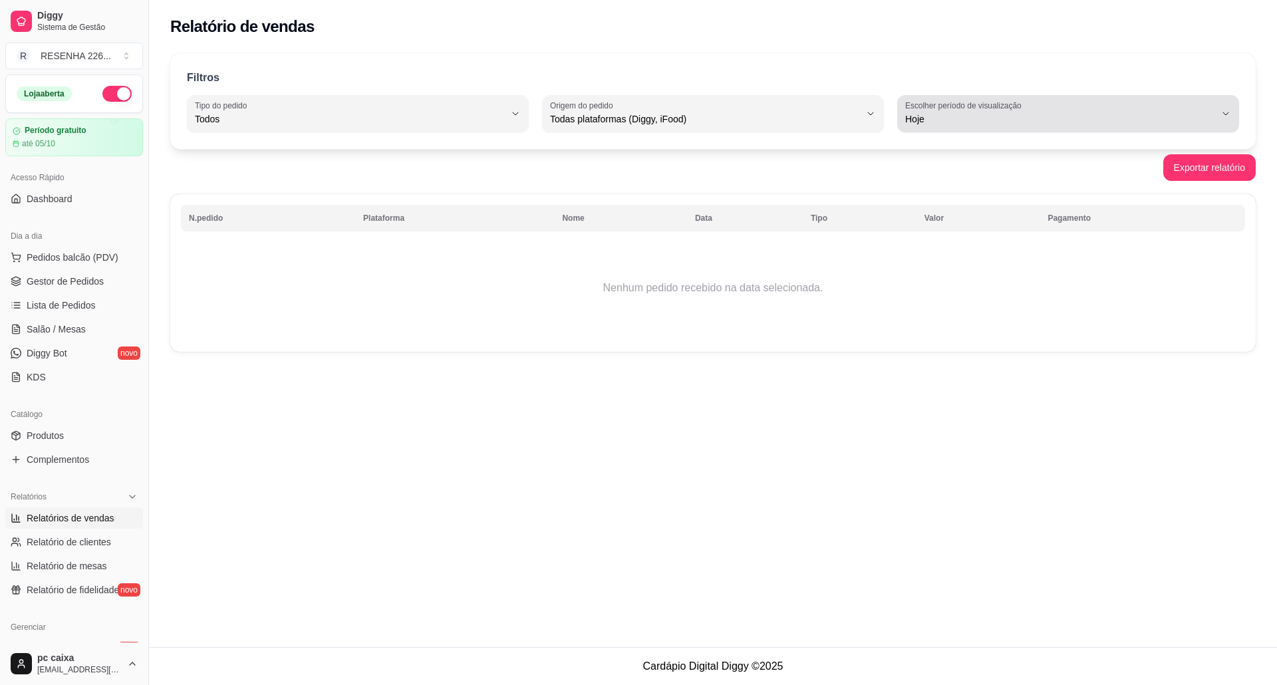
click at [903, 110] on button "Escolher período de visualização Hoje" at bounding box center [1068, 113] width 342 height 37
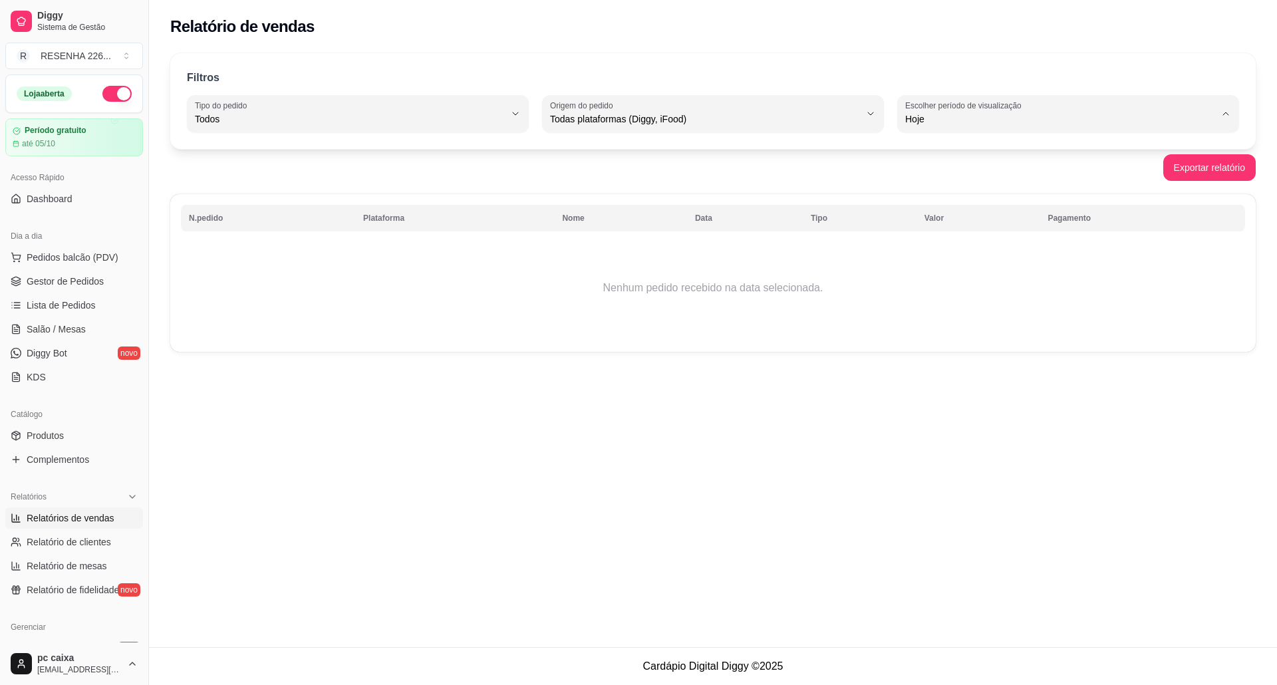
click at [935, 166] on li "Ontem" at bounding box center [1068, 172] width 318 height 21
type input "1"
select select "1"
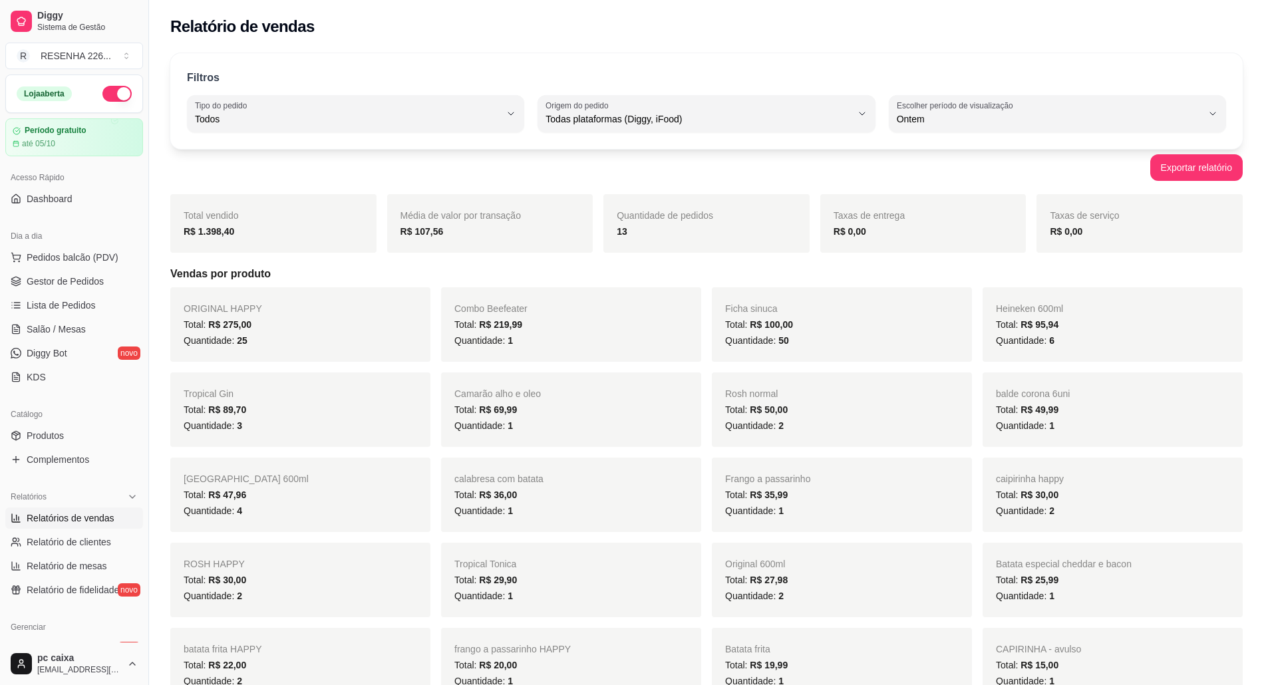
drag, startPoint x: 956, startPoint y: 86, endPoint x: 948, endPoint y: 105, distance: 20.6
click at [956, 86] on div "Filtros" at bounding box center [706, 78] width 1039 height 17
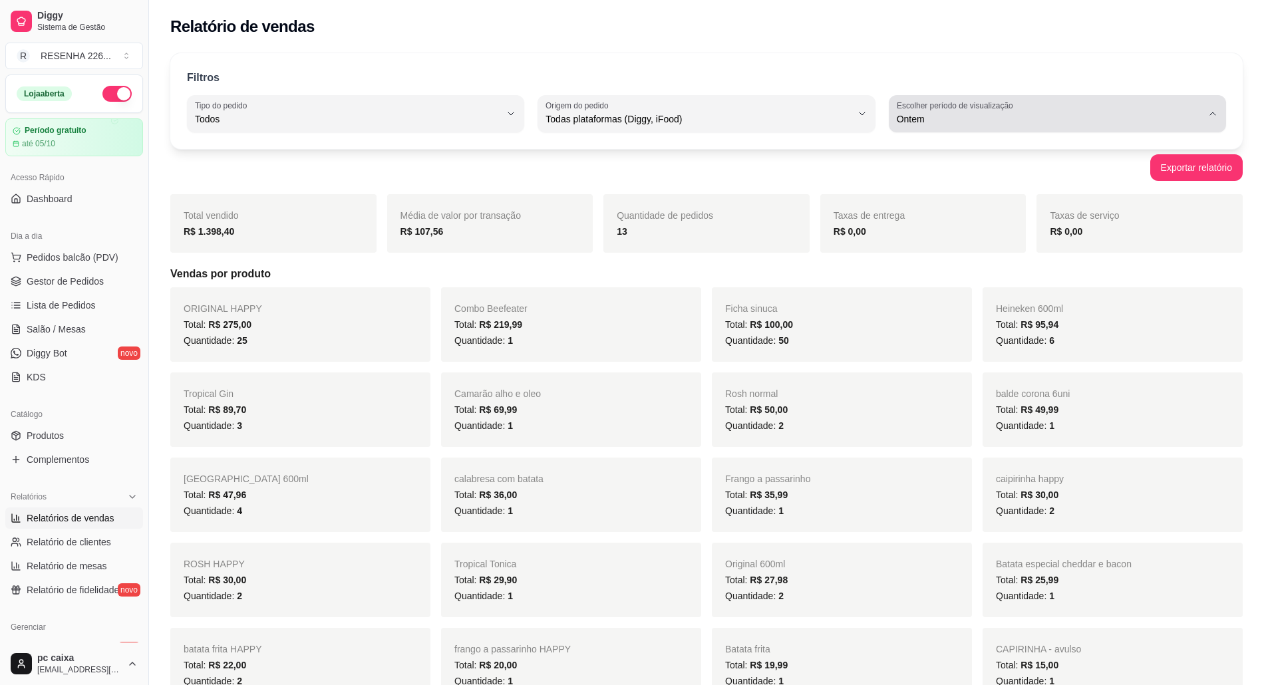
click at [948, 105] on label "Escolher período de visualização" at bounding box center [956, 105] width 120 height 11
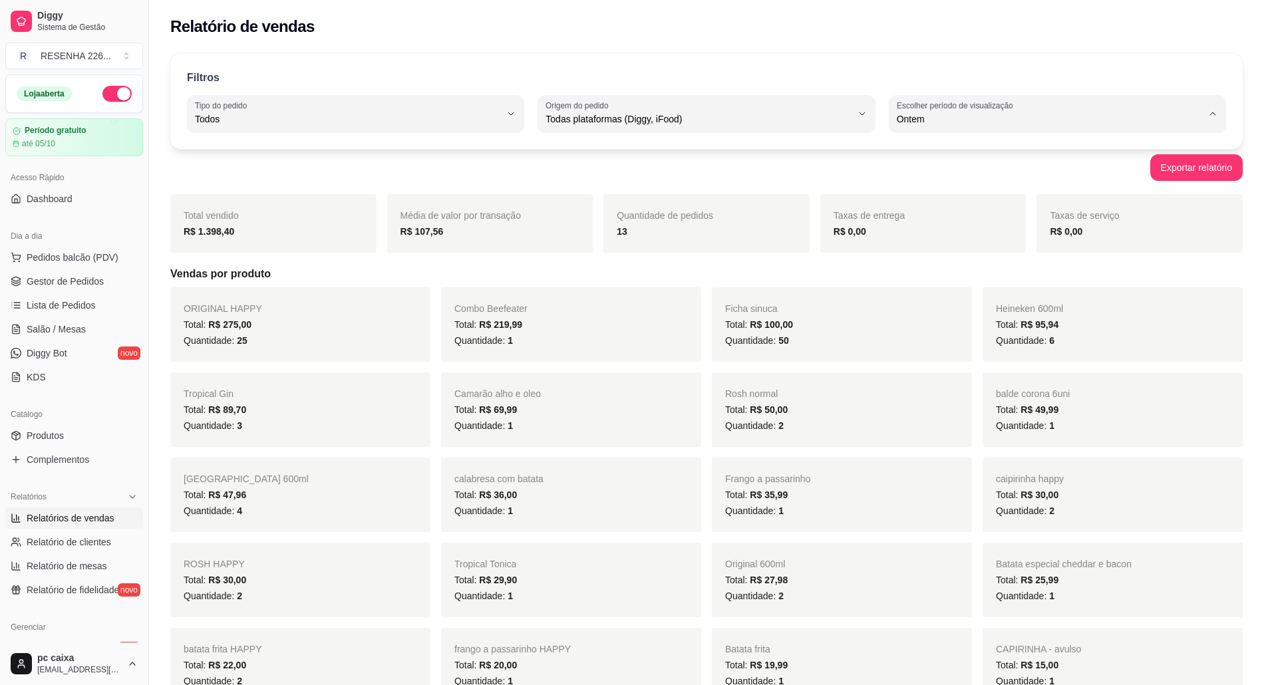
click at [927, 142] on li "Hoje" at bounding box center [1056, 151] width 313 height 21
type input "0"
select select "0"
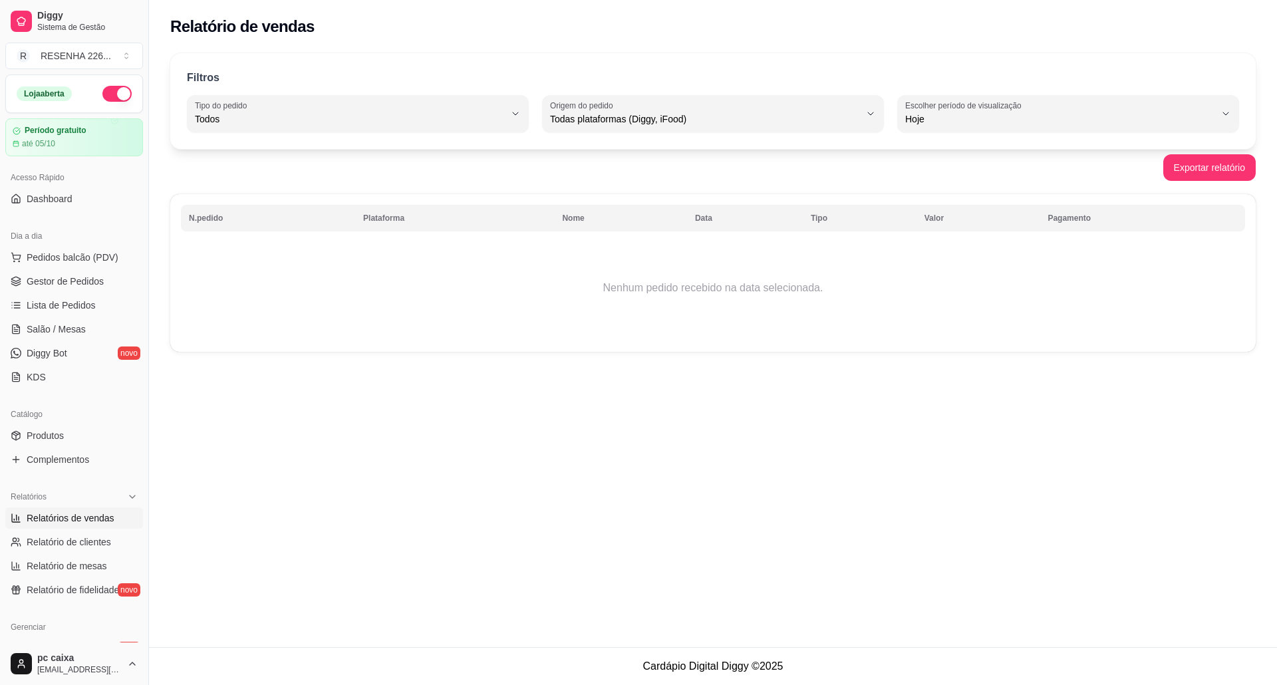
click at [636, 216] on th "Nome" at bounding box center [620, 218] width 133 height 27
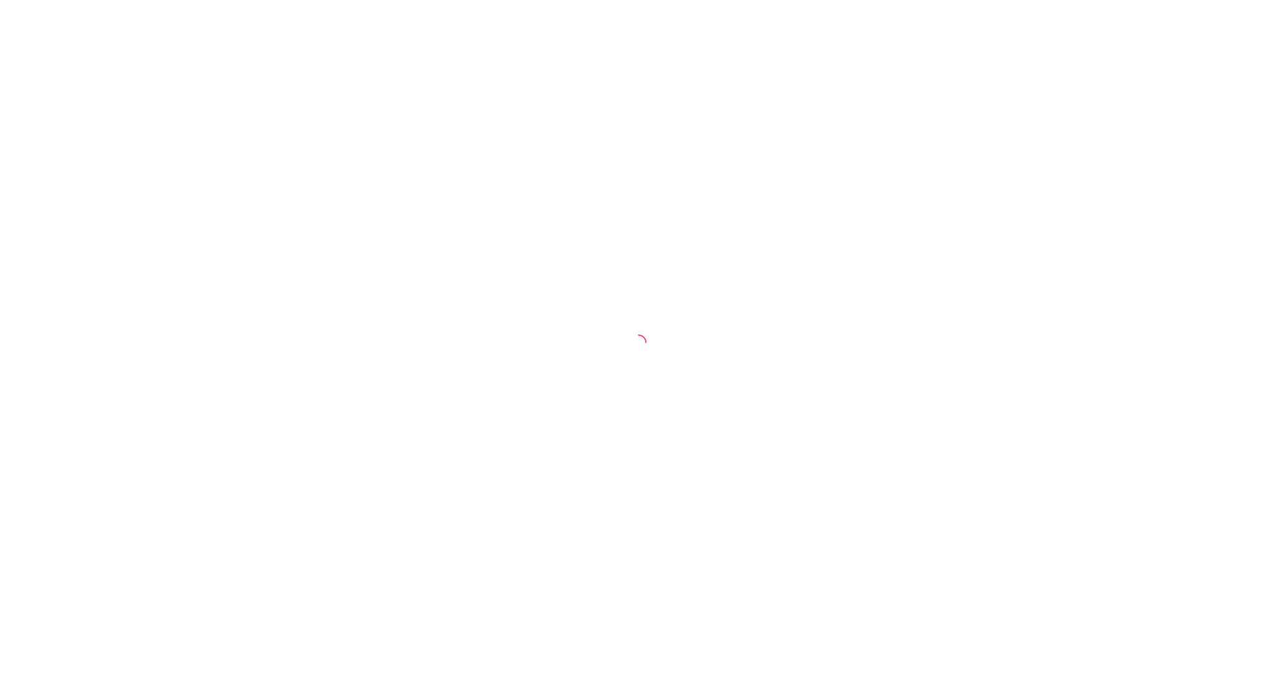
select select "ALL"
select select "0"
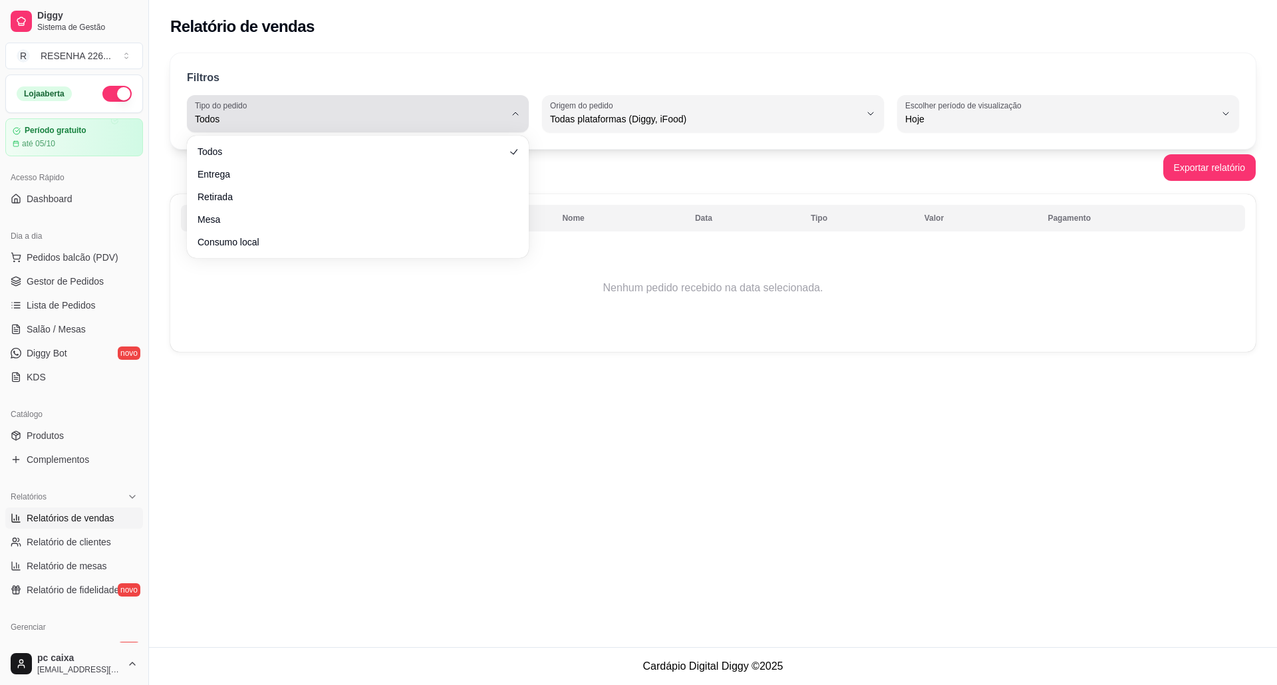
click at [275, 114] on span "Todos" at bounding box center [350, 118] width 310 height 13
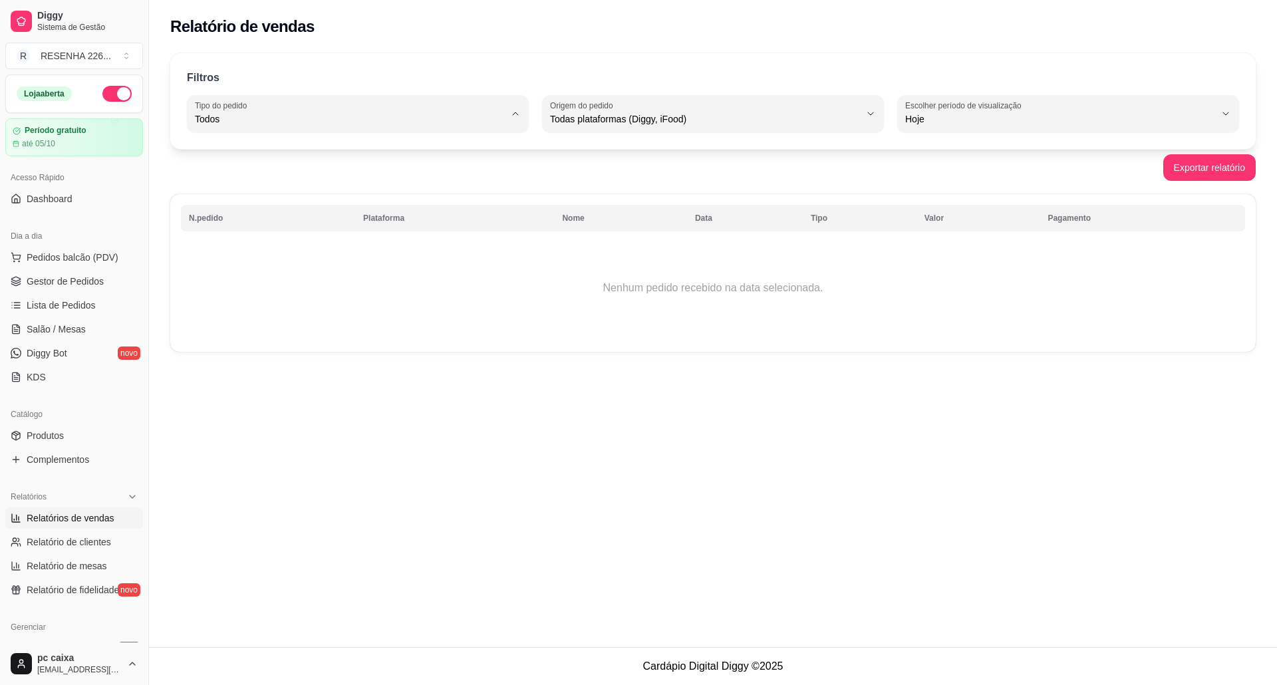
click at [261, 173] on span "Entrega" at bounding box center [351, 172] width 295 height 13
type input "DELIVERY"
select select "DELIVERY"
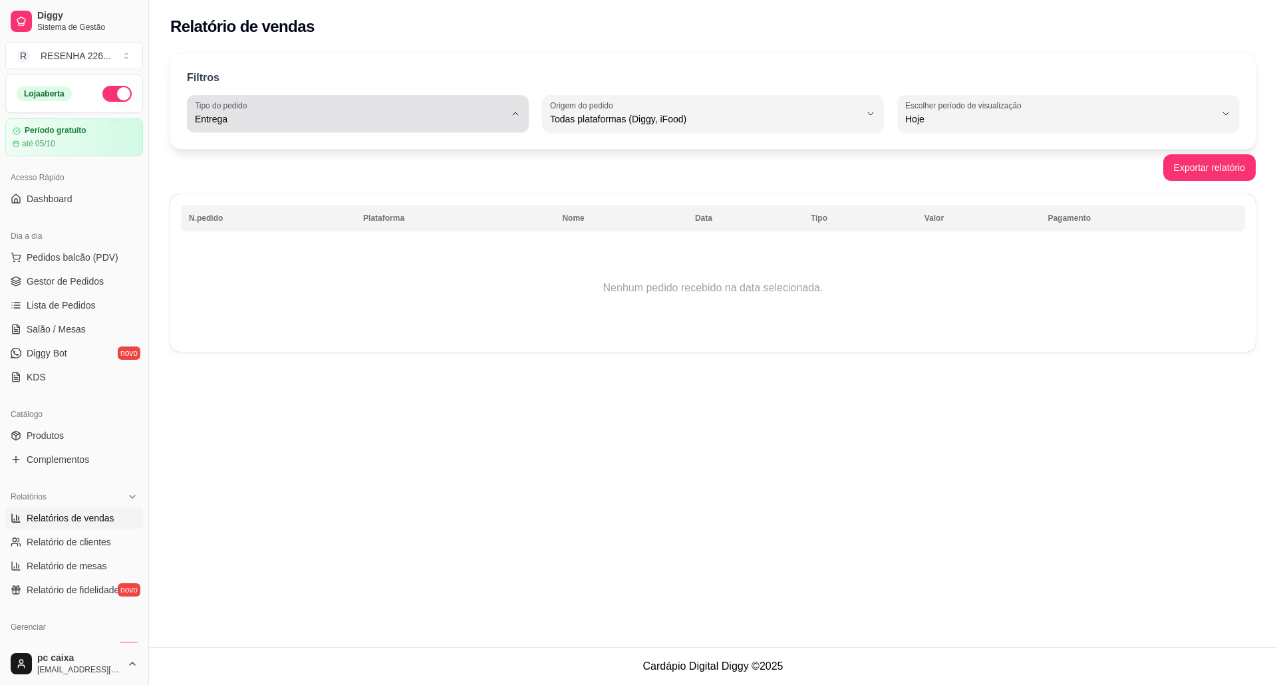
click at [295, 110] on div "Entrega" at bounding box center [350, 113] width 310 height 27
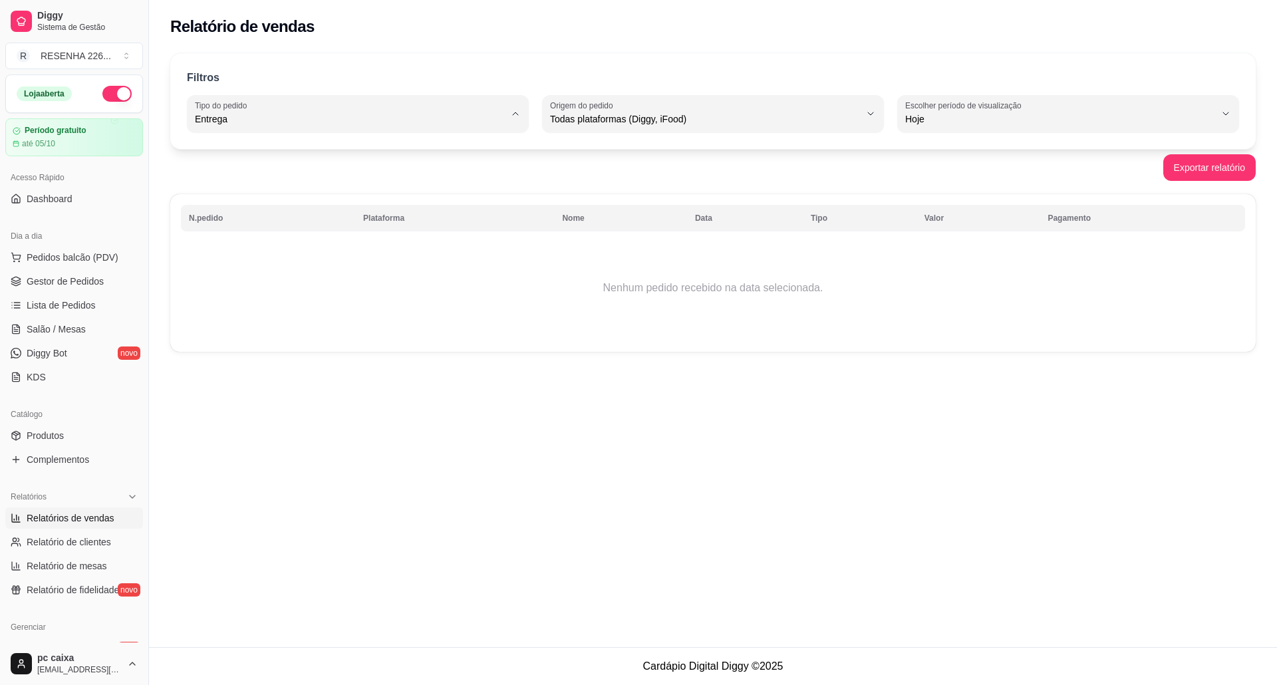
click at [238, 222] on span "Mesa" at bounding box center [351, 215] width 295 height 13
type input "IN_STORE"
select select "IN_STORE"
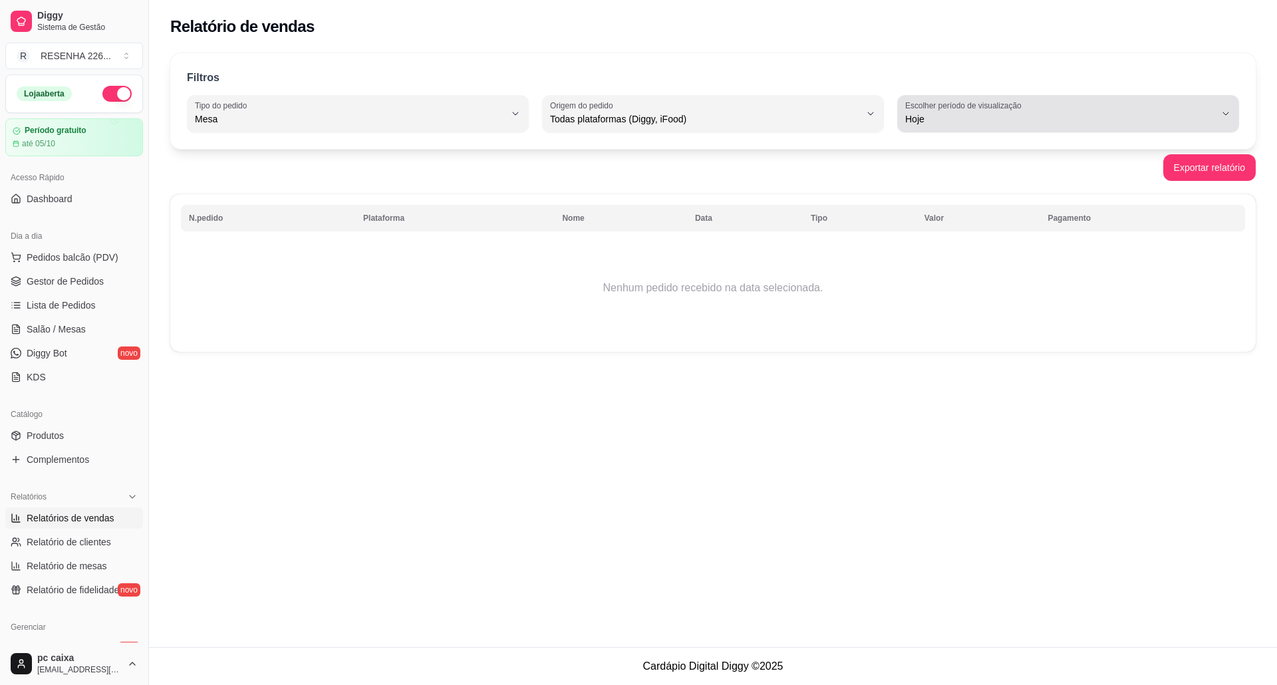
click at [942, 107] on label "Escolher período de visualização" at bounding box center [965, 105] width 120 height 11
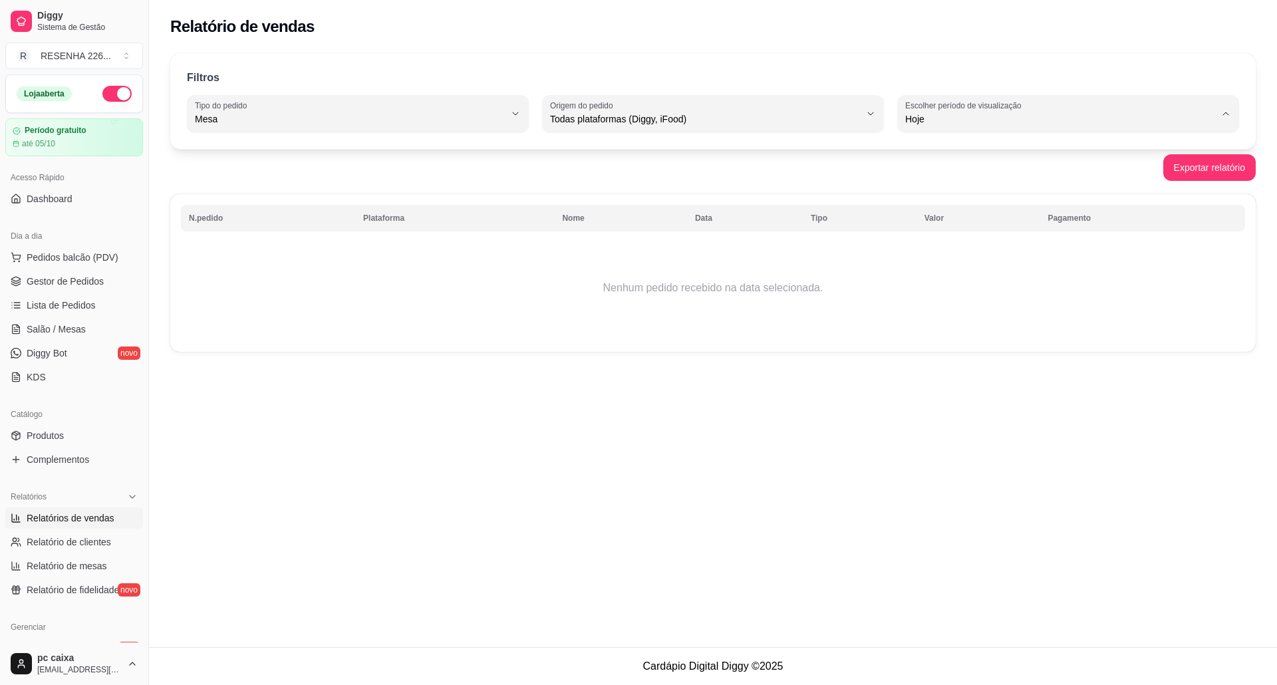
click at [934, 170] on span "Ontem" at bounding box center [1061, 172] width 295 height 13
type input "1"
select select "1"
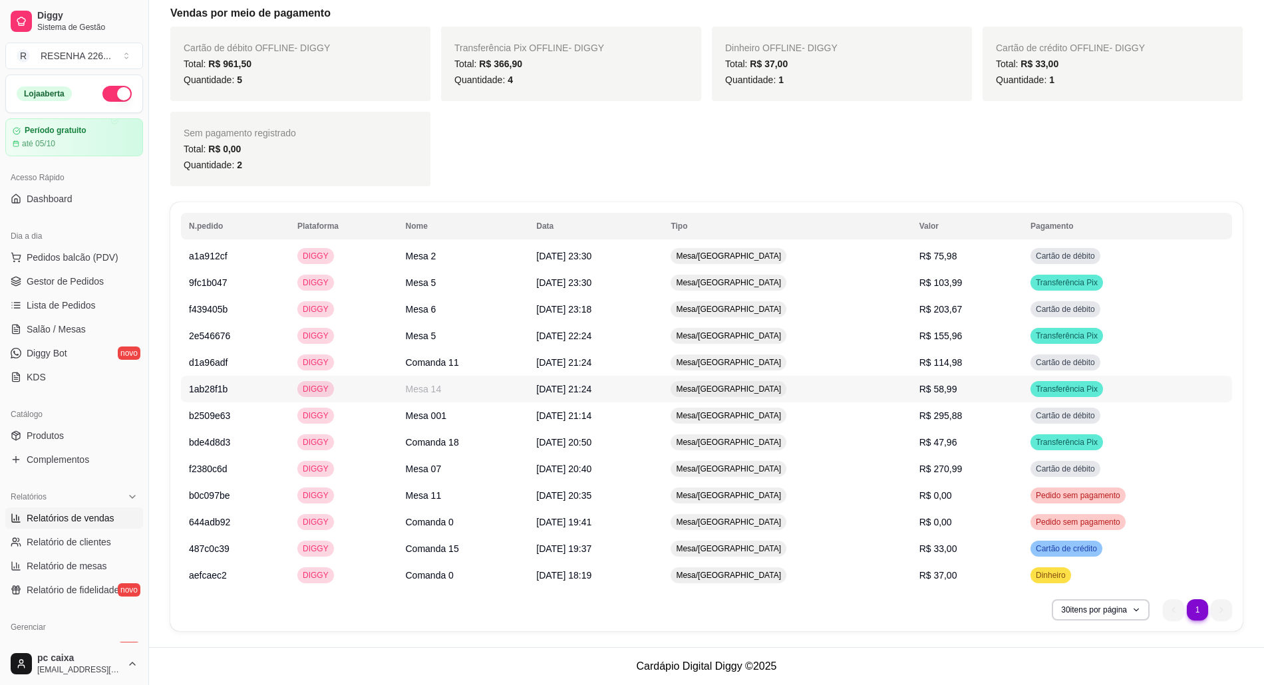
scroll to position [982, 0]
click at [57, 333] on span "Salão / Mesas" at bounding box center [56, 329] width 59 height 13
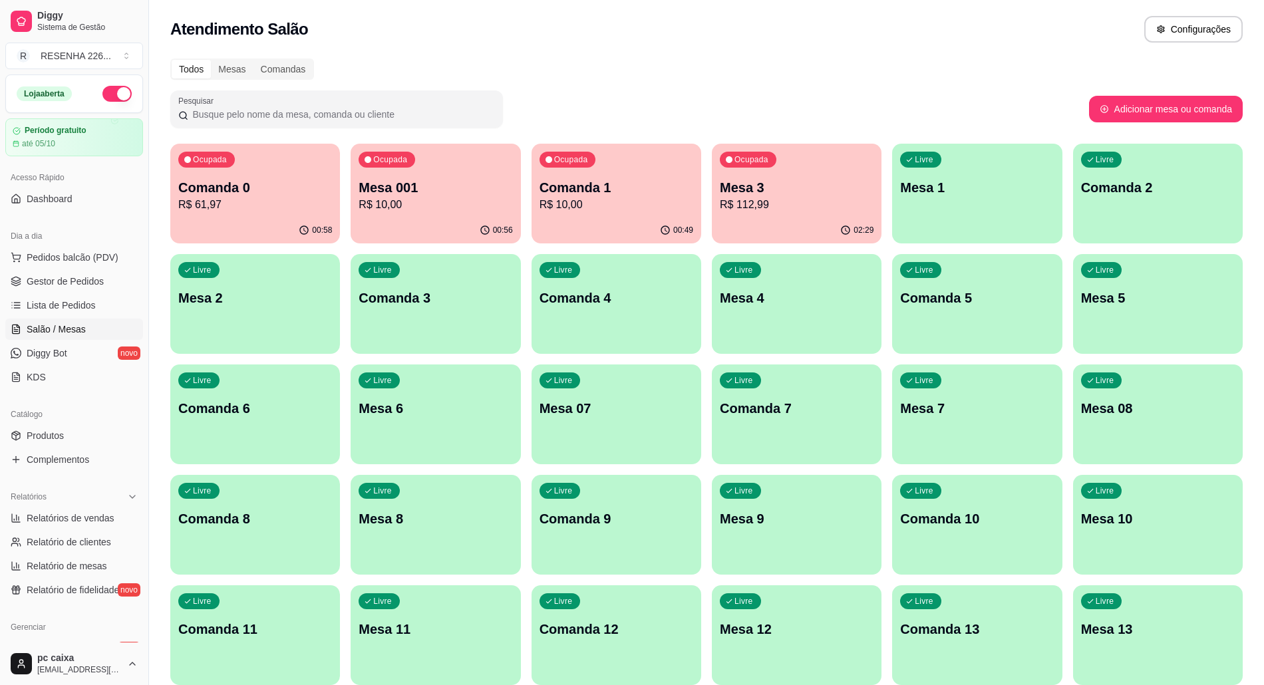
click at [581, 182] on p "Comanda 1" at bounding box center [616, 187] width 154 height 19
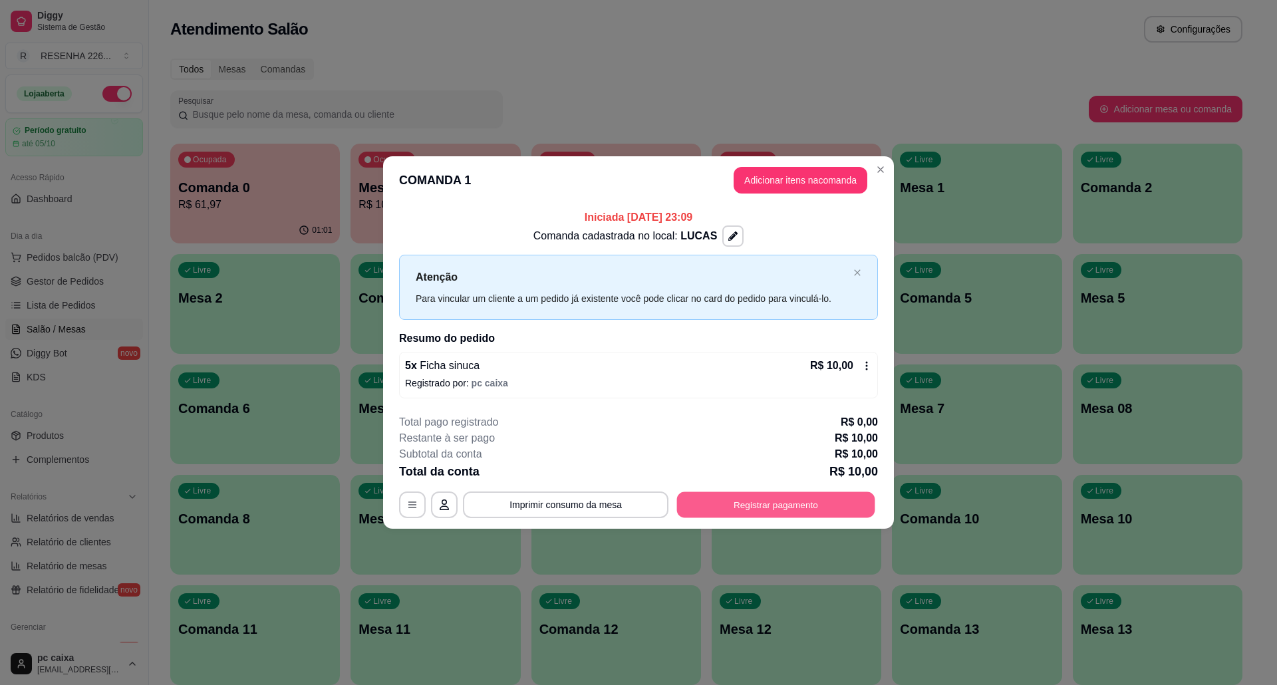
click at [782, 507] on button "Registrar pagamento" at bounding box center [776, 504] width 198 height 26
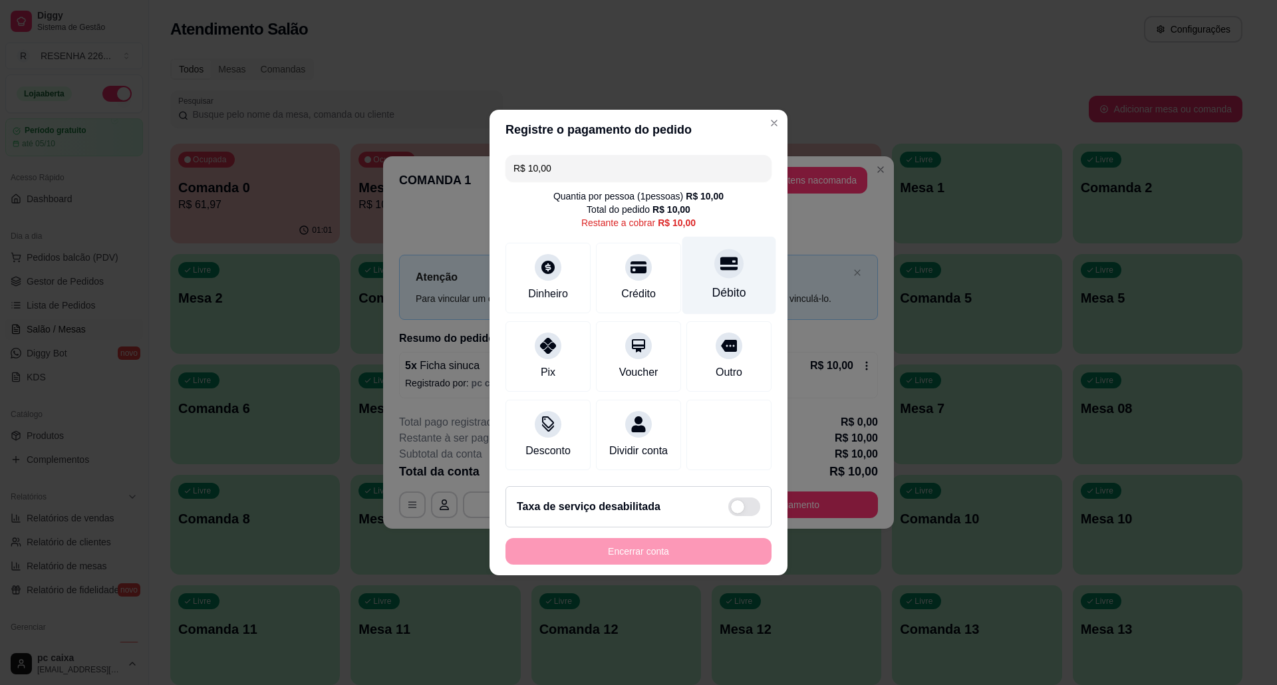
click at [701, 270] on div "Débito" at bounding box center [729, 276] width 94 height 78
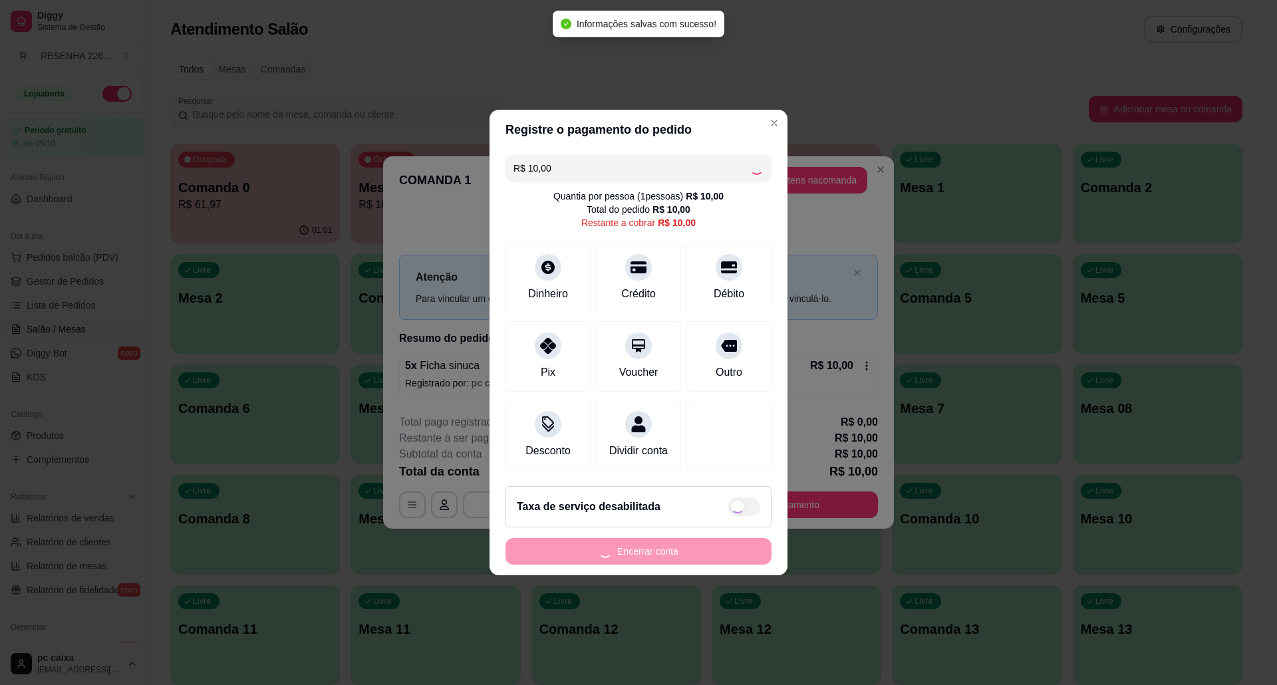
type input "R$ 0,00"
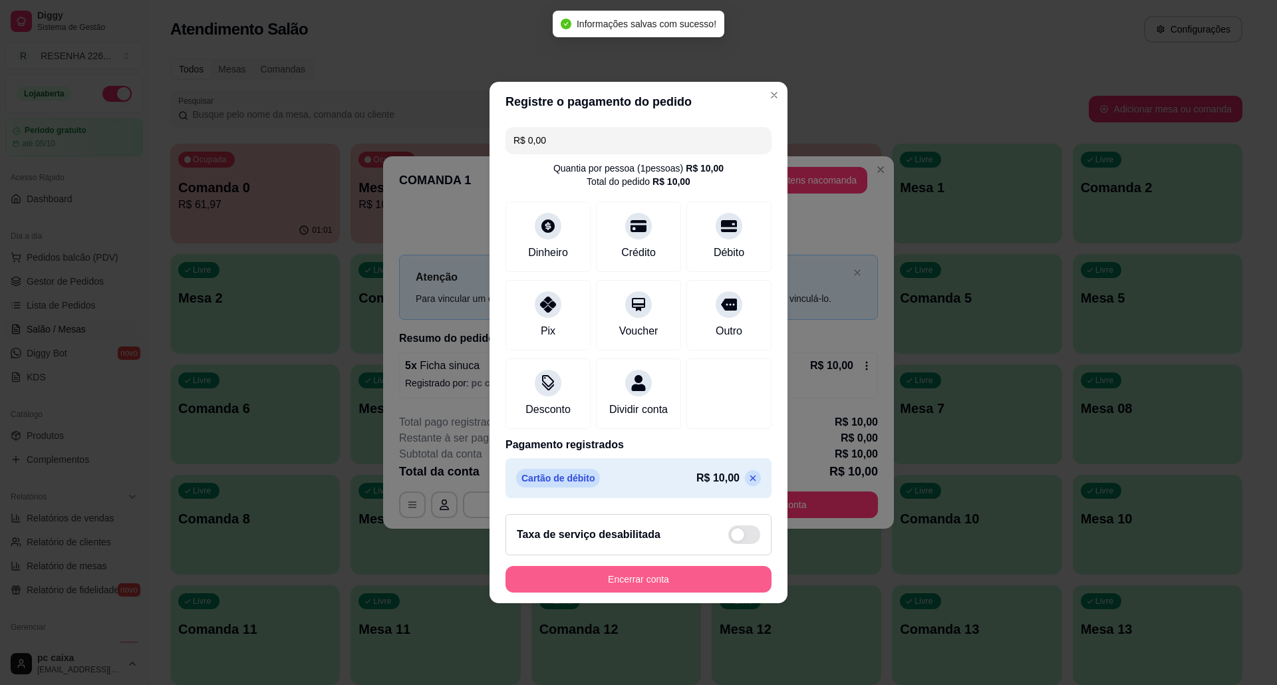
click at [674, 585] on button "Encerrar conta" at bounding box center [638, 579] width 266 height 27
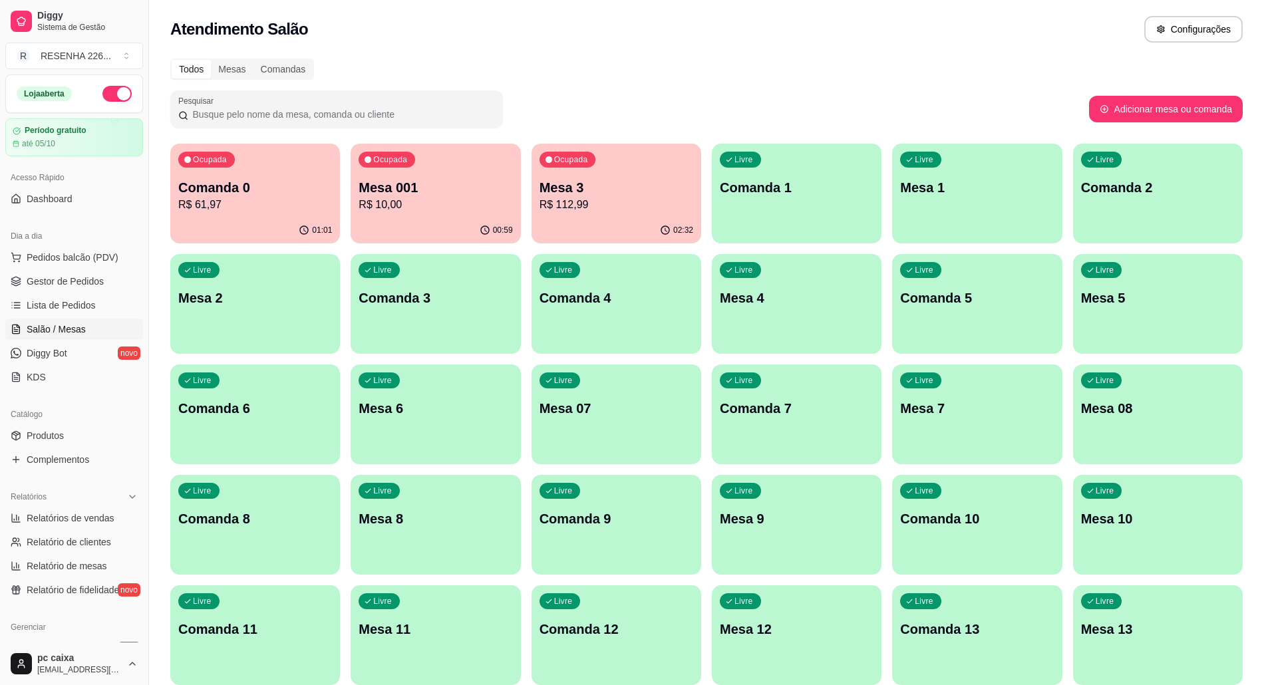
click at [405, 198] on p "R$ 10,00" at bounding box center [435, 205] width 154 height 16
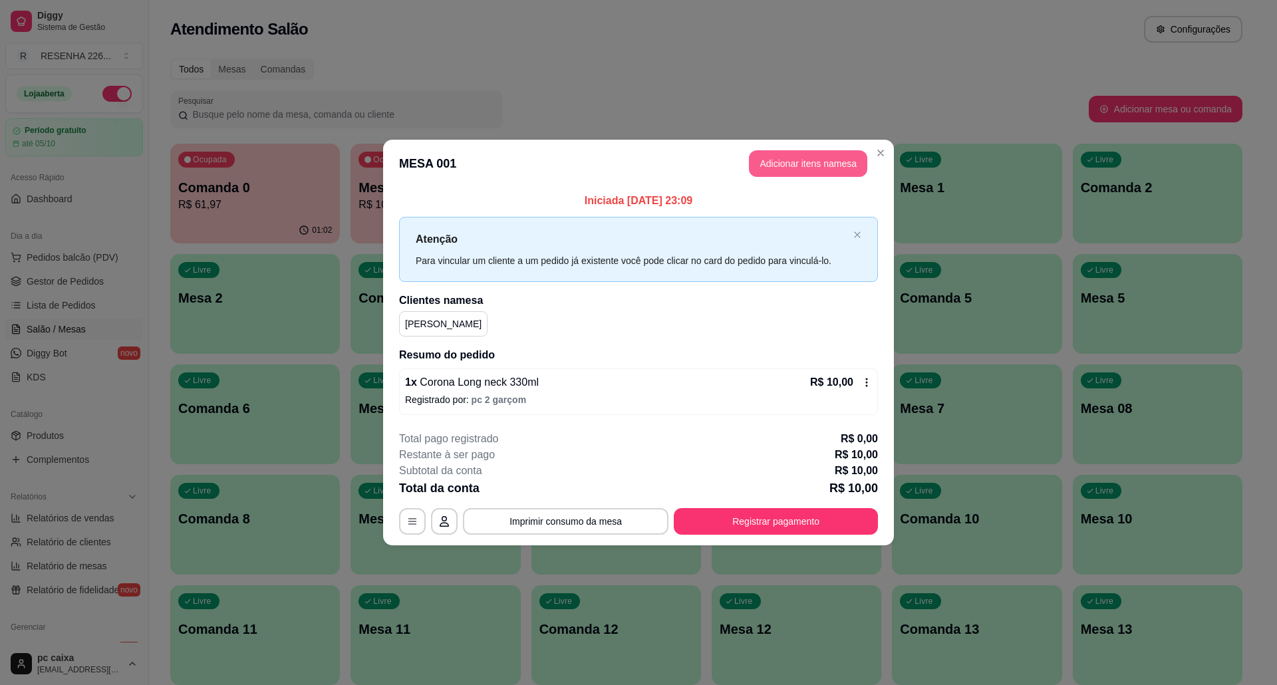
click at [805, 163] on button "Adicionar itens na mesa" at bounding box center [808, 163] width 118 height 27
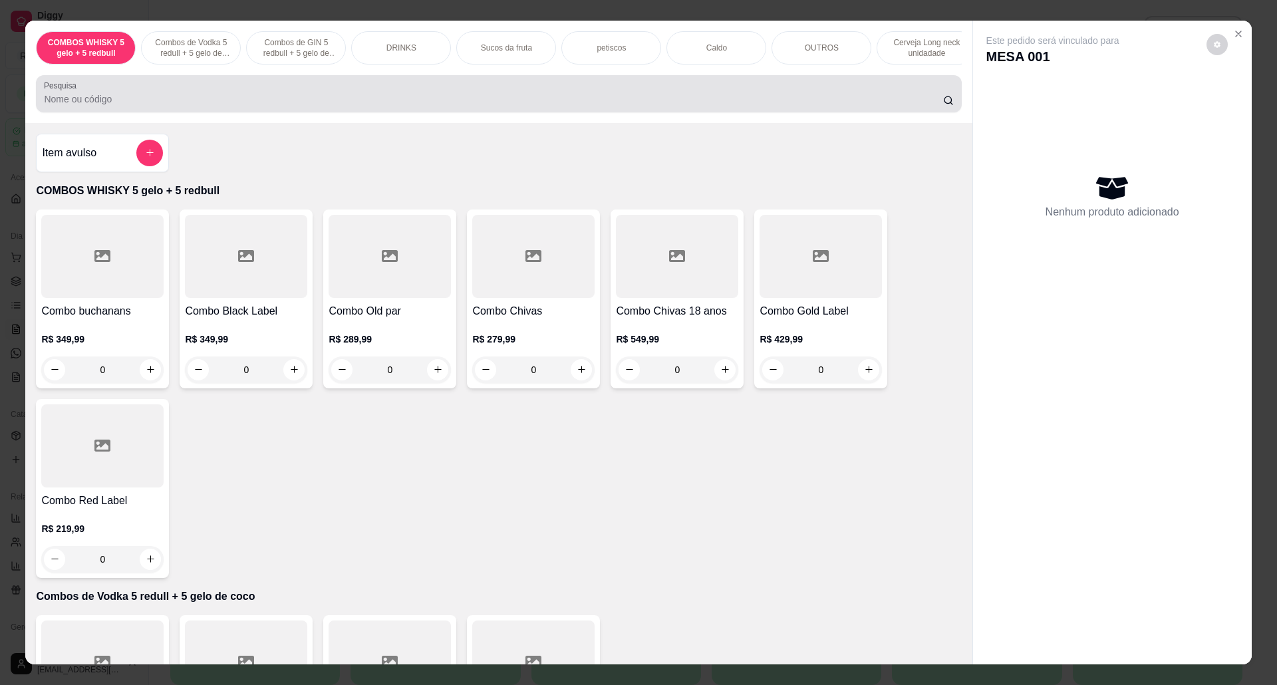
click at [84, 106] on input "Pesquisa" at bounding box center [493, 98] width 898 height 13
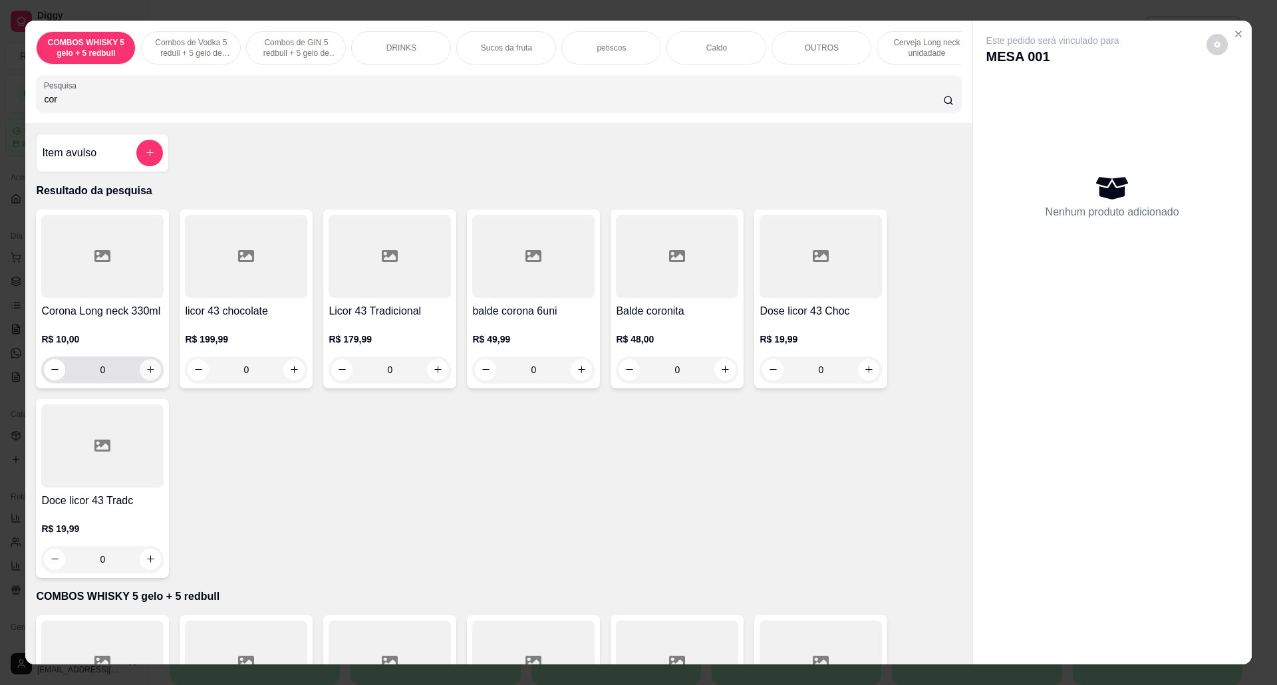
type input "cor"
click at [144, 378] on button "increase-product-quantity" at bounding box center [150, 369] width 21 height 21
type input "1"
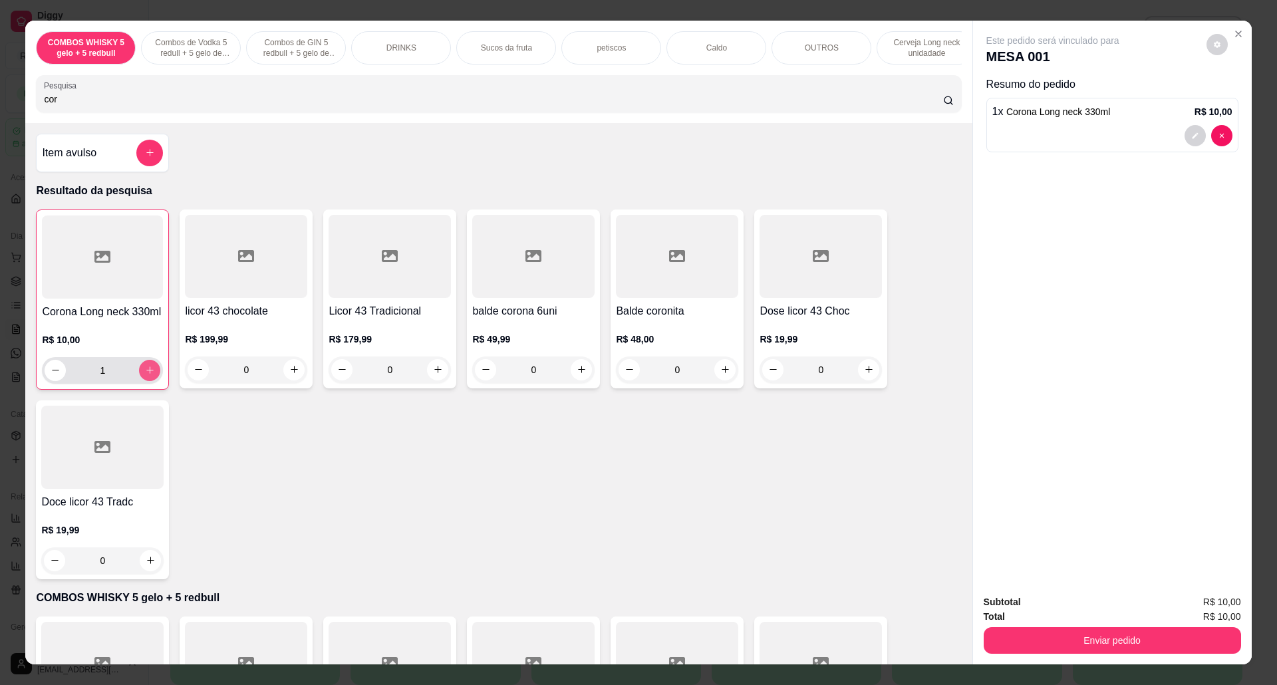
click at [145, 375] on icon "increase-product-quantity" at bounding box center [150, 370] width 10 height 10
type input "2"
click at [1089, 638] on button "Enviar pedido" at bounding box center [1112, 640] width 257 height 27
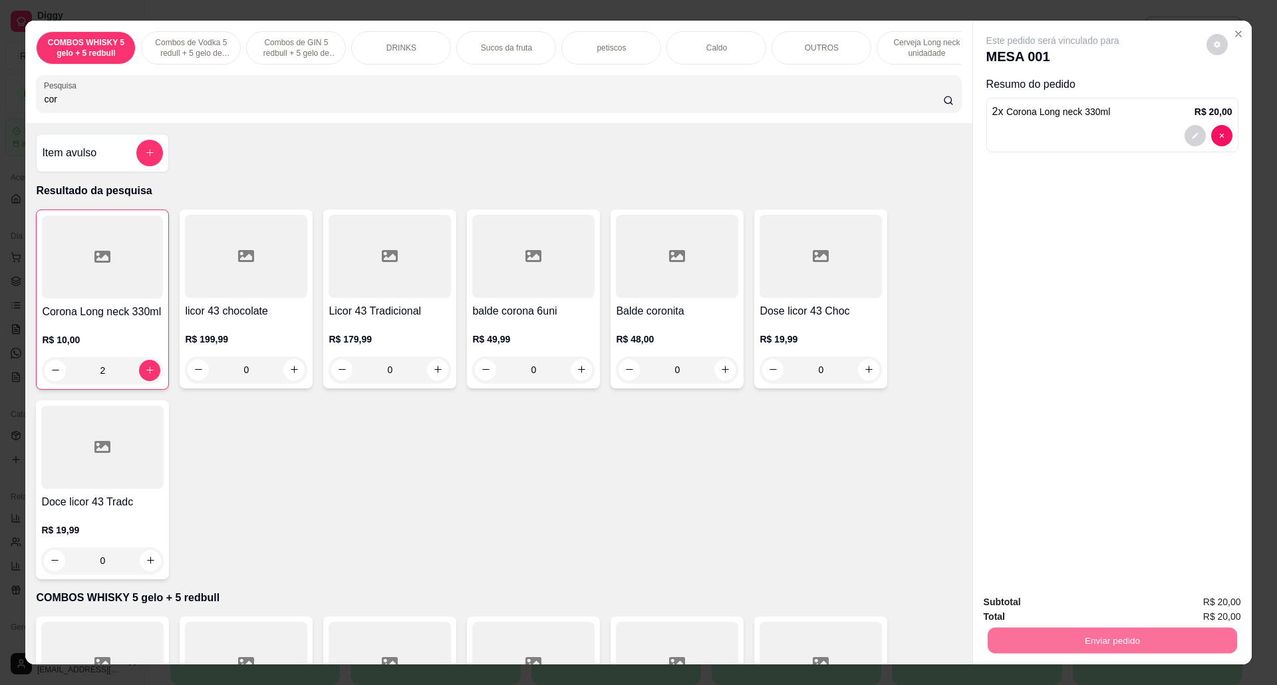
click at [1076, 608] on button "Não registrar e enviar pedido" at bounding box center [1067, 608] width 138 height 25
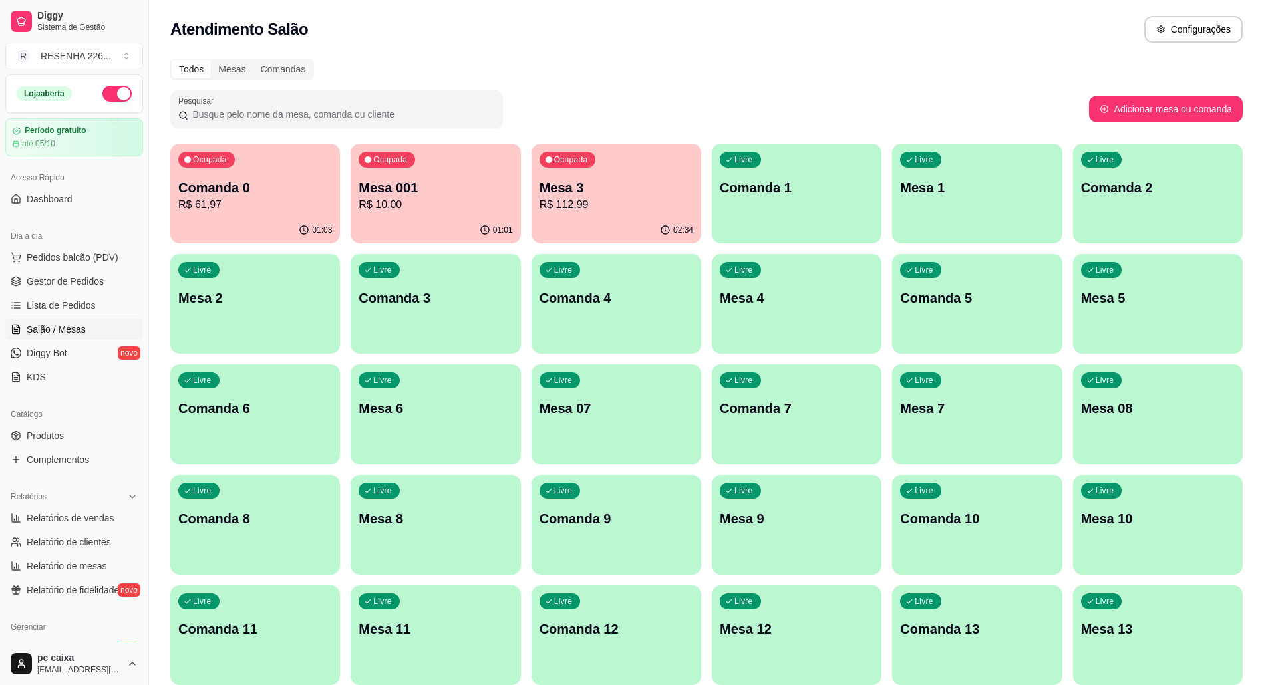
click at [241, 190] on p "Comanda 0" at bounding box center [255, 187] width 154 height 19
click at [436, 201] on p "R$ 10,00" at bounding box center [435, 205] width 154 height 16
click at [622, 192] on p "Mesa 3" at bounding box center [616, 187] width 154 height 19
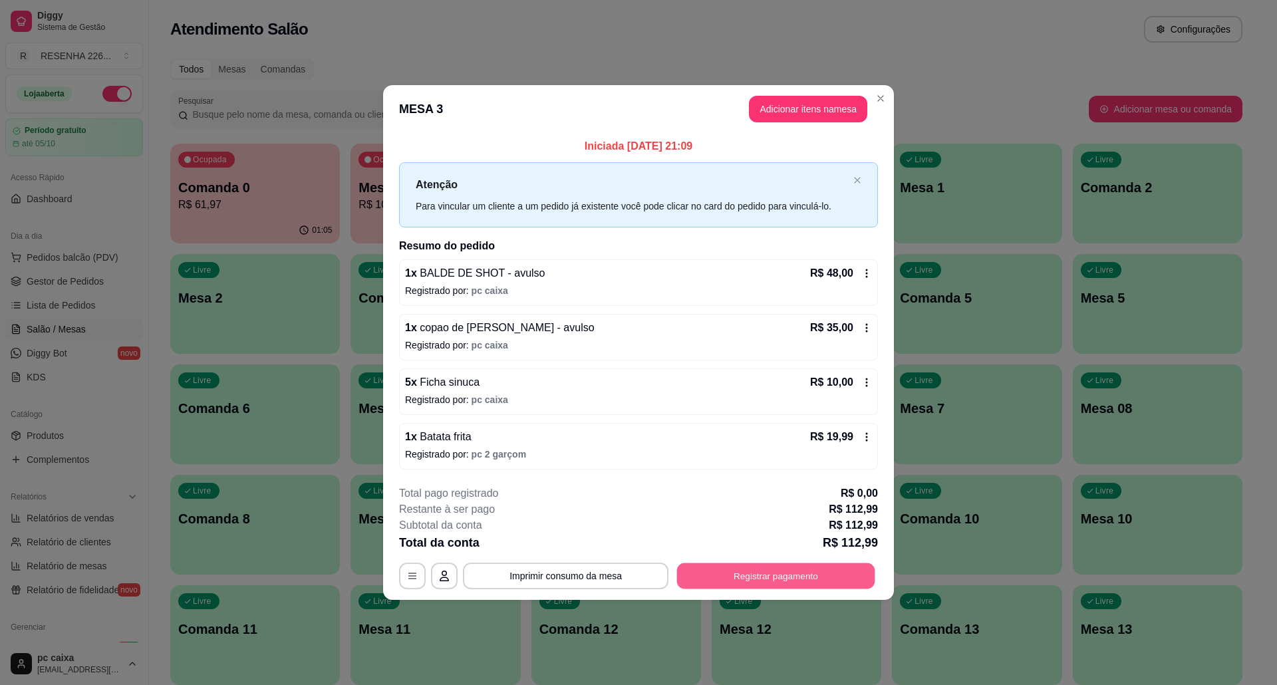
click at [817, 575] on button "Registrar pagamento" at bounding box center [776, 576] width 198 height 26
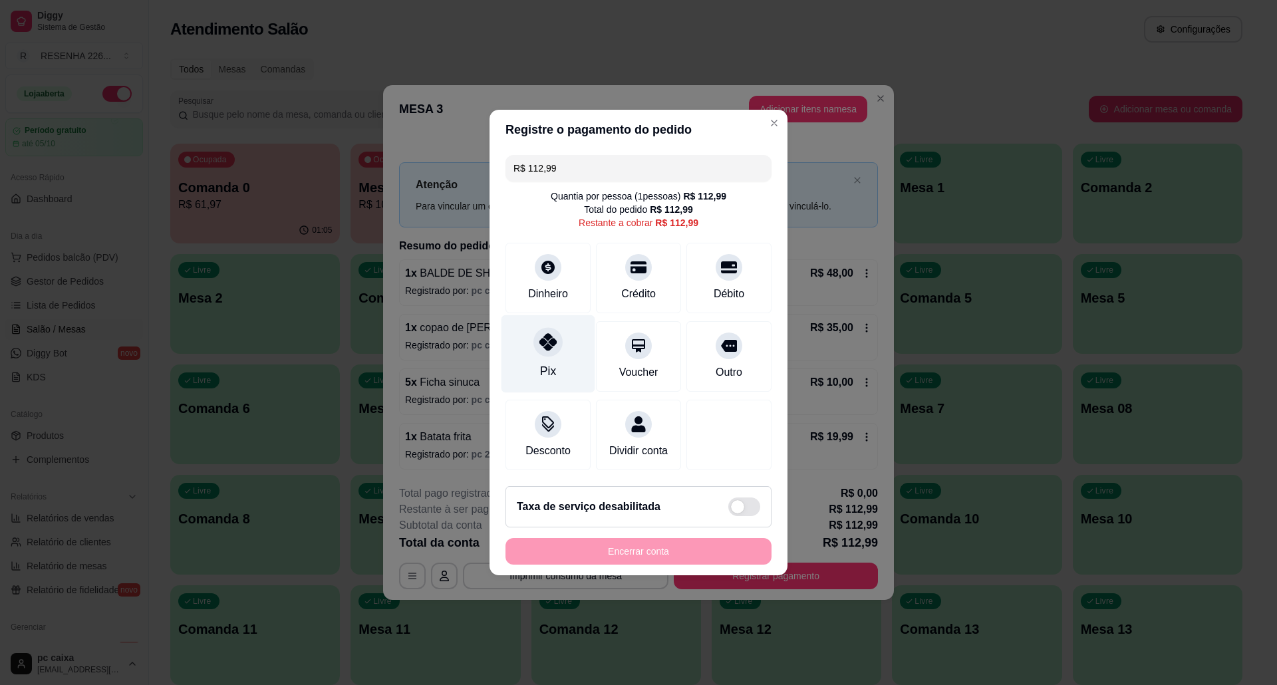
click at [543, 341] on div at bounding box center [547, 341] width 29 height 29
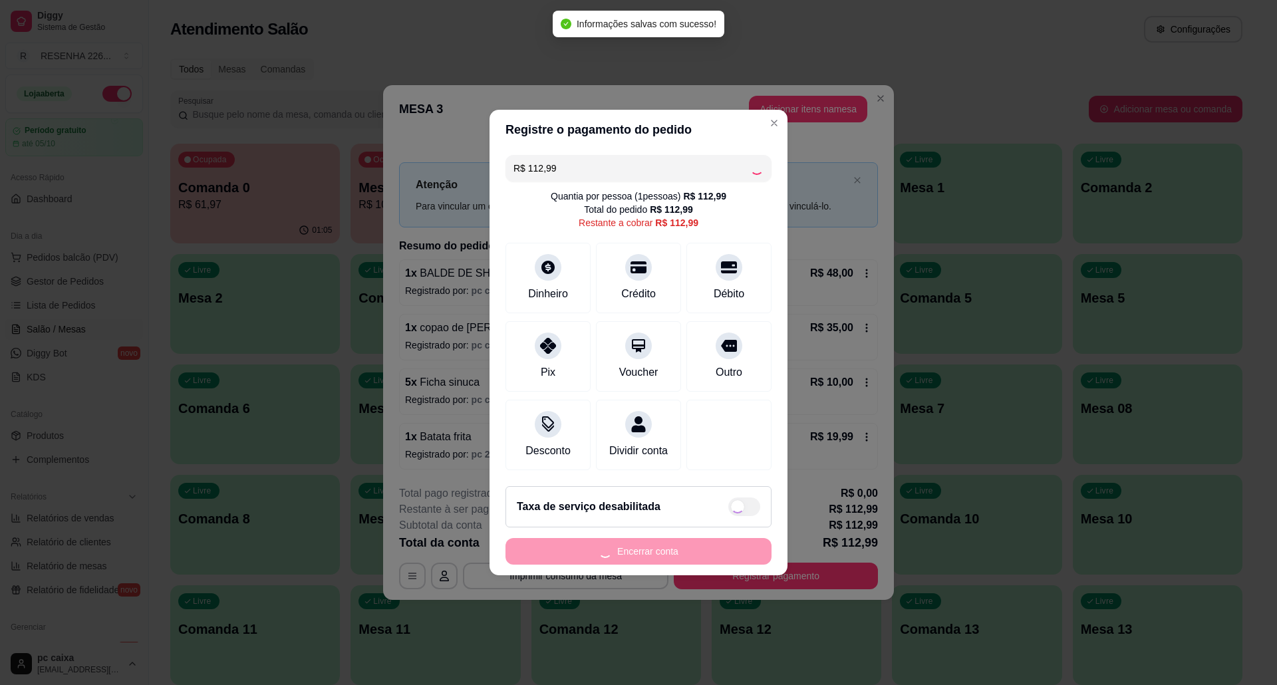
type input "R$ 0,00"
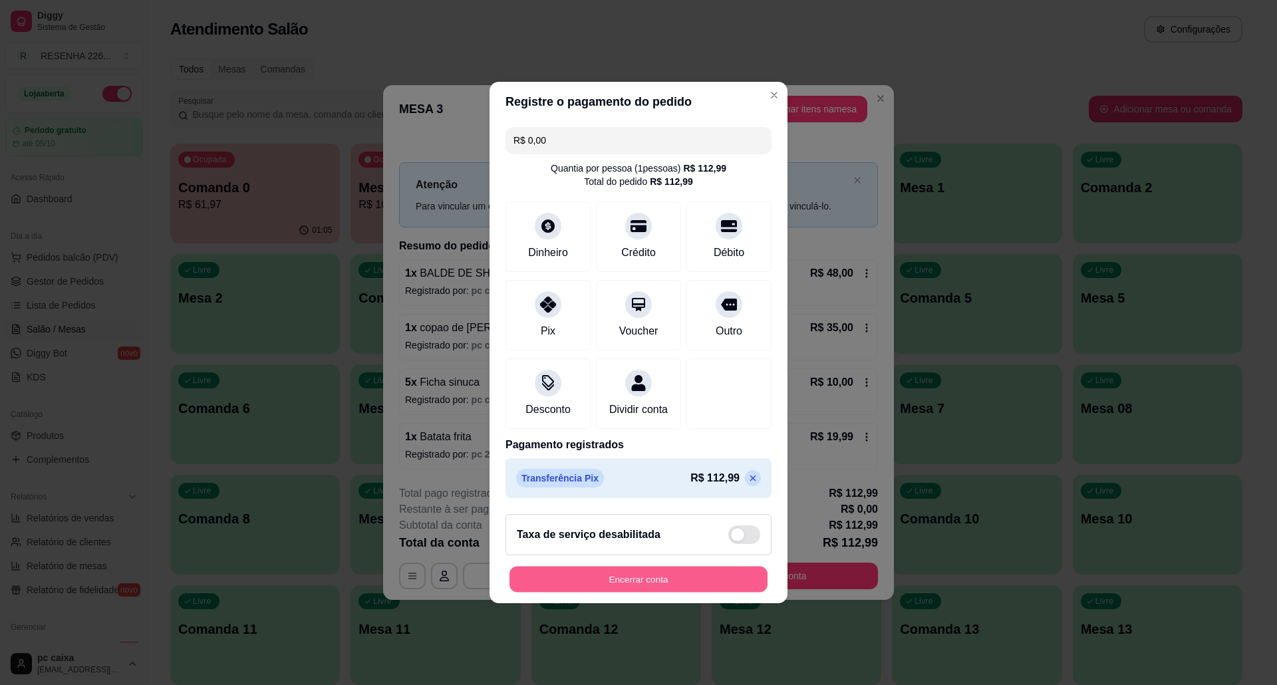
click at [586, 583] on button "Encerrar conta" at bounding box center [638, 580] width 258 height 26
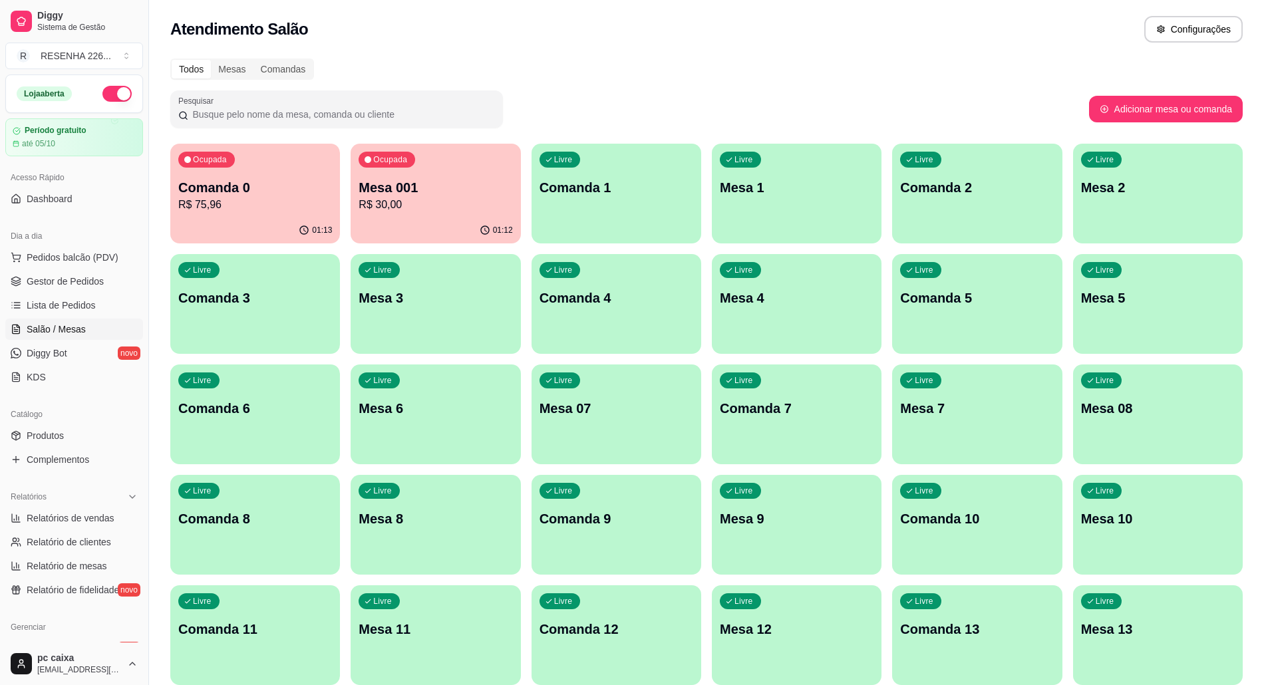
click at [227, 192] on p "Comanda 0" at bounding box center [255, 187] width 154 height 19
click at [416, 164] on div "Ocupada Mesa 001 R$ 30,00" at bounding box center [435, 181] width 165 height 72
